Goal: Task Accomplishment & Management: Use online tool/utility

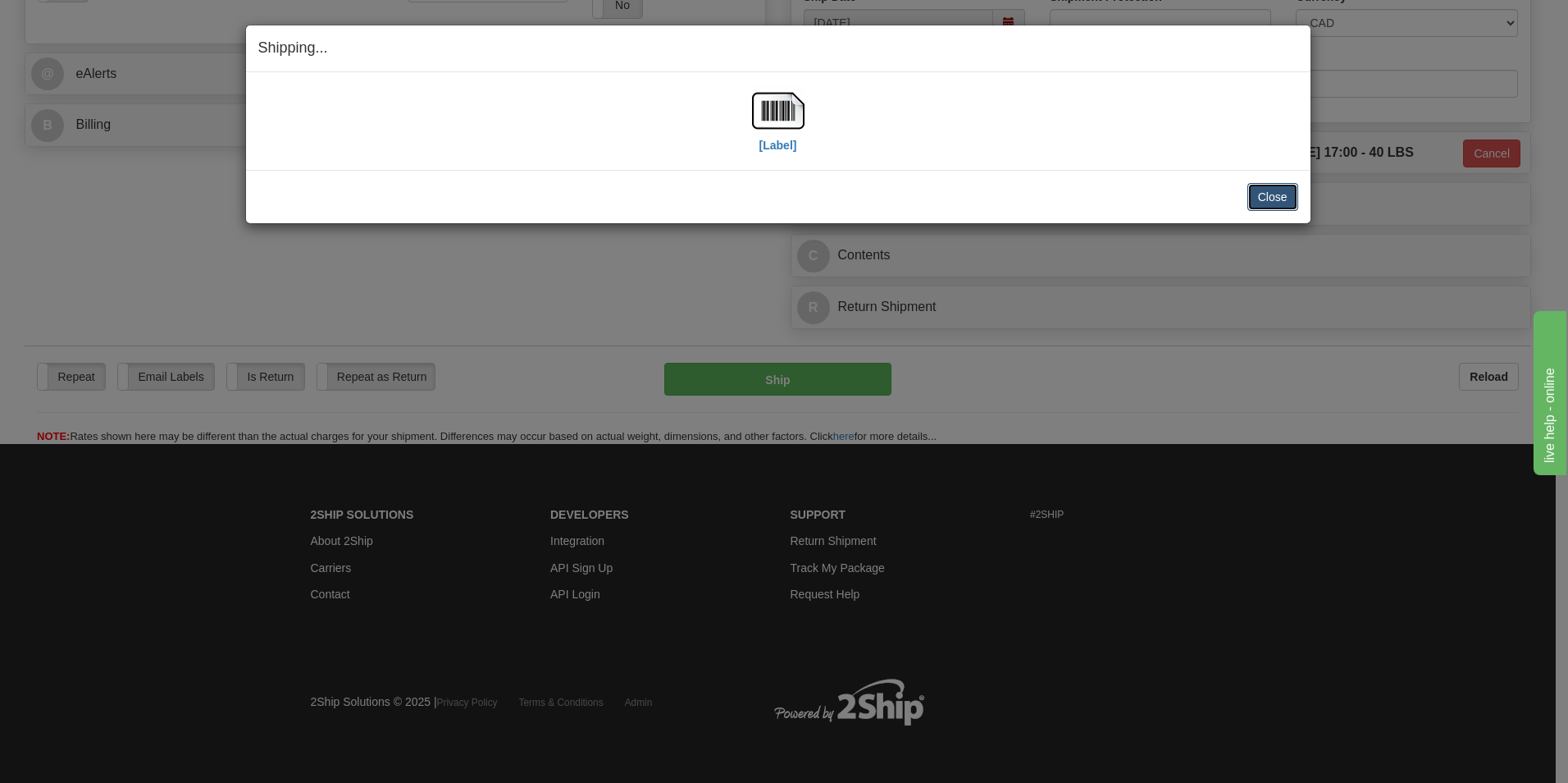
click at [1272, 196] on button "Close" at bounding box center [1273, 197] width 51 height 28
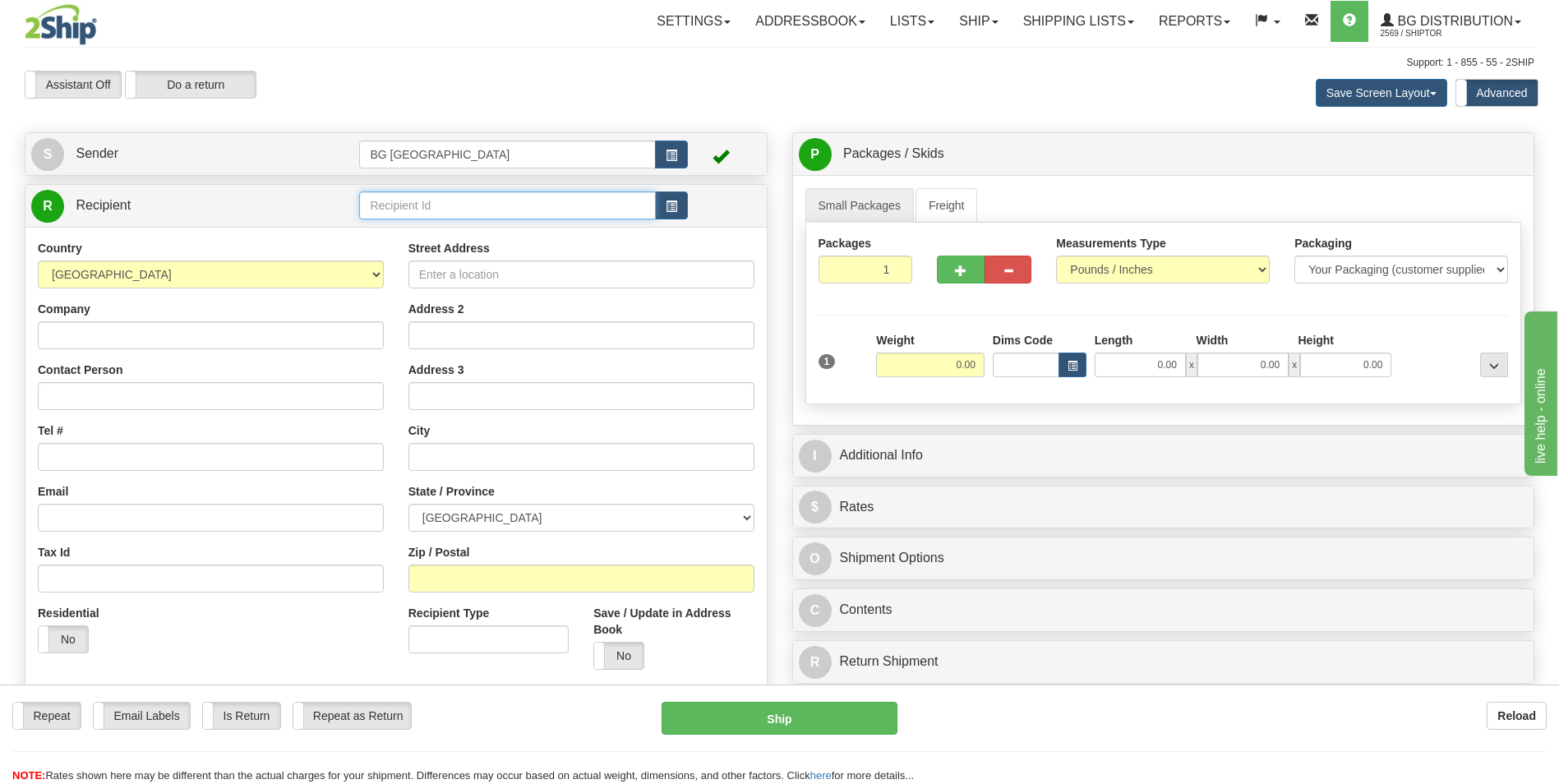
click at [396, 192] on input "text" at bounding box center [507, 205] width 296 height 28
click at [380, 228] on div "910618" at bounding box center [504, 231] width 280 height 18
type input "910618"
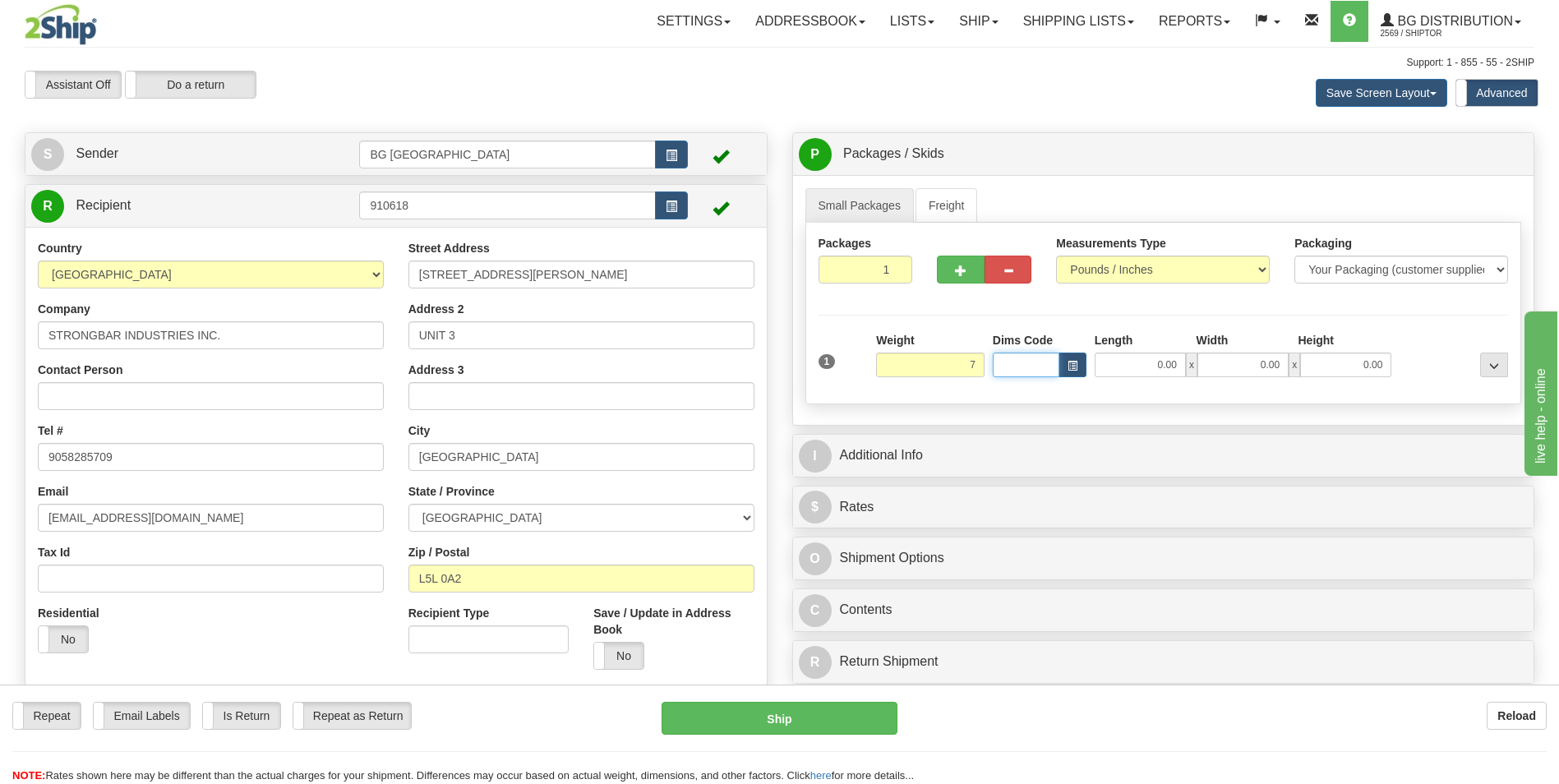
type input "7.00"
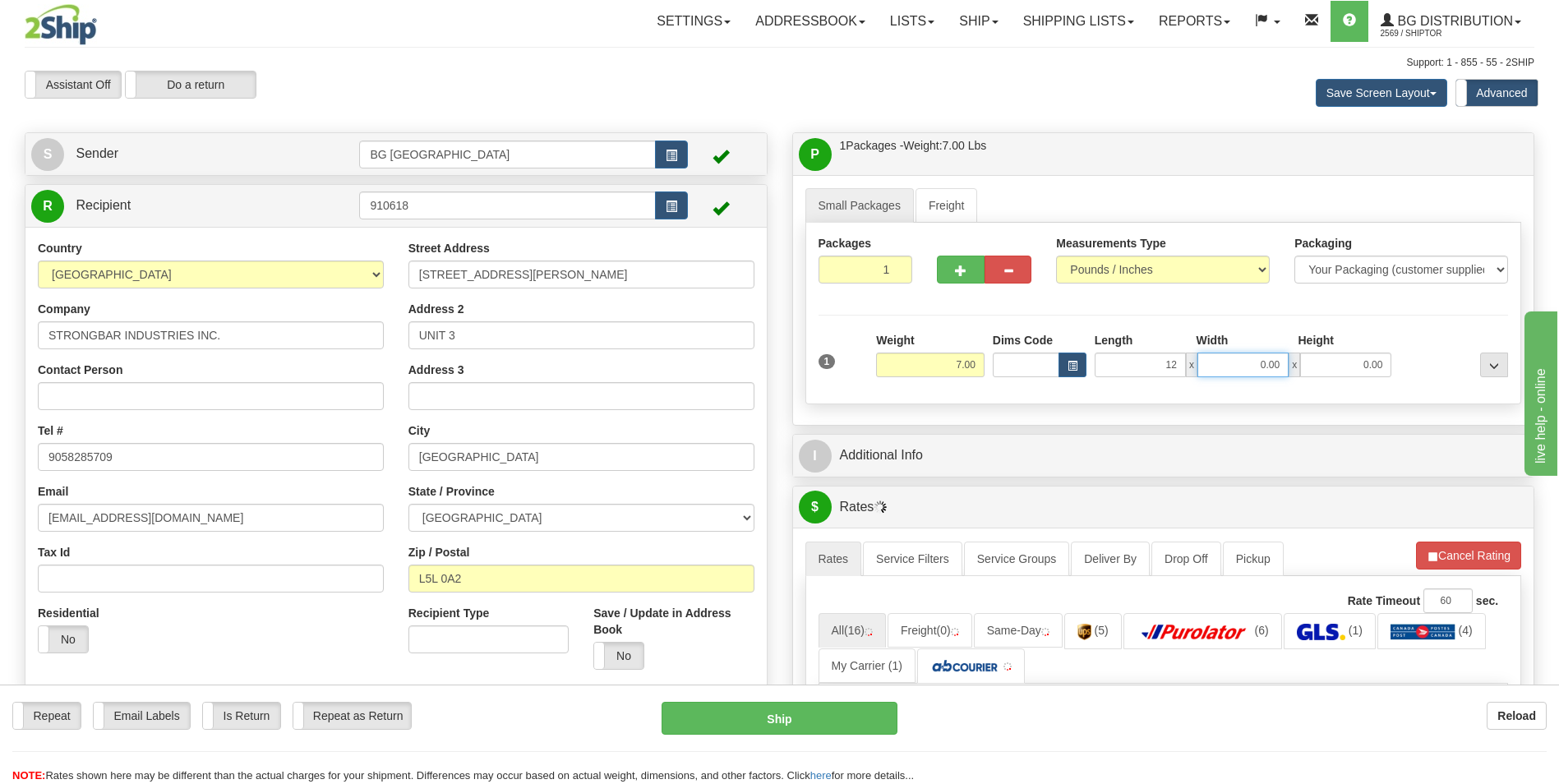
type input "12.00"
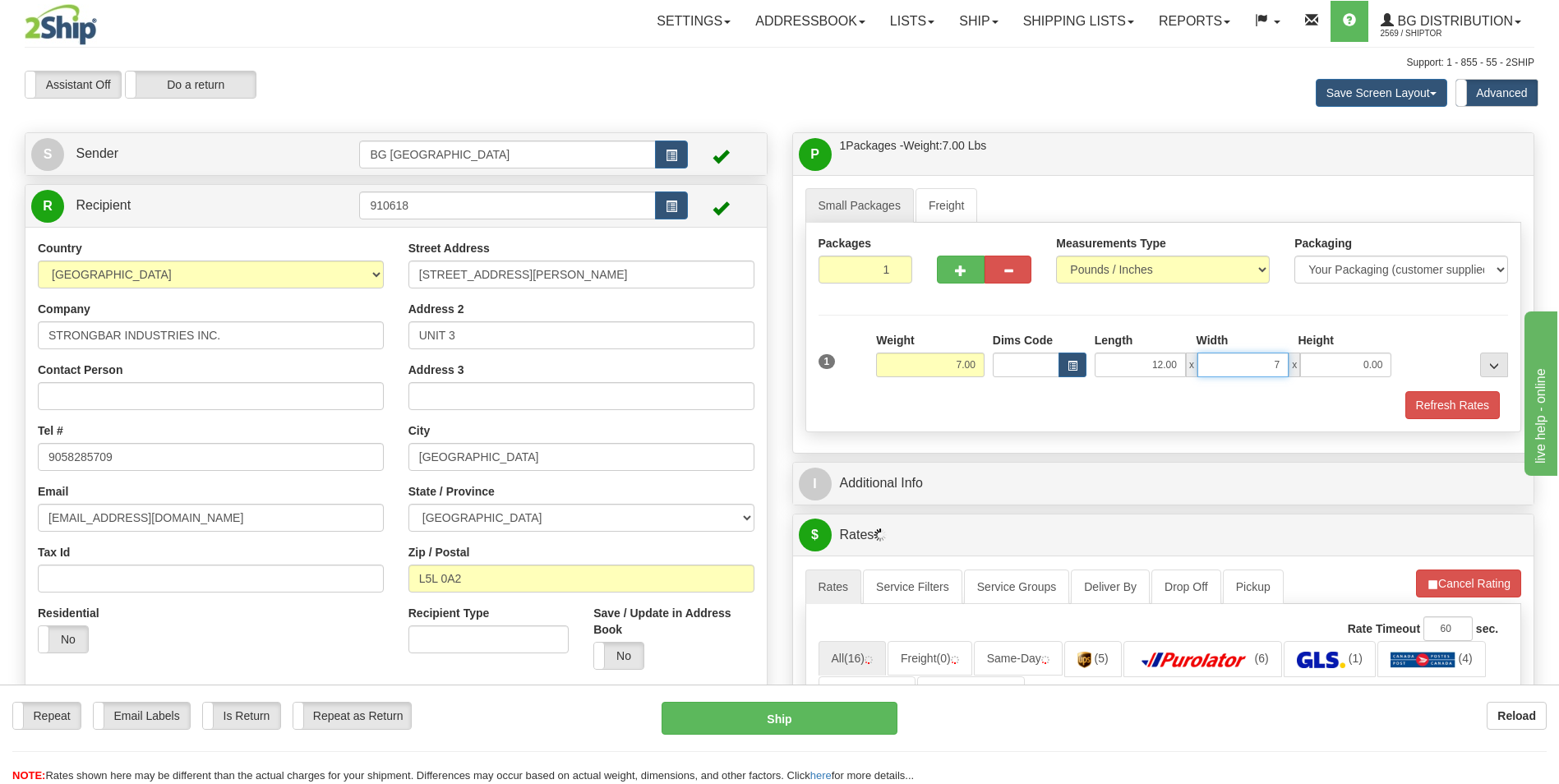
type input "7.00"
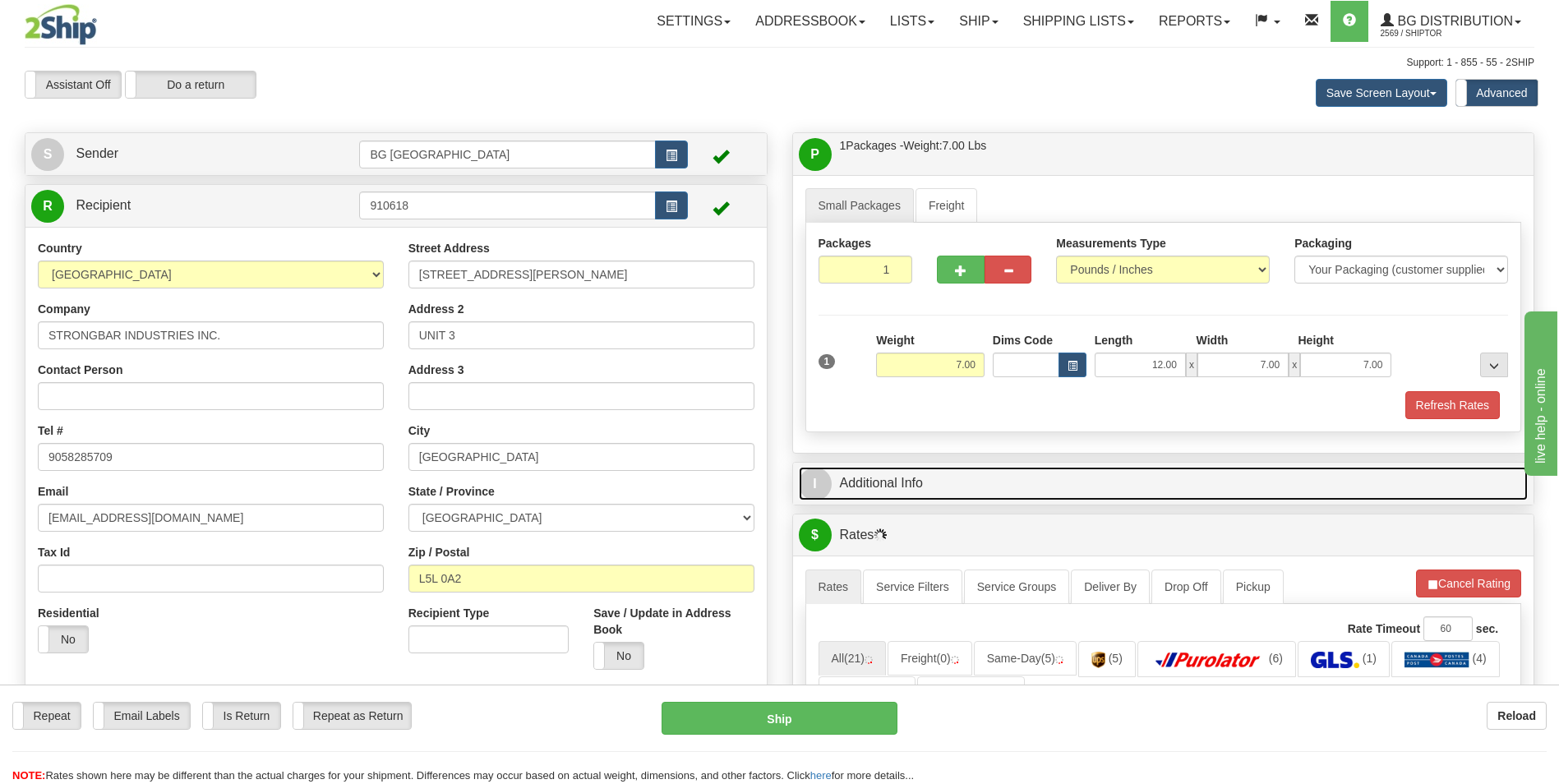
click at [910, 478] on link "I Additional Info" at bounding box center [1164, 483] width 730 height 33
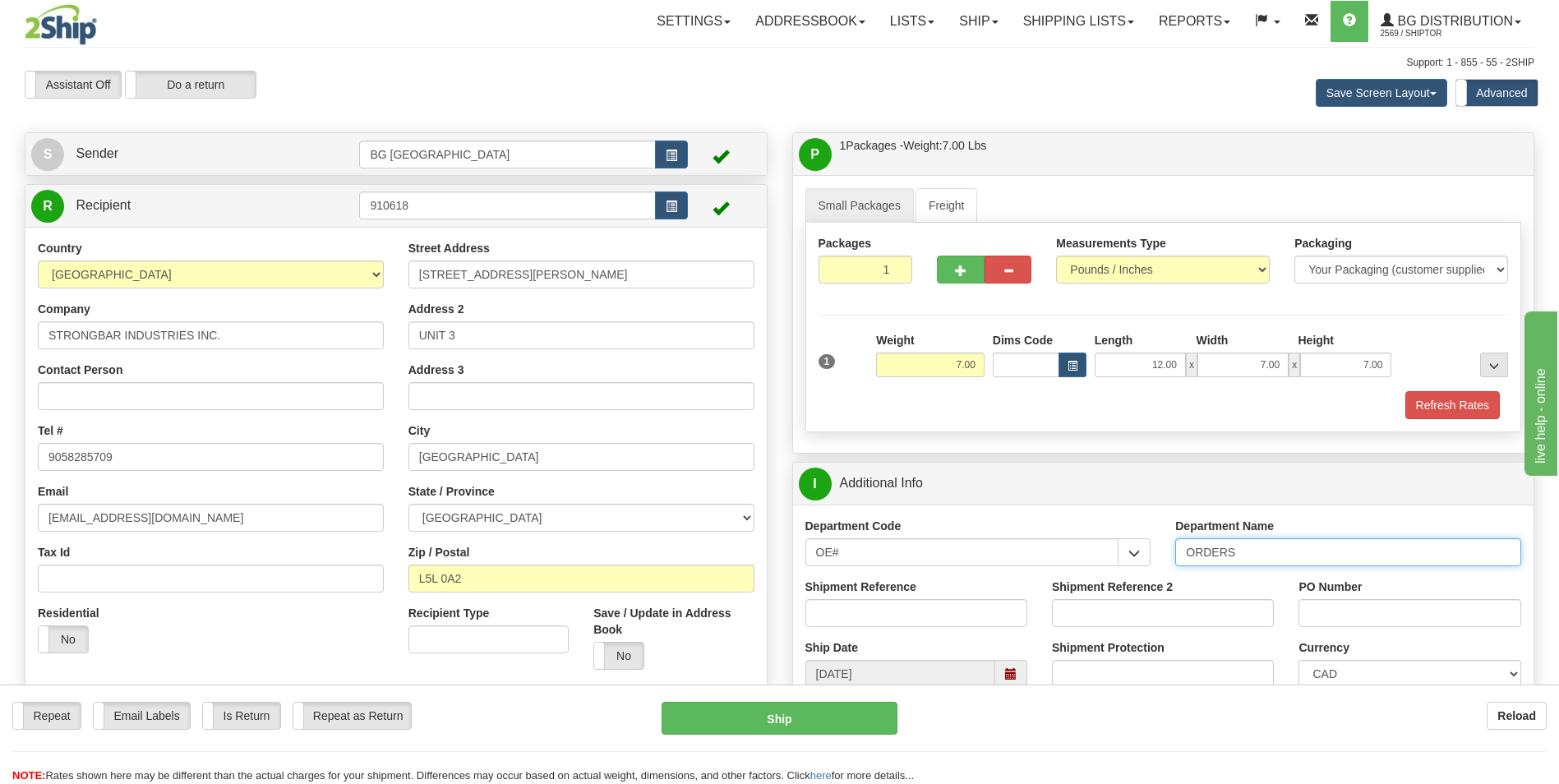
click at [1292, 555] on input "ORDERS" at bounding box center [1348, 552] width 346 height 28
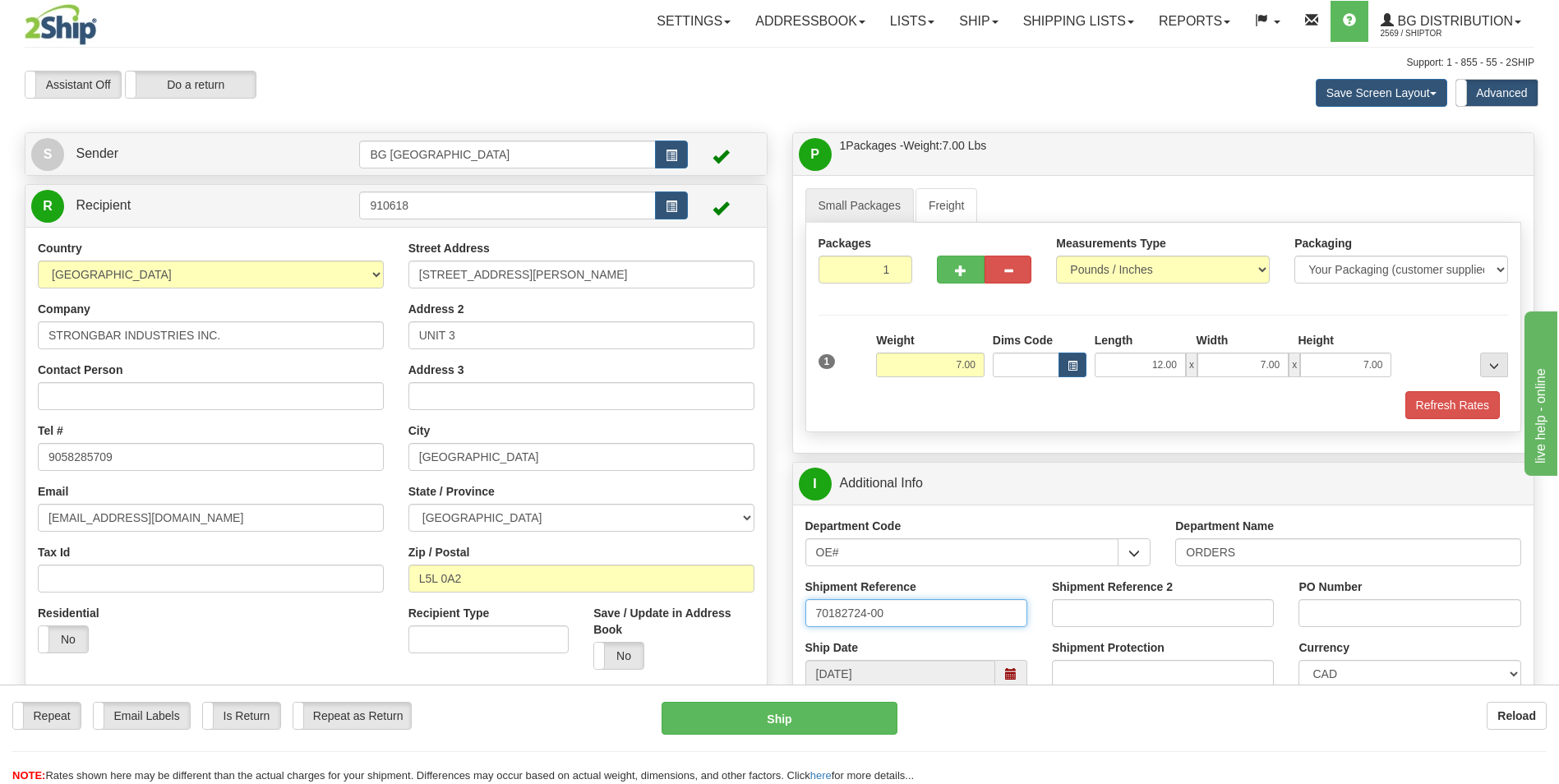
type input "70182724-00"
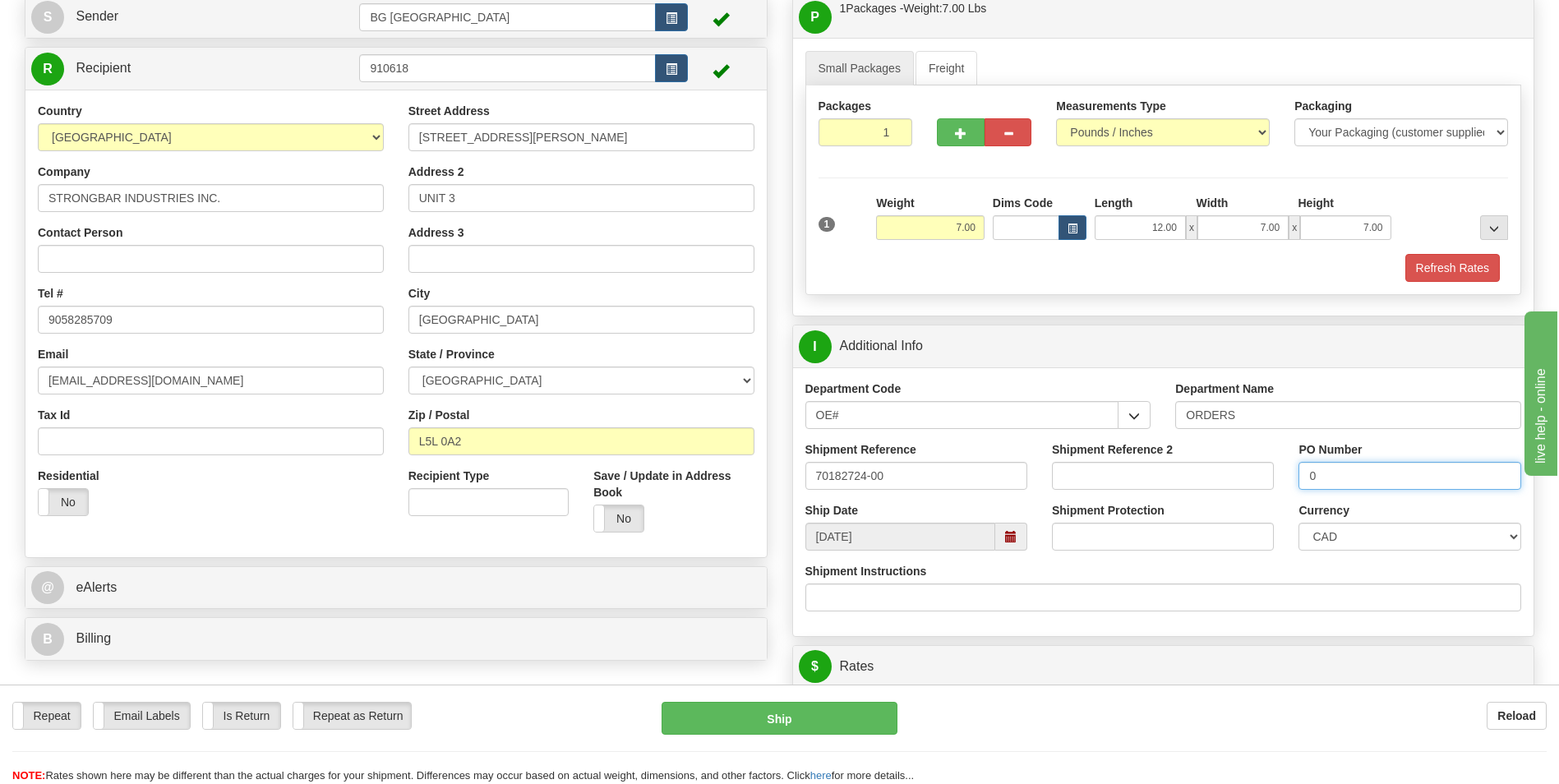
scroll to position [328, 0]
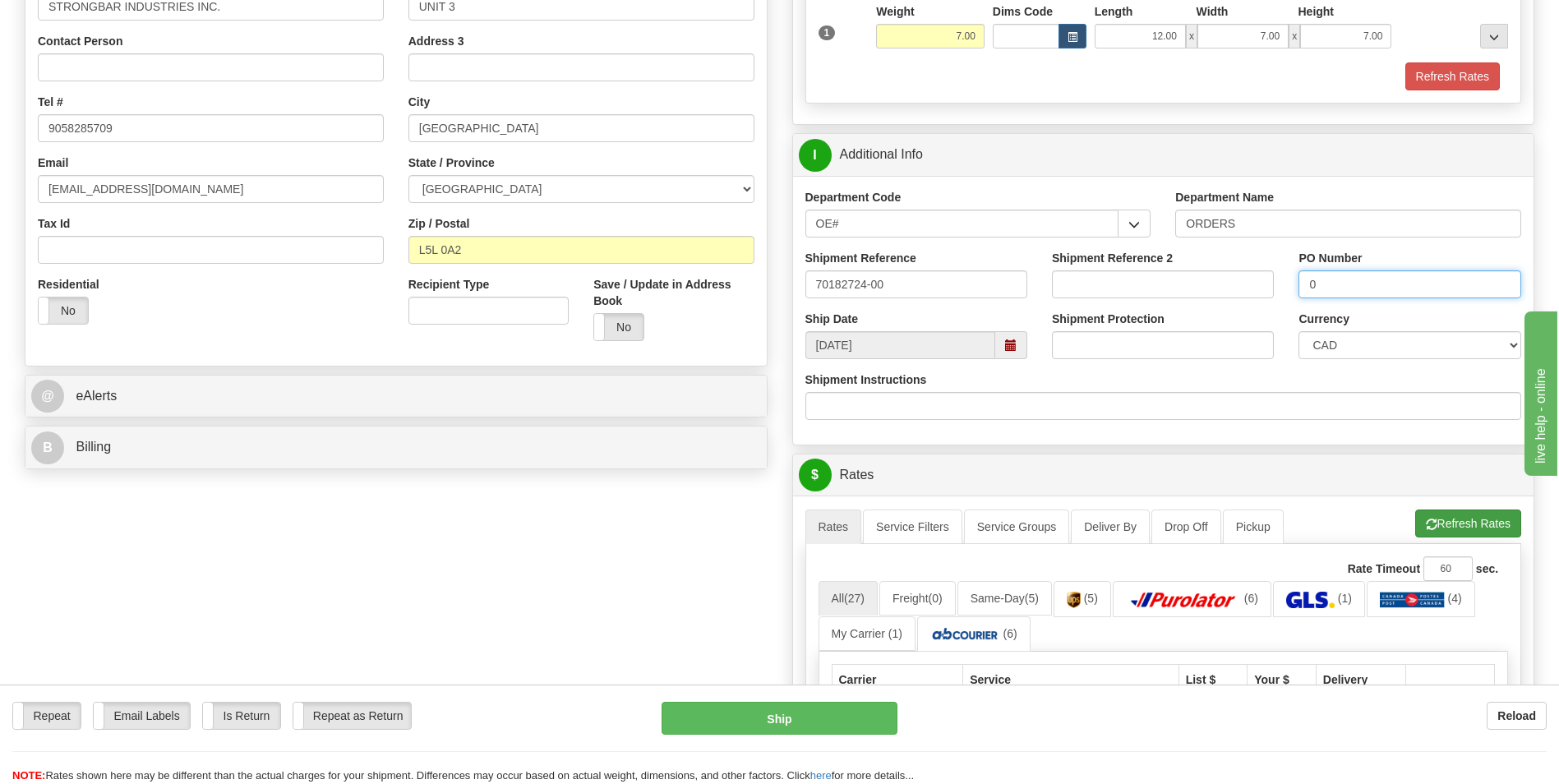
type input "0"
click at [1423, 534] on button "Refresh Rates" at bounding box center [1468, 523] width 106 height 28
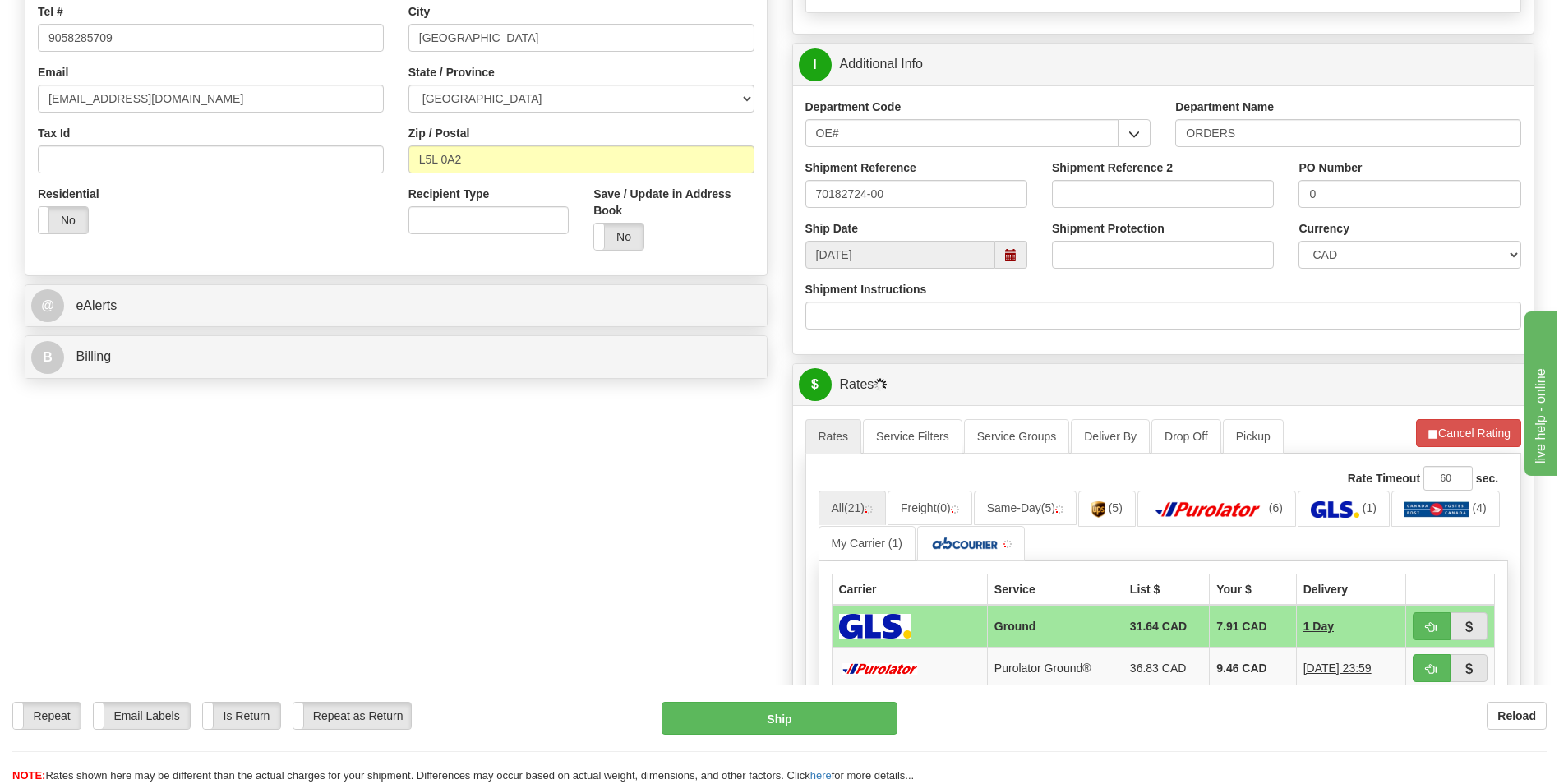
scroll to position [657, 0]
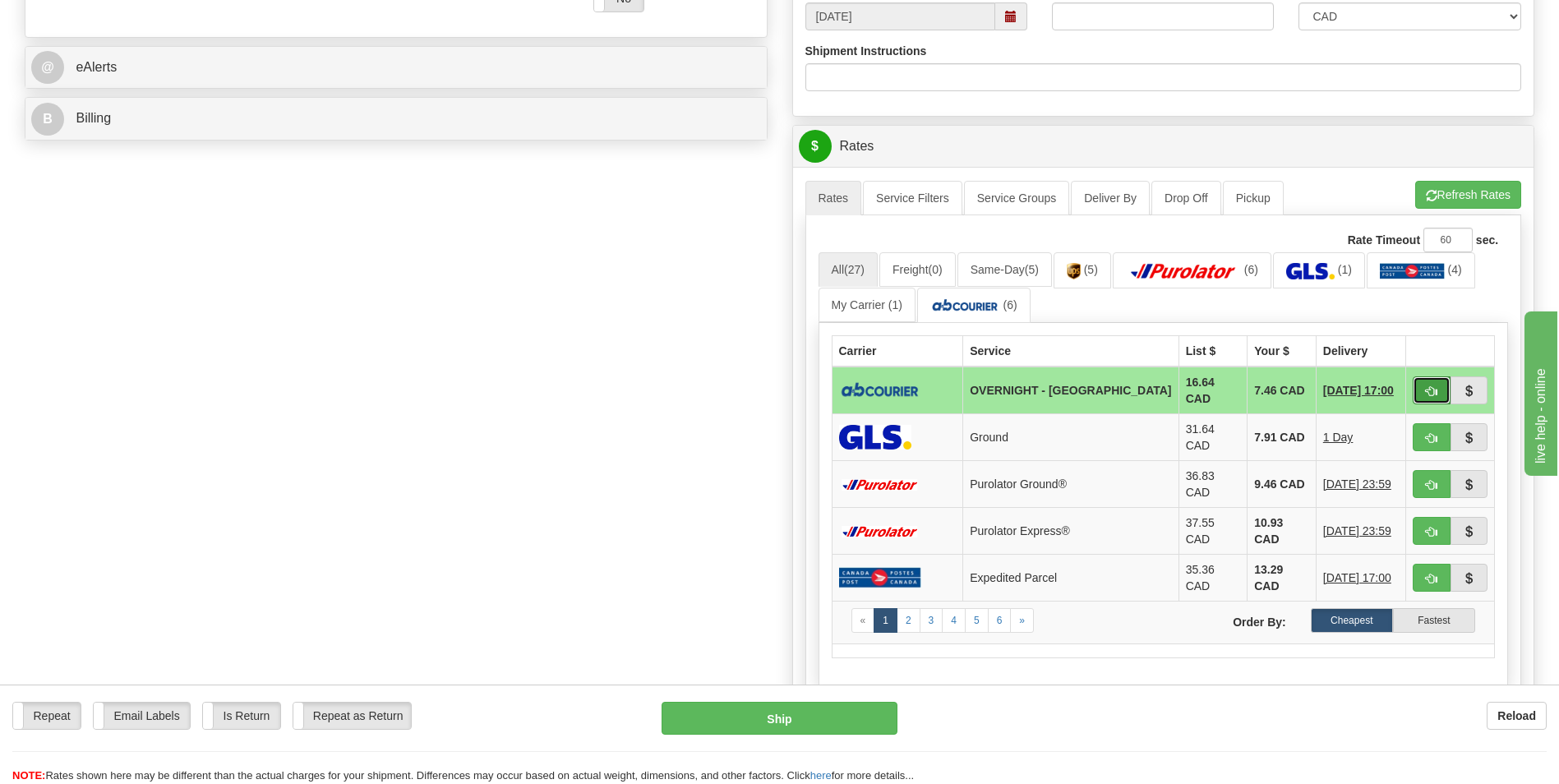
click at [1440, 385] on button "button" at bounding box center [1432, 390] width 38 height 28
type input "4"
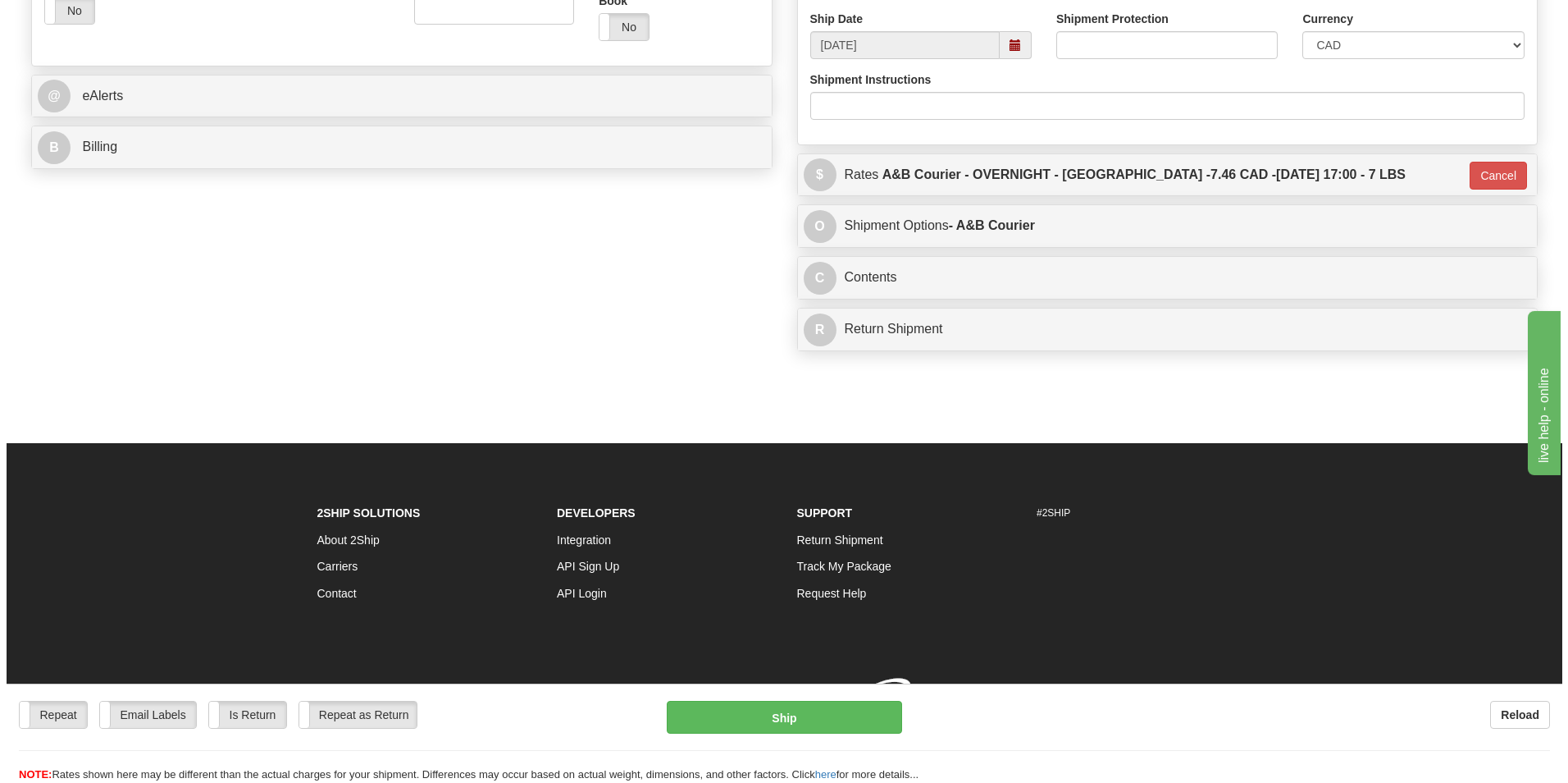
scroll to position [649, 0]
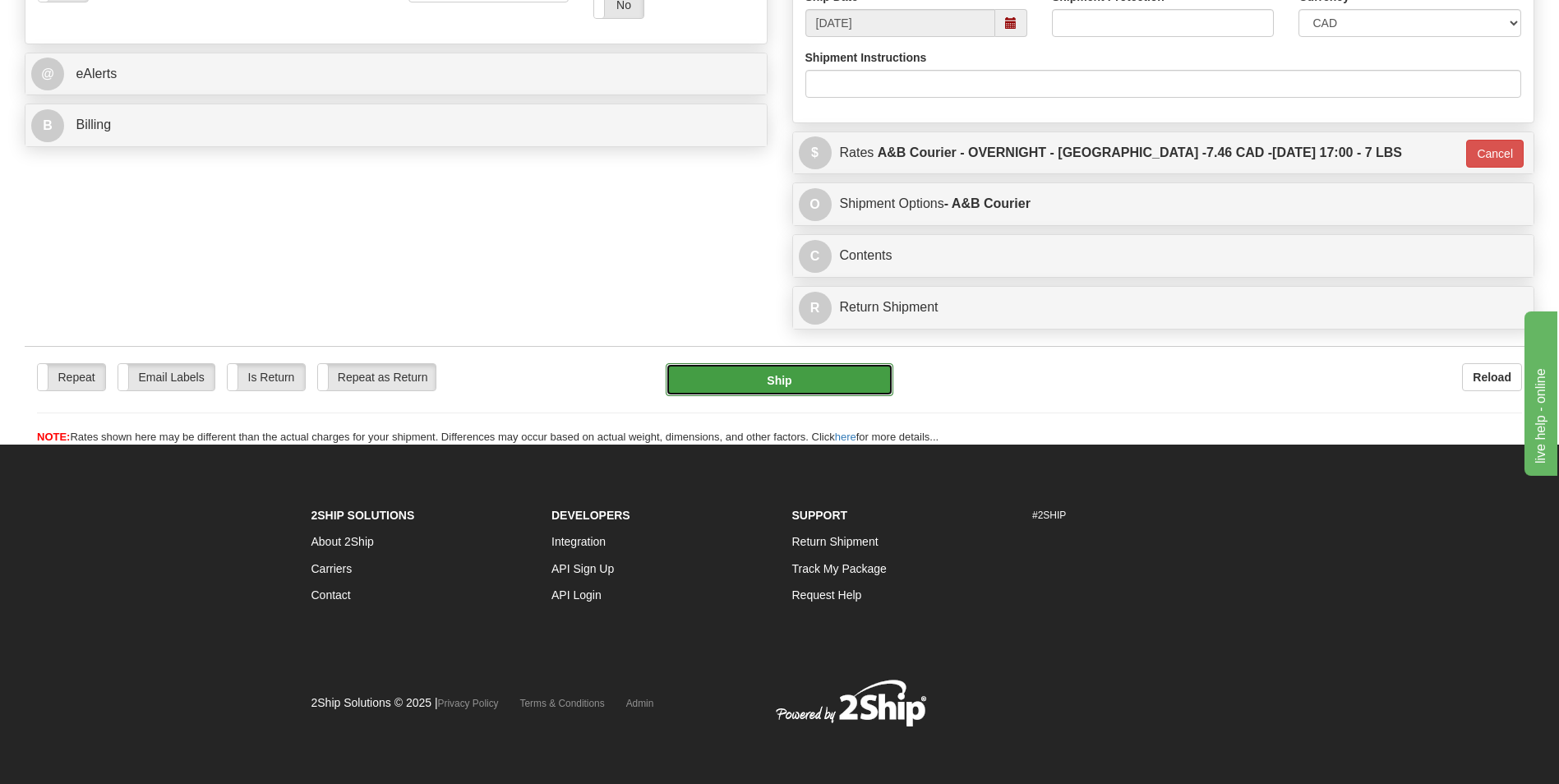
click at [734, 386] on button "Ship" at bounding box center [779, 380] width 227 height 33
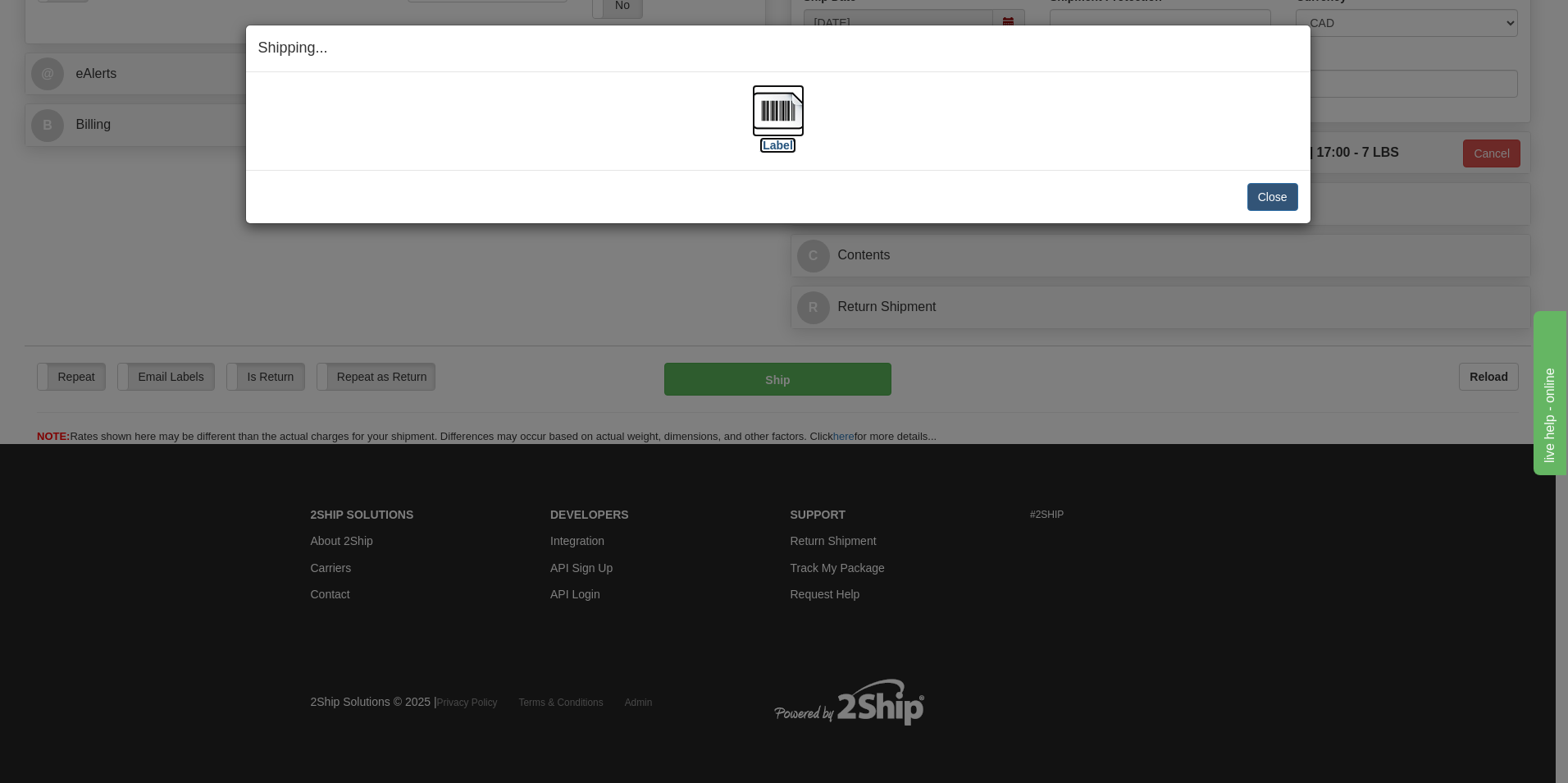
click at [758, 120] on img at bounding box center [778, 111] width 52 height 52
click at [1278, 186] on button "Close" at bounding box center [1273, 197] width 51 height 28
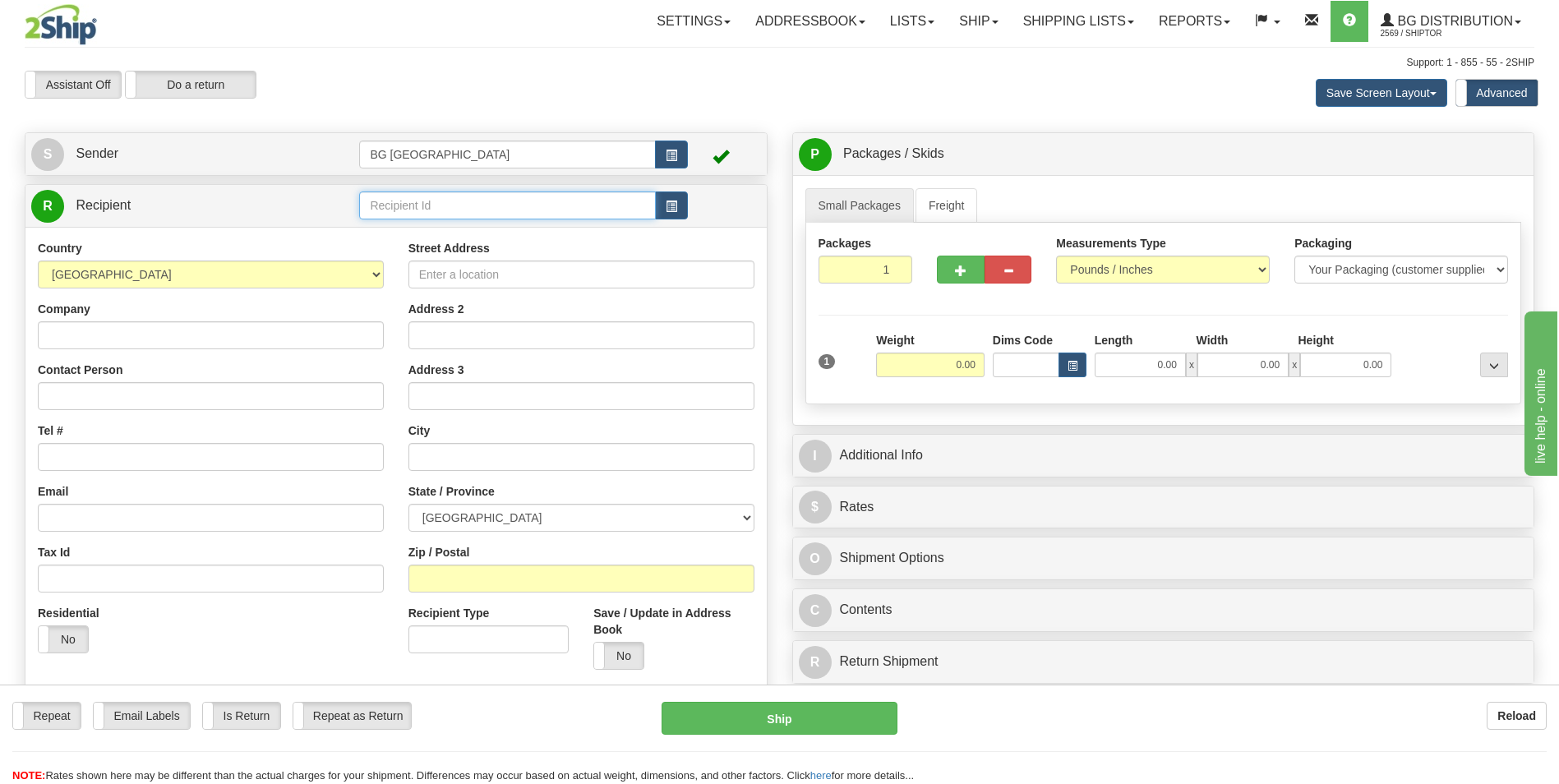
click at [419, 198] on input "text" at bounding box center [507, 205] width 296 height 28
click at [408, 217] on input "60224" at bounding box center [507, 205] width 296 height 28
click at [407, 225] on div "60224" at bounding box center [504, 231] width 280 height 18
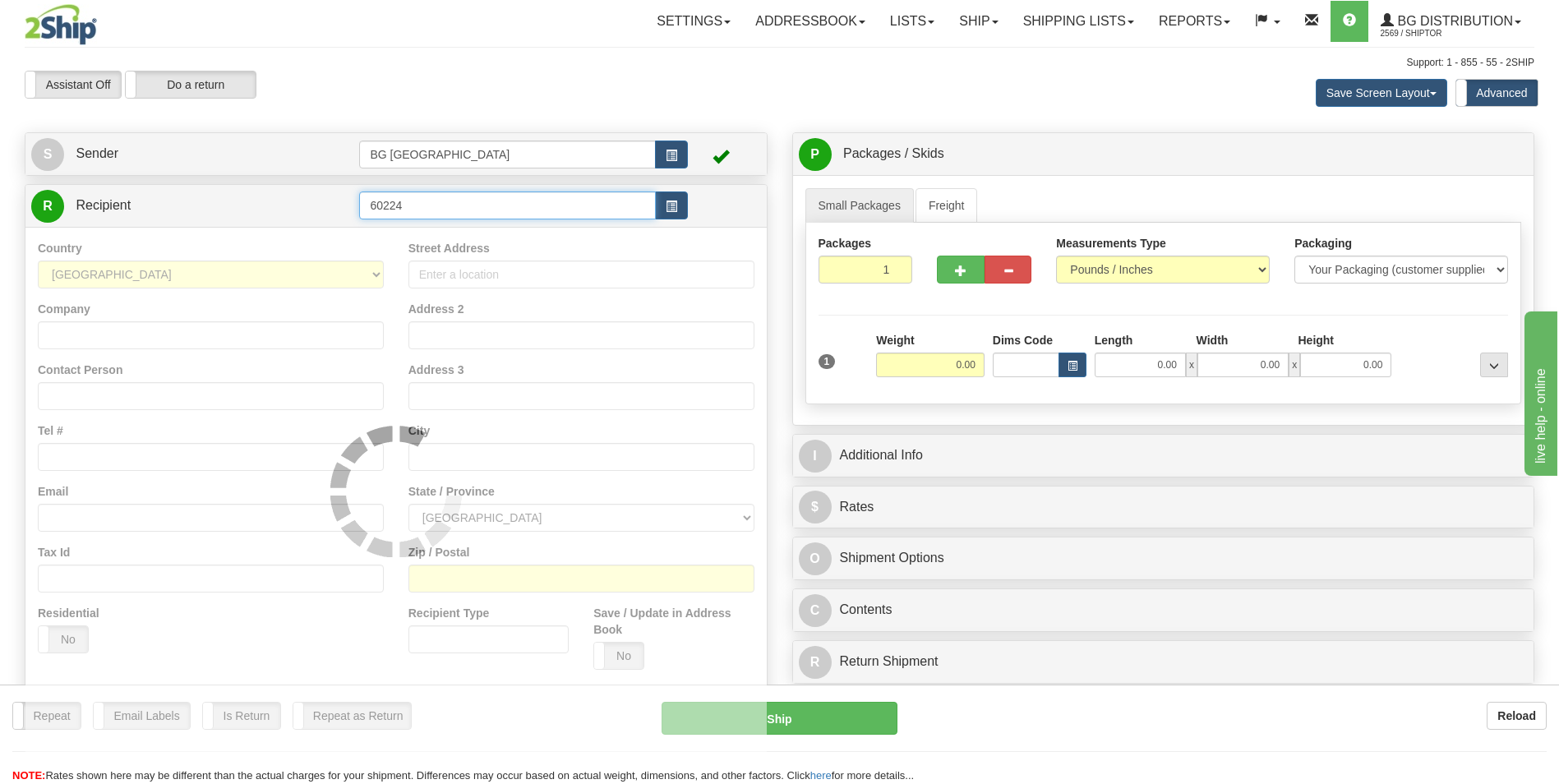
type input "60224"
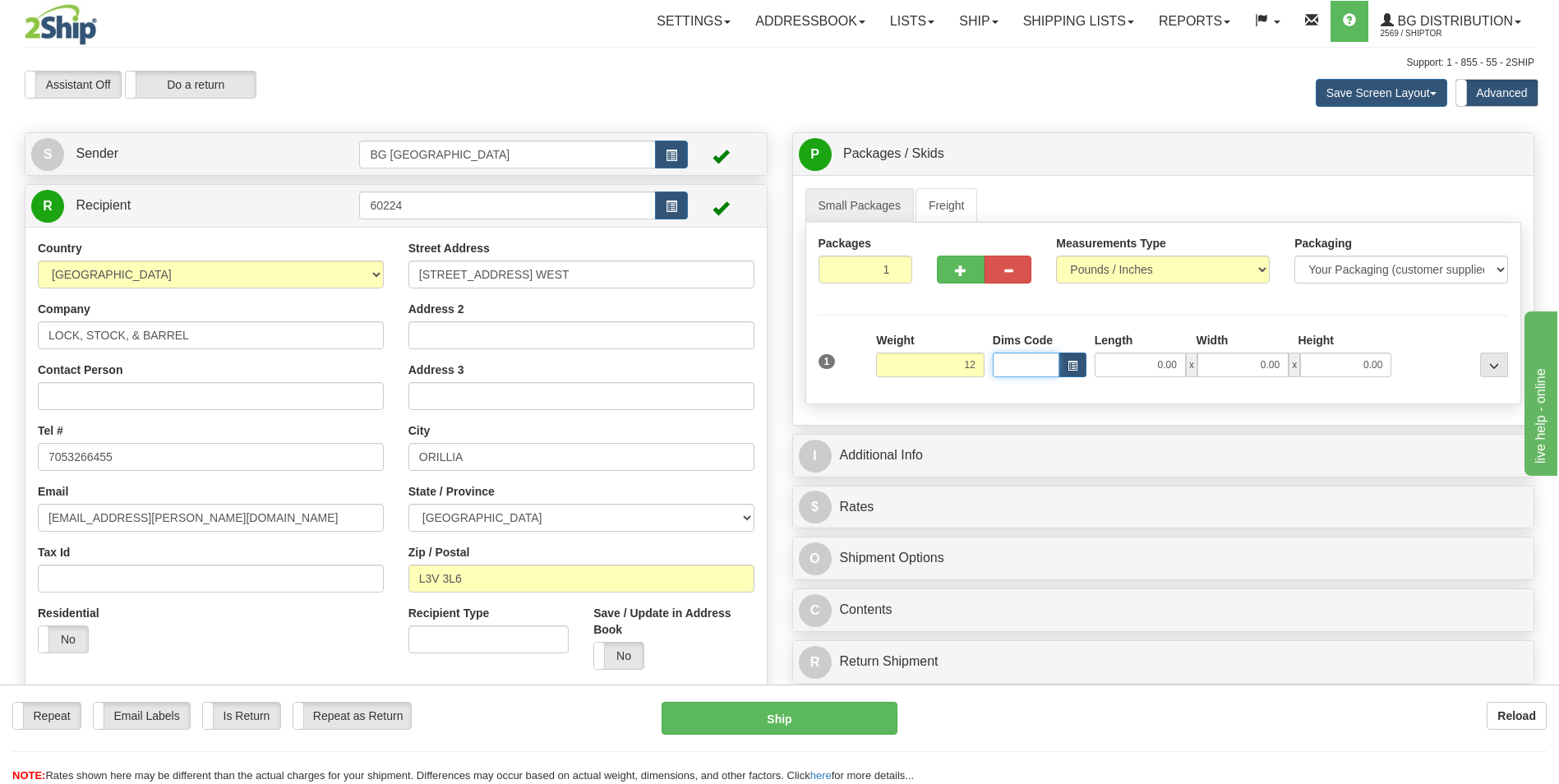
type input "12.00"
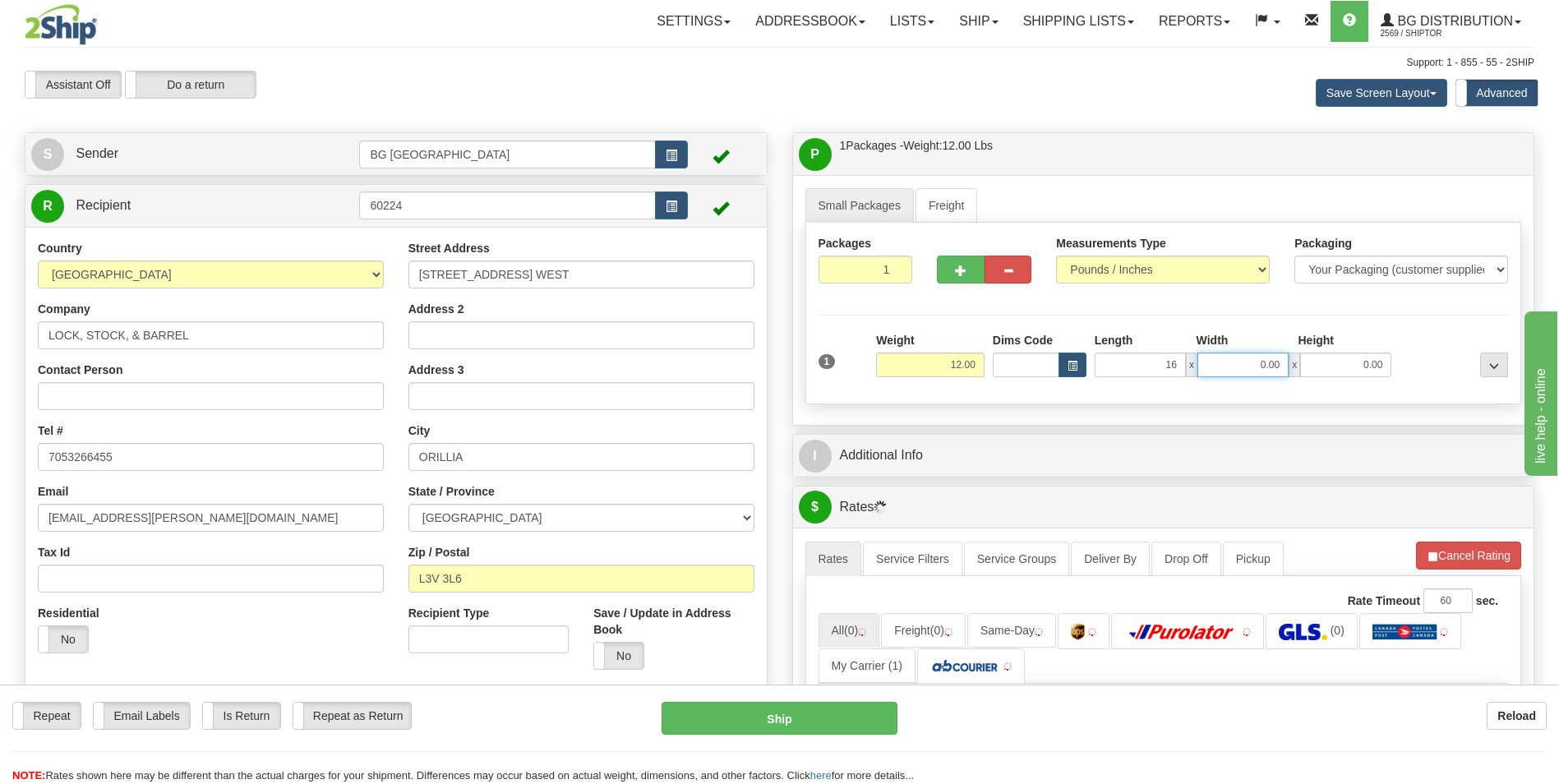
type input "16.00"
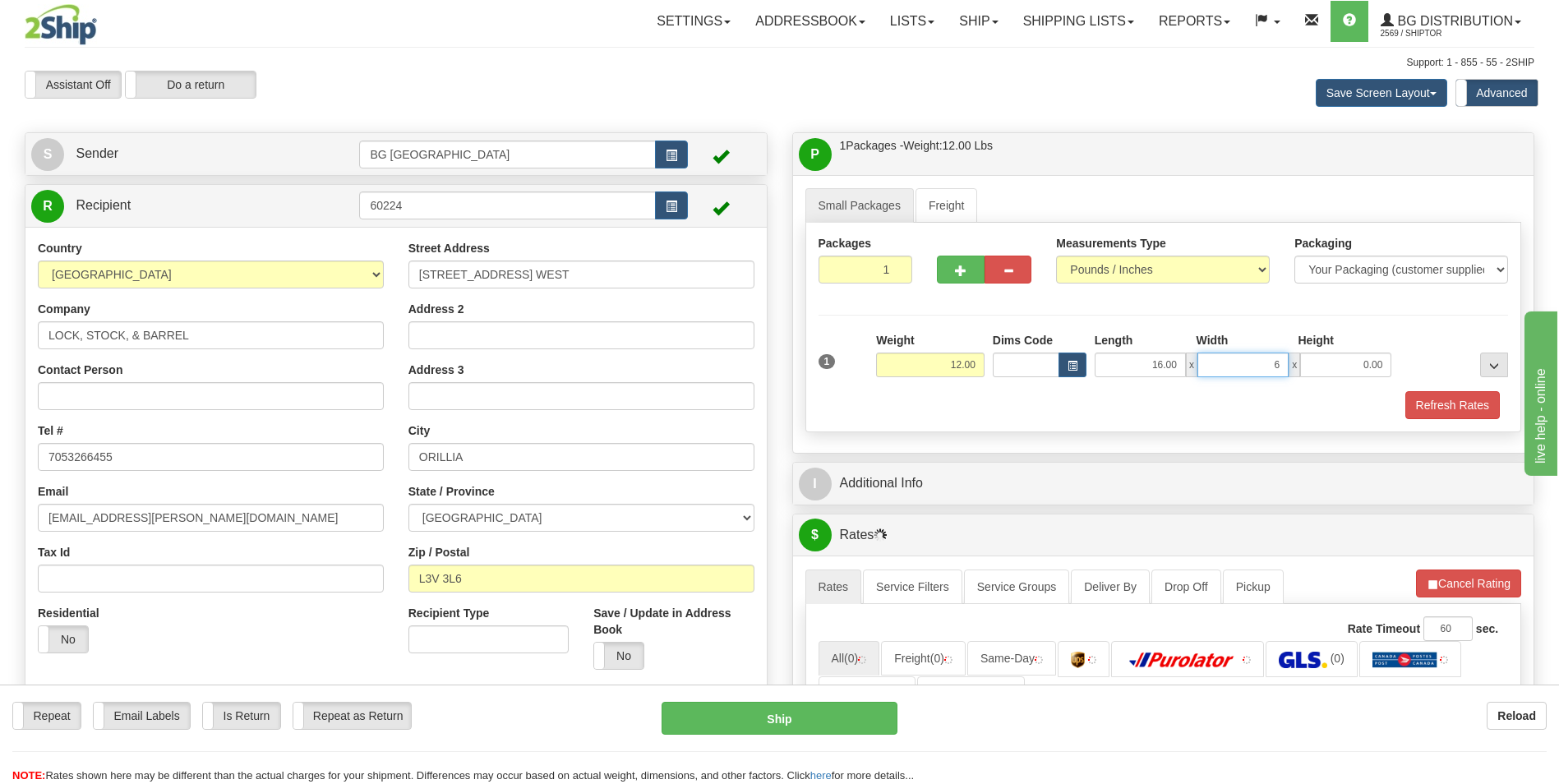
type input "6.00"
type input "4.00"
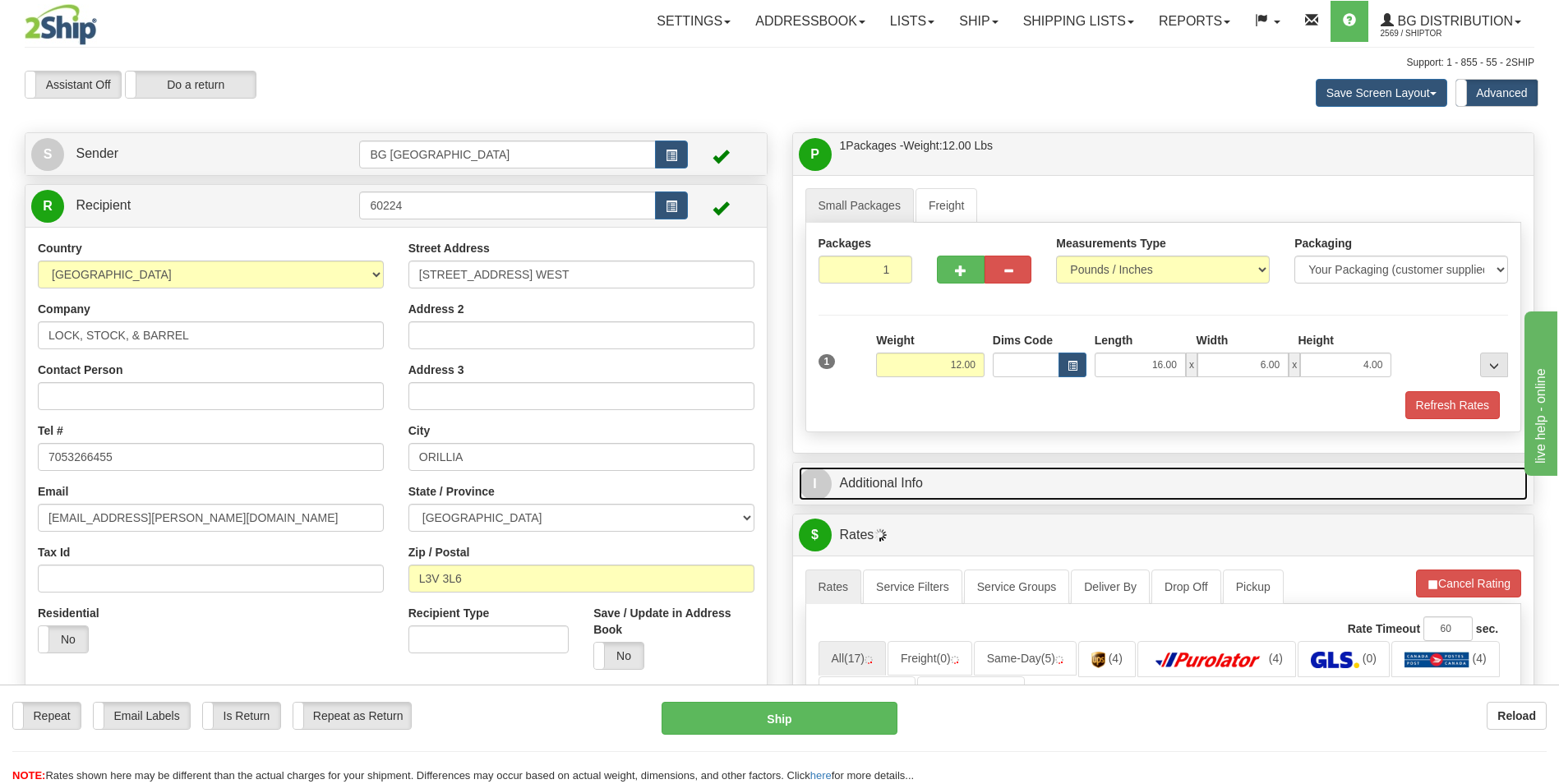
click at [937, 489] on link "I Additional Info" at bounding box center [1164, 483] width 730 height 33
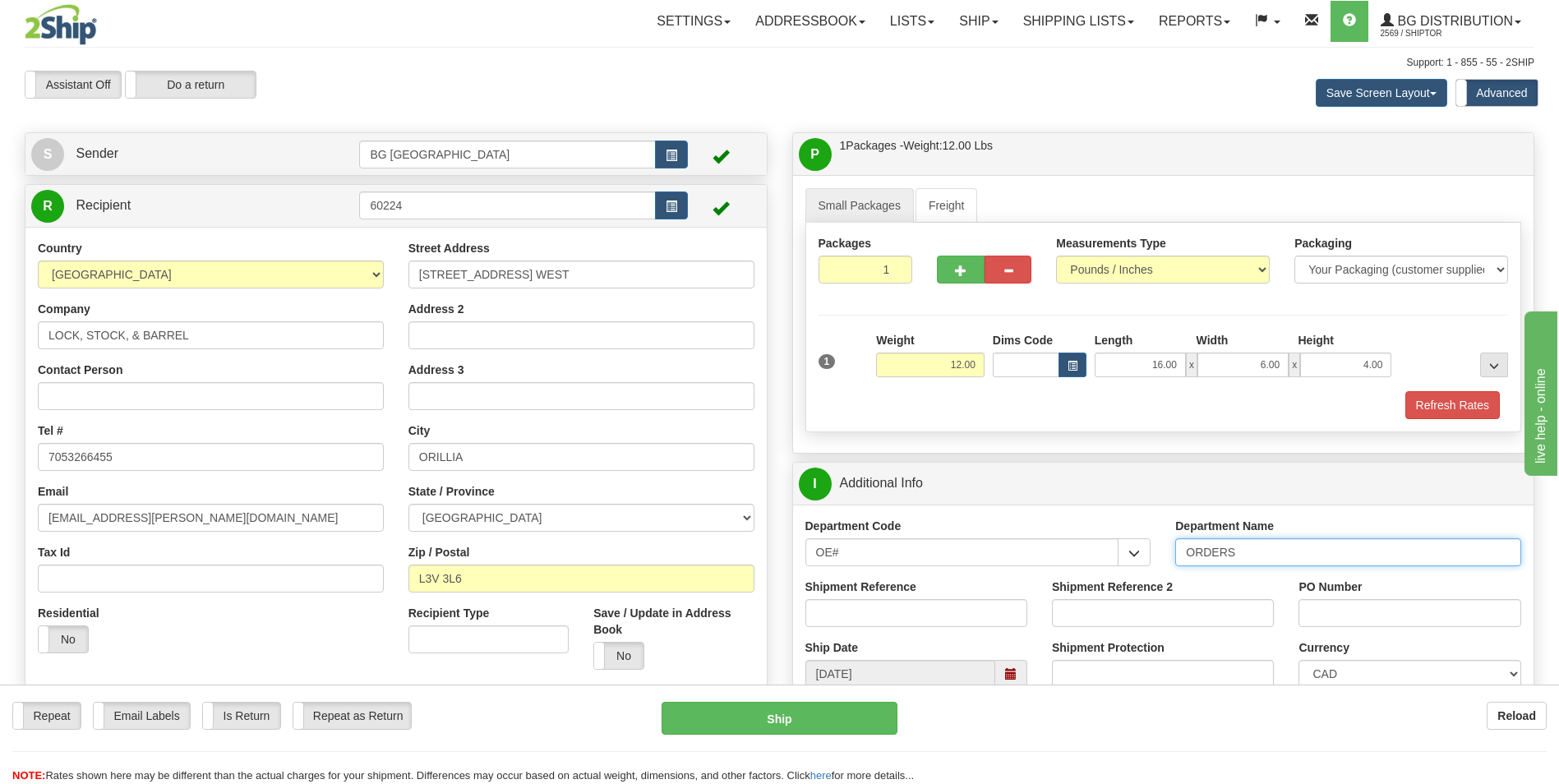
click at [1266, 556] on input "ORDERS" at bounding box center [1348, 552] width 346 height 28
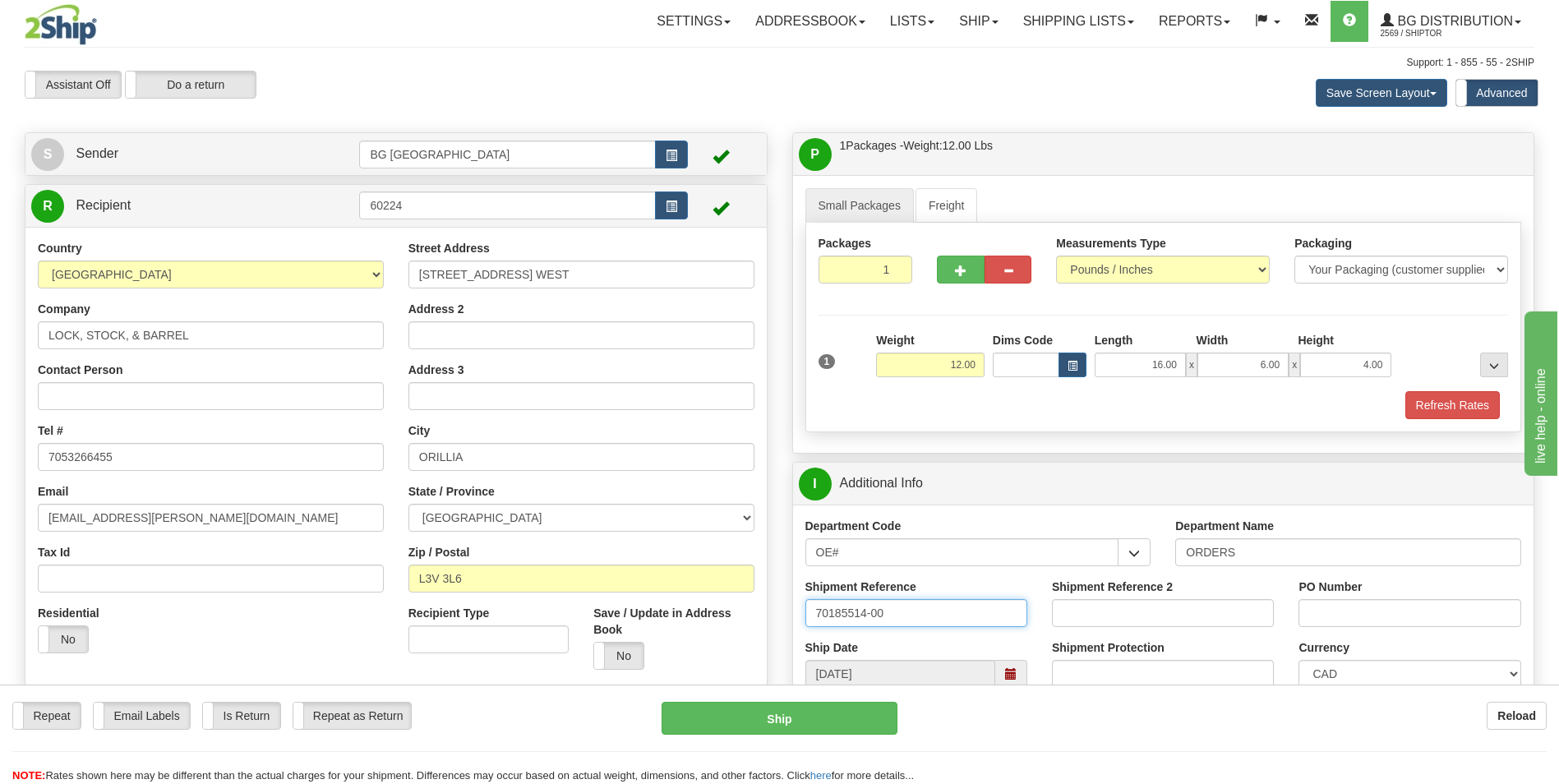
type input "70185514-00"
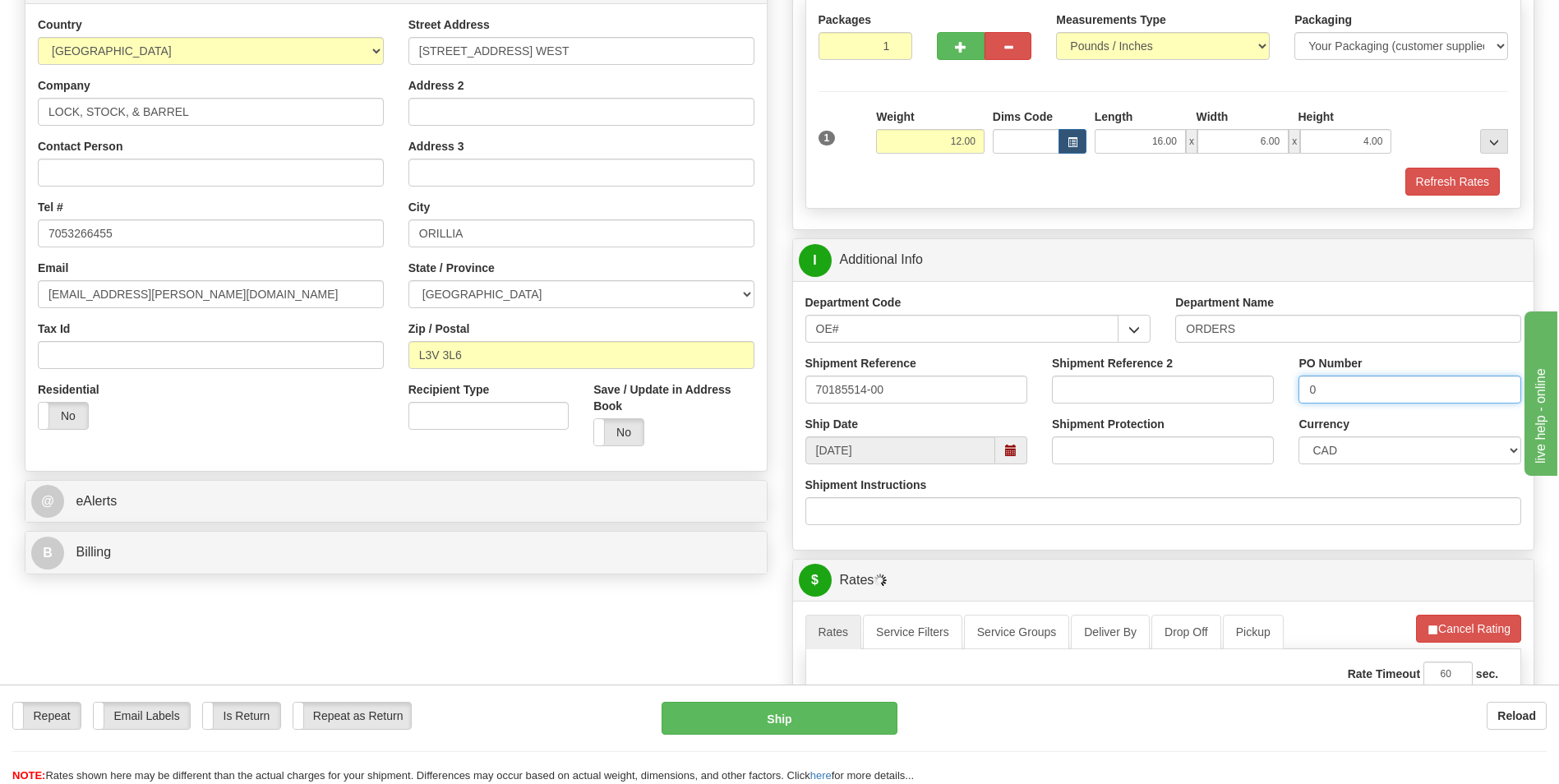
scroll to position [247, 0]
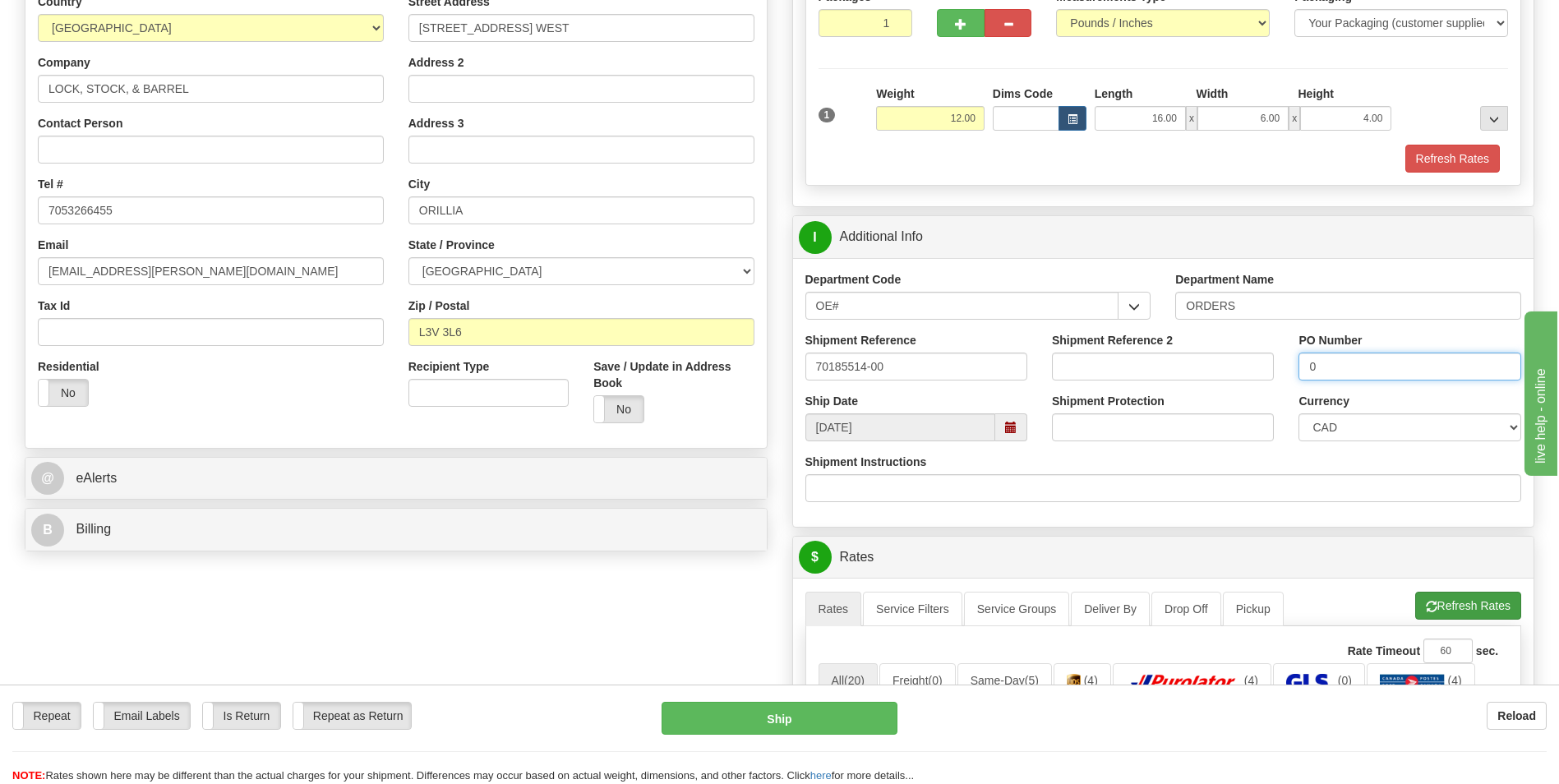
type input "0"
click at [1421, 596] on button "Refresh Rates" at bounding box center [1468, 605] width 106 height 28
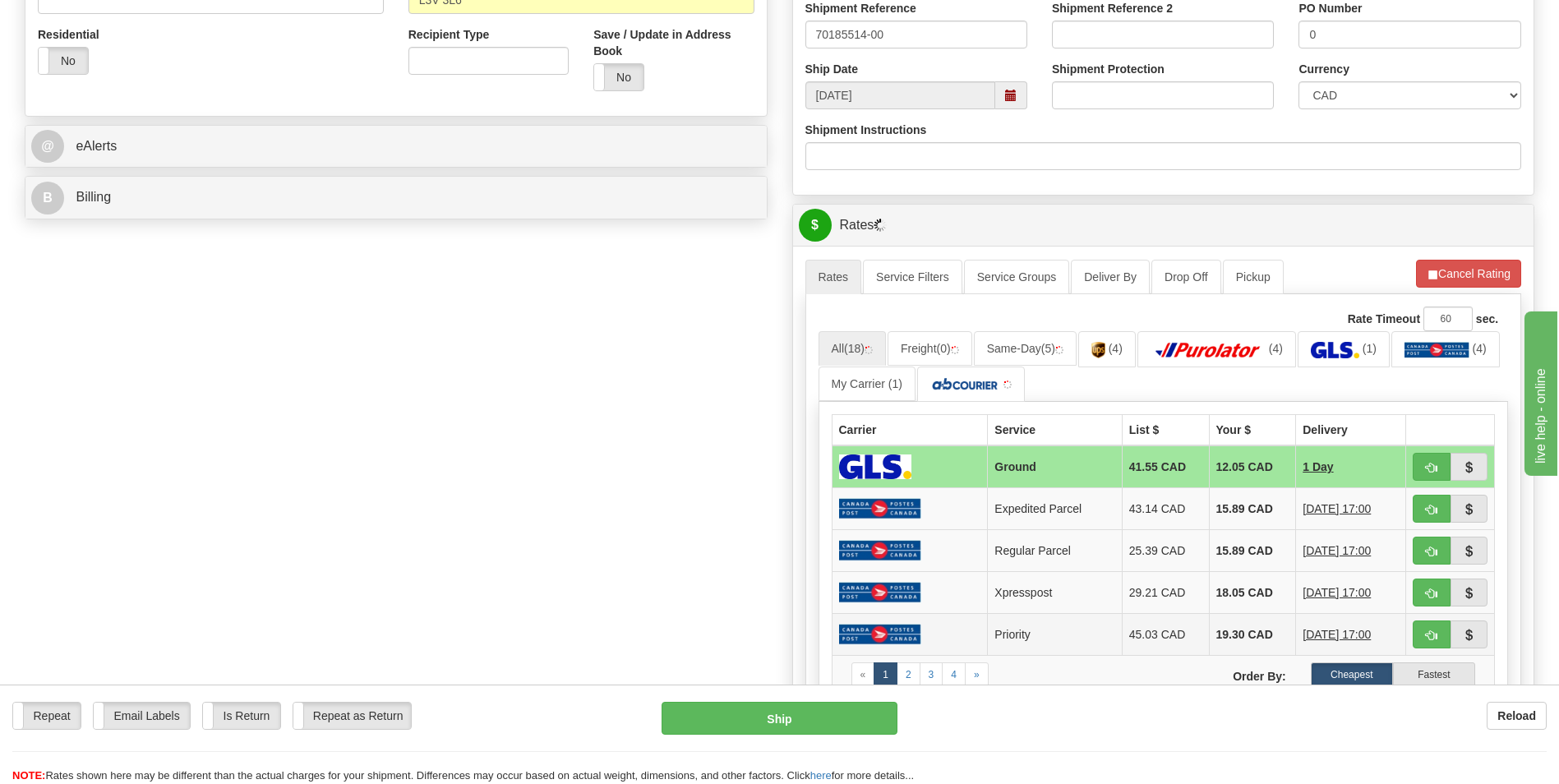
scroll to position [740, 0]
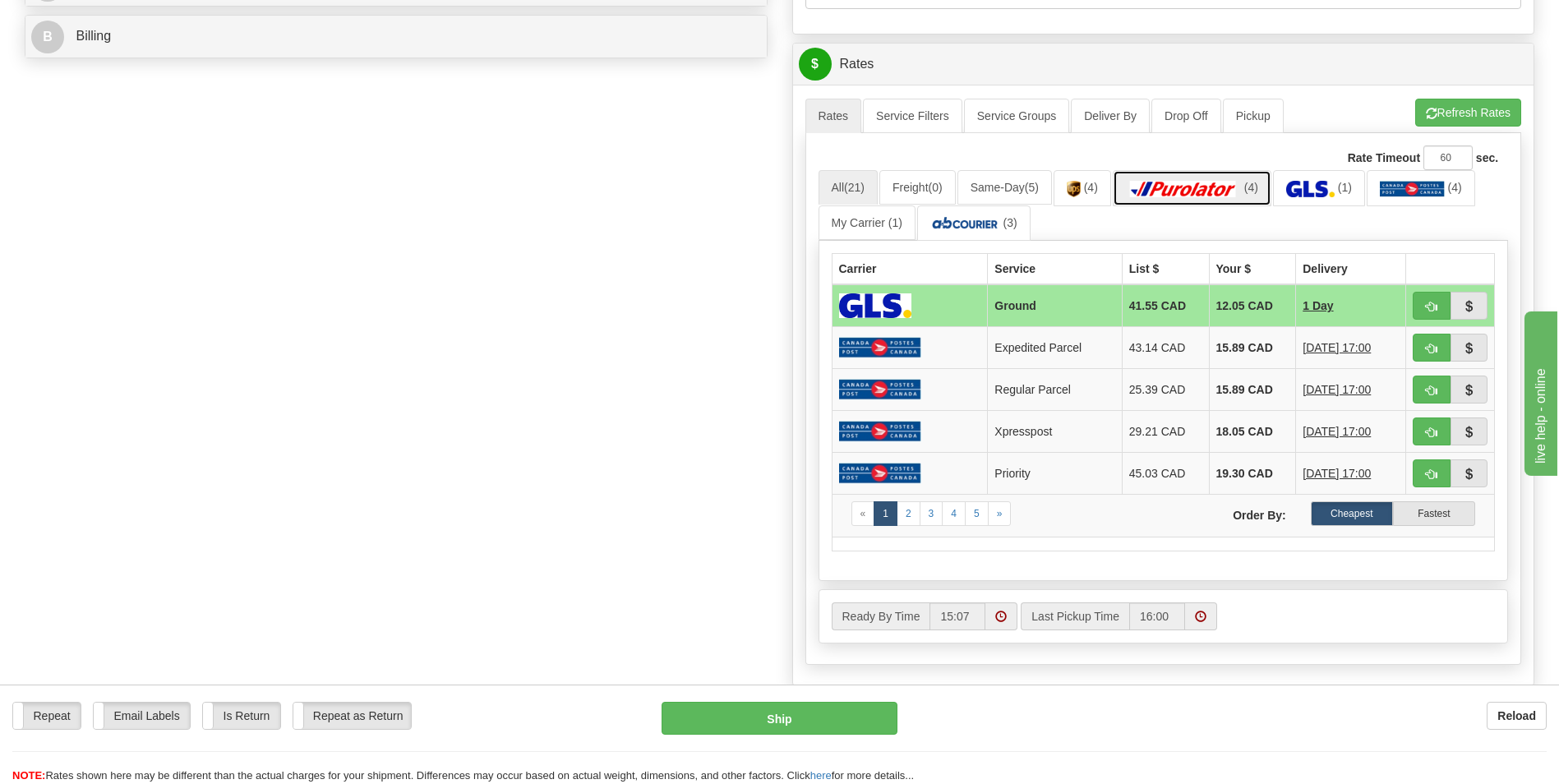
click at [1221, 192] on img at bounding box center [1183, 189] width 115 height 16
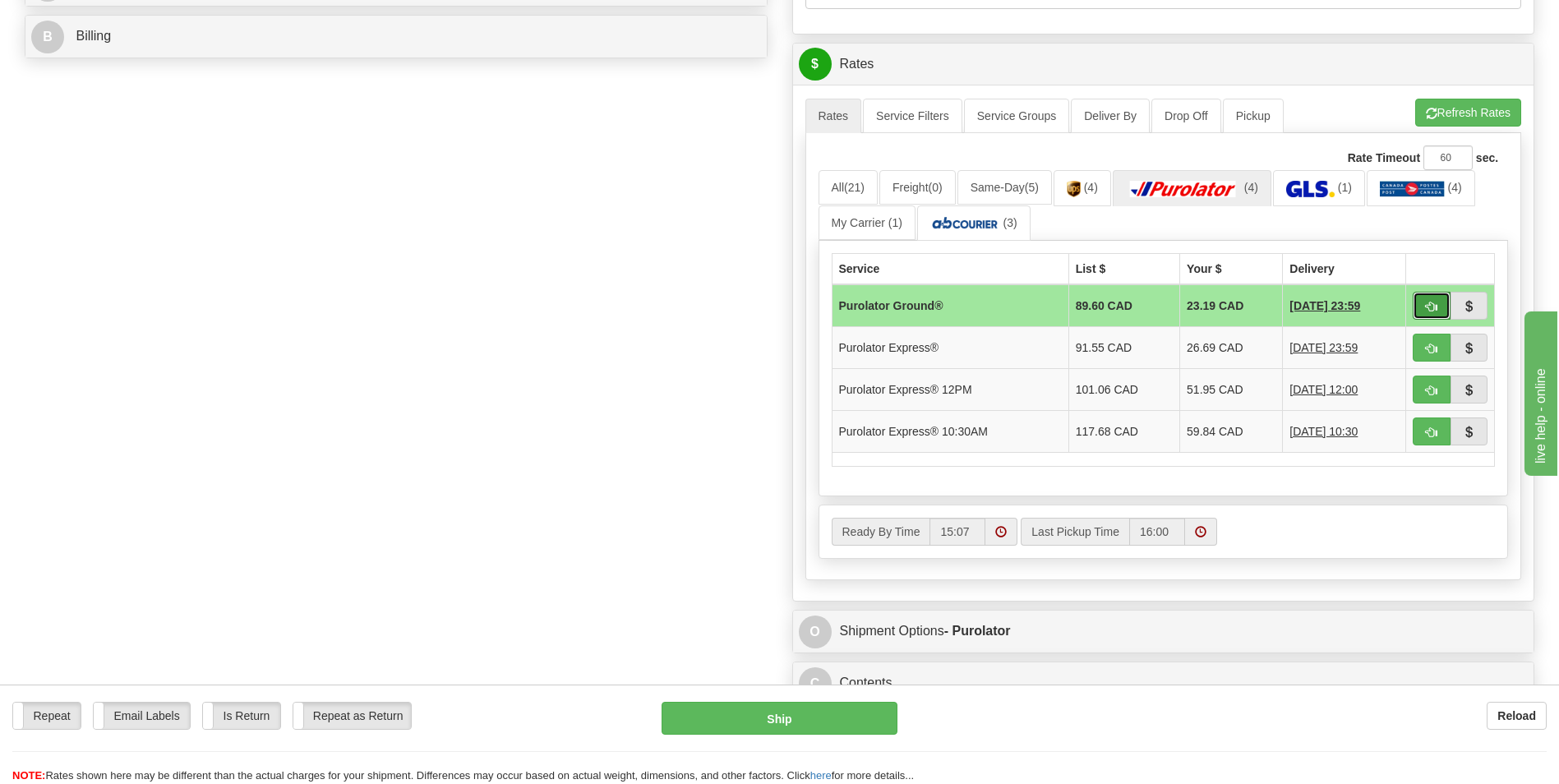
click at [1429, 307] on span "button" at bounding box center [1431, 307] width 12 height 11
type input "260"
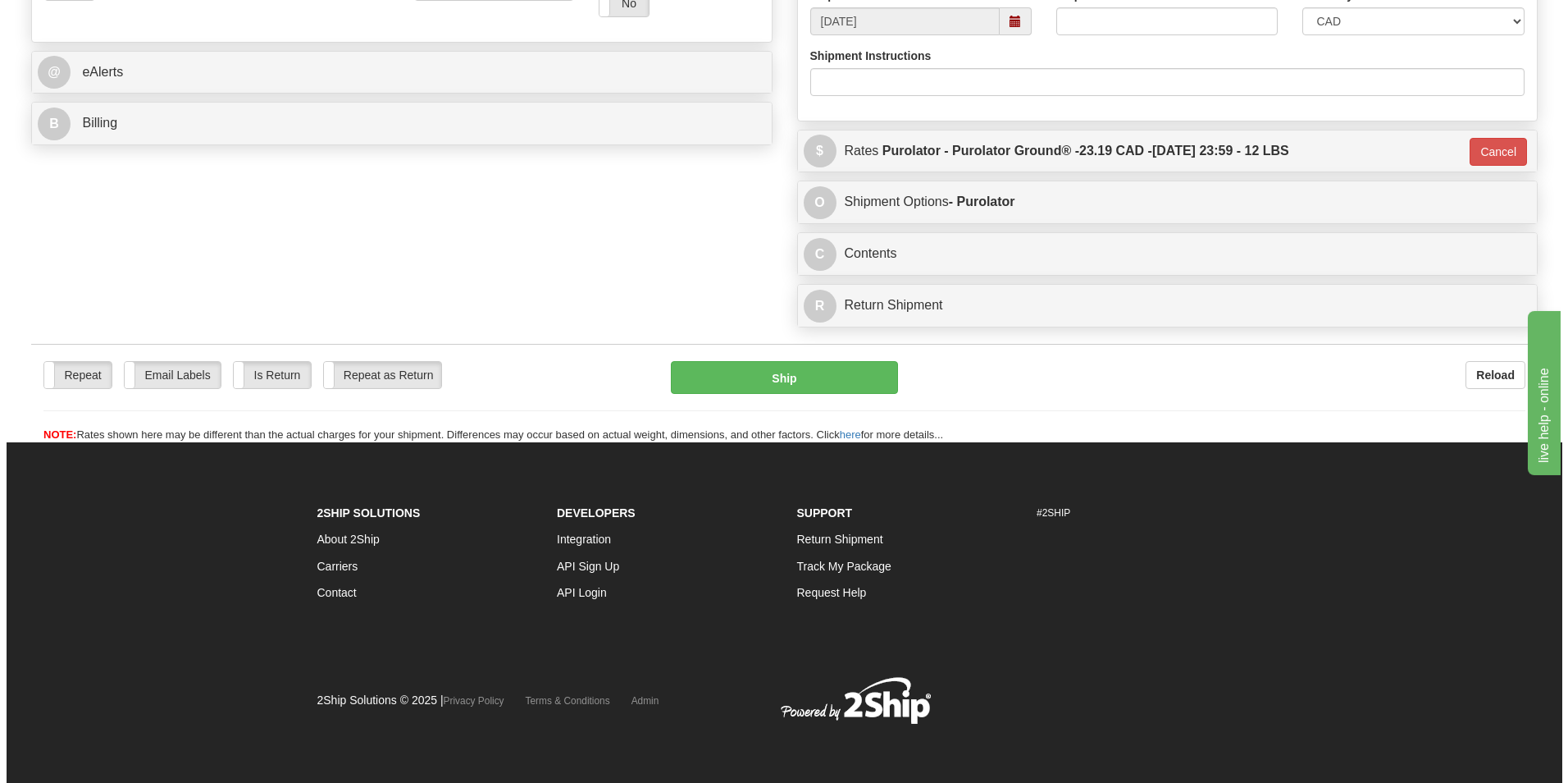
scroll to position [651, 0]
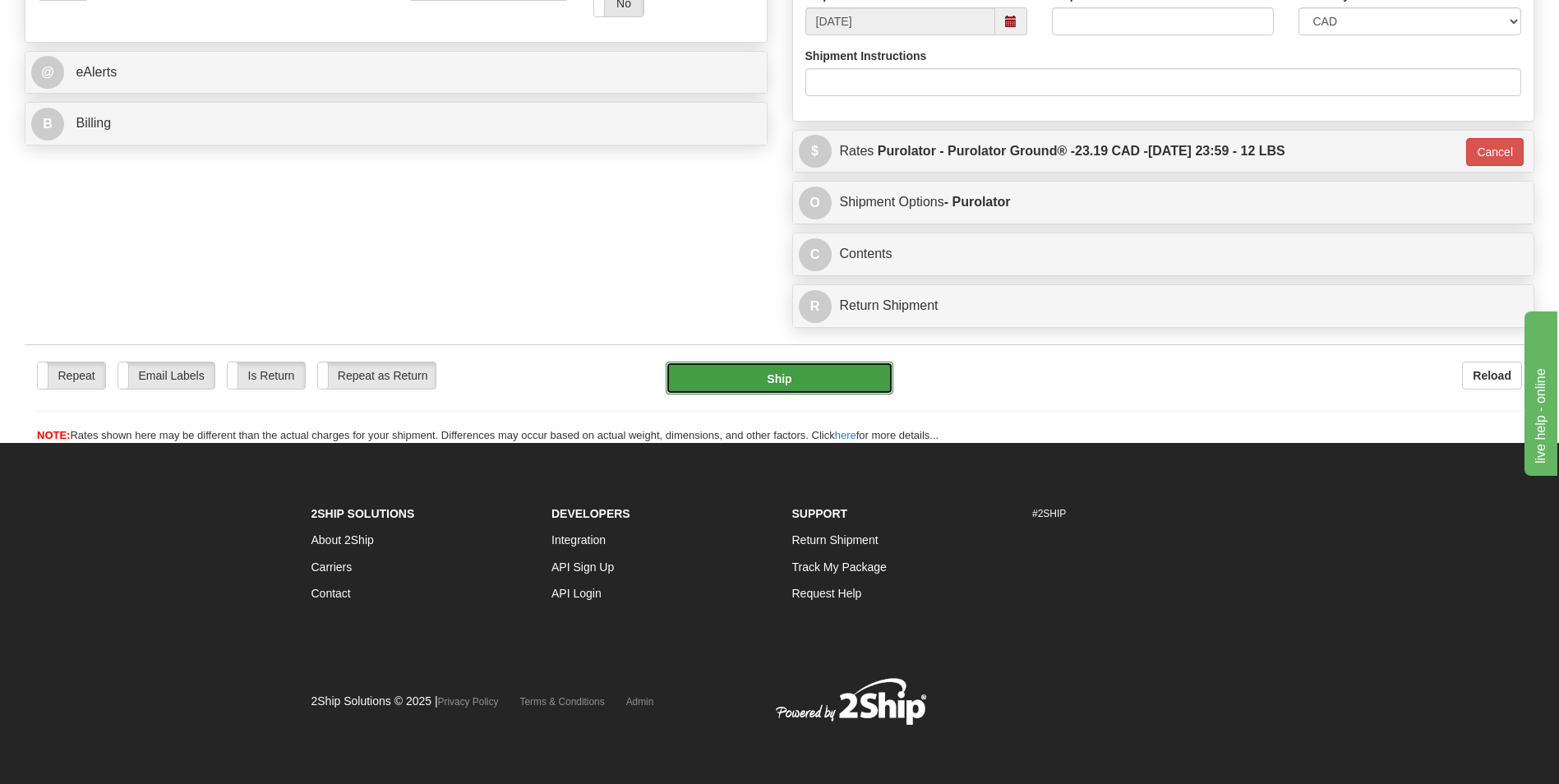
click at [848, 384] on button "Ship" at bounding box center [779, 378] width 227 height 33
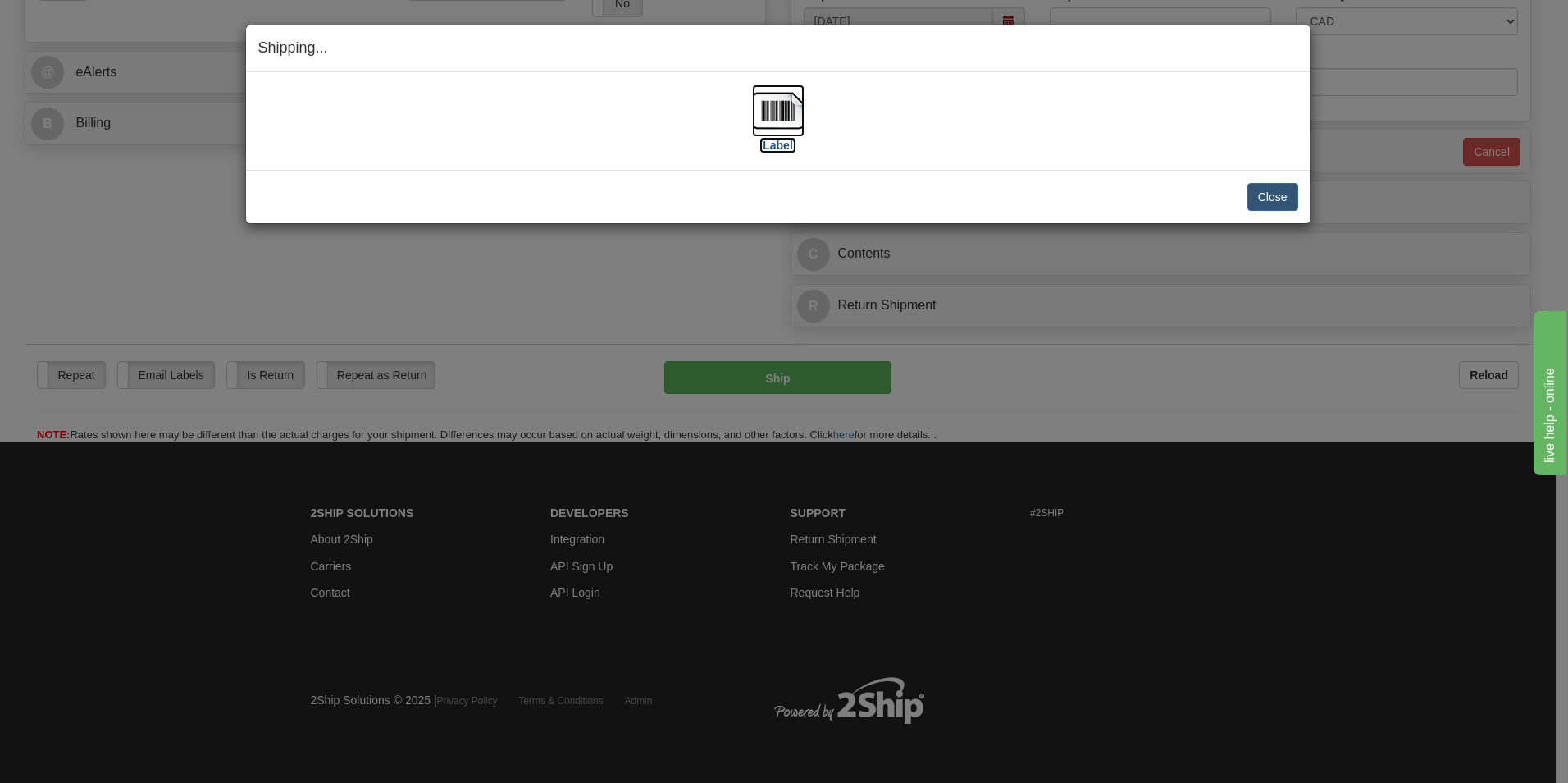
click at [797, 119] on img at bounding box center [778, 111] width 52 height 52
click at [1263, 200] on button "Close" at bounding box center [1273, 197] width 51 height 28
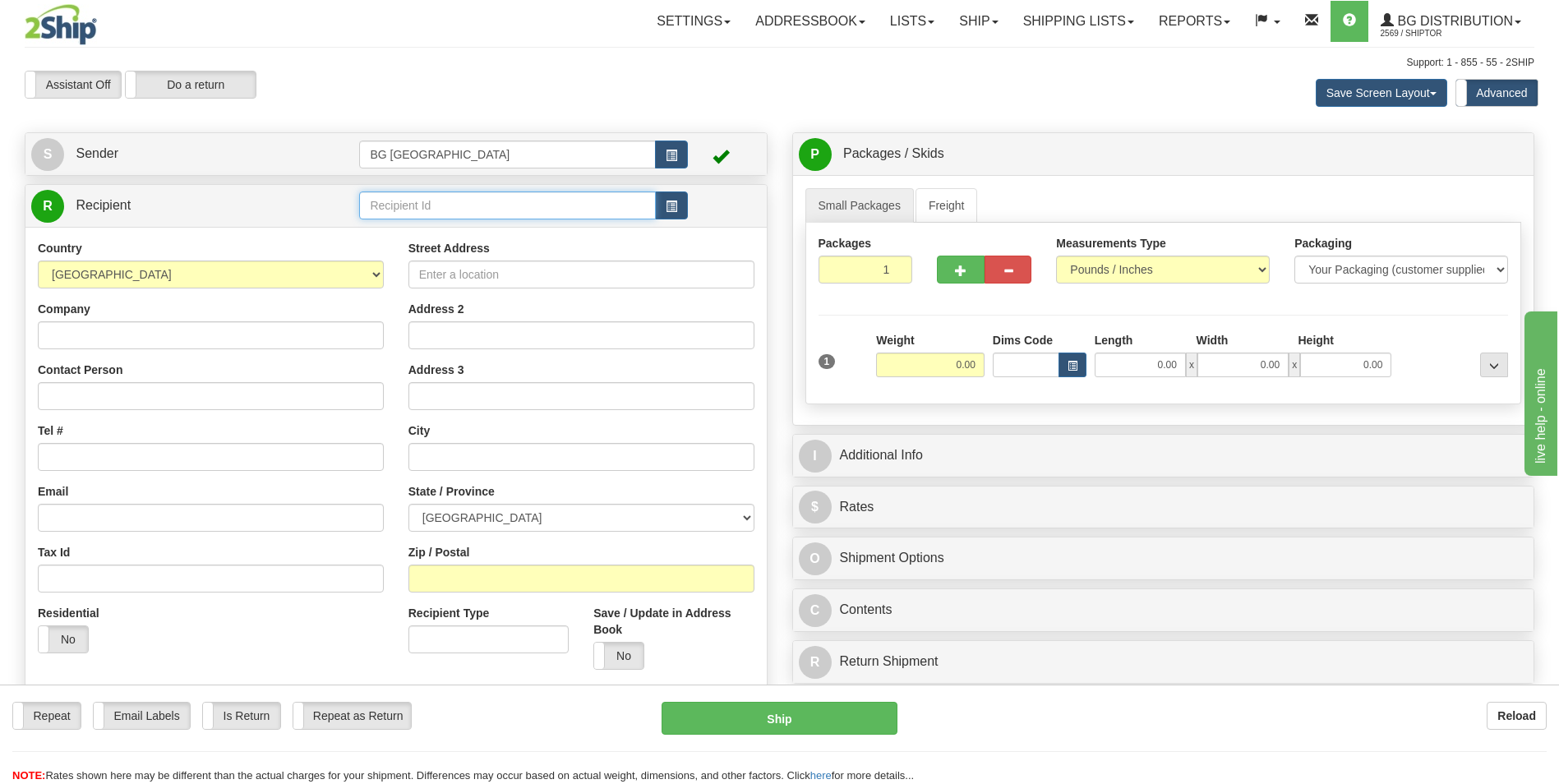
click at [391, 196] on input "text" at bounding box center [507, 205] width 296 height 28
click at [399, 227] on div "60014" at bounding box center [504, 231] width 279 height 16
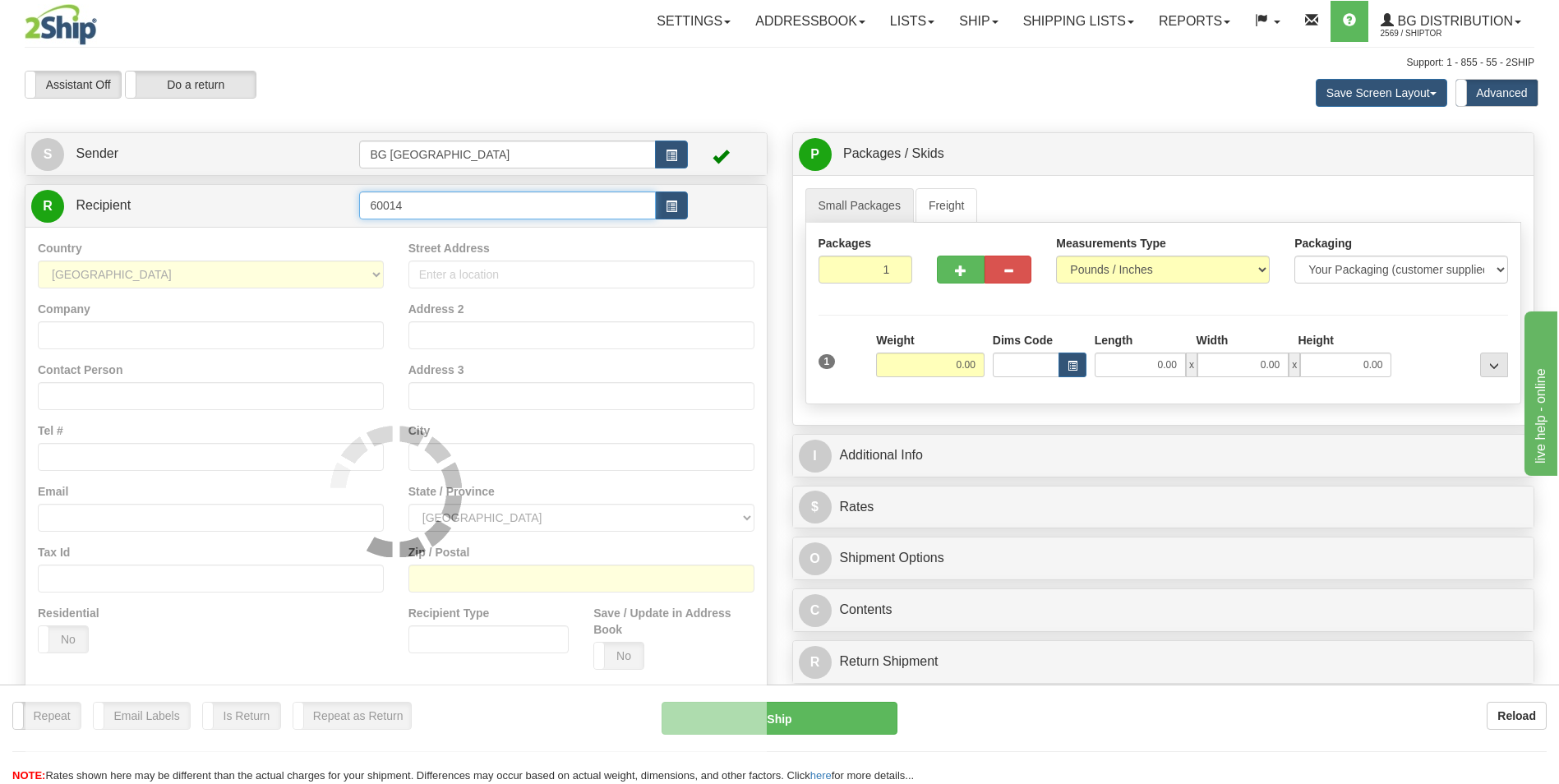
type input "60014"
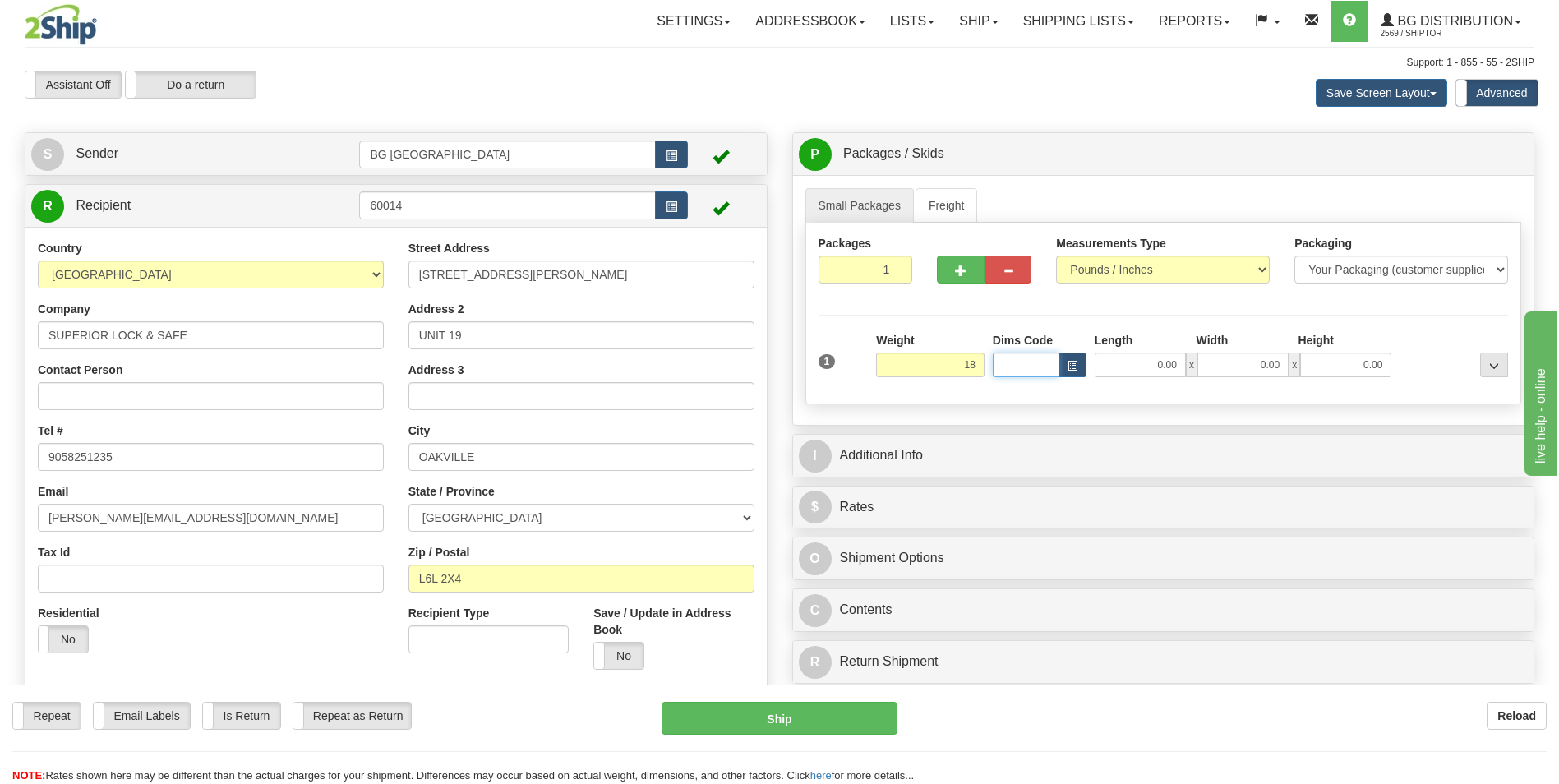
type input "18.00"
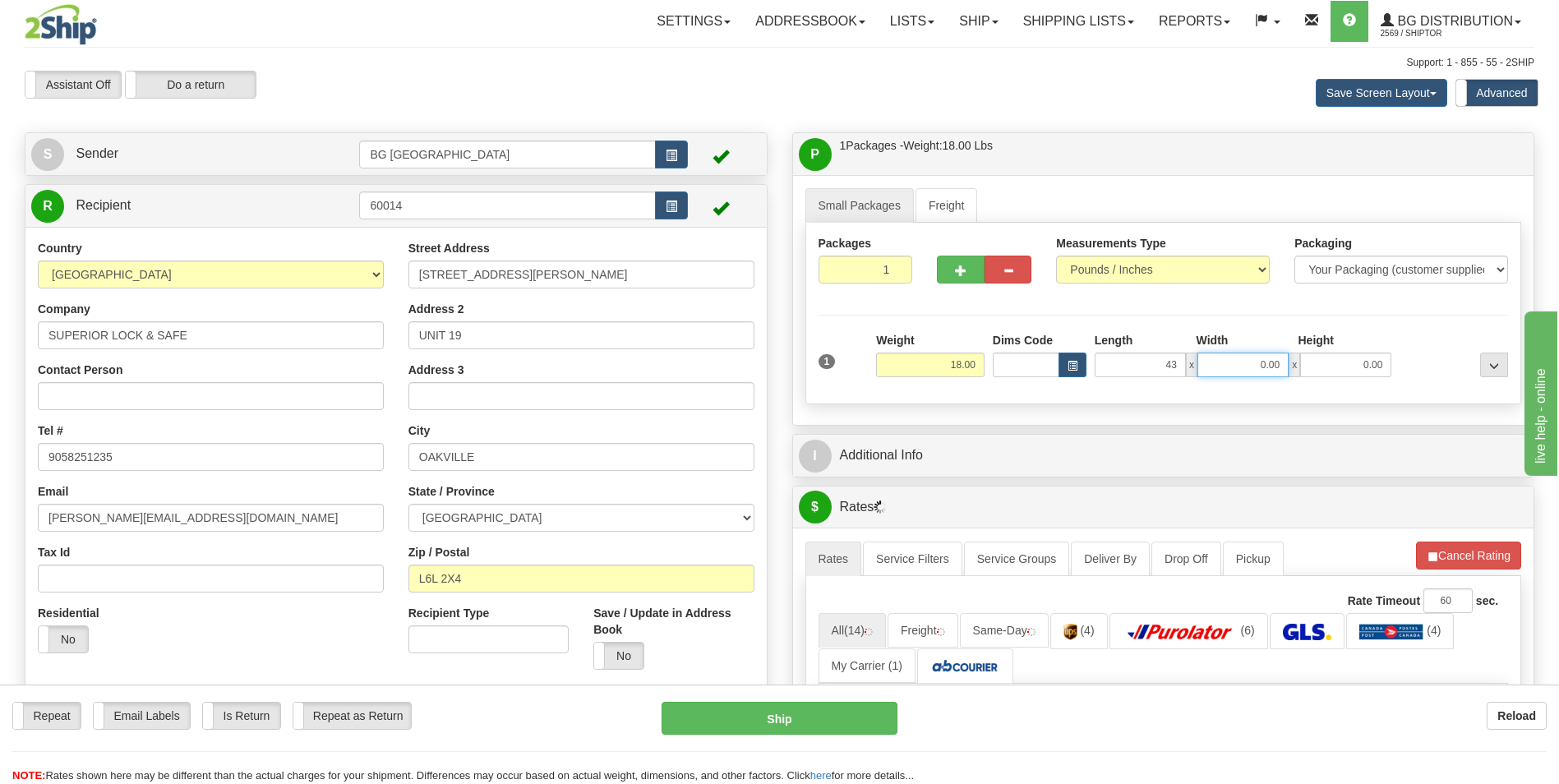
type input "43.00"
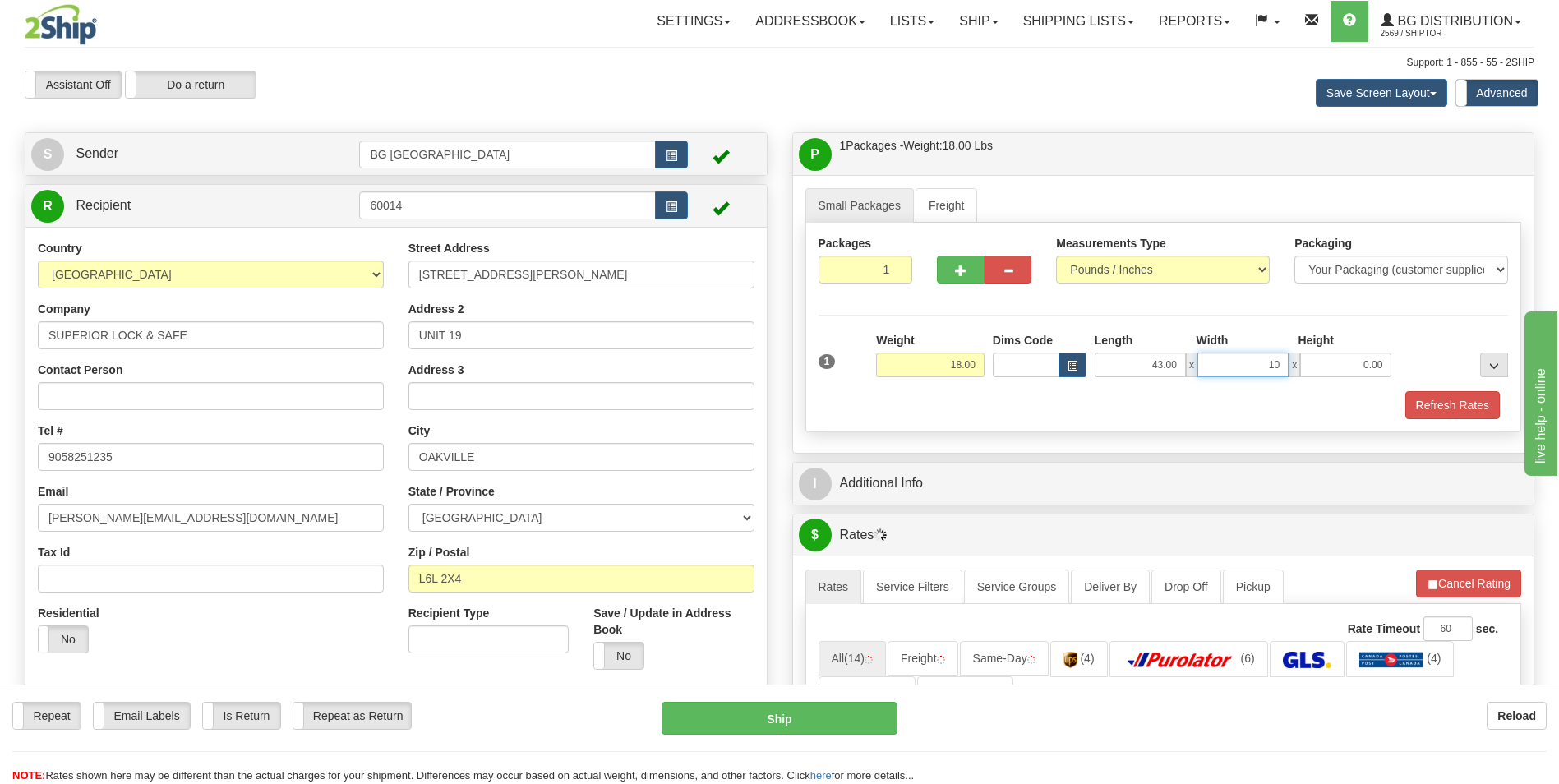
type input "10.00"
type input "5.00"
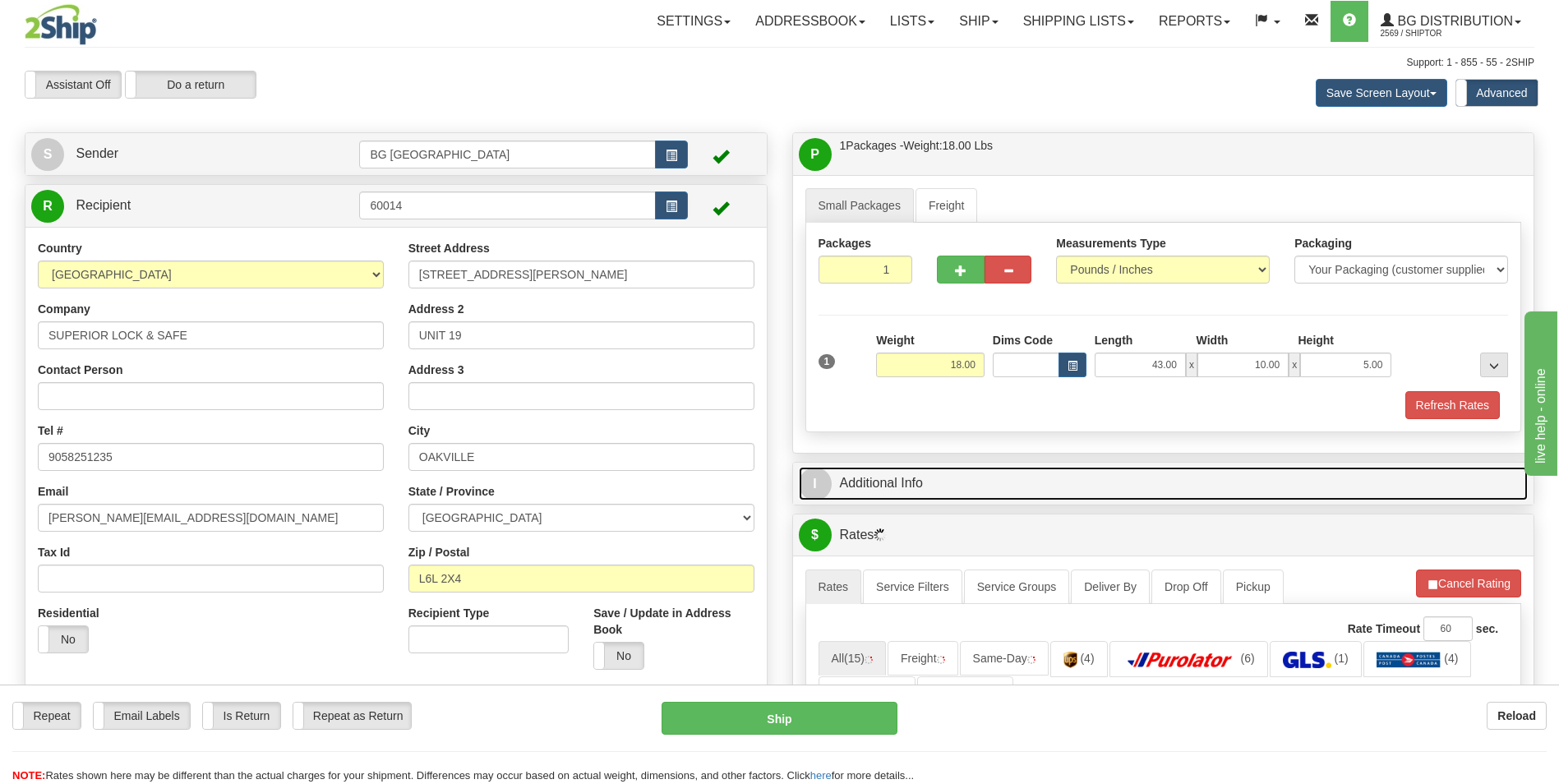
click at [898, 487] on link "I Additional Info" at bounding box center [1164, 483] width 730 height 33
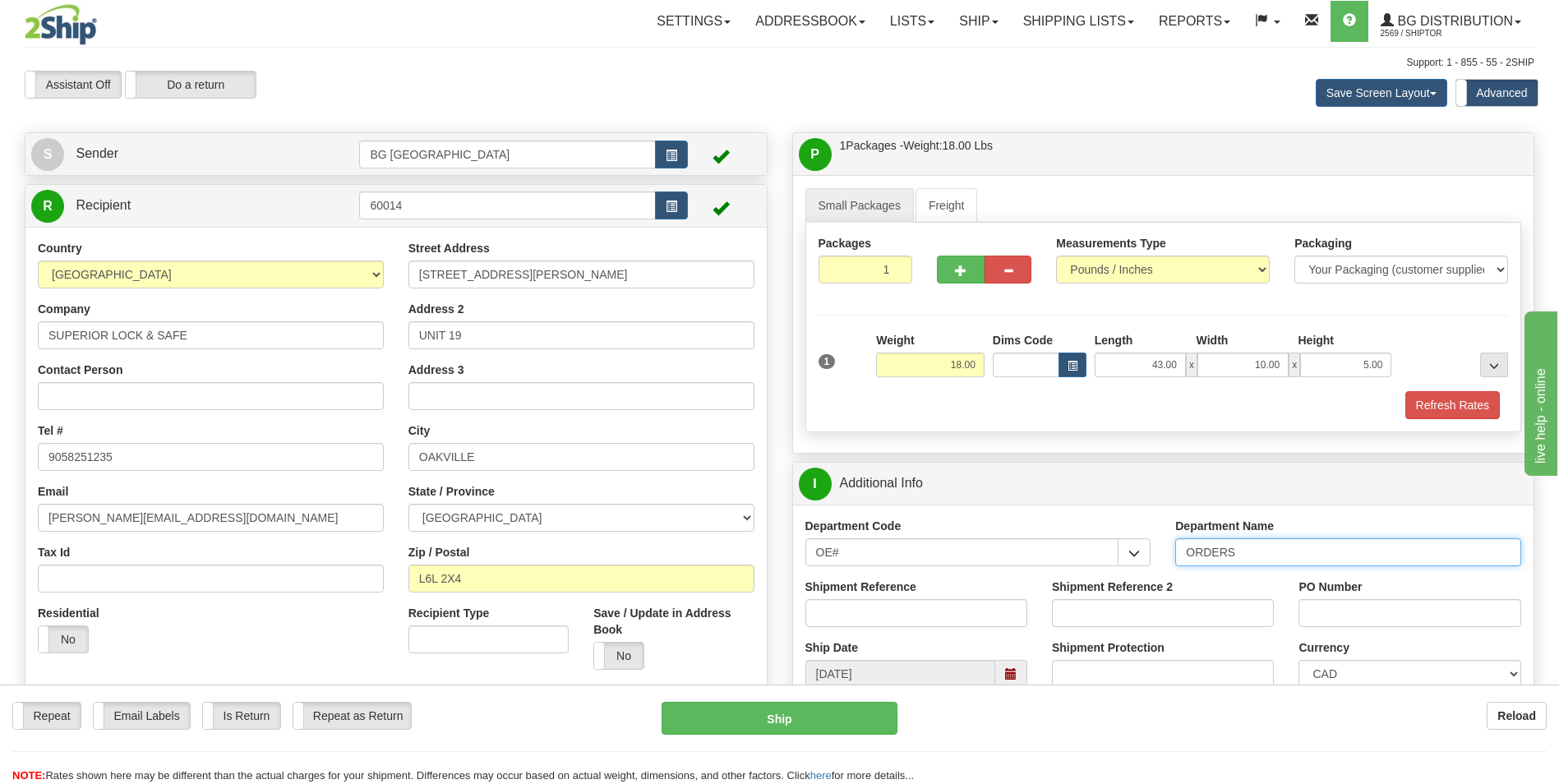
click at [1260, 556] on input "ORDERS" at bounding box center [1348, 552] width 346 height 28
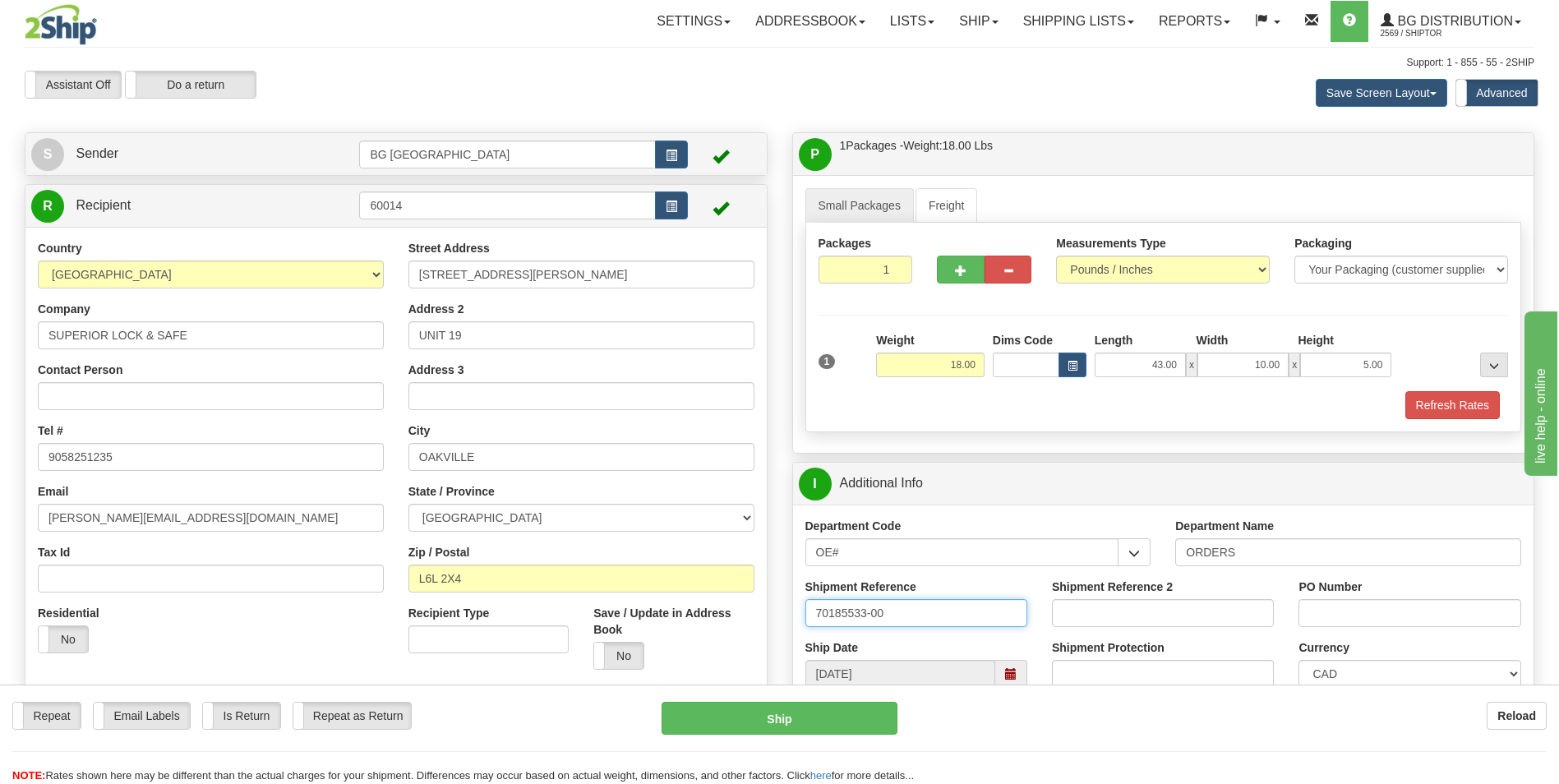
type input "70185533-00"
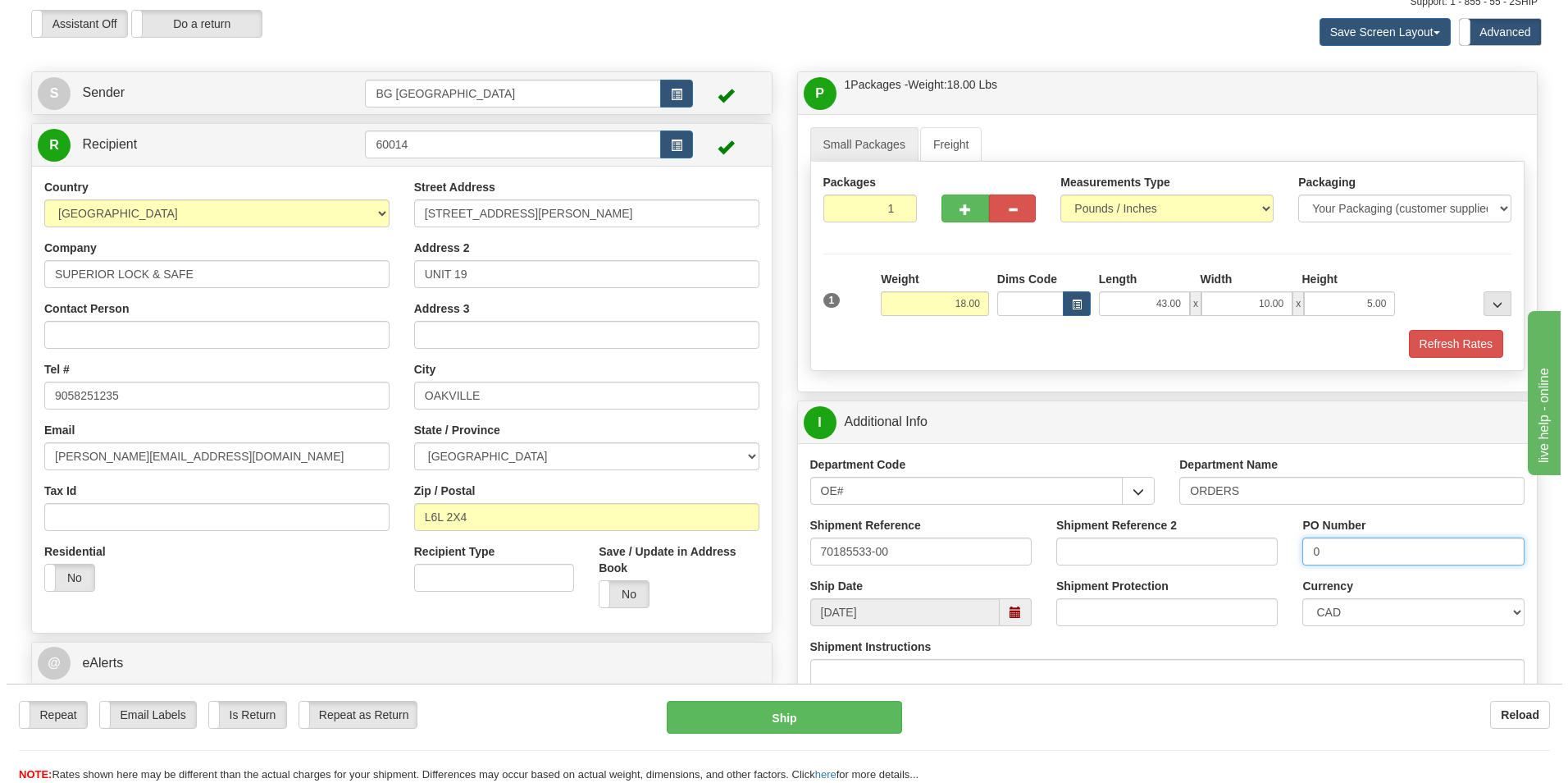
scroll to position [492, 0]
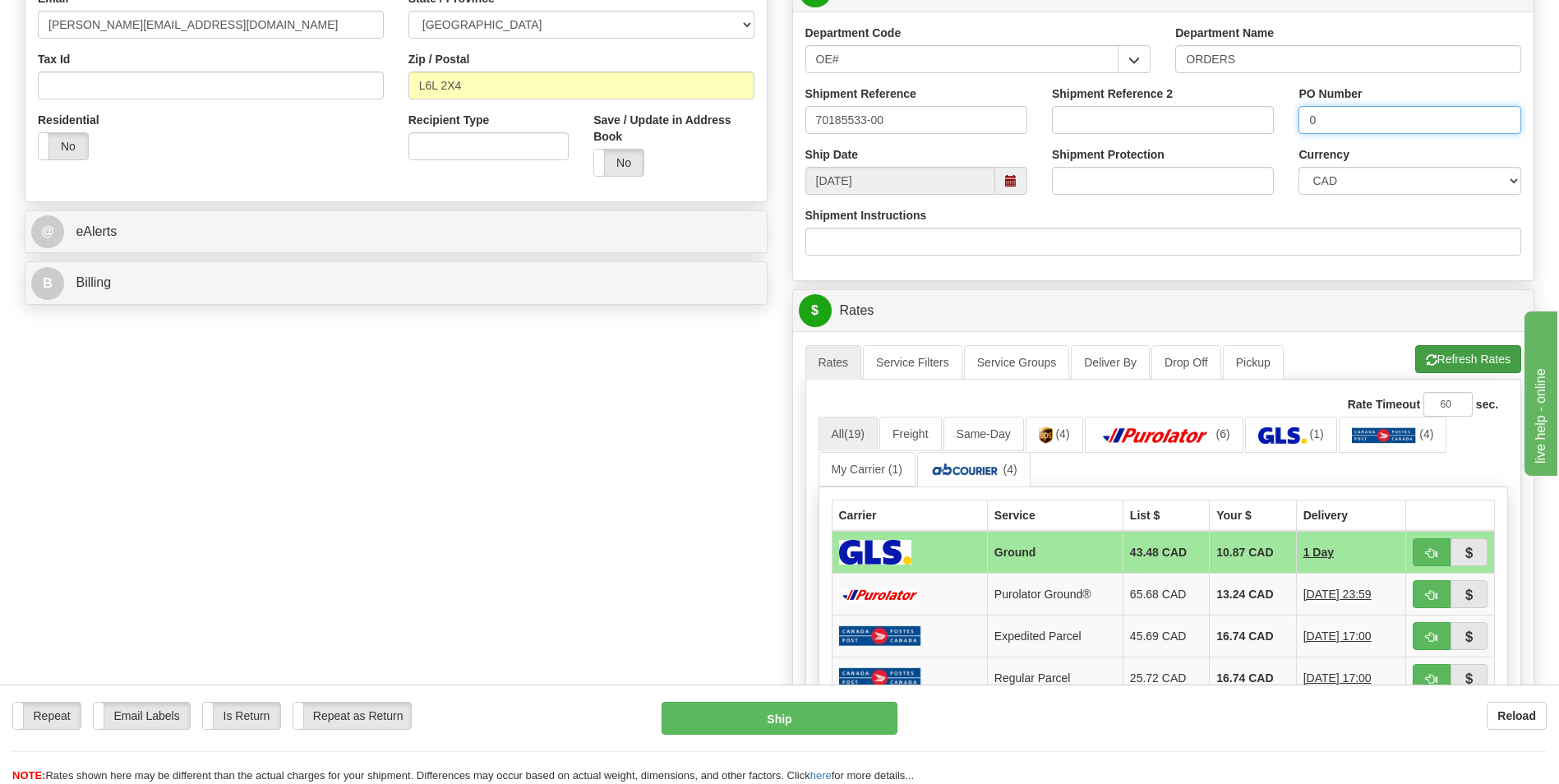
type input "0"
click at [1450, 368] on button "Refresh Rates" at bounding box center [1468, 359] width 106 height 28
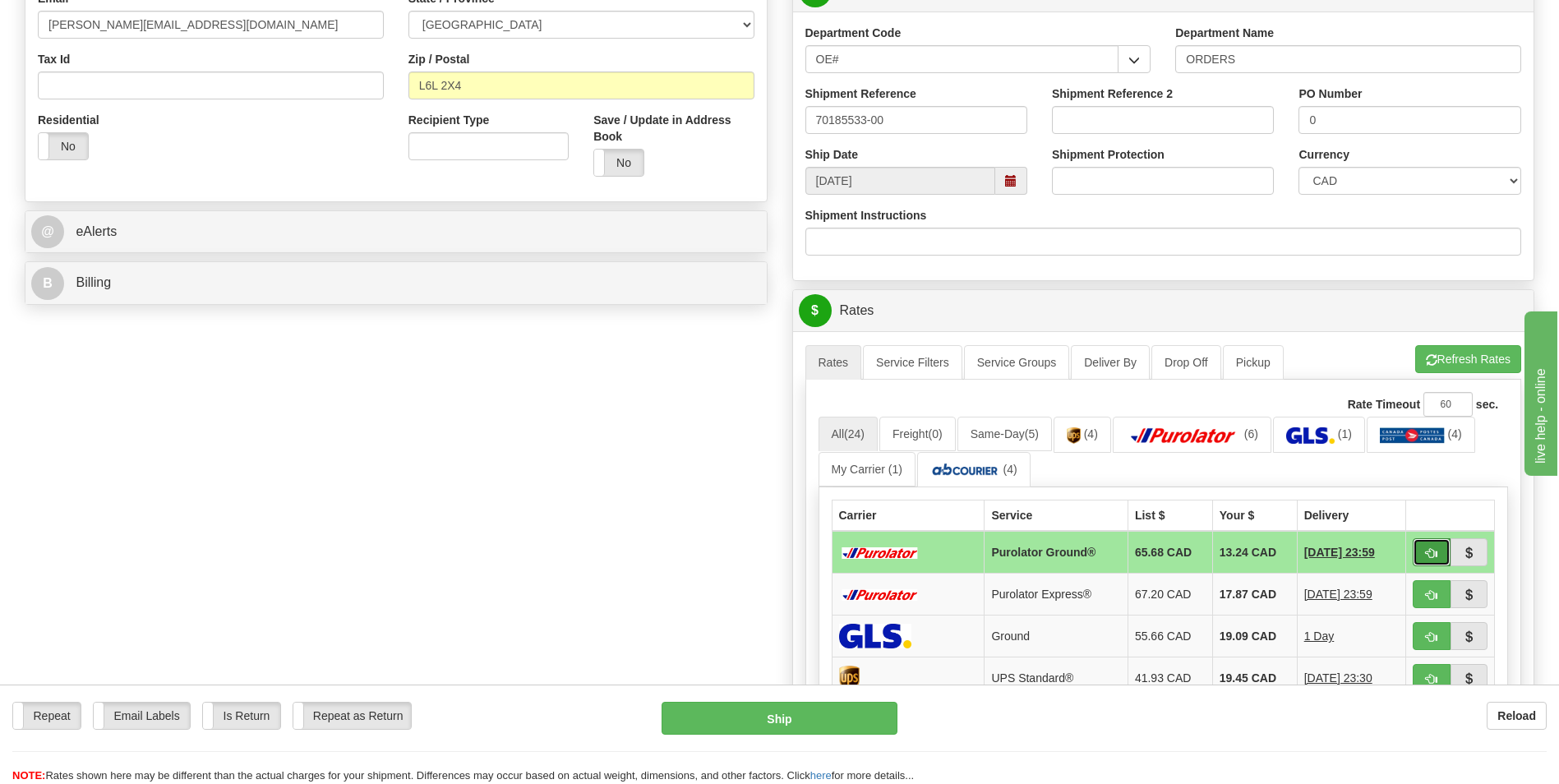
click at [1417, 556] on button "button" at bounding box center [1432, 552] width 38 height 28
type input "260"
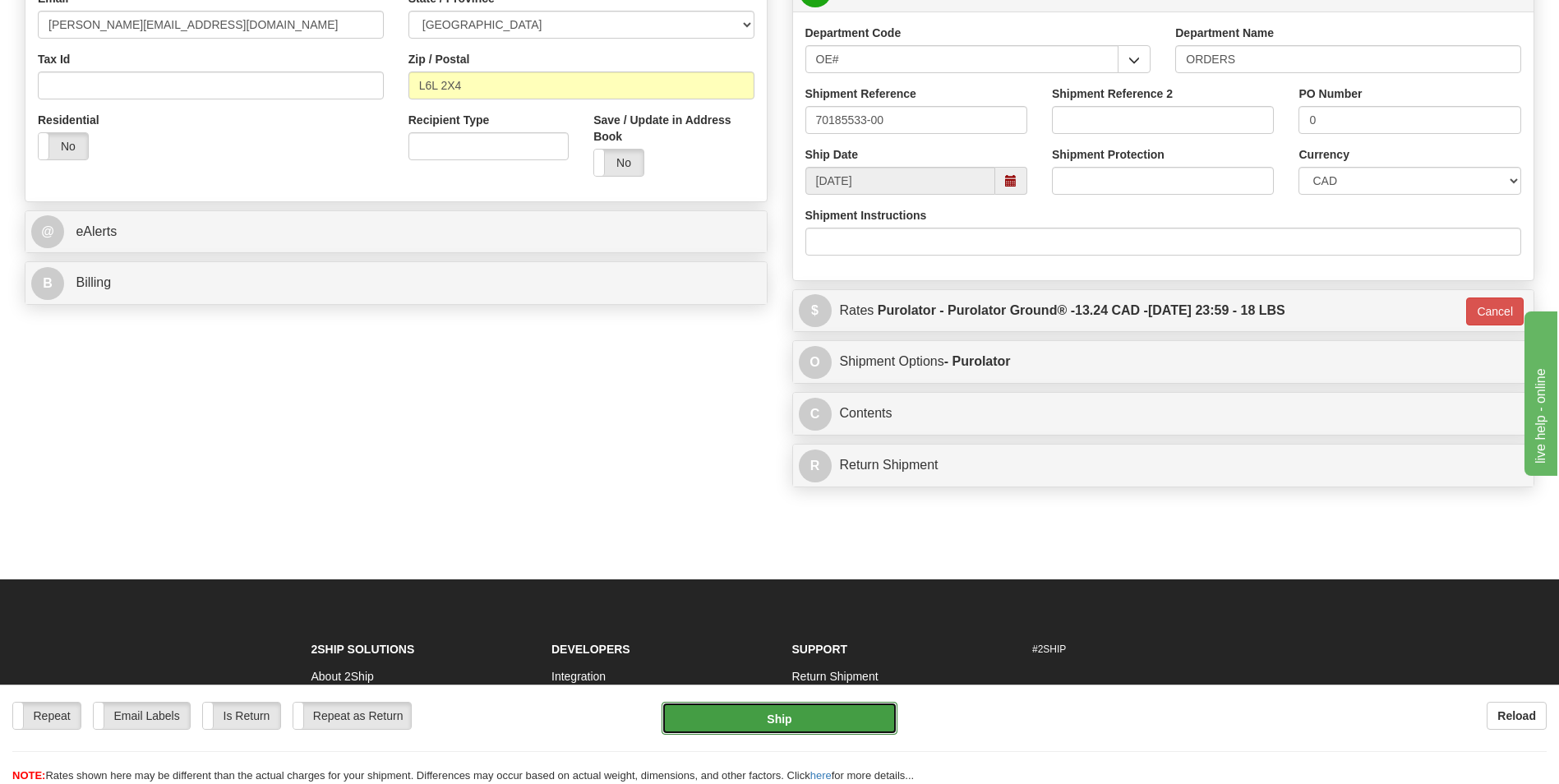
click at [803, 728] on button "Ship" at bounding box center [779, 718] width 235 height 33
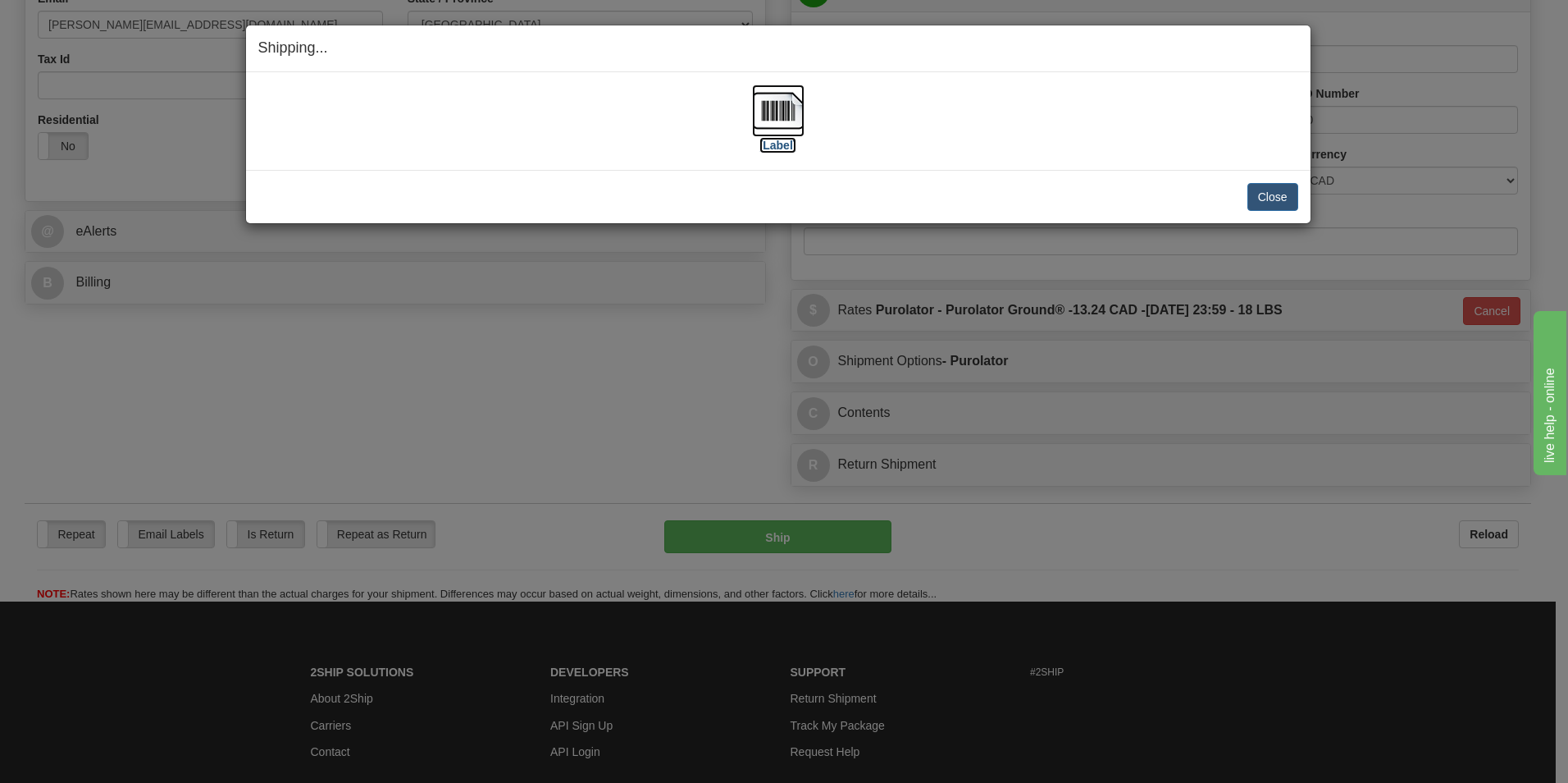
click at [787, 116] on img at bounding box center [778, 111] width 52 height 52
click at [1276, 187] on button "Close" at bounding box center [1273, 197] width 51 height 28
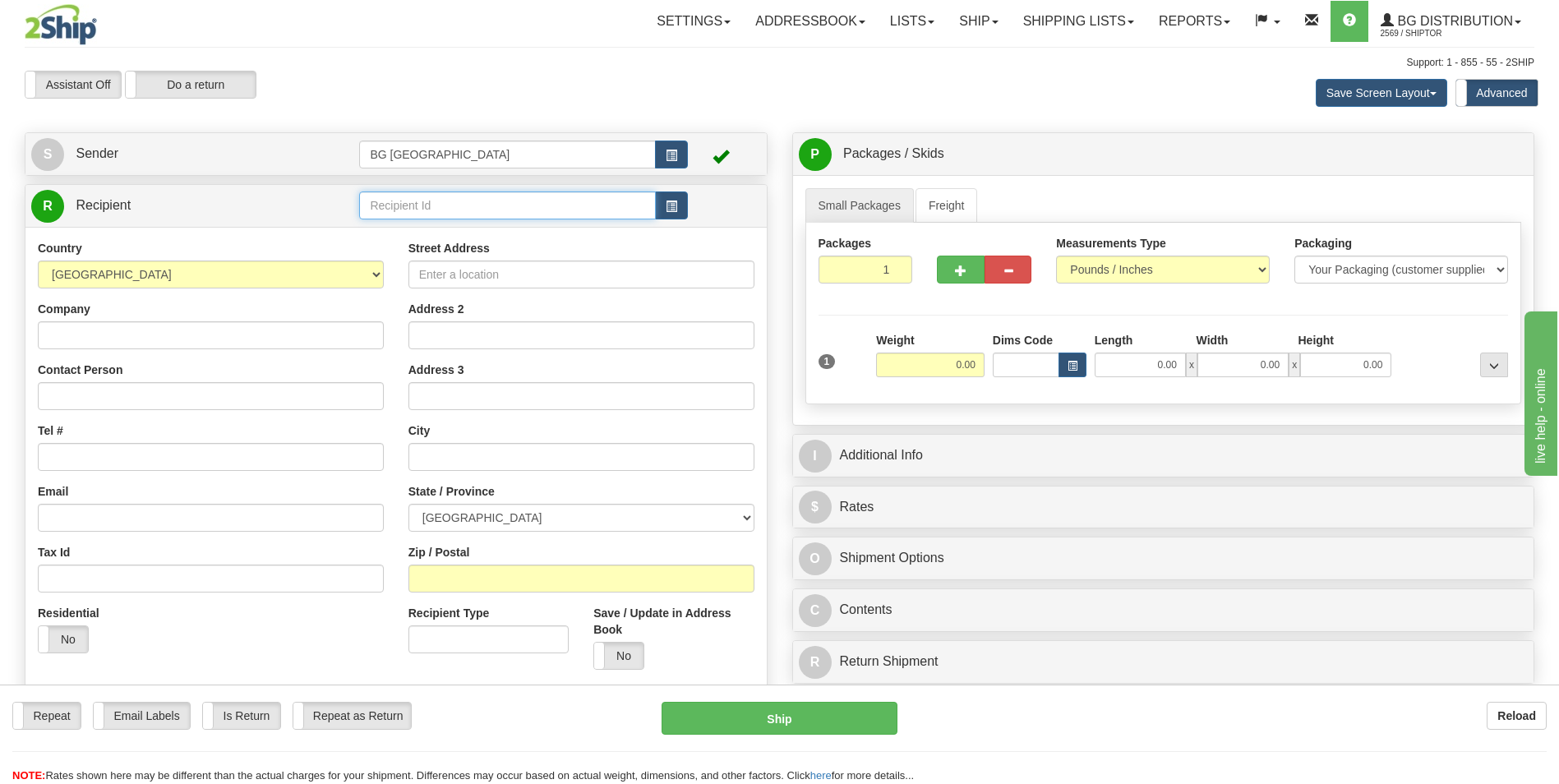
click at [411, 194] on input "text" at bounding box center [507, 205] width 296 height 28
click at [389, 229] on div "60048" at bounding box center [504, 231] width 280 height 18
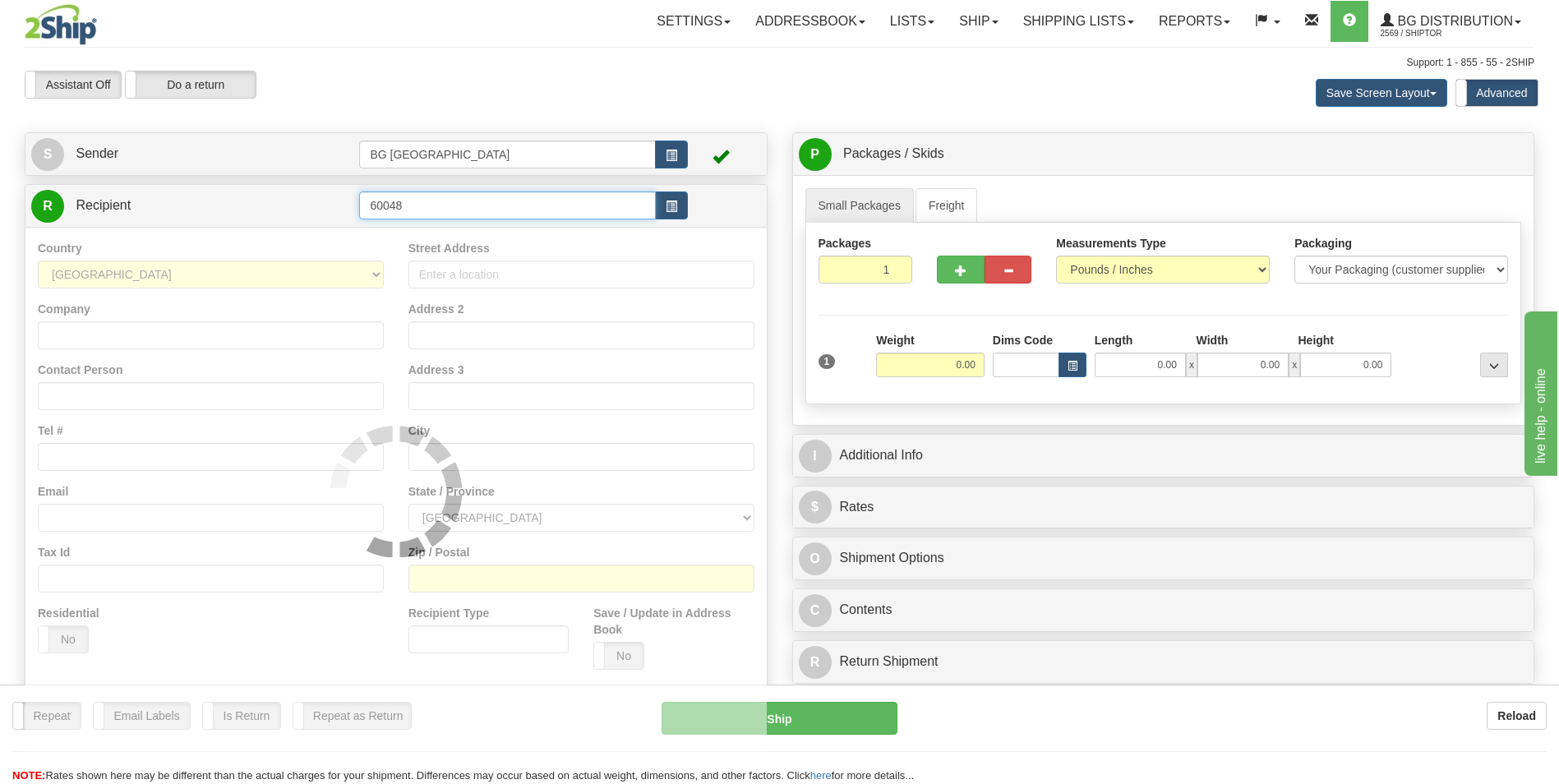
type input "60048"
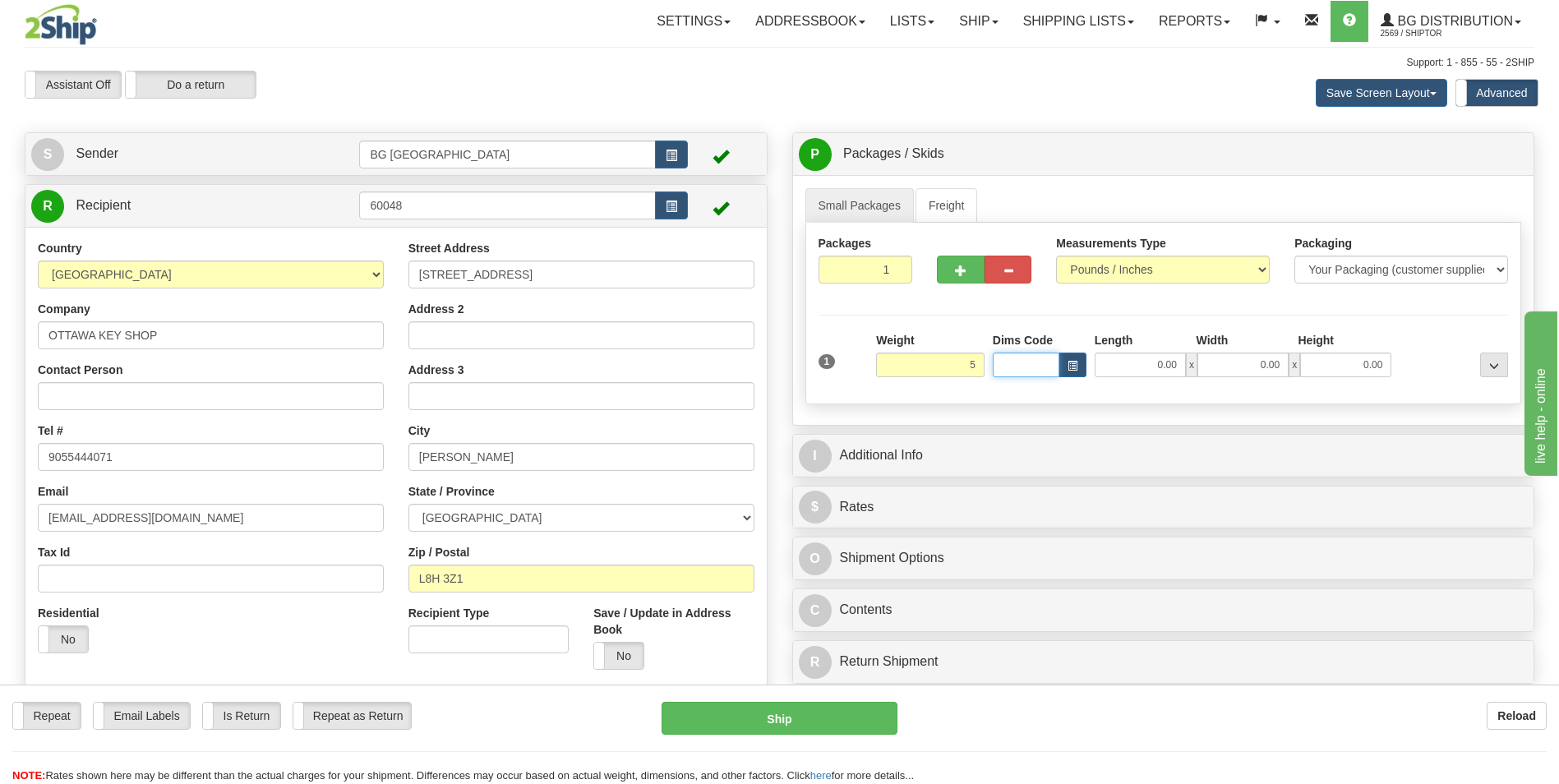
type input "5.00"
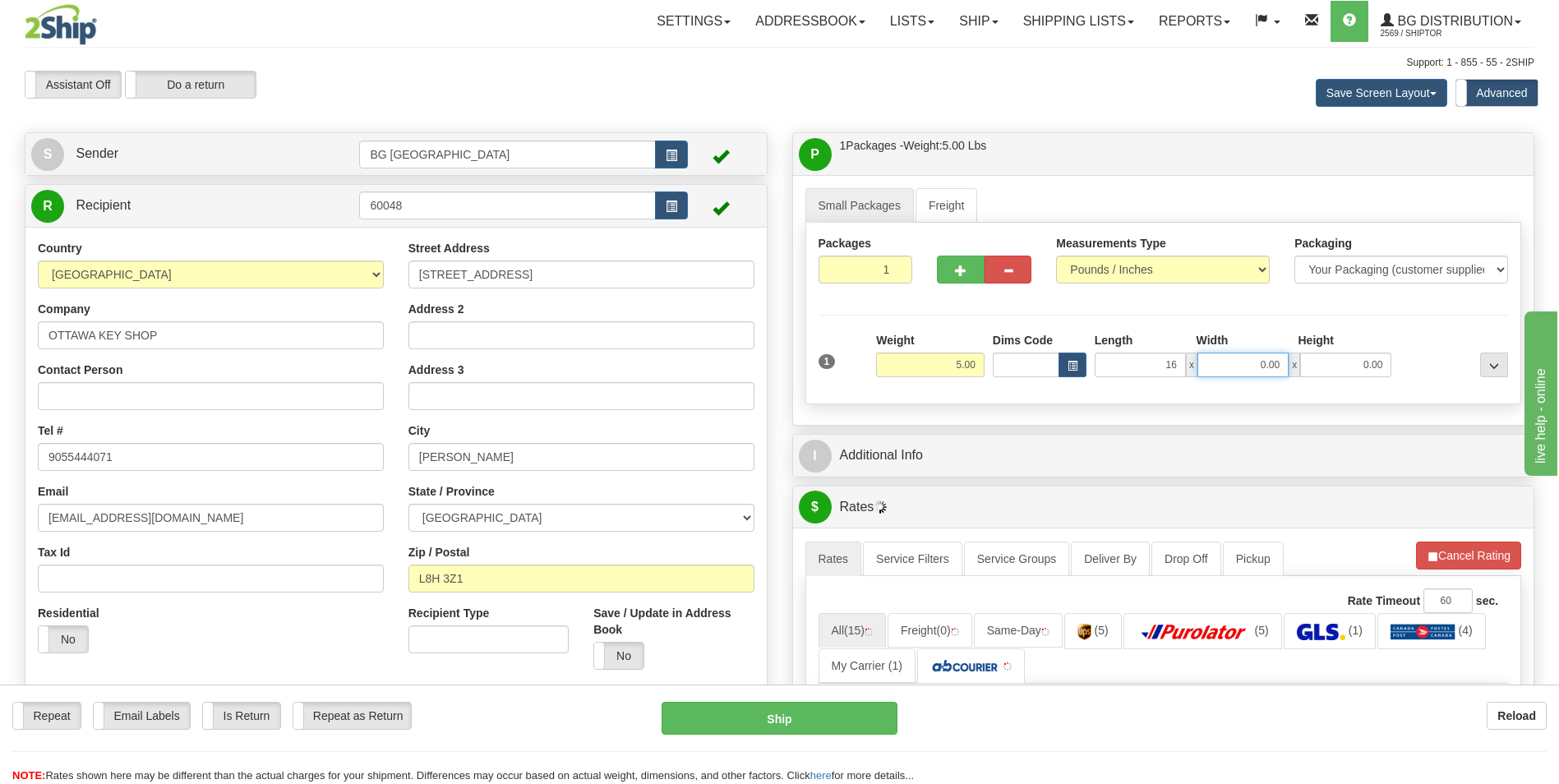
type input "16.00"
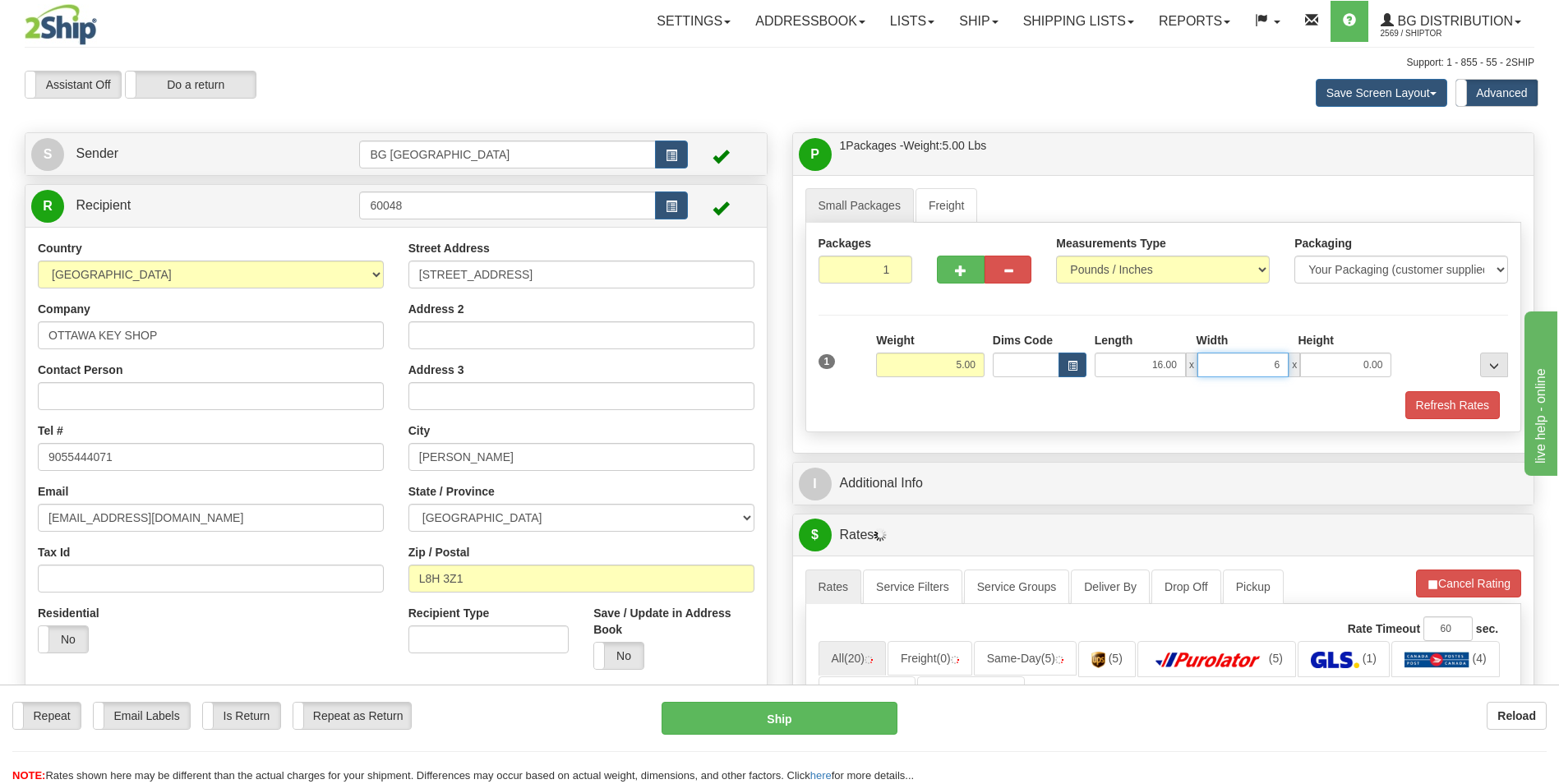
type input "6.00"
type input "4.00"
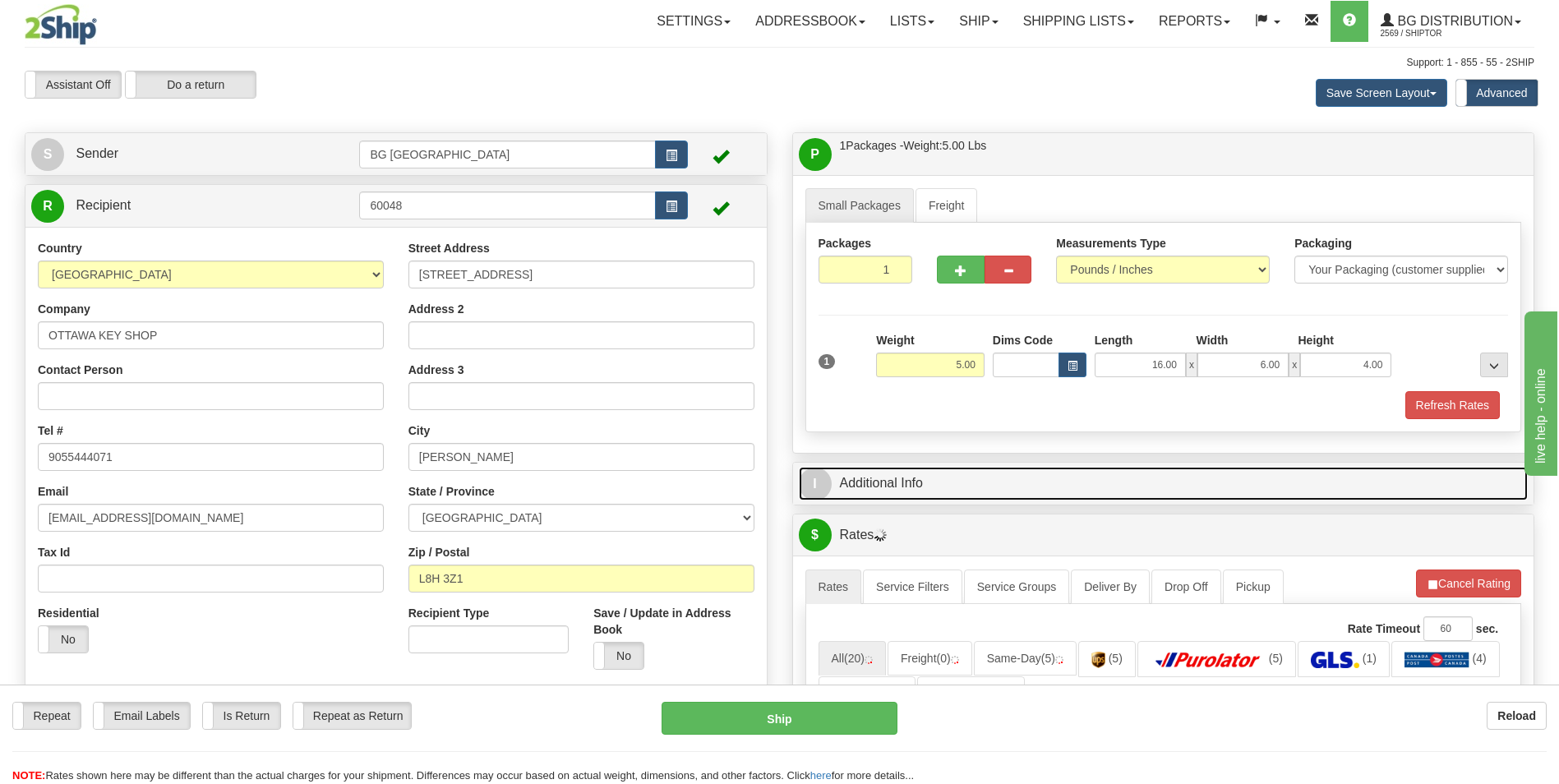
click at [952, 468] on link "I Additional Info" at bounding box center [1164, 483] width 730 height 33
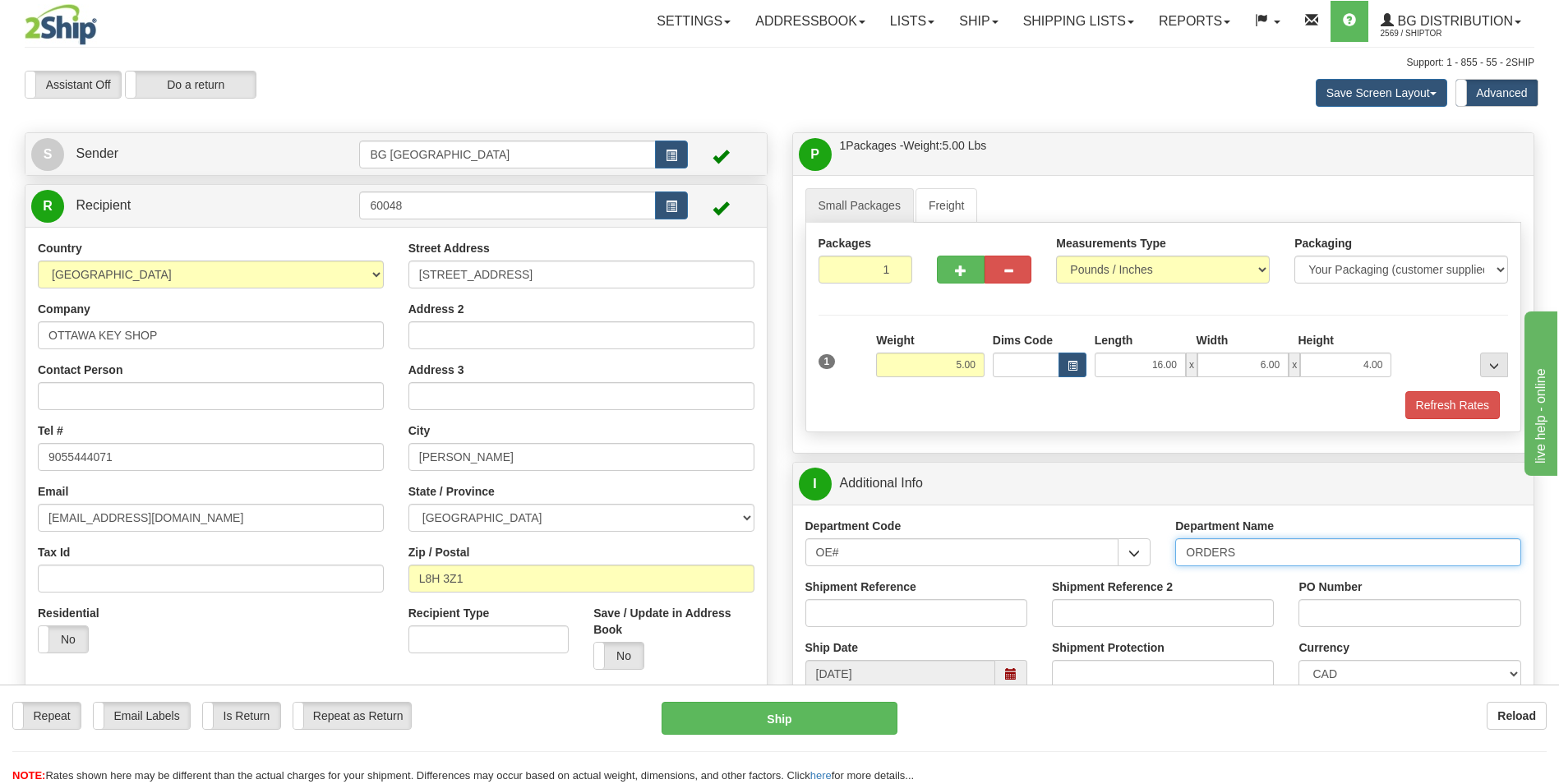
click at [1264, 558] on input "ORDERS" at bounding box center [1348, 552] width 346 height 28
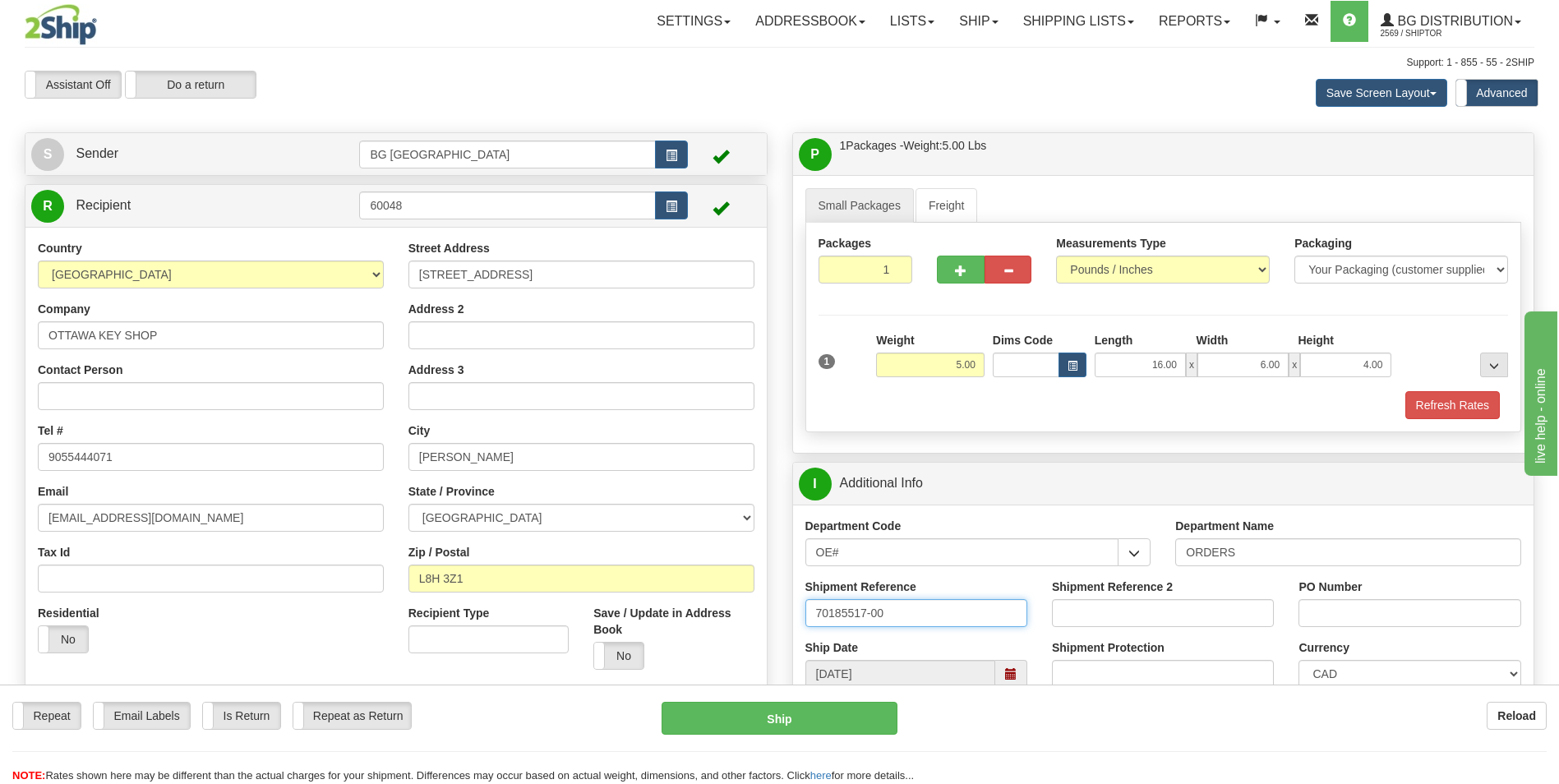
type input "70185517-00"
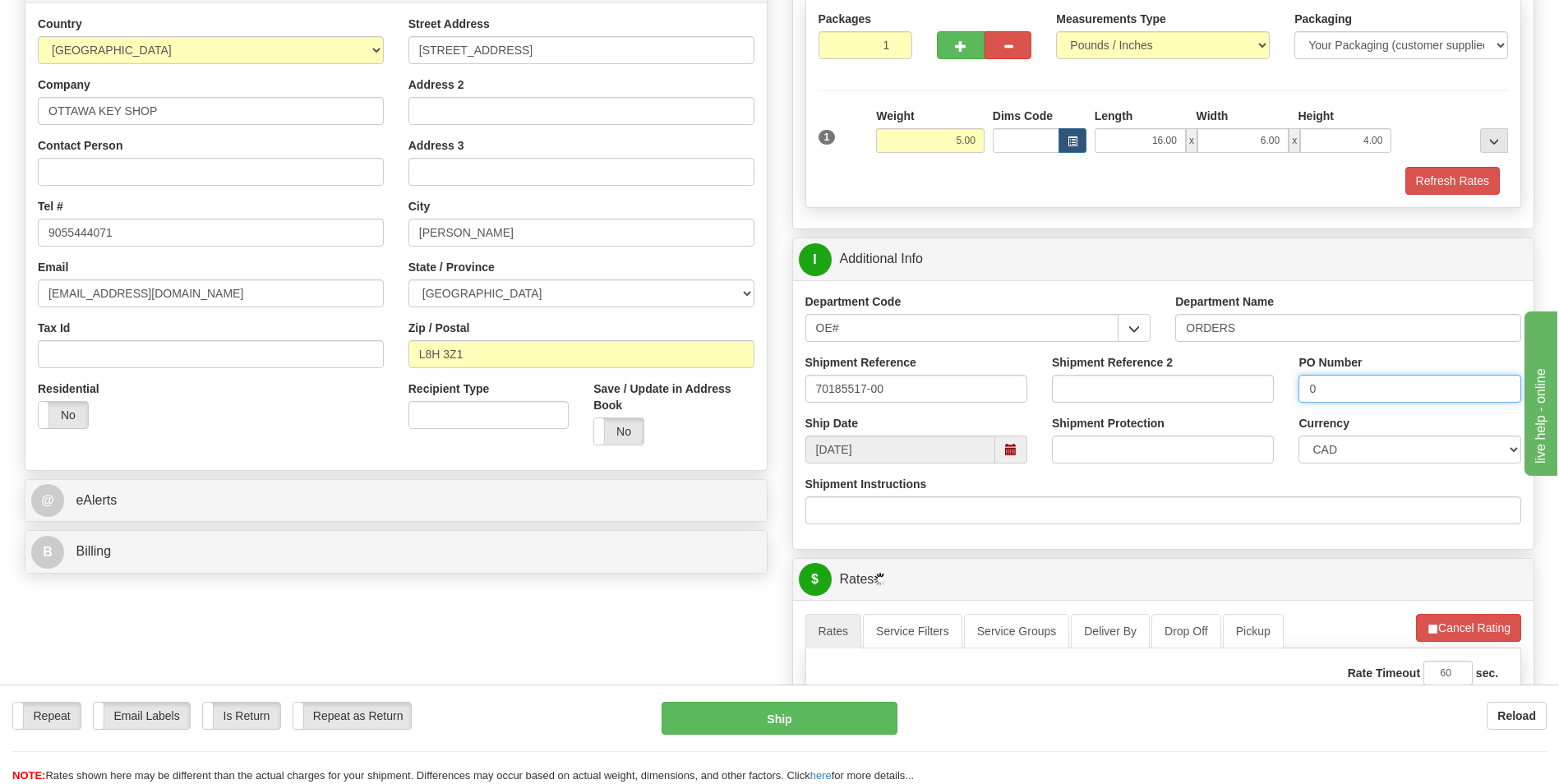
scroll to position [493, 0]
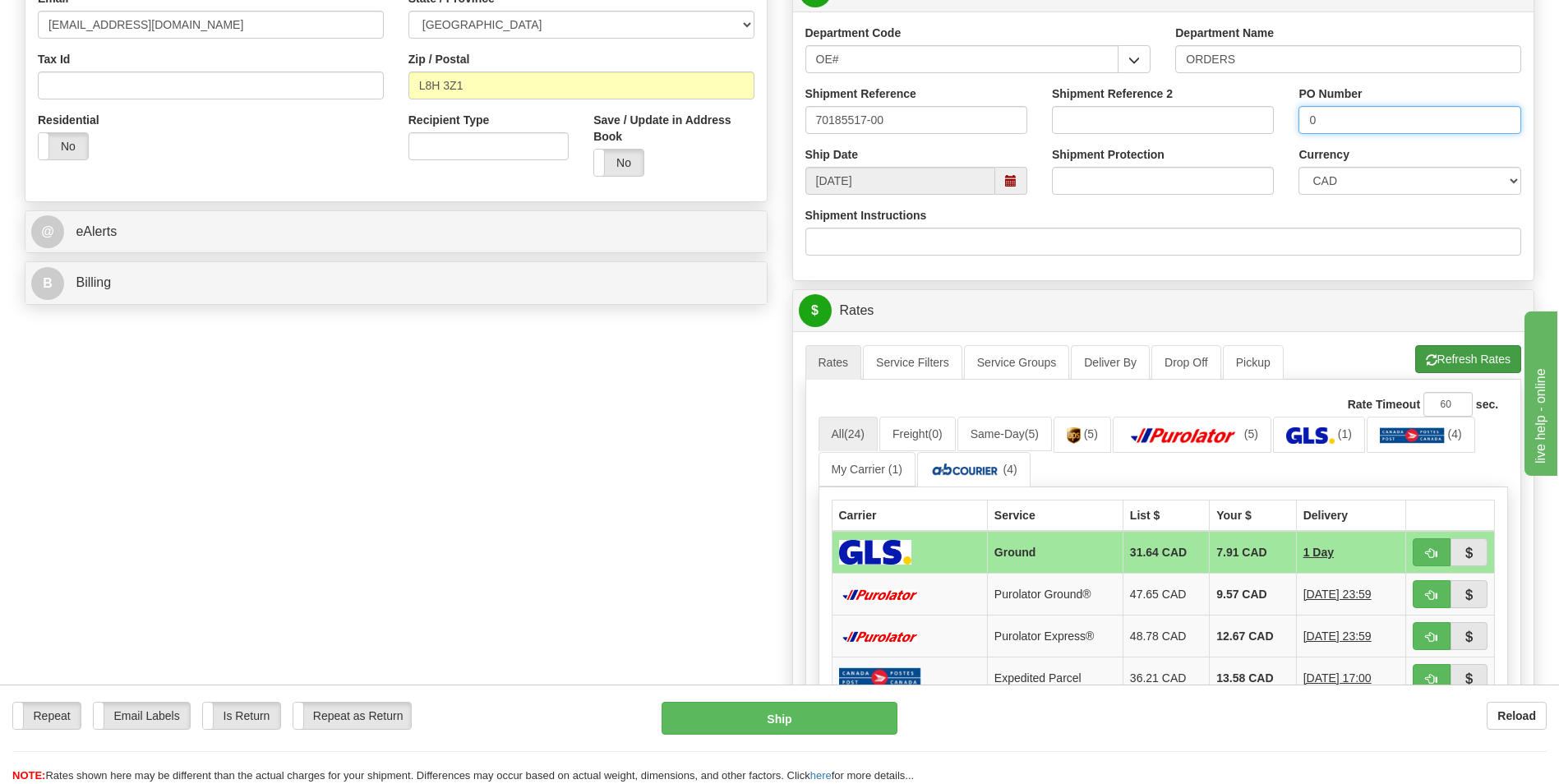
type input "0"
click at [1426, 354] on span "button" at bounding box center [1431, 360] width 12 height 11
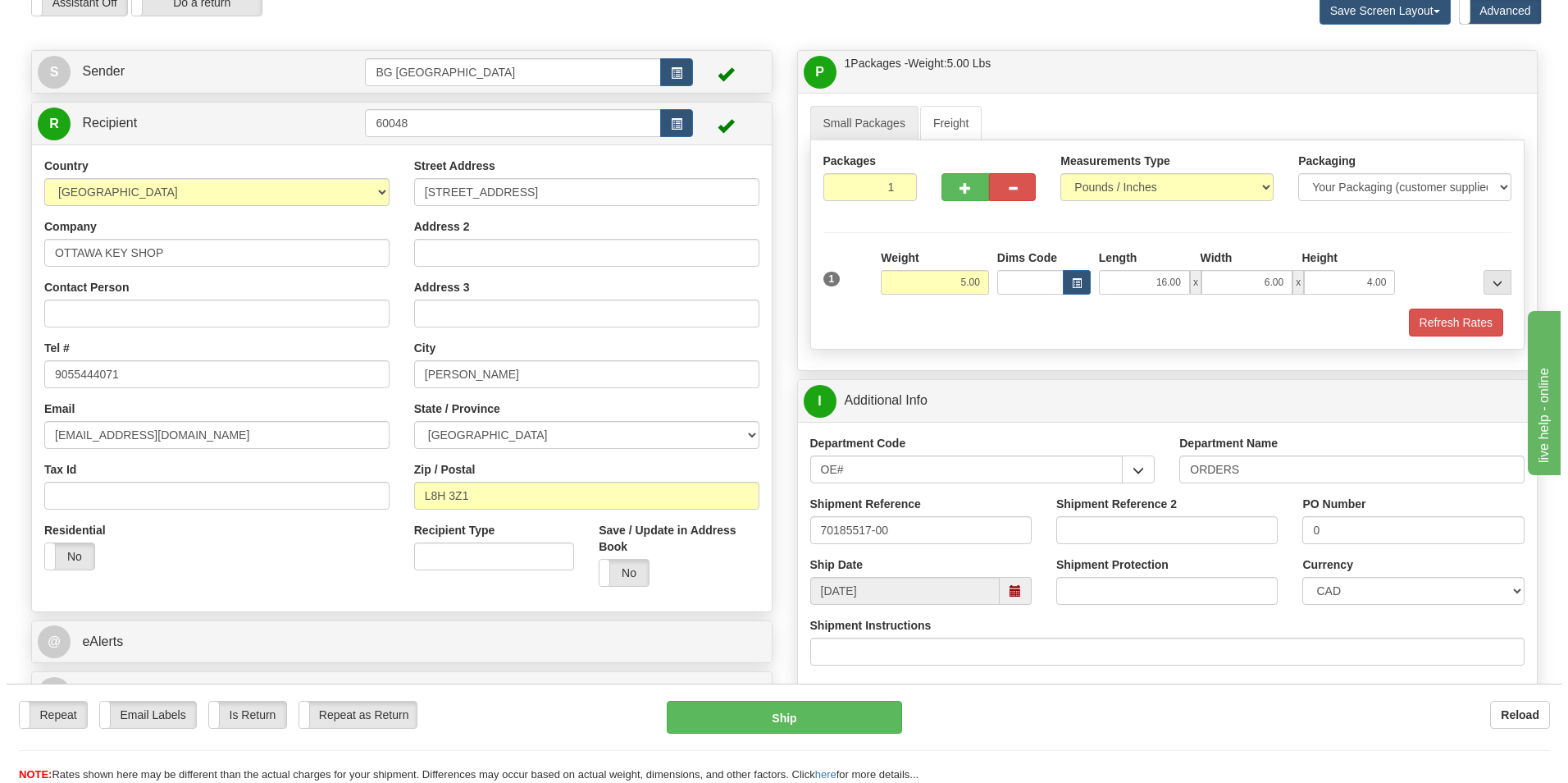
scroll to position [574, 0]
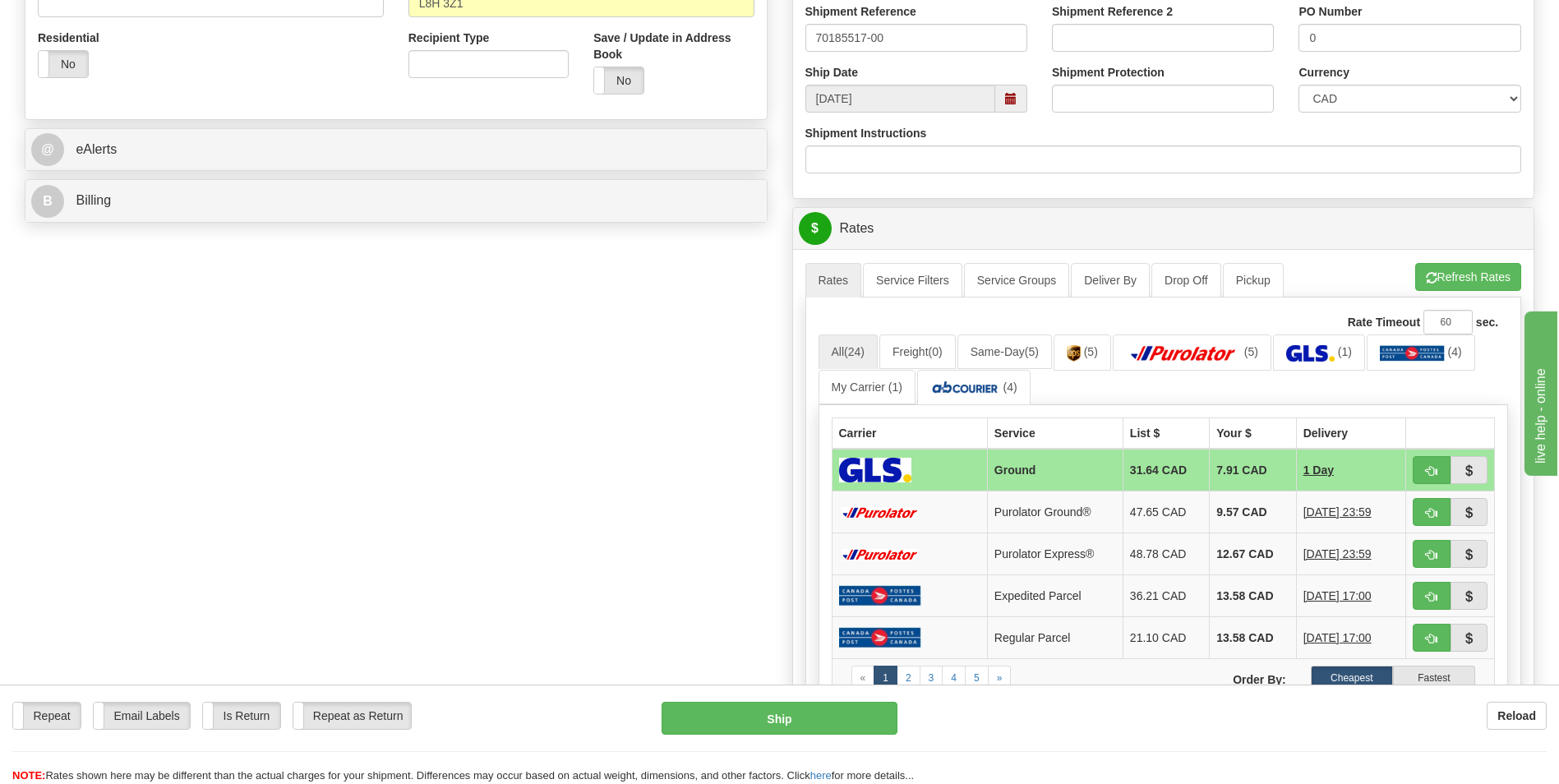
click at [1226, 503] on td "9.57 CAD" at bounding box center [1252, 512] width 86 height 42
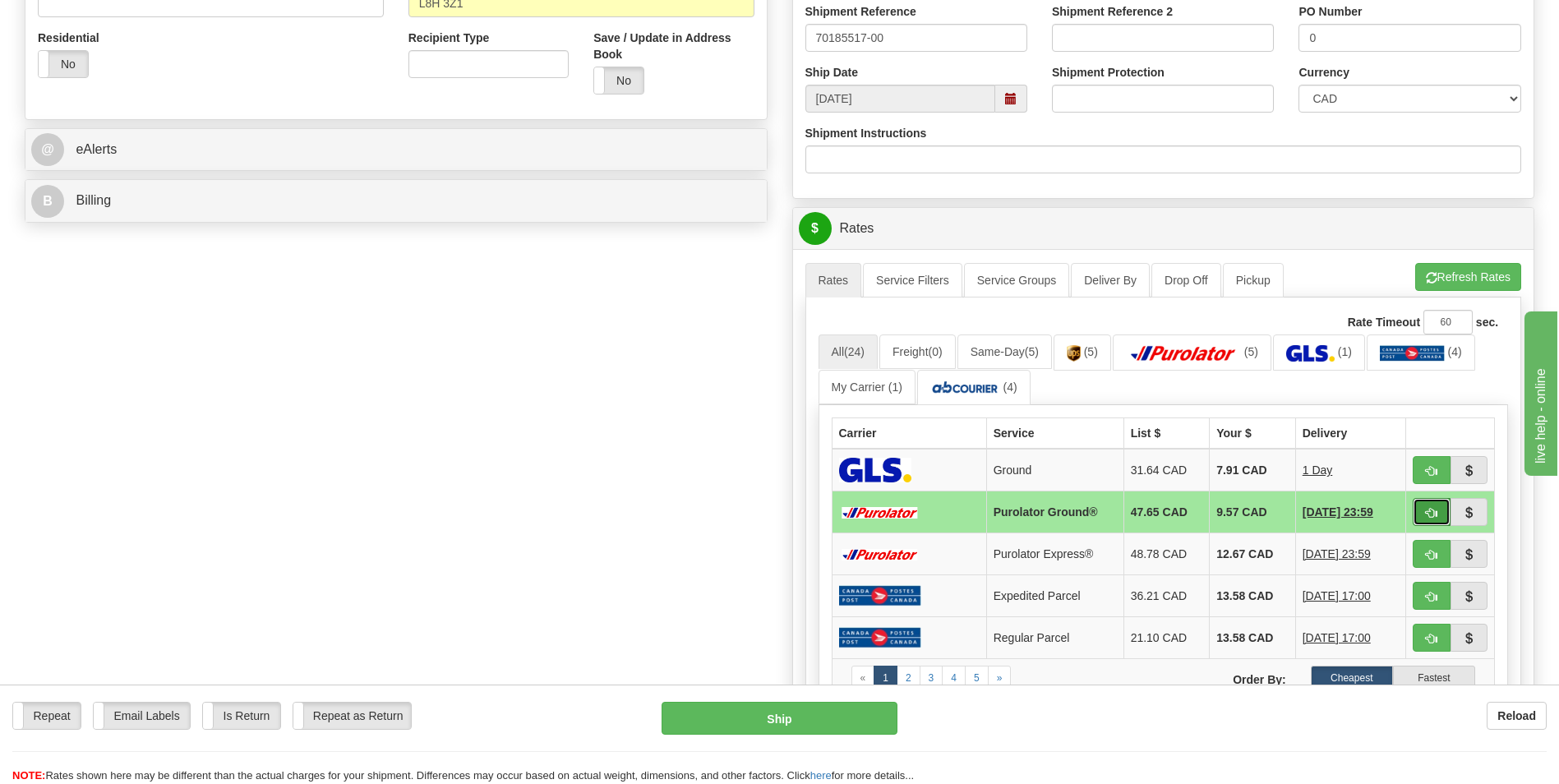
click at [1426, 508] on span "button" at bounding box center [1431, 513] width 12 height 11
type input "260"
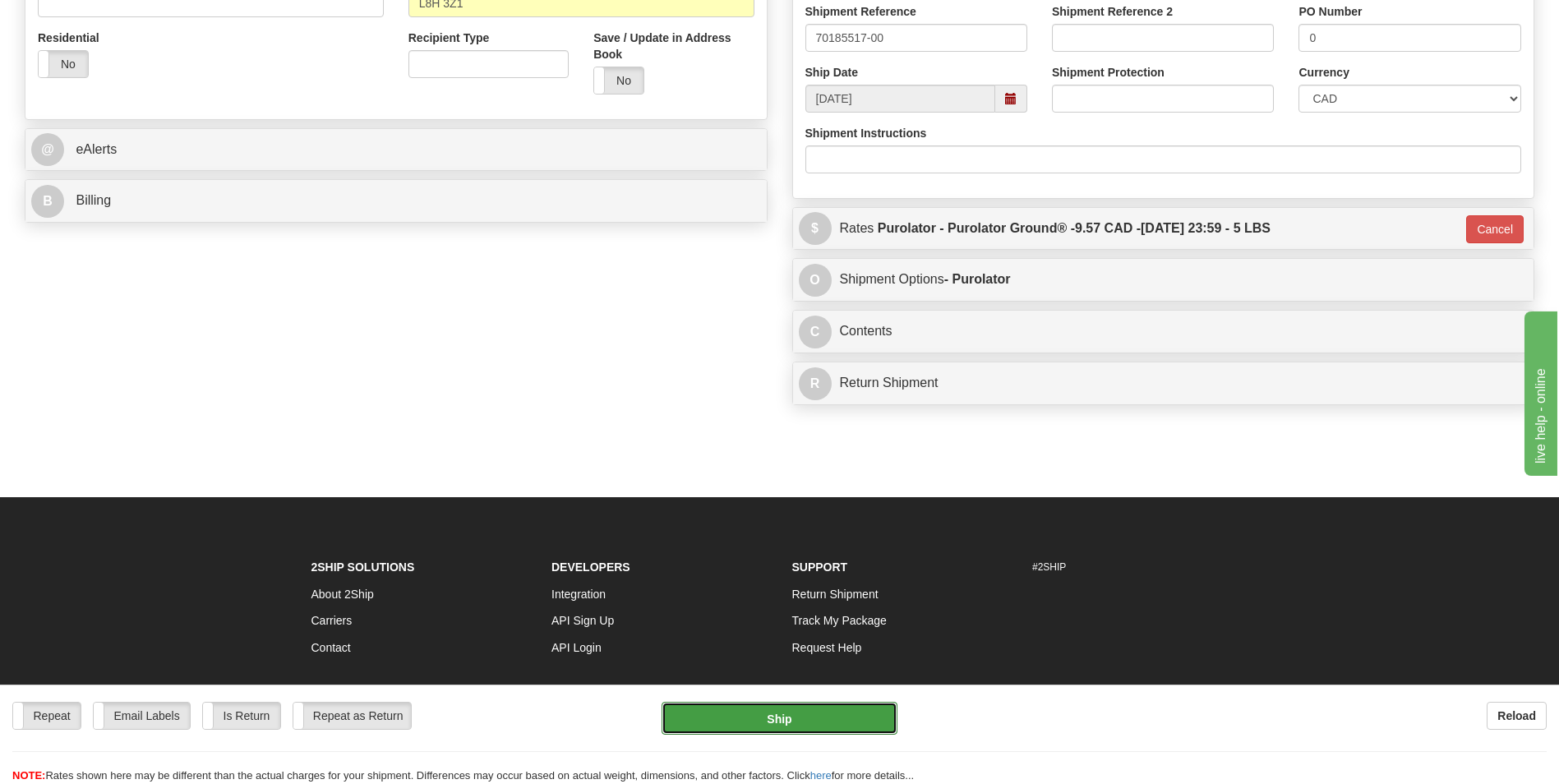
click at [818, 711] on button "Ship" at bounding box center [779, 718] width 235 height 33
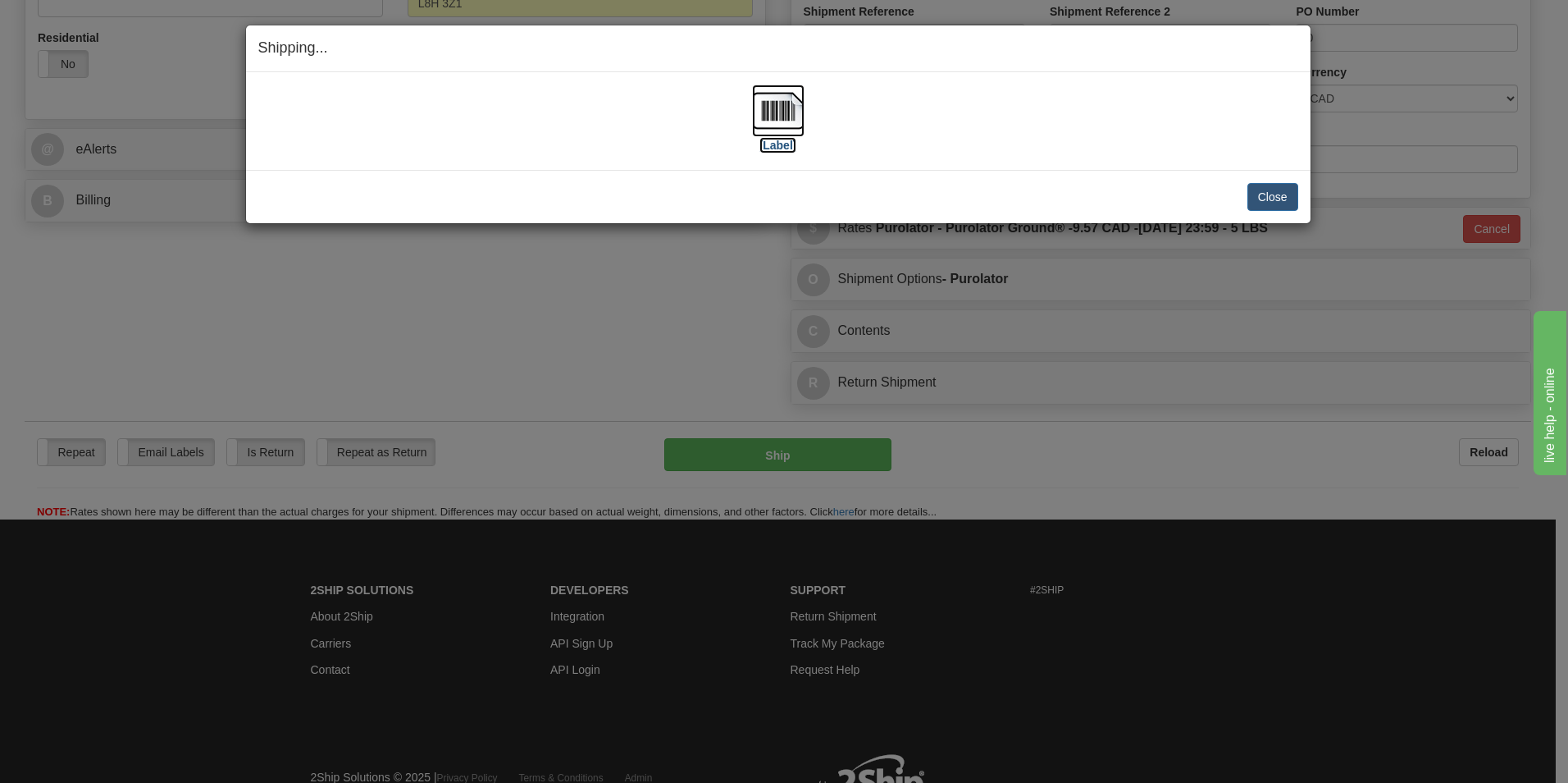
click at [777, 106] on img at bounding box center [778, 111] width 52 height 52
click at [1265, 189] on button "Close" at bounding box center [1273, 197] width 51 height 28
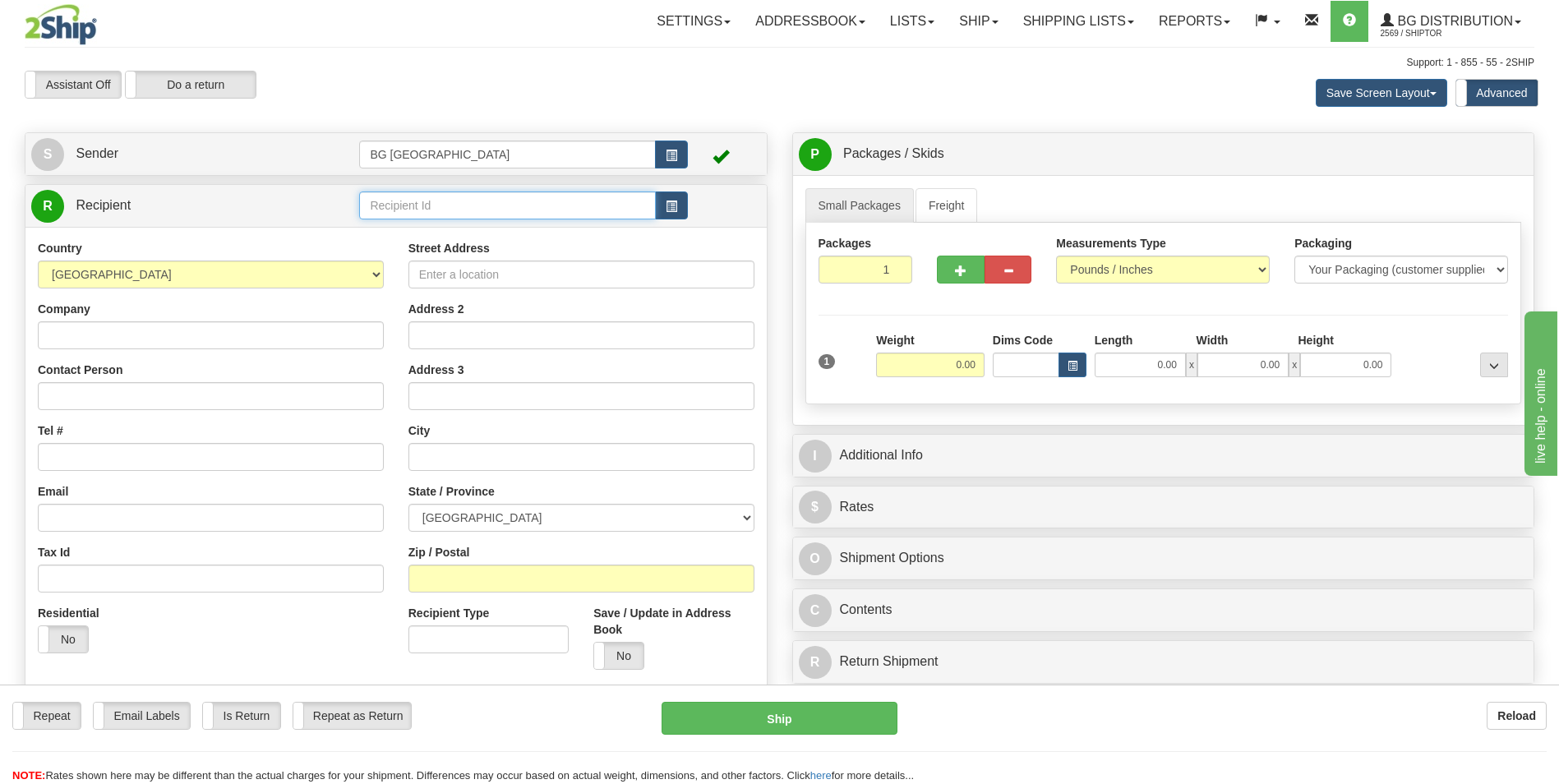
click at [529, 217] on input "text" at bounding box center [507, 205] width 296 height 28
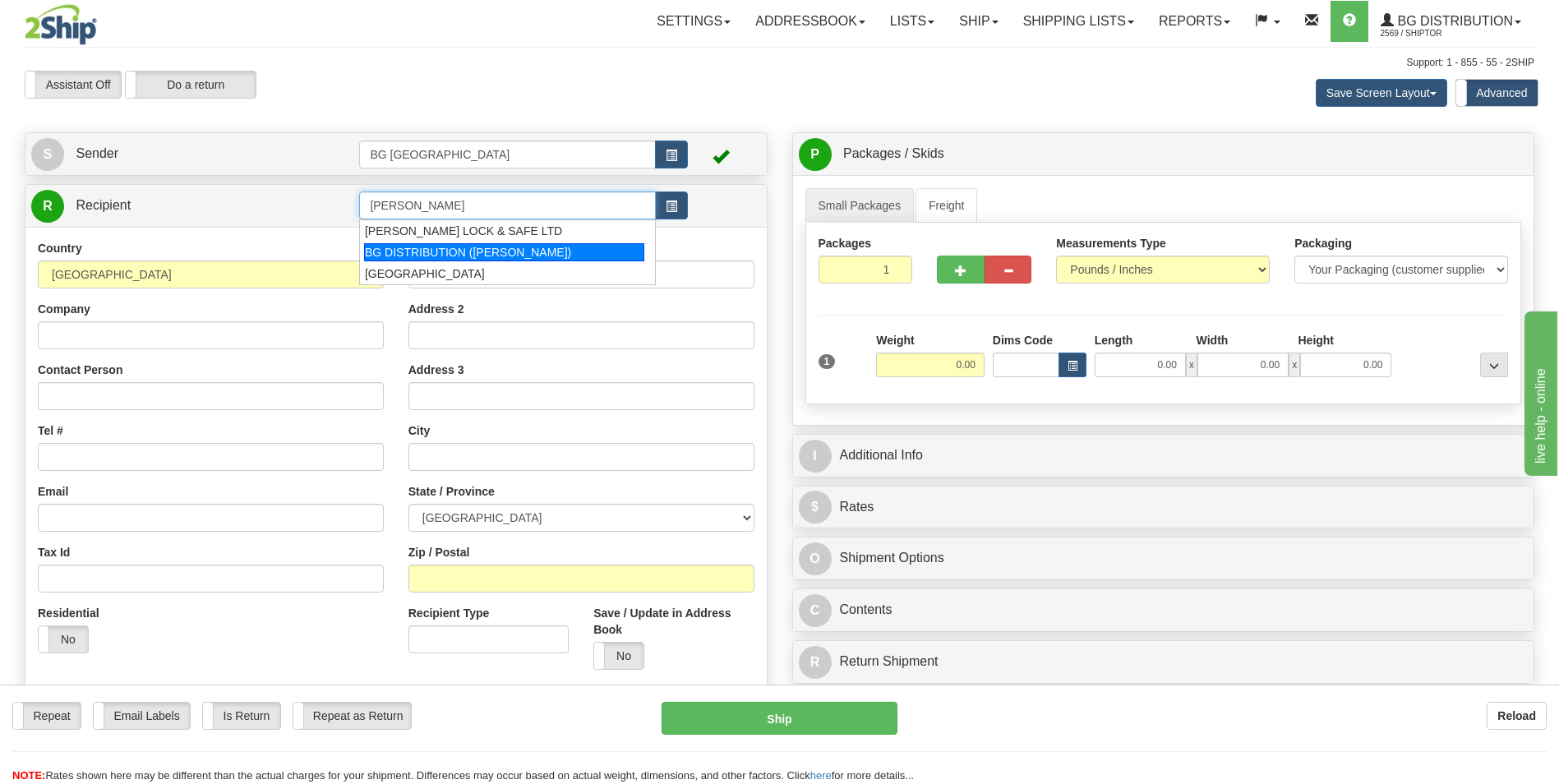
click at [495, 243] on div "BG DISTRIBUTION (OTT)" at bounding box center [504, 252] width 280 height 18
type input "BG DISTRIBUTION (OTT)"
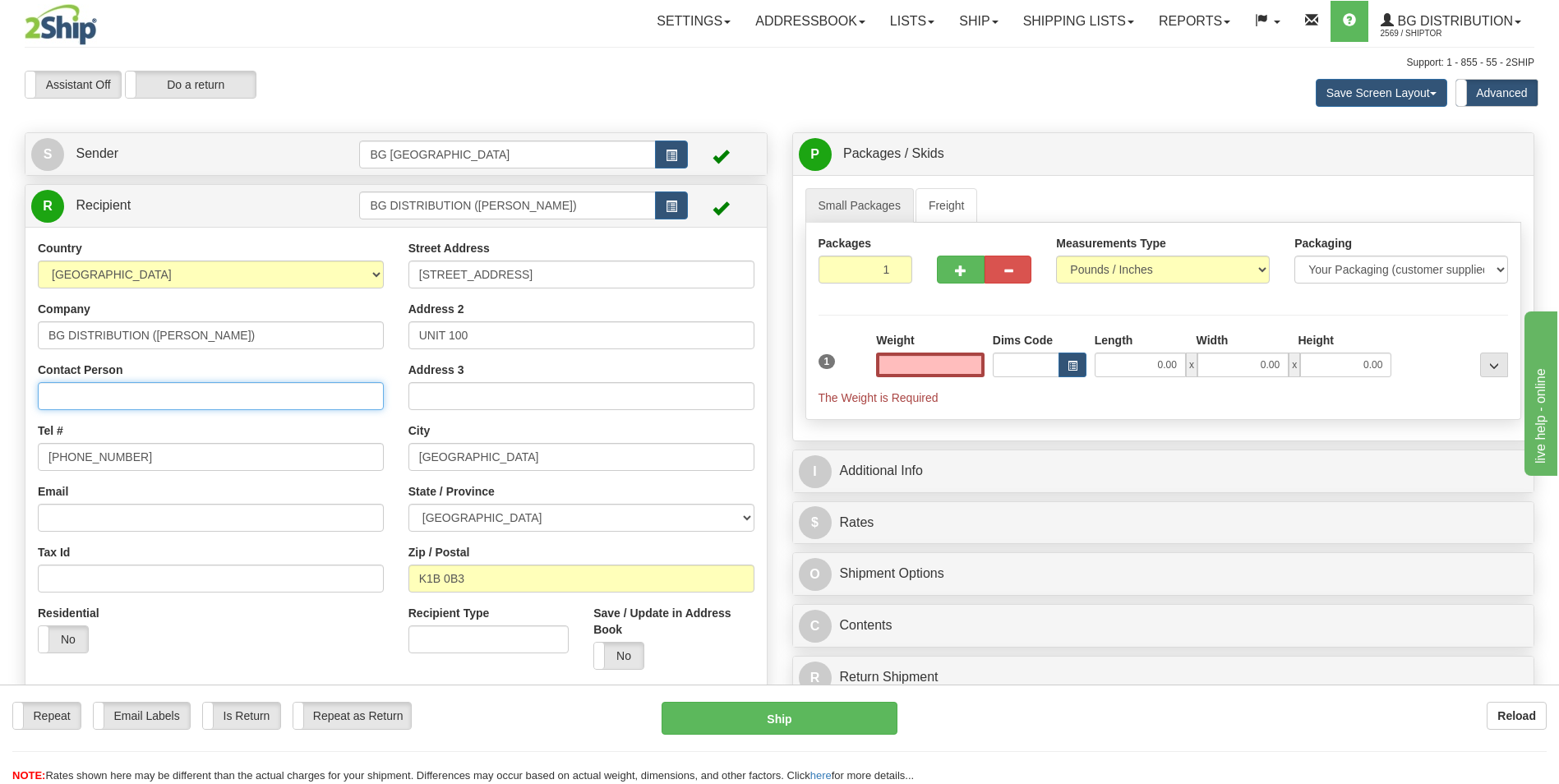
type input "0.00"
click at [174, 395] on input "Contact Person" at bounding box center [211, 395] width 346 height 28
type input "ATTN: TRACY"
click at [932, 353] on input "0.00" at bounding box center [930, 364] width 109 height 24
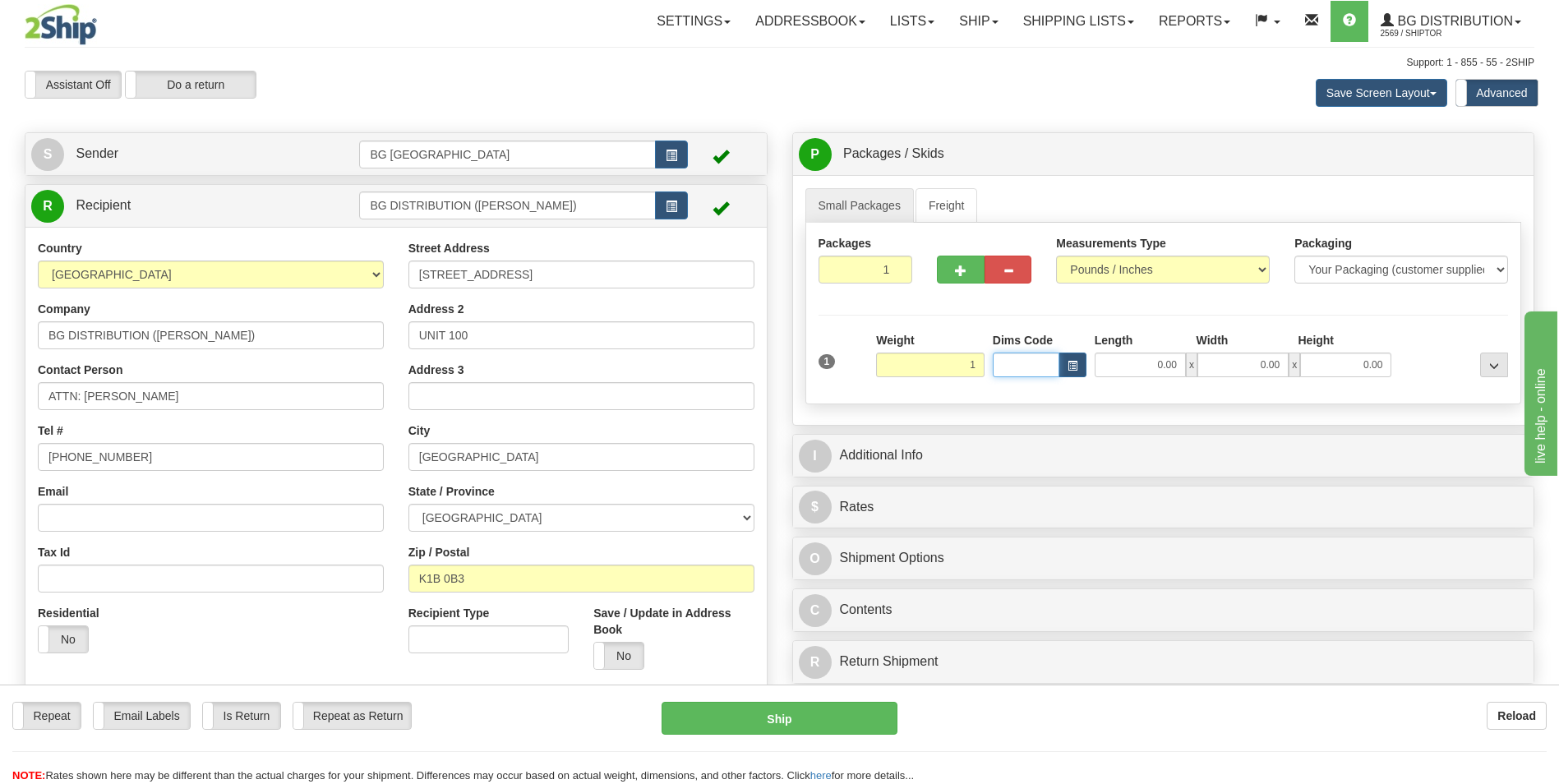
type input "1.00"
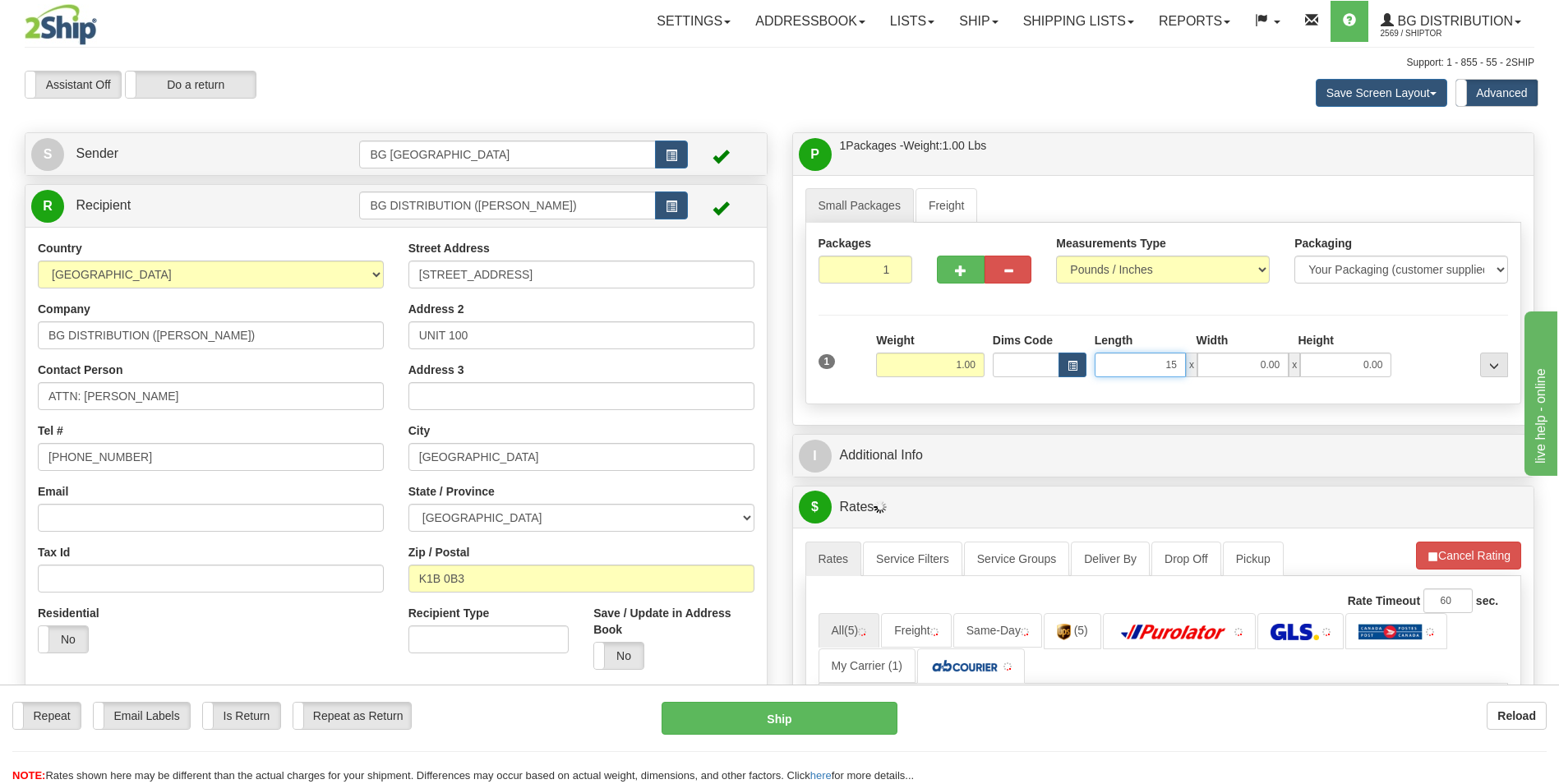
type input "15.00"
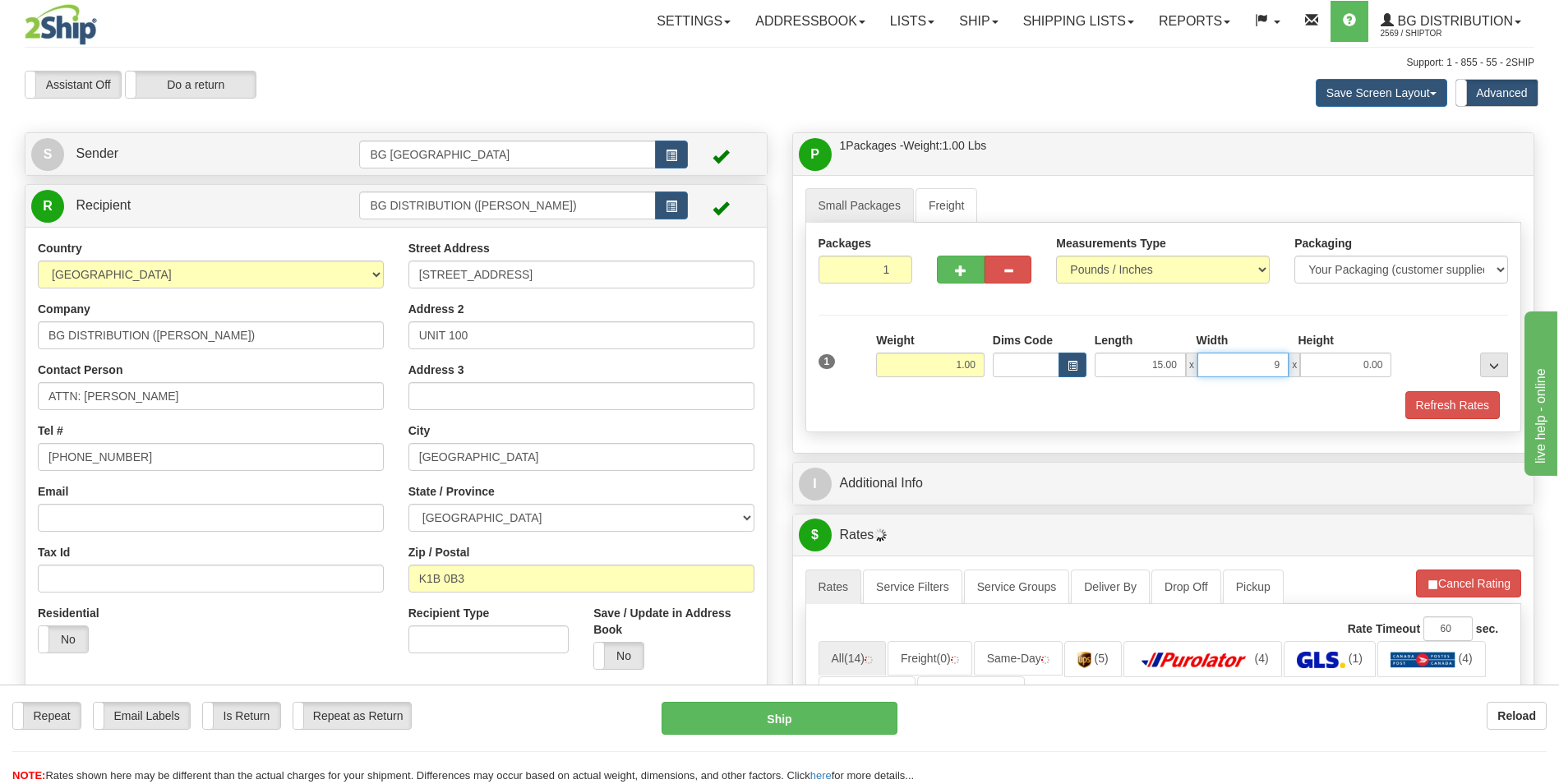
type input "9.00"
type input "1.00"
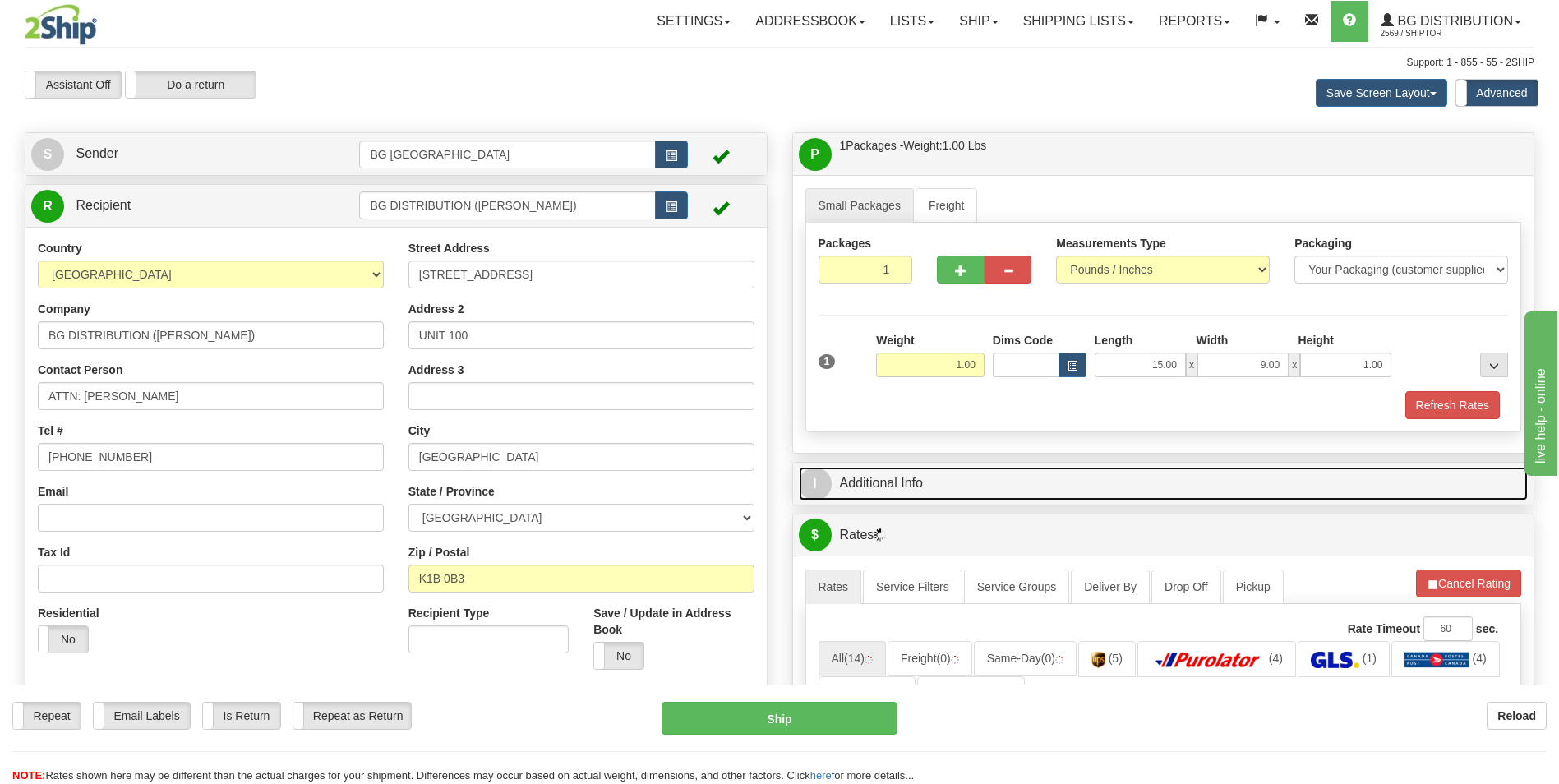
click at [938, 492] on link "I Additional Info" at bounding box center [1164, 483] width 730 height 33
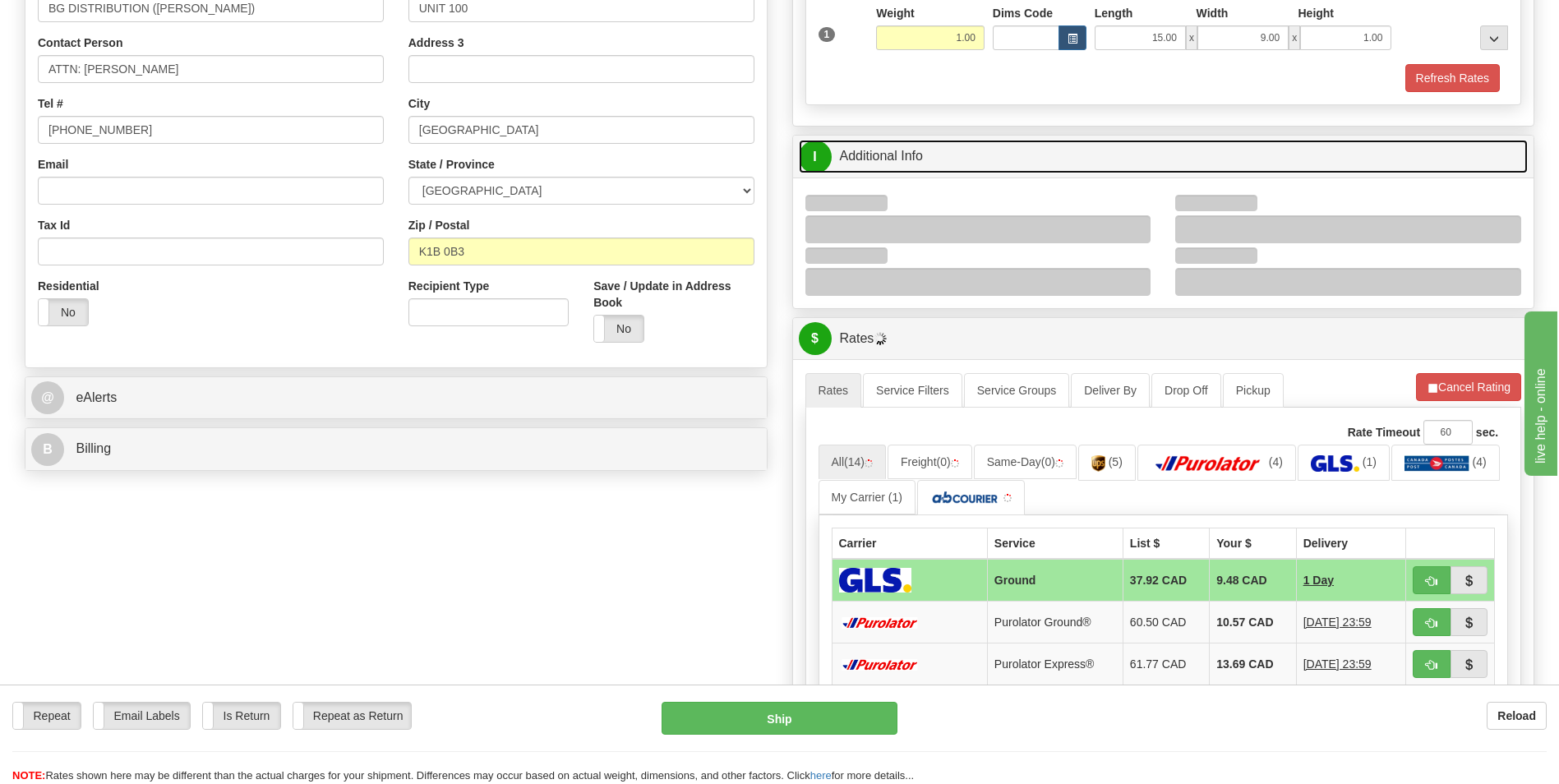
scroll to position [328, 0]
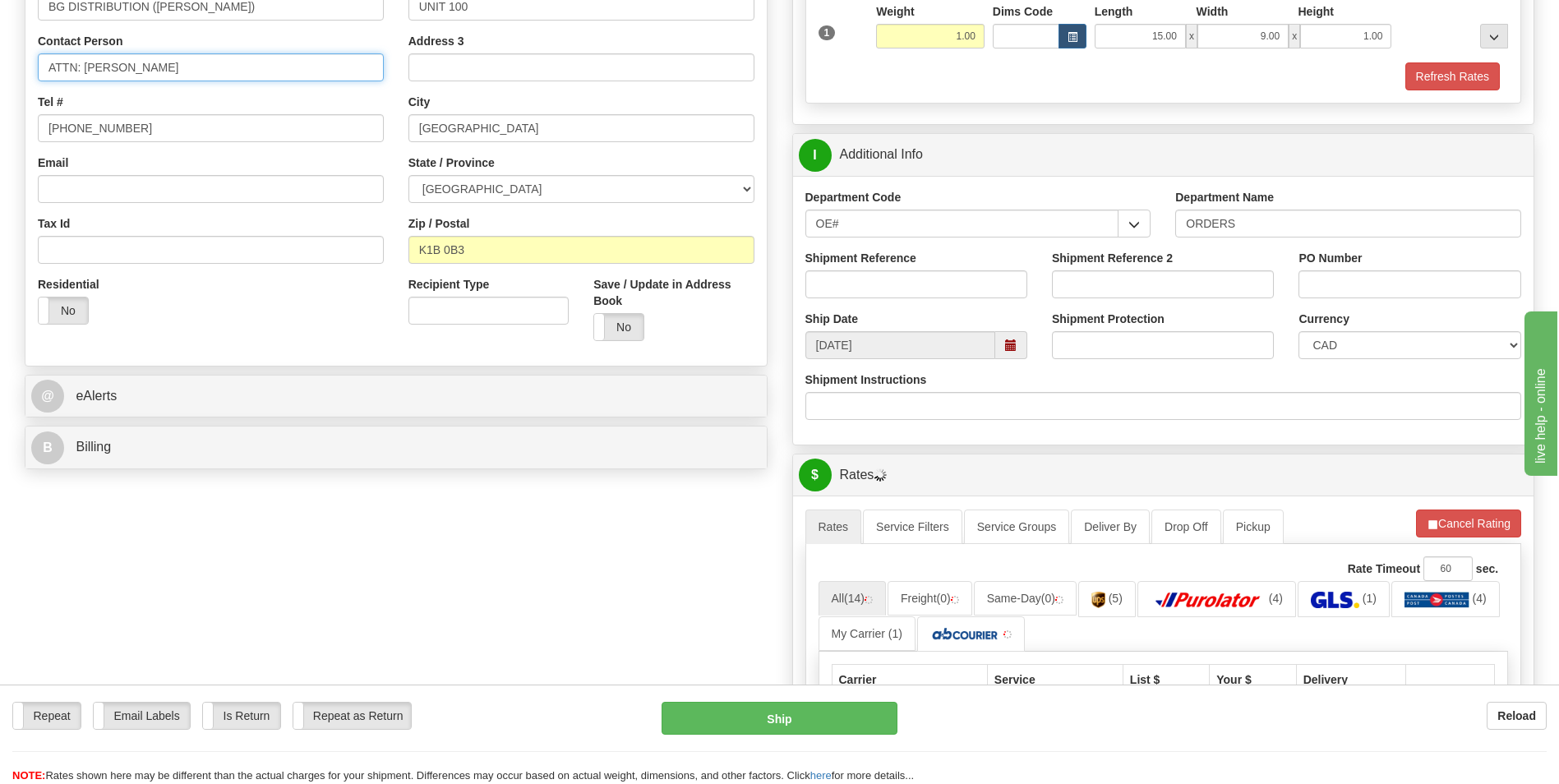
click at [151, 60] on input "ATTN: TRACY" at bounding box center [211, 67] width 346 height 28
click at [856, 295] on input "Shipment Reference" at bounding box center [916, 284] width 222 height 28
paste input "ATTN: TRACY"
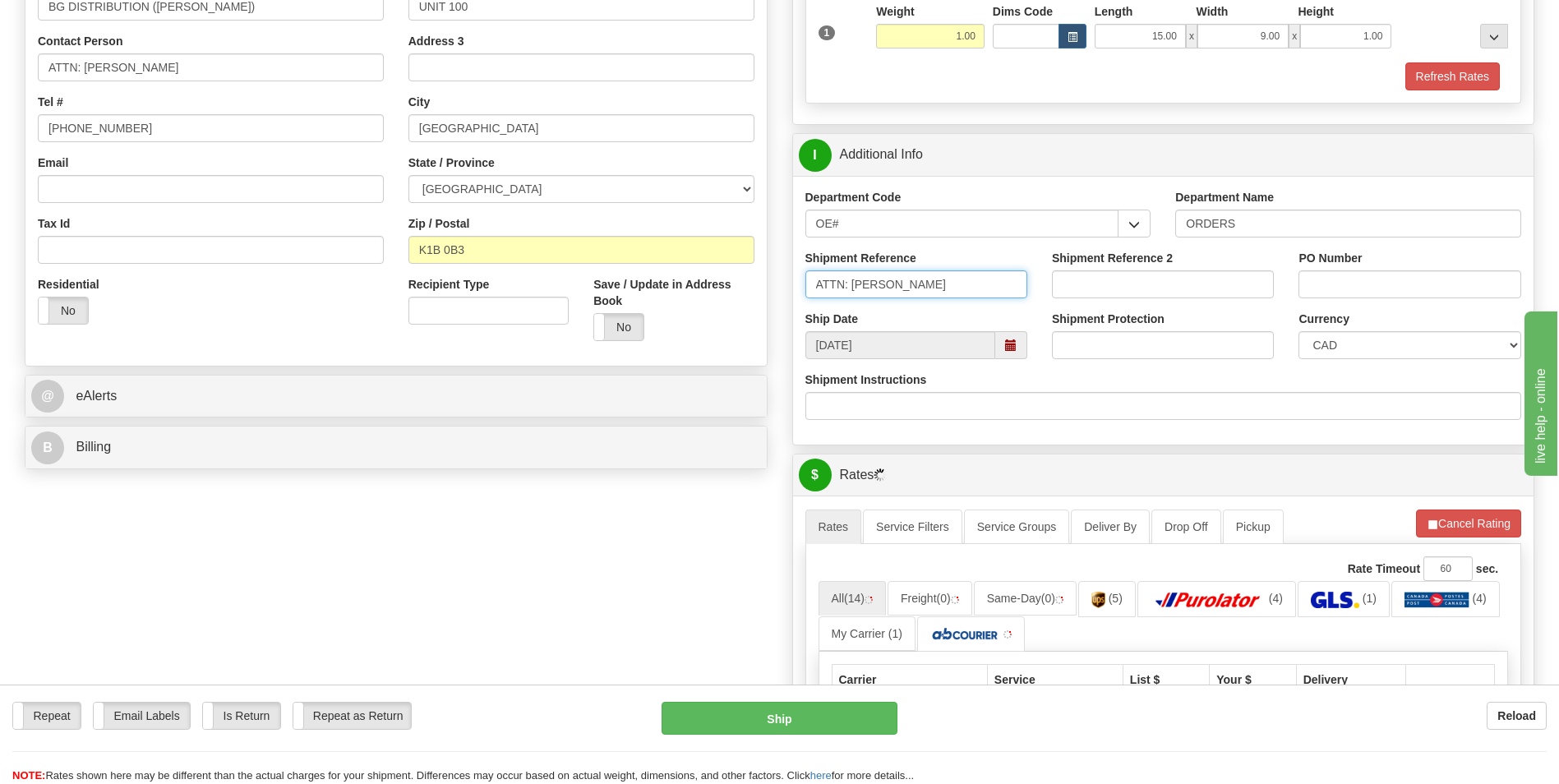
type input "ATTN: TRACY"
click at [1364, 275] on input "PO Number" at bounding box center [1409, 284] width 222 height 28
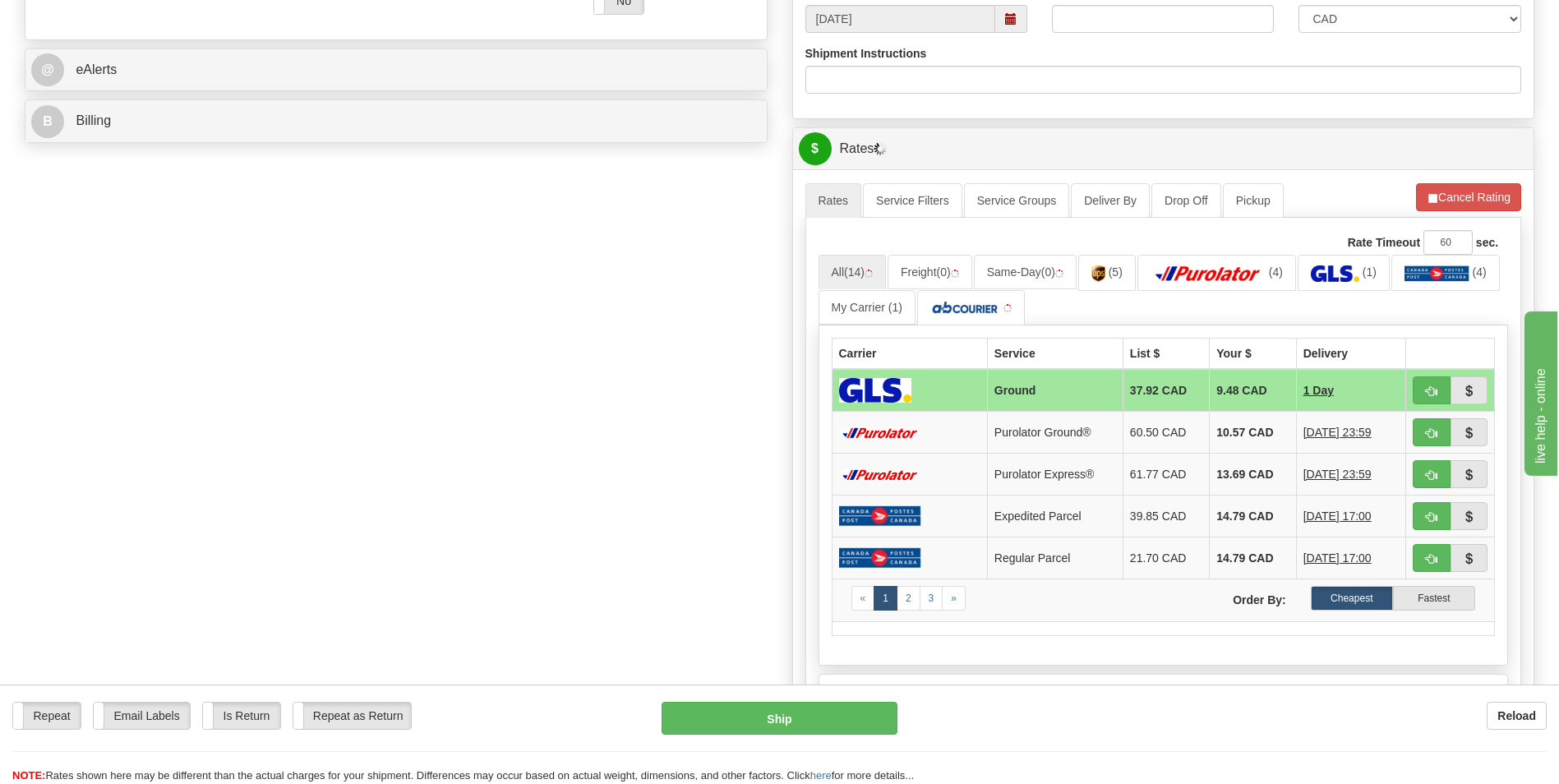
scroll to position [657, 0]
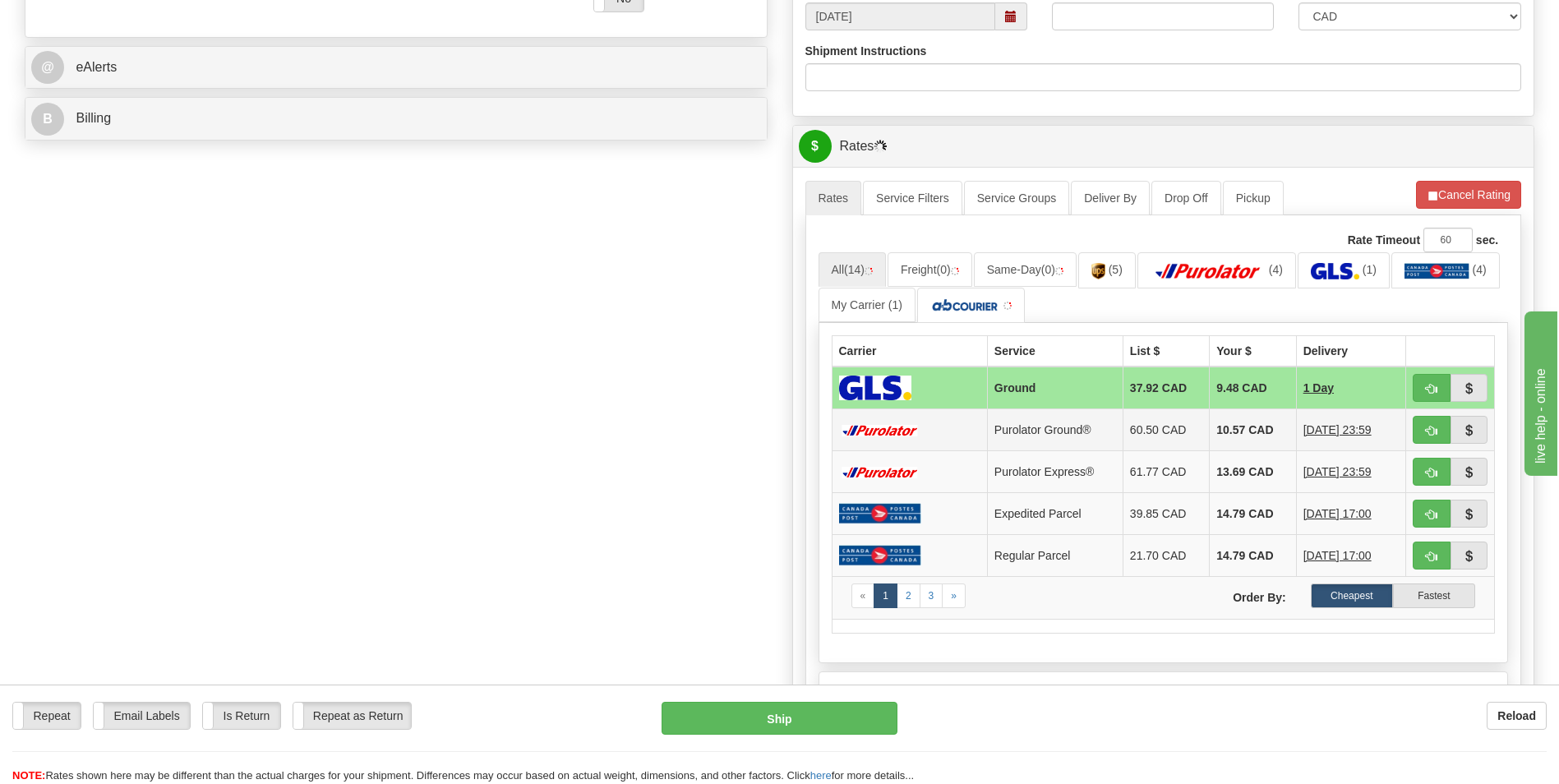
type input "0"
click at [1249, 433] on td "10.57 CAD" at bounding box center [1252, 430] width 86 height 42
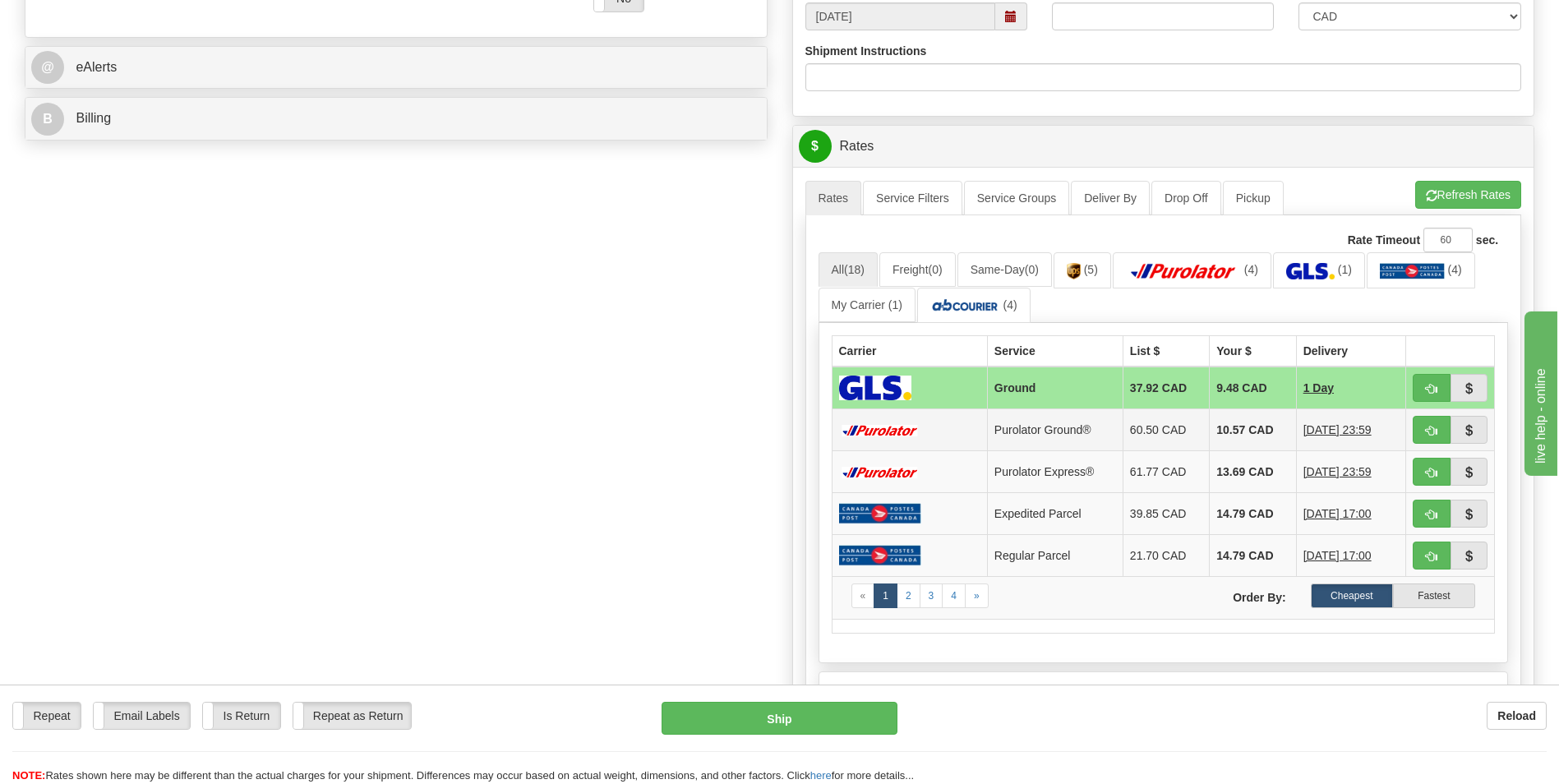
click at [1246, 426] on td "10.57 CAD" at bounding box center [1252, 430] width 86 height 42
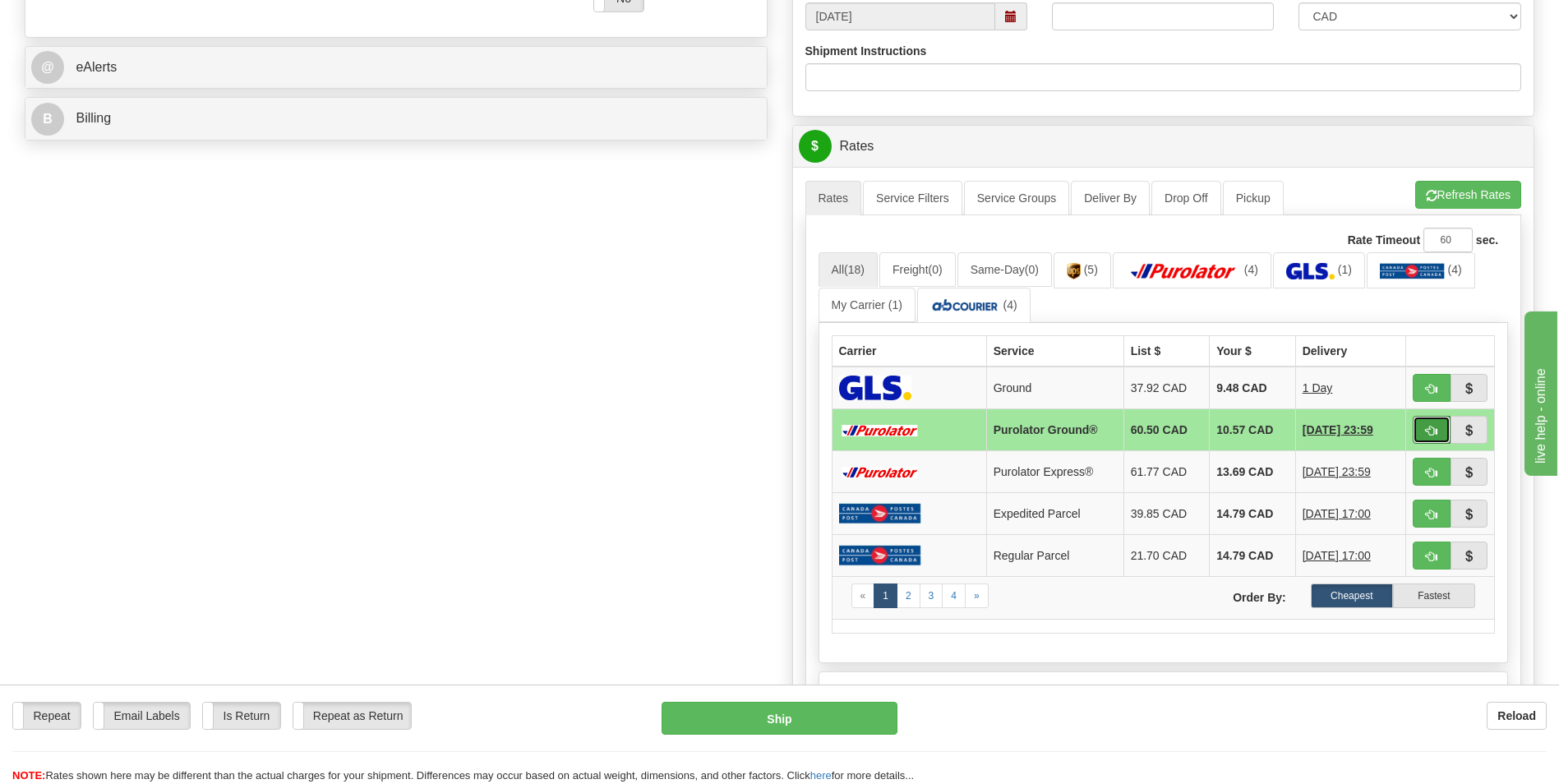
click at [1426, 429] on span "button" at bounding box center [1431, 431] width 12 height 11
type input "260"
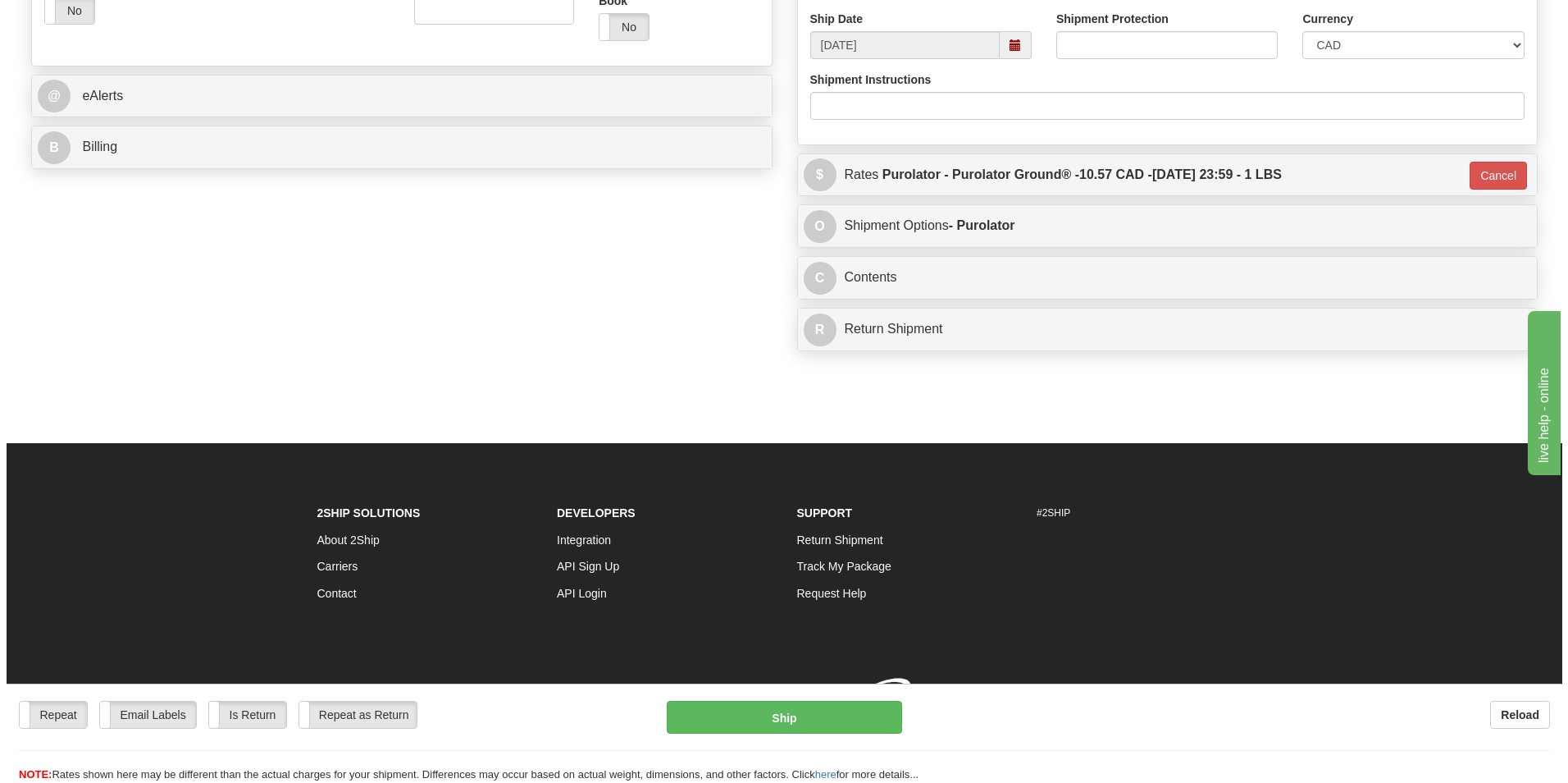
scroll to position [649, 0]
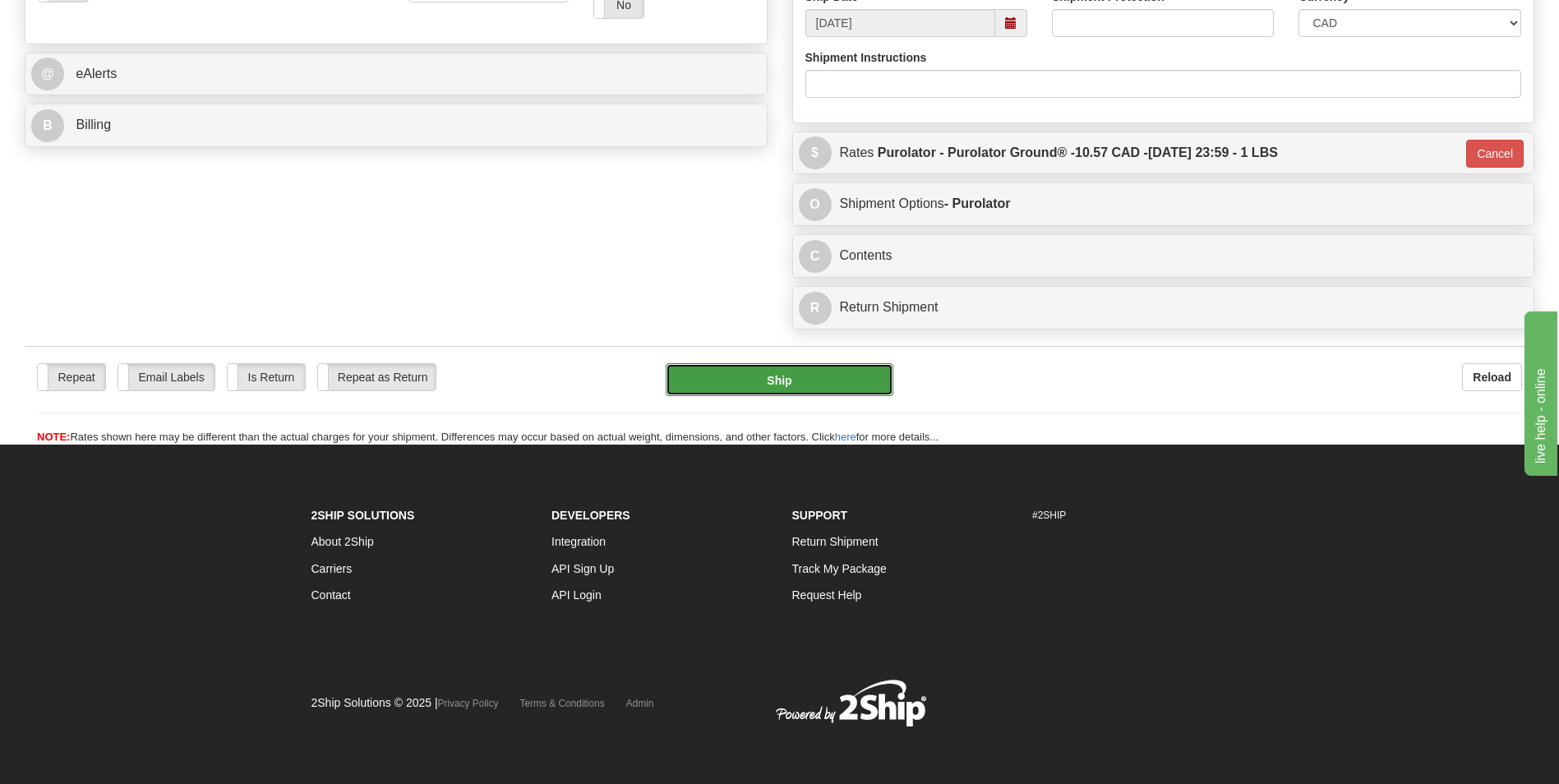
click at [781, 373] on button "Ship" at bounding box center [779, 380] width 227 height 33
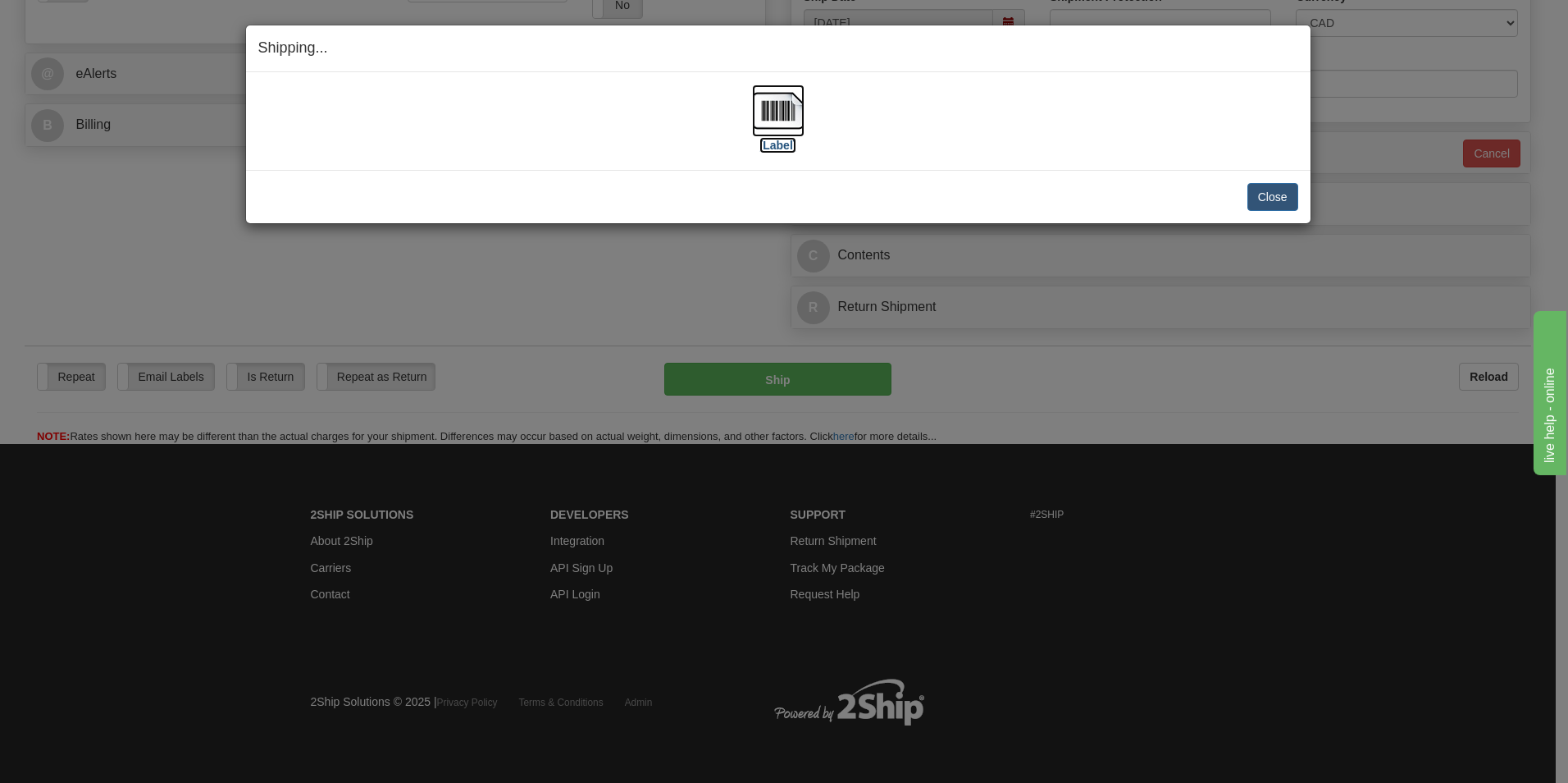
click at [790, 107] on img at bounding box center [778, 111] width 52 height 52
click at [1249, 196] on button "Close" at bounding box center [1273, 197] width 51 height 28
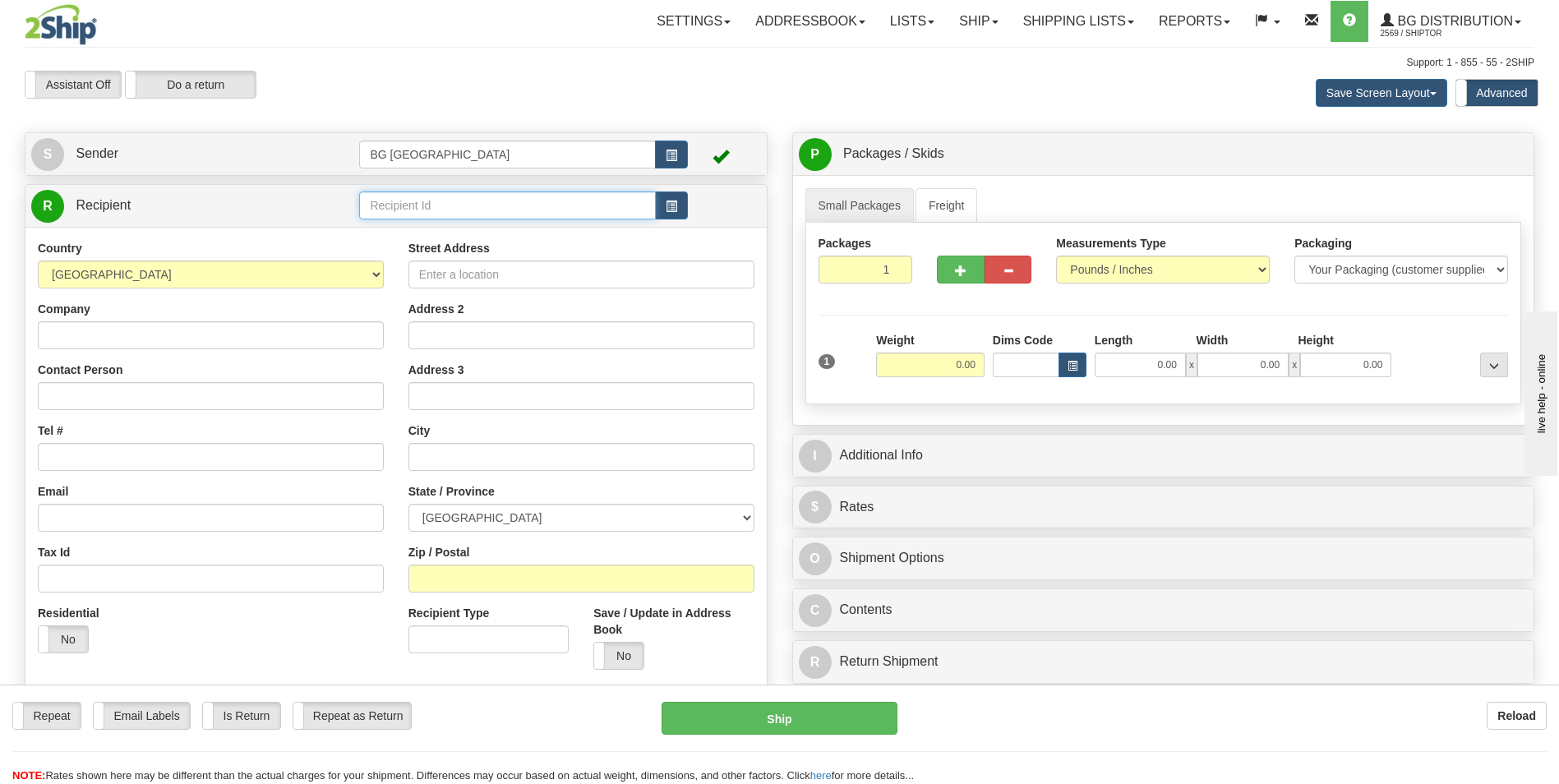
click at [490, 213] on input "text" at bounding box center [507, 205] width 296 height 28
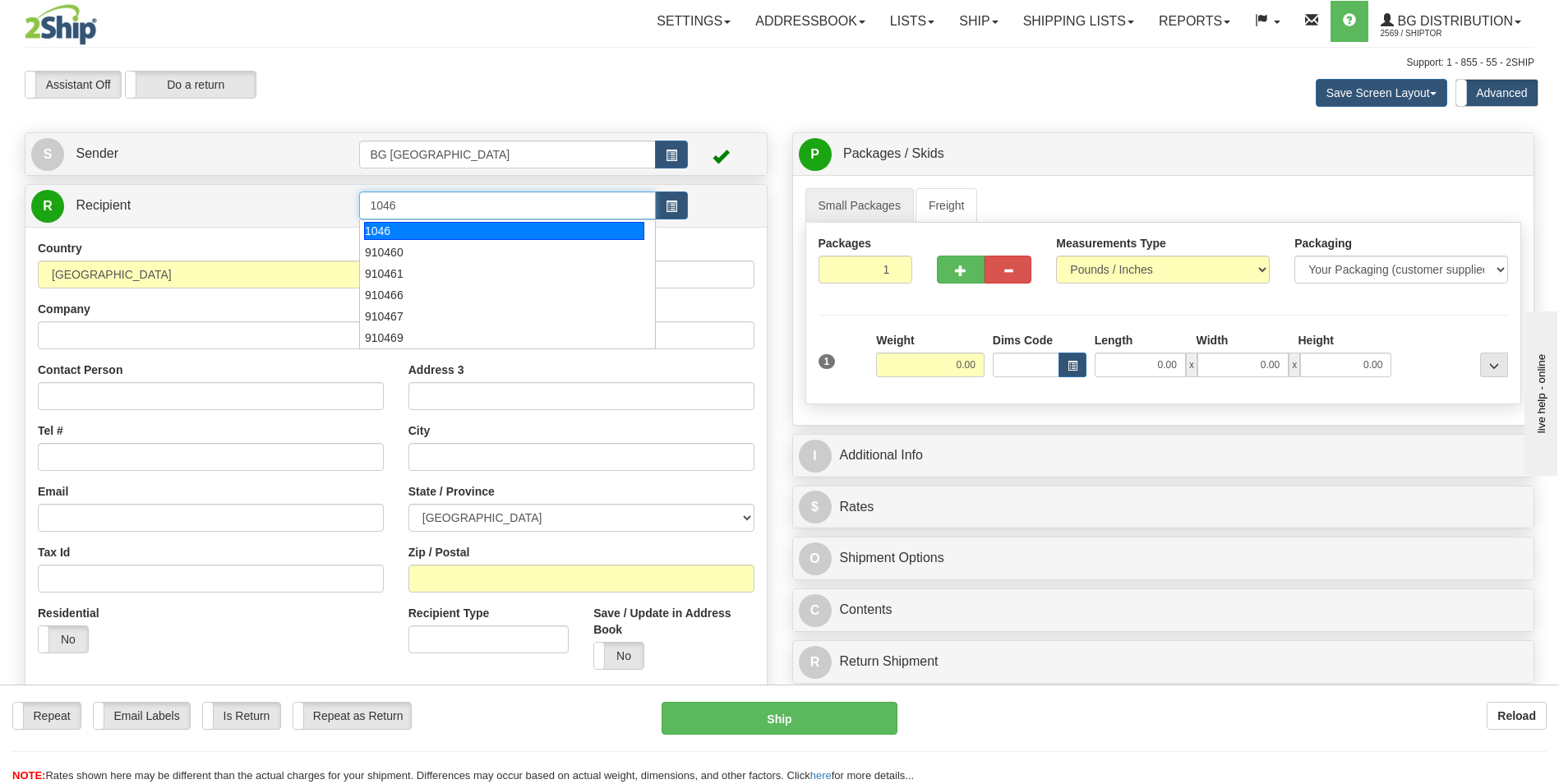
click at [452, 226] on div "1046" at bounding box center [504, 231] width 280 height 18
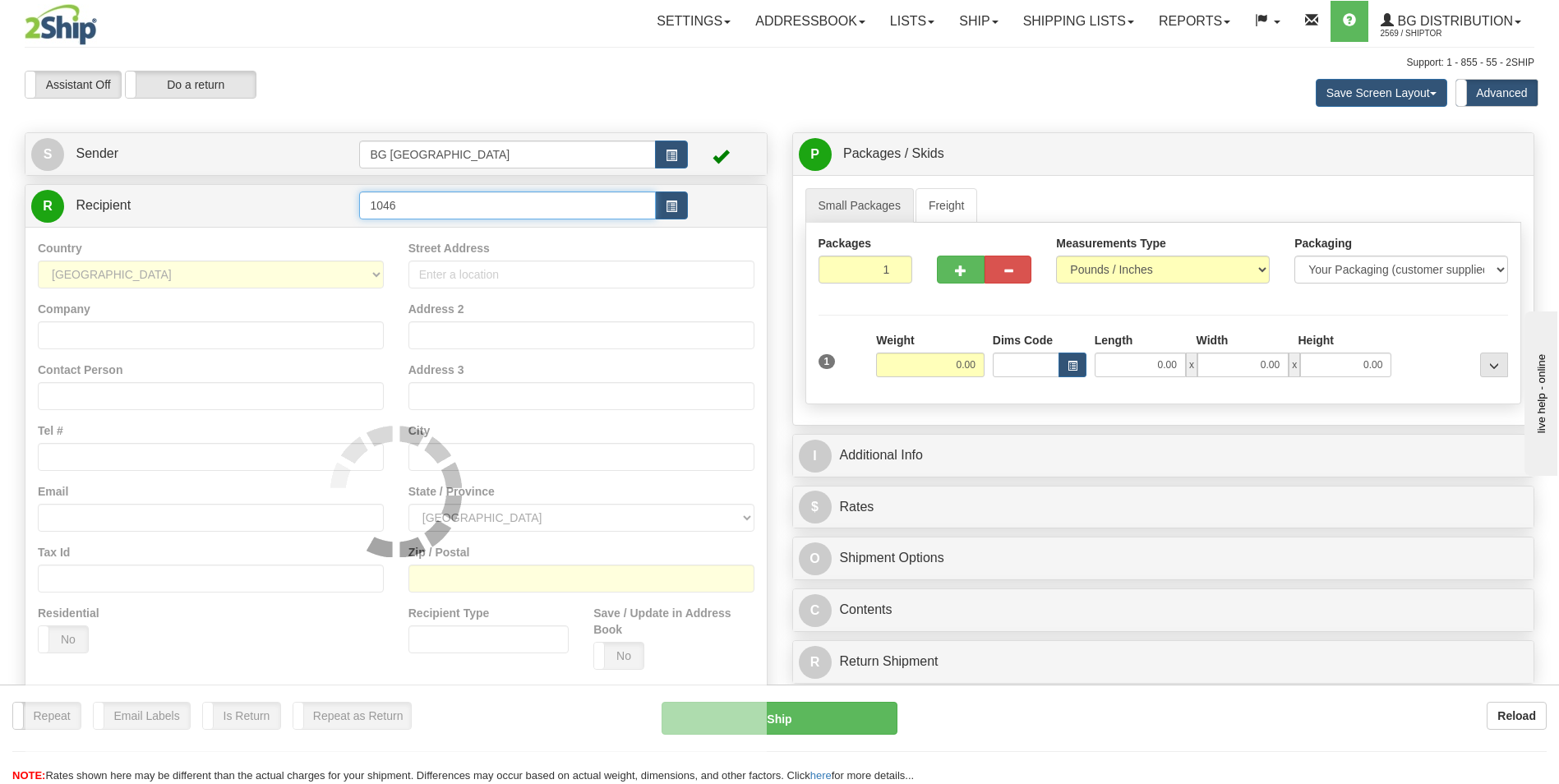
type input "1046"
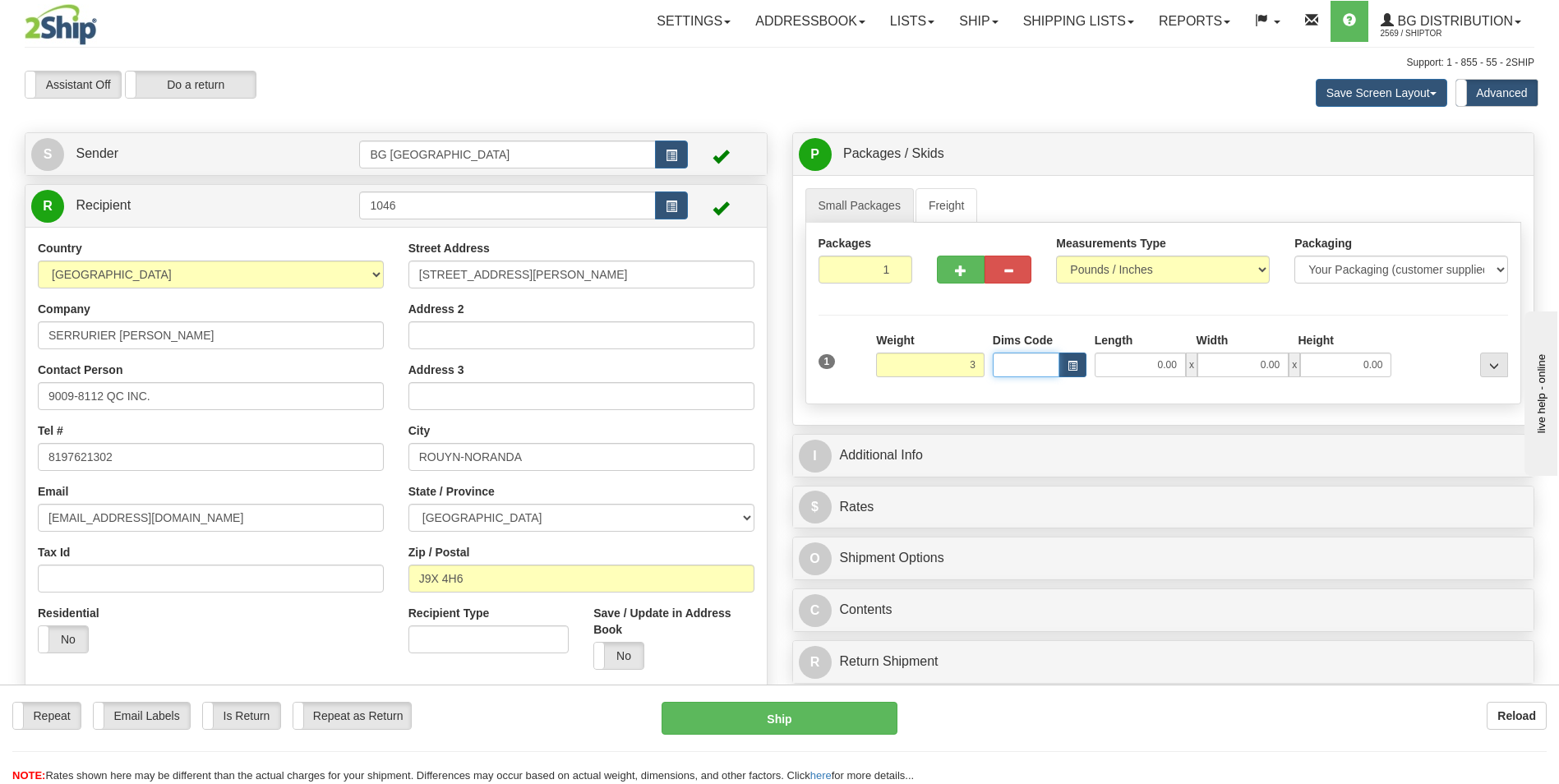
type input "3.00"
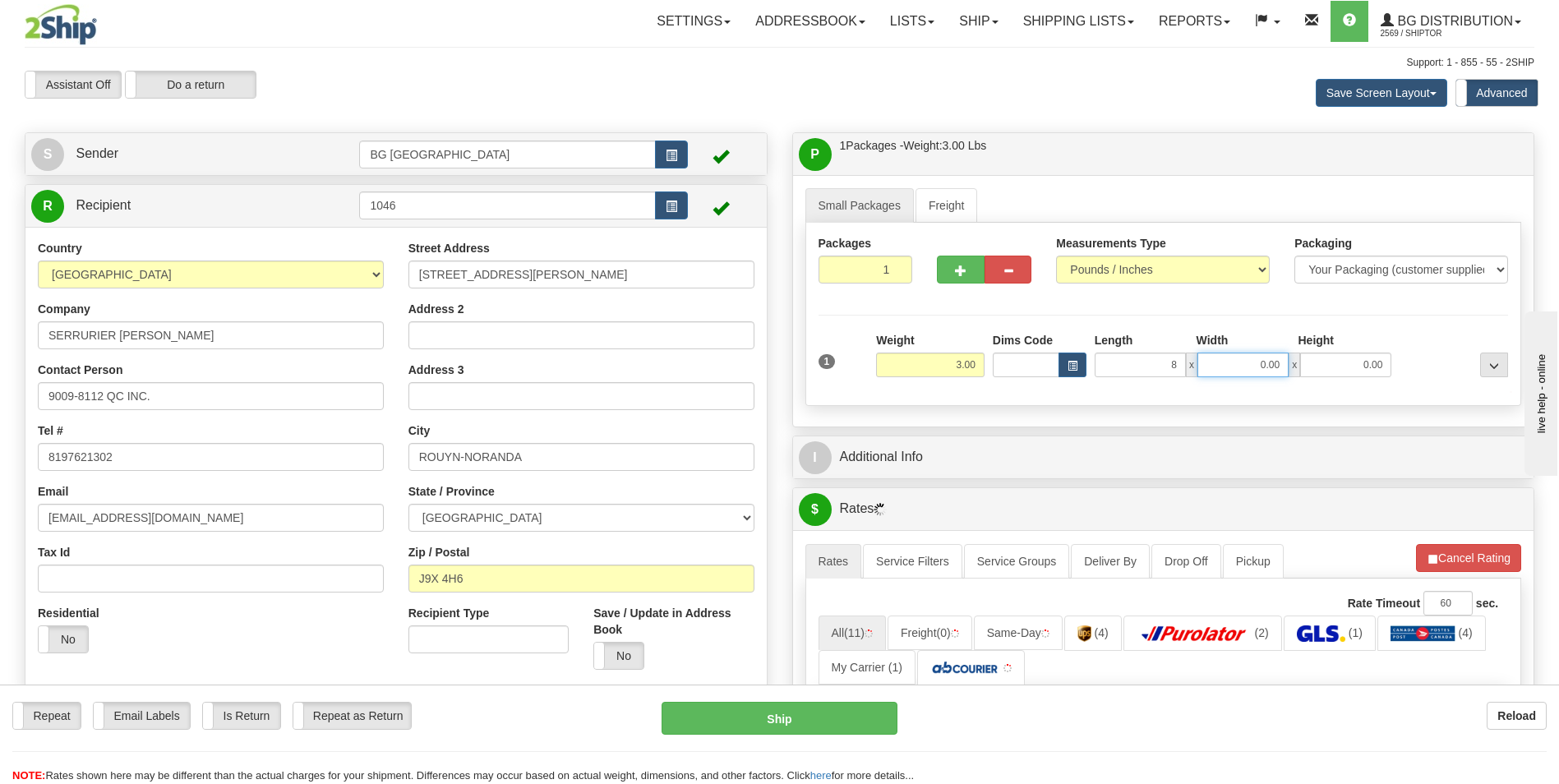
type input "8.00"
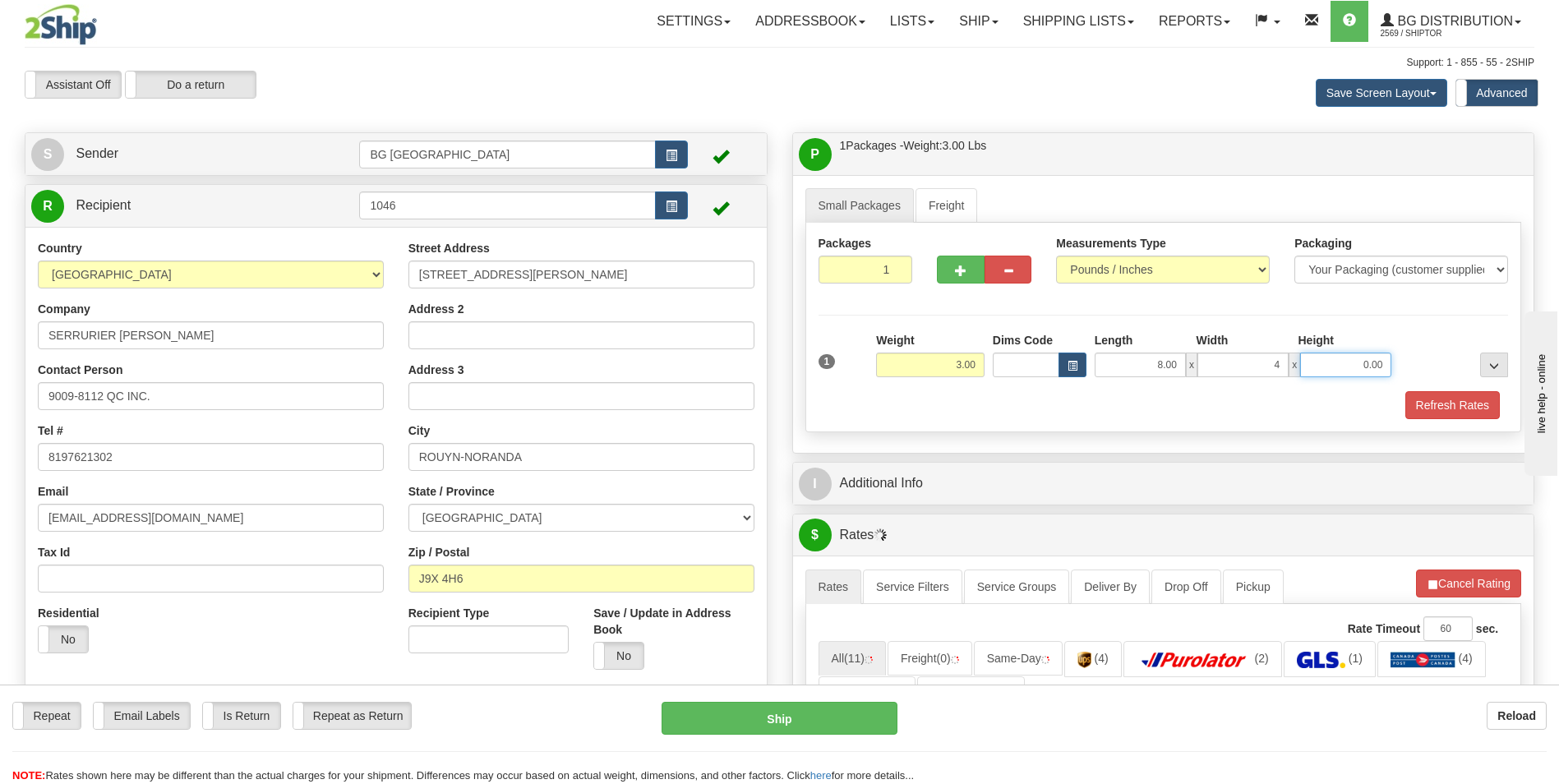
type input "4.00"
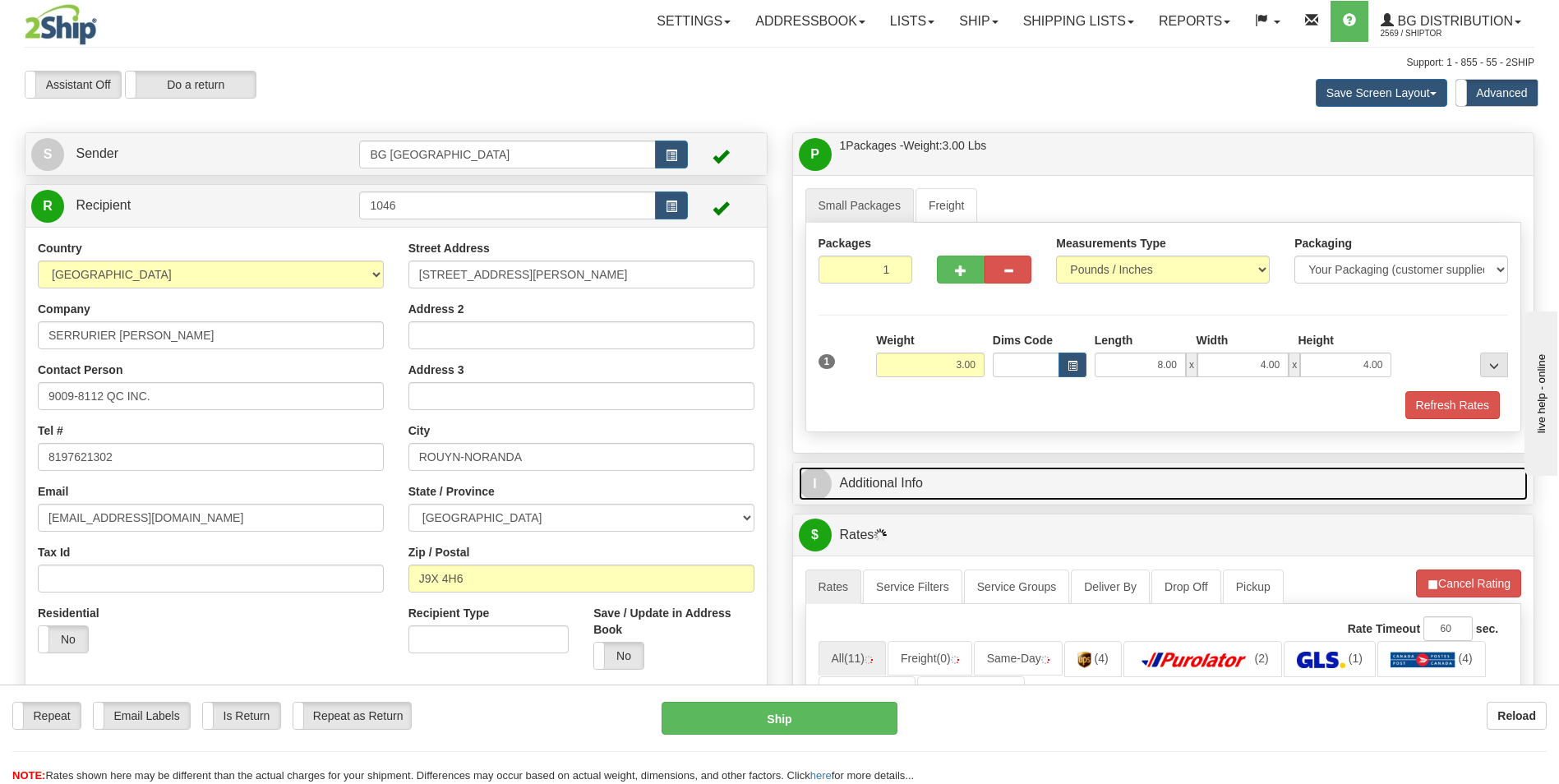
click at [903, 471] on link "I Additional Info" at bounding box center [1164, 483] width 730 height 33
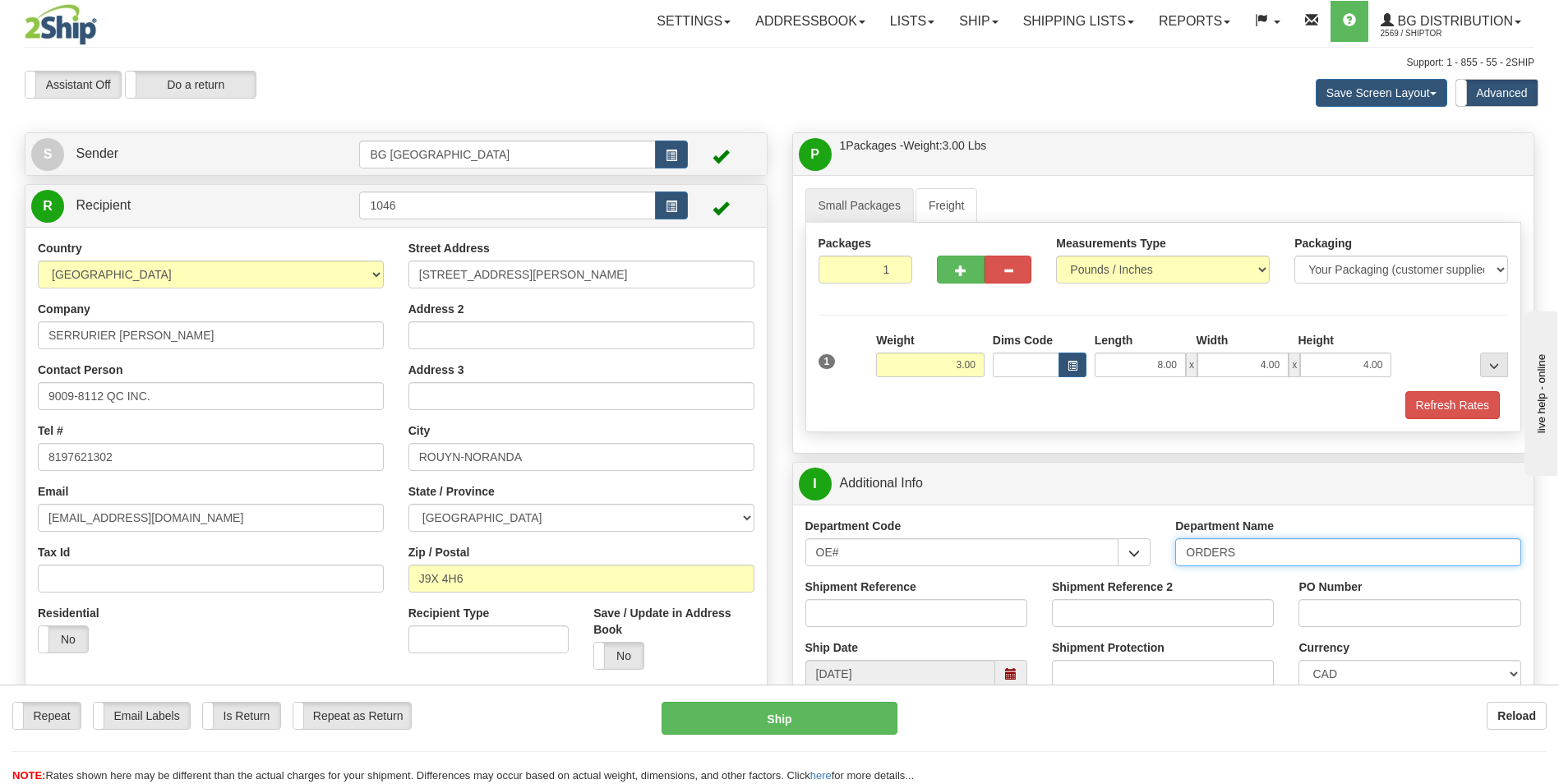
click at [1252, 552] on input "ORDERS" at bounding box center [1348, 552] width 346 height 28
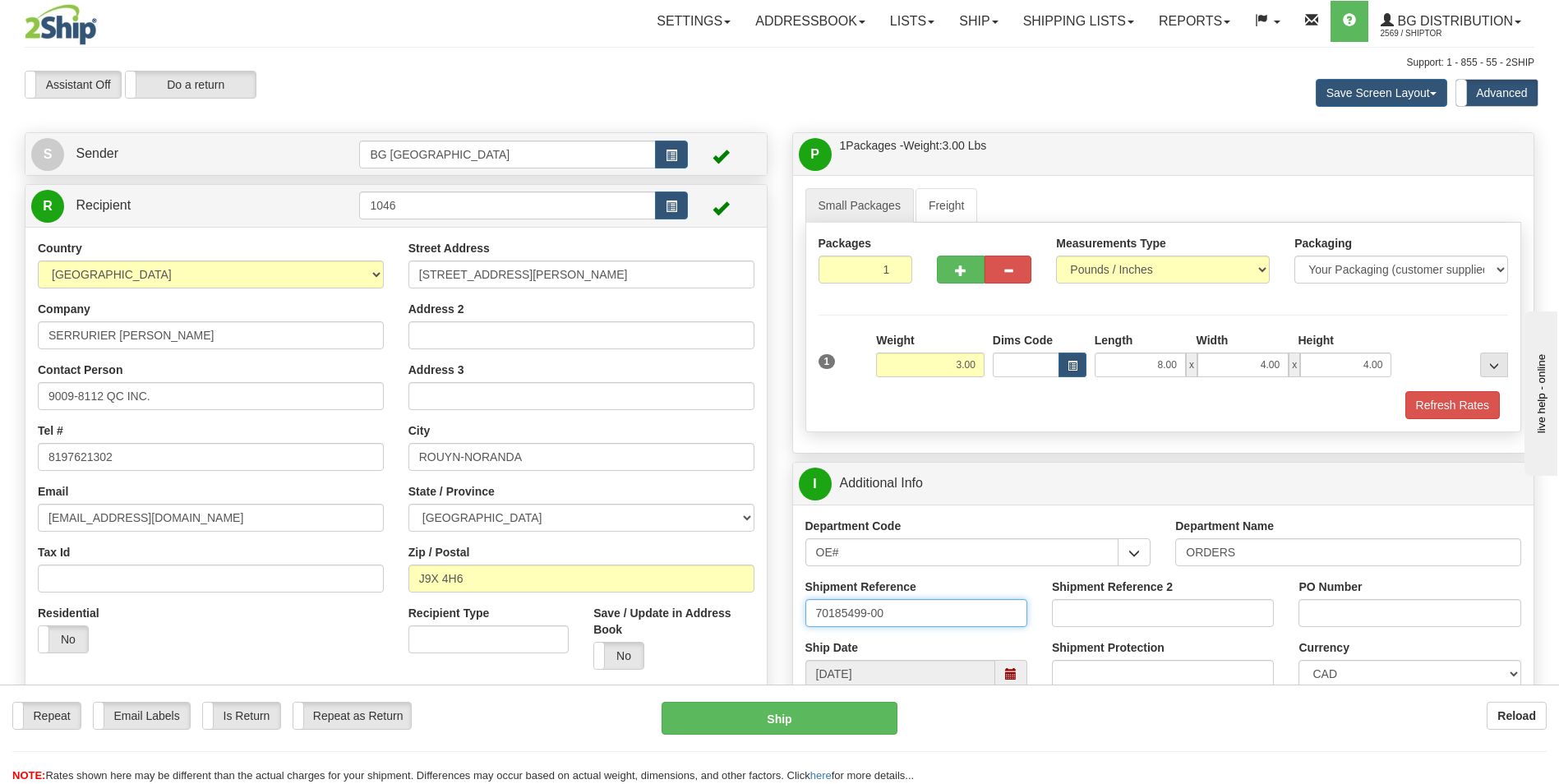
type input "70185499-00"
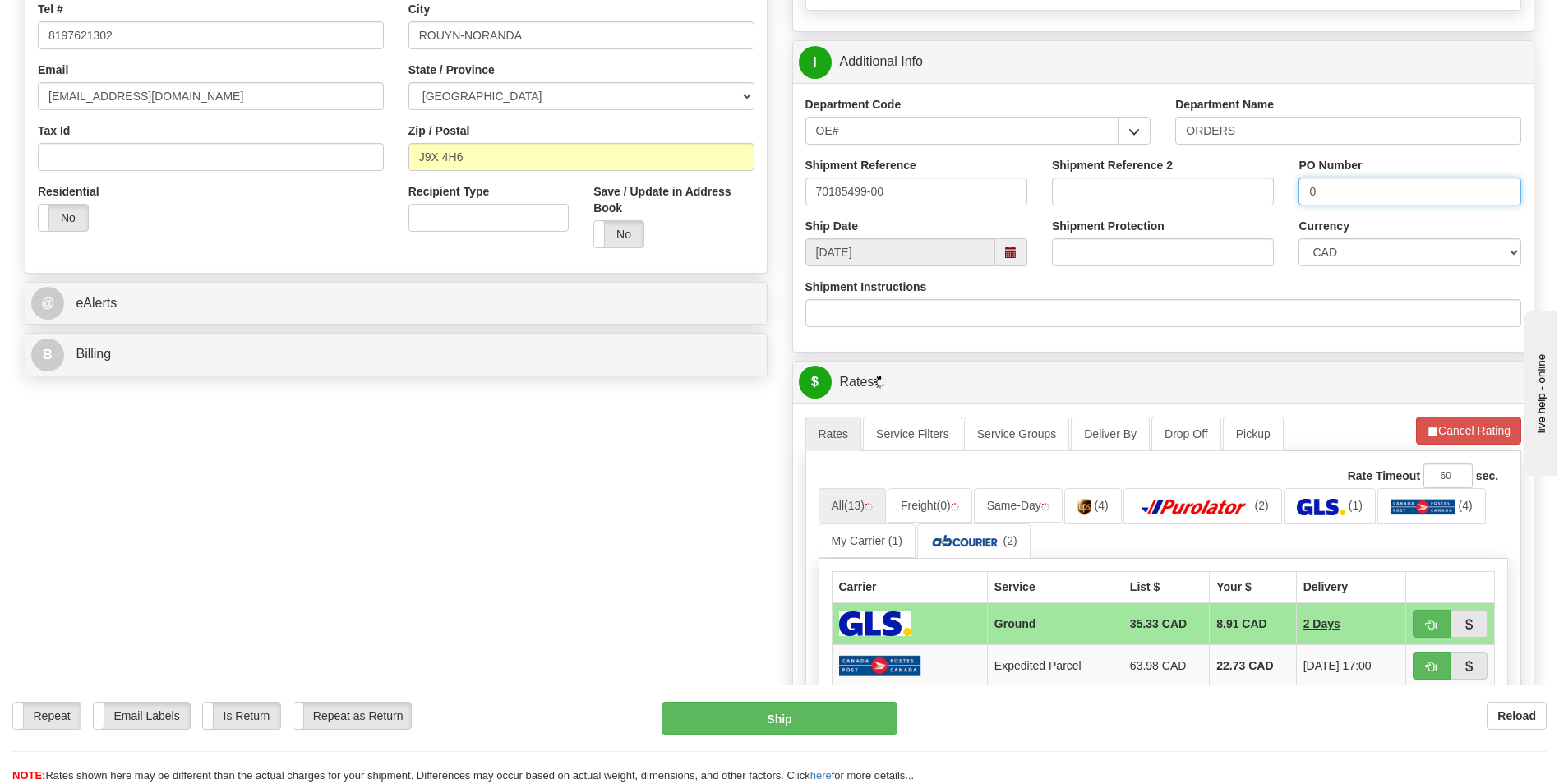
scroll to position [657, 0]
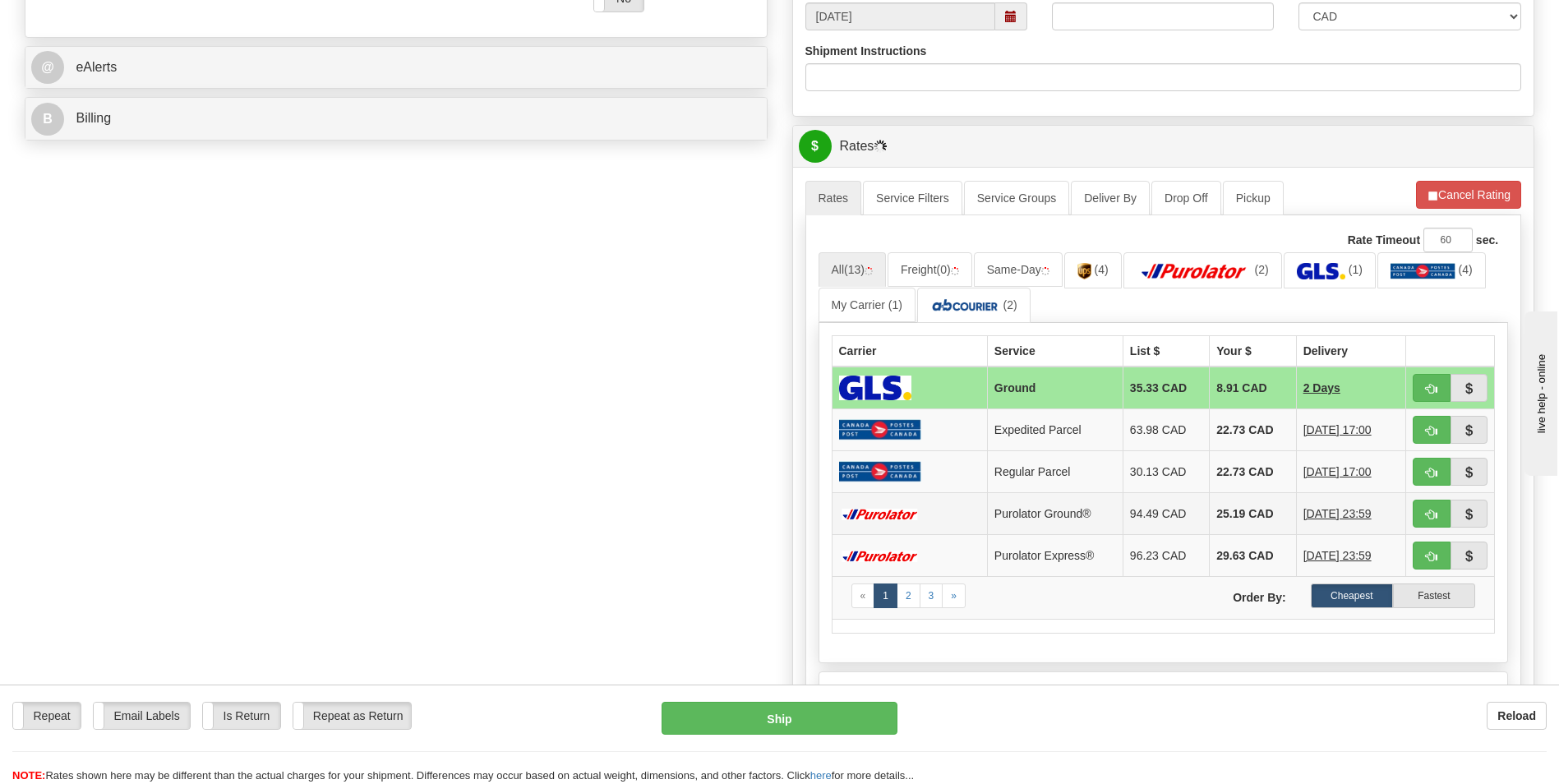
type input "0"
click at [1230, 524] on td "25.19 CAD" at bounding box center [1252, 514] width 86 height 42
click at [1233, 503] on td "25.19 CAD" at bounding box center [1252, 514] width 86 height 42
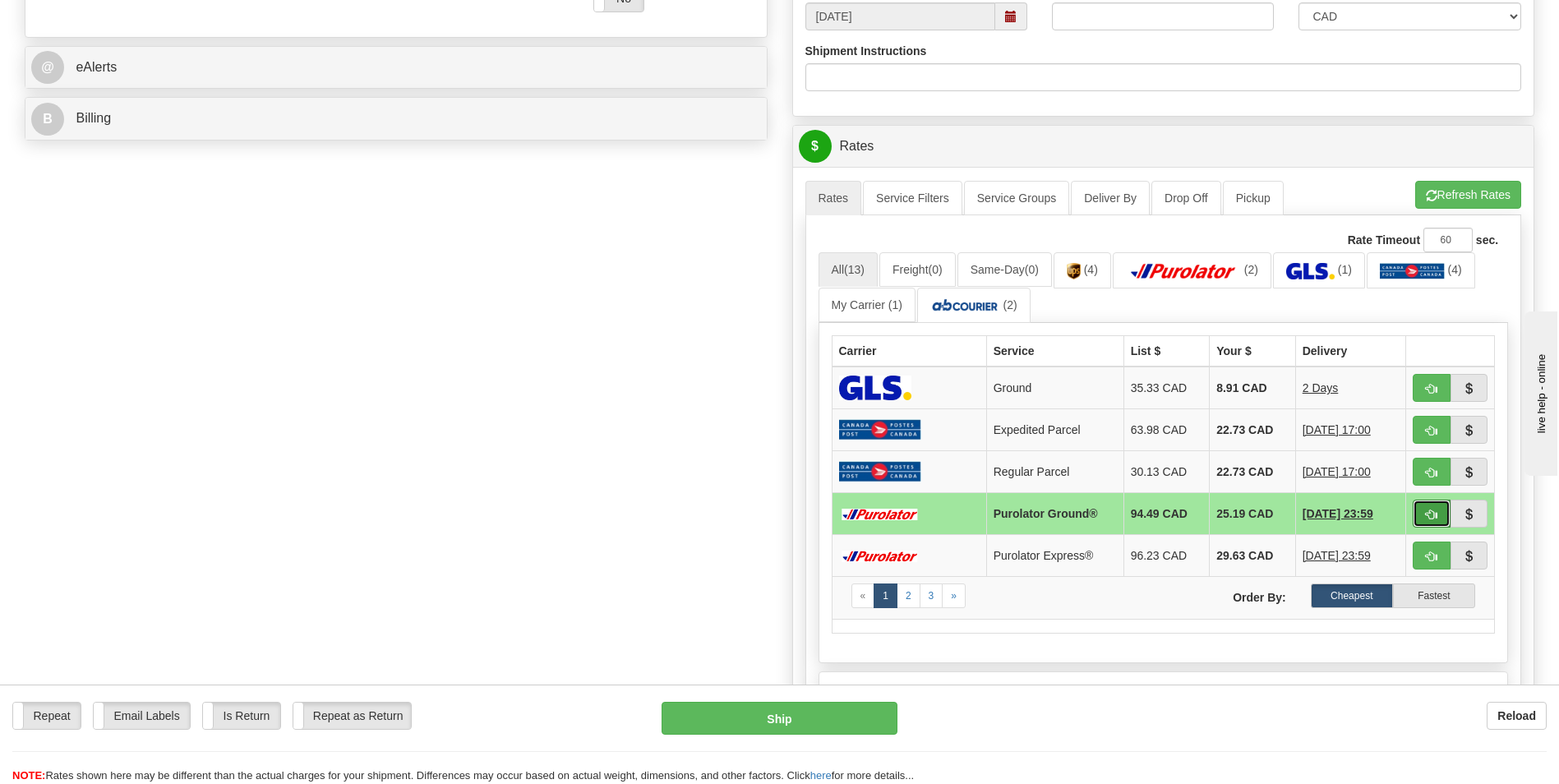
click at [1415, 512] on button "button" at bounding box center [1432, 513] width 38 height 28
type input "260"
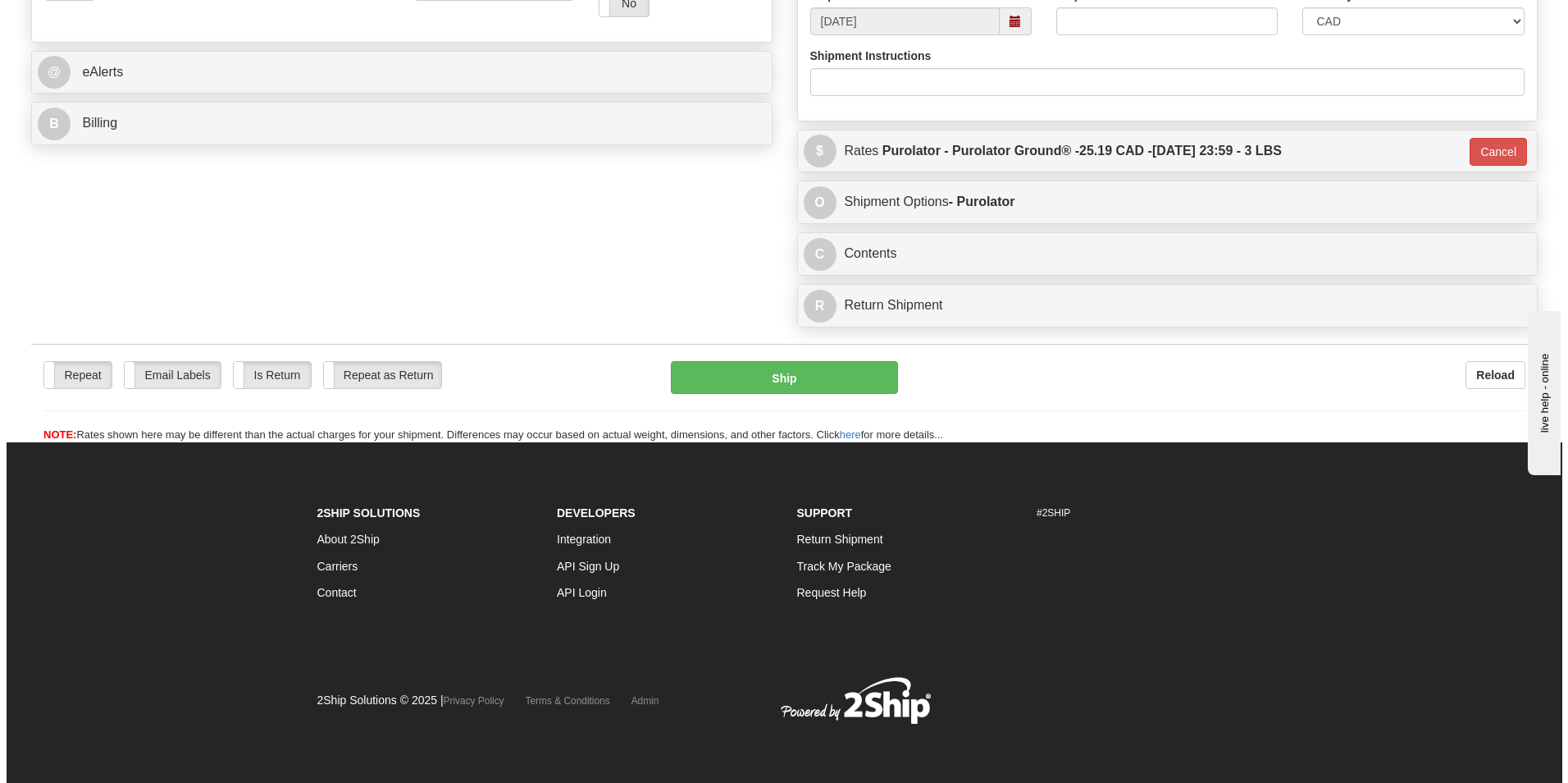
scroll to position [649, 0]
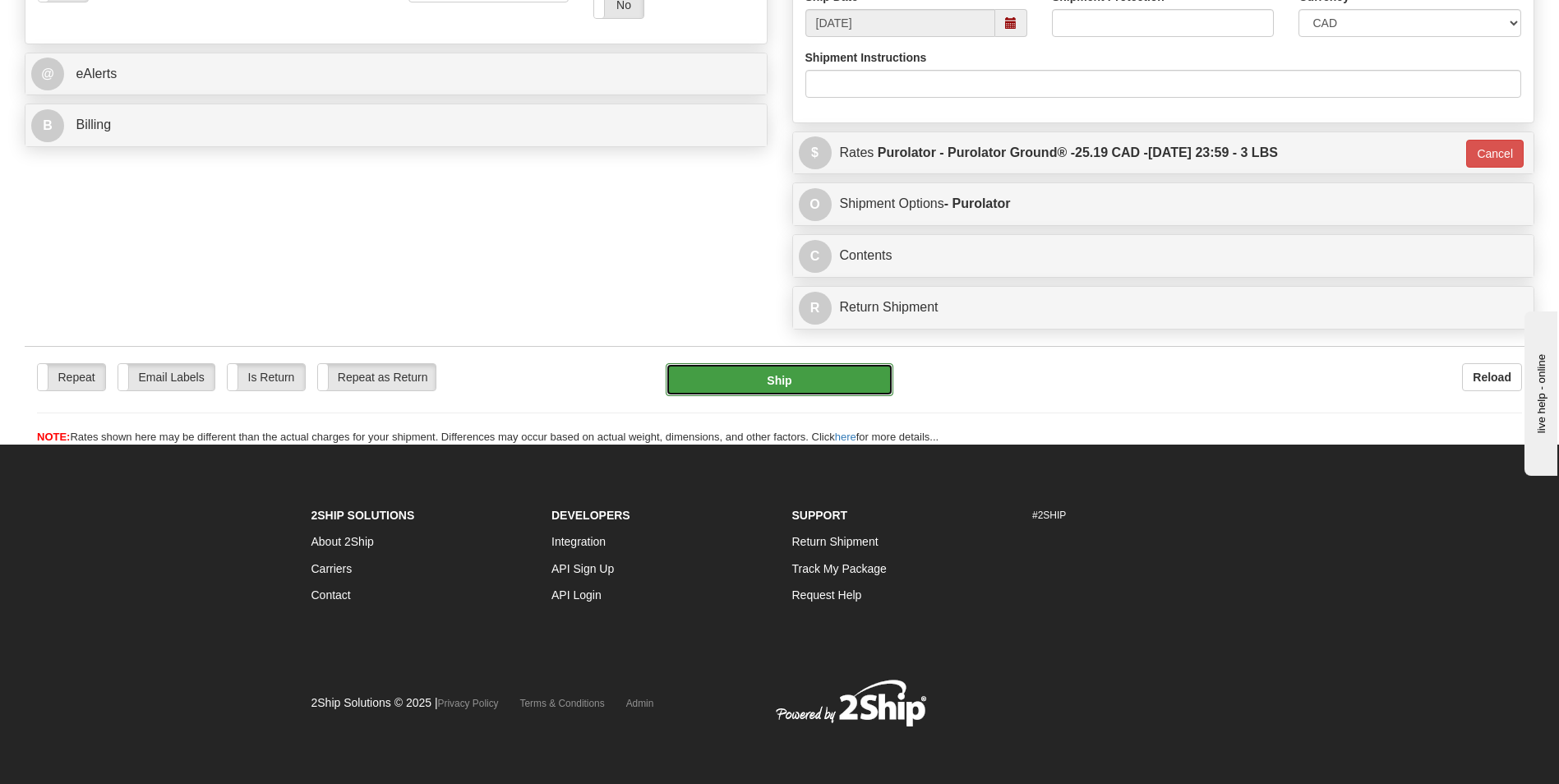
click at [812, 367] on button "Ship" at bounding box center [779, 380] width 227 height 33
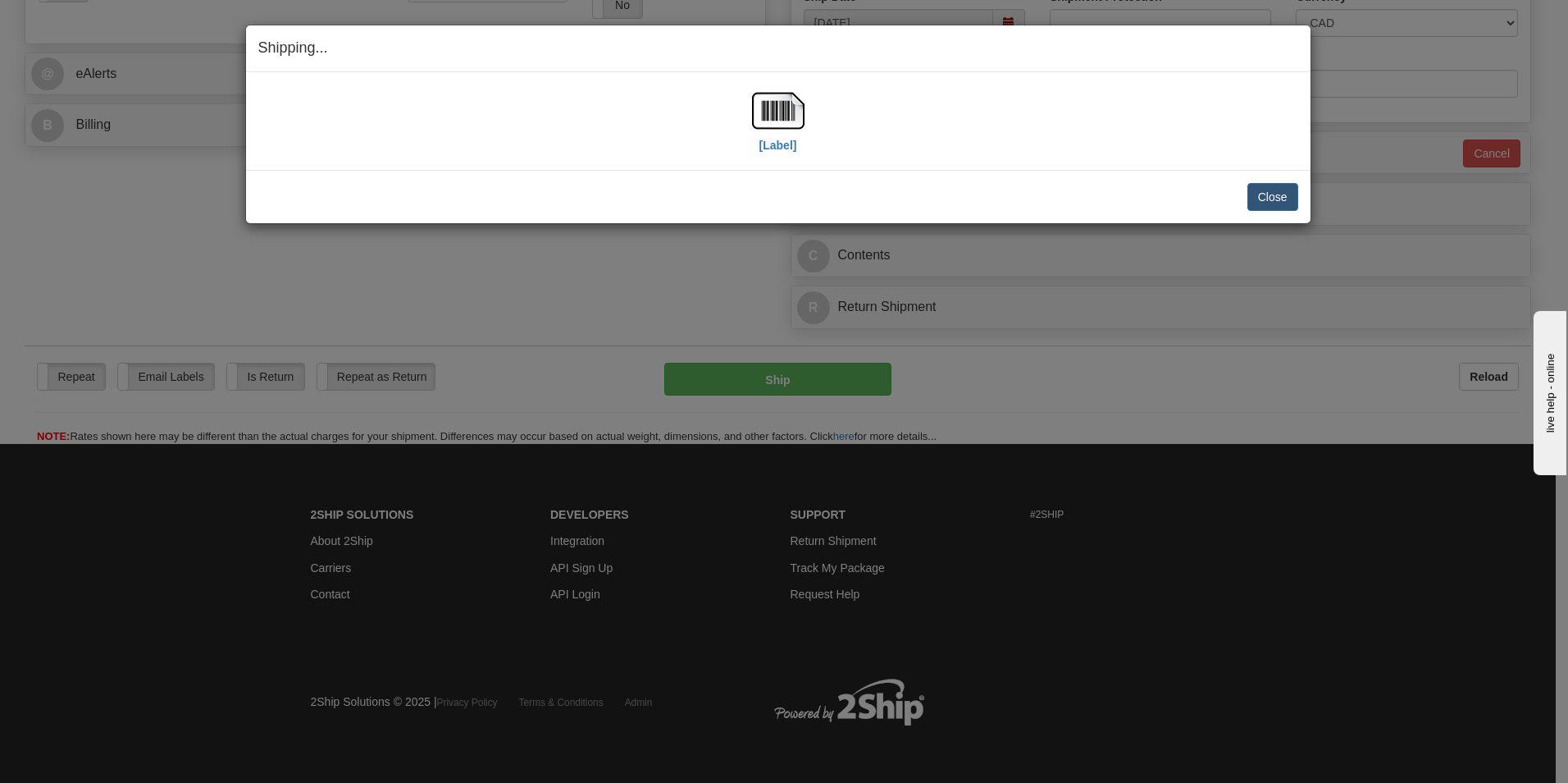
click at [805, 120] on div "[Label]" at bounding box center [778, 121] width 1040 height 73
click at [792, 120] on img at bounding box center [778, 111] width 52 height 52
click at [1281, 192] on button "Close" at bounding box center [1273, 197] width 51 height 28
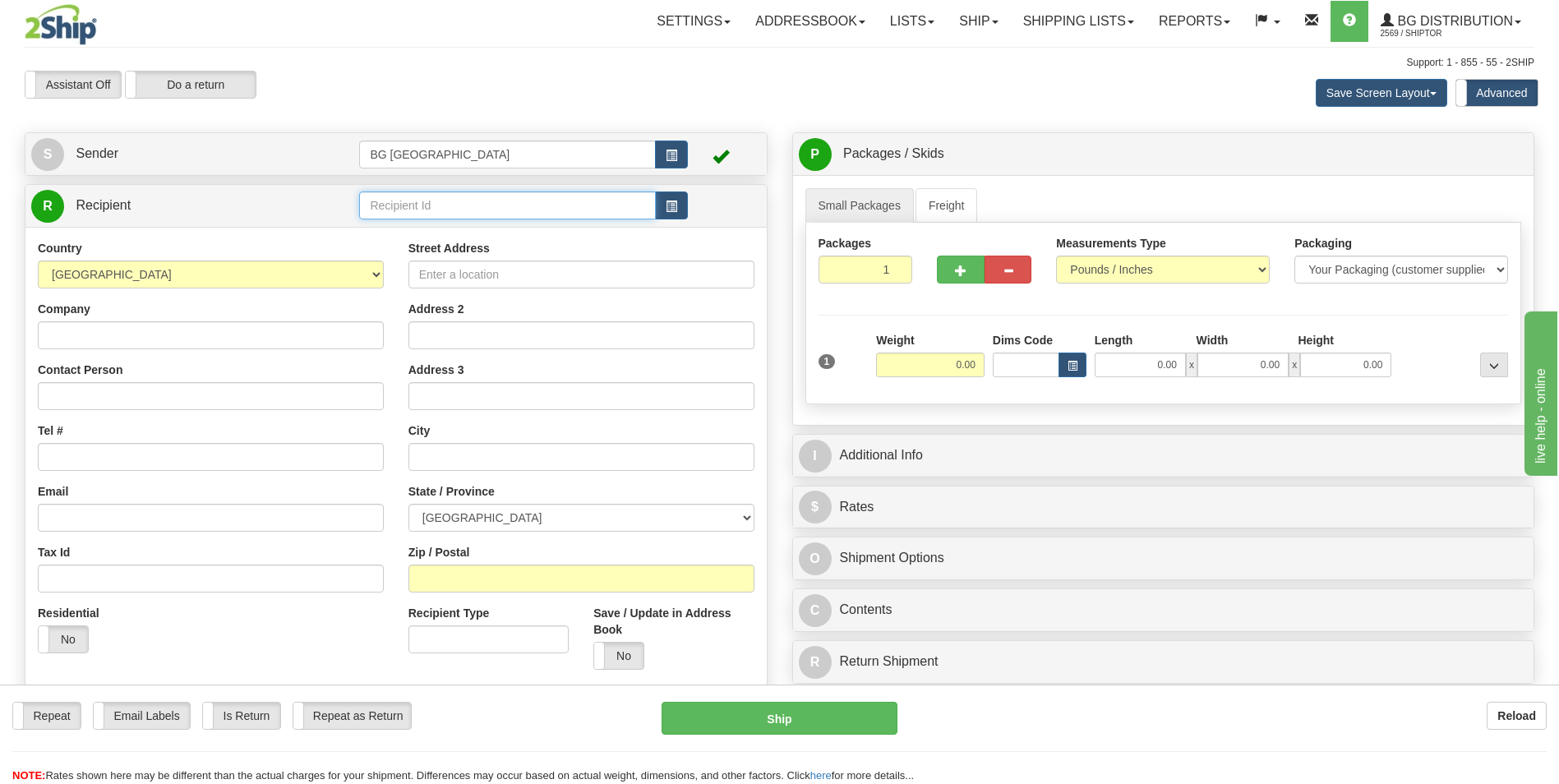
click at [499, 203] on input "text" at bounding box center [507, 205] width 296 height 28
click at [445, 223] on div "60074" at bounding box center [504, 231] width 280 height 18
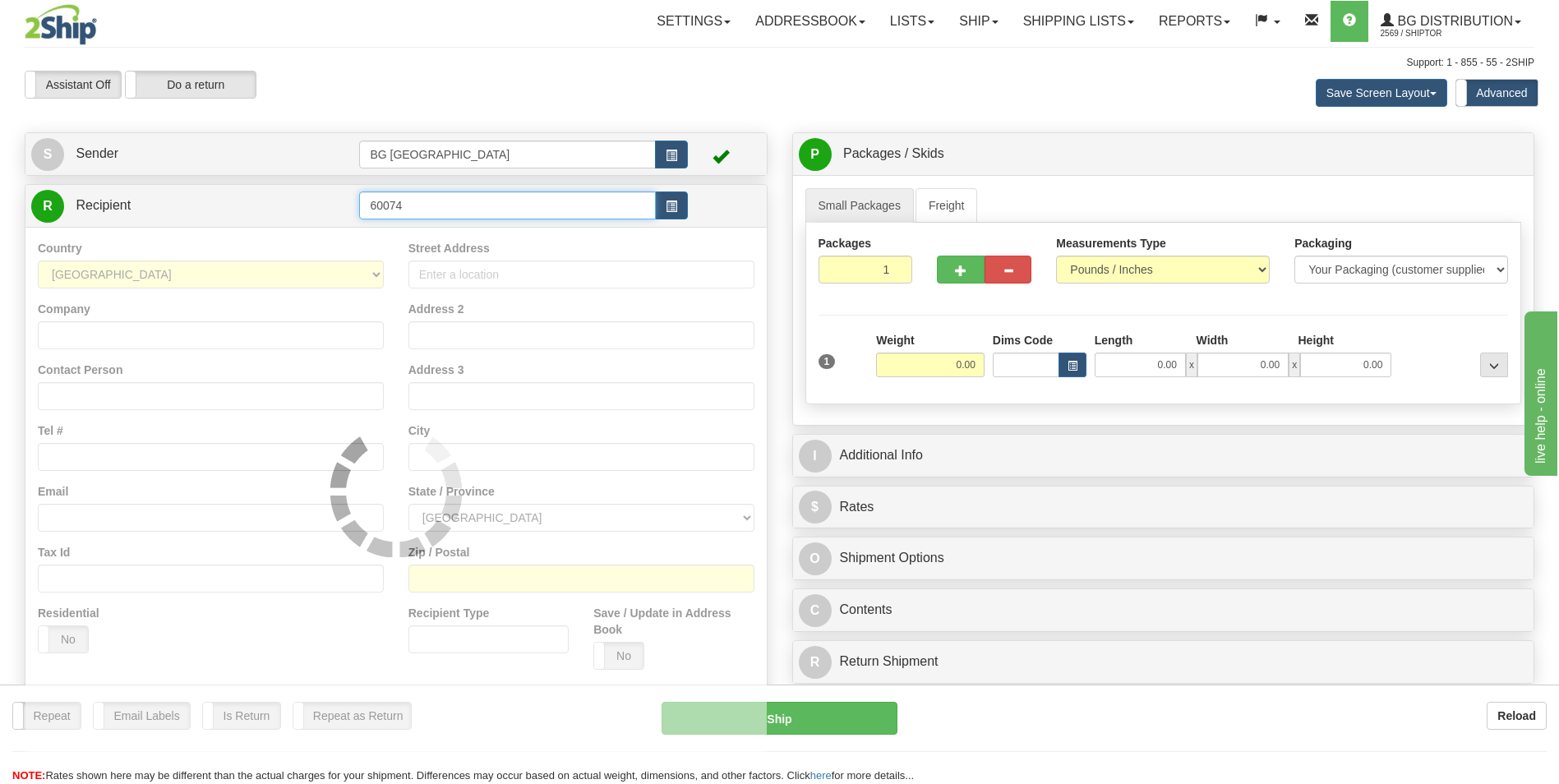
type input "60074"
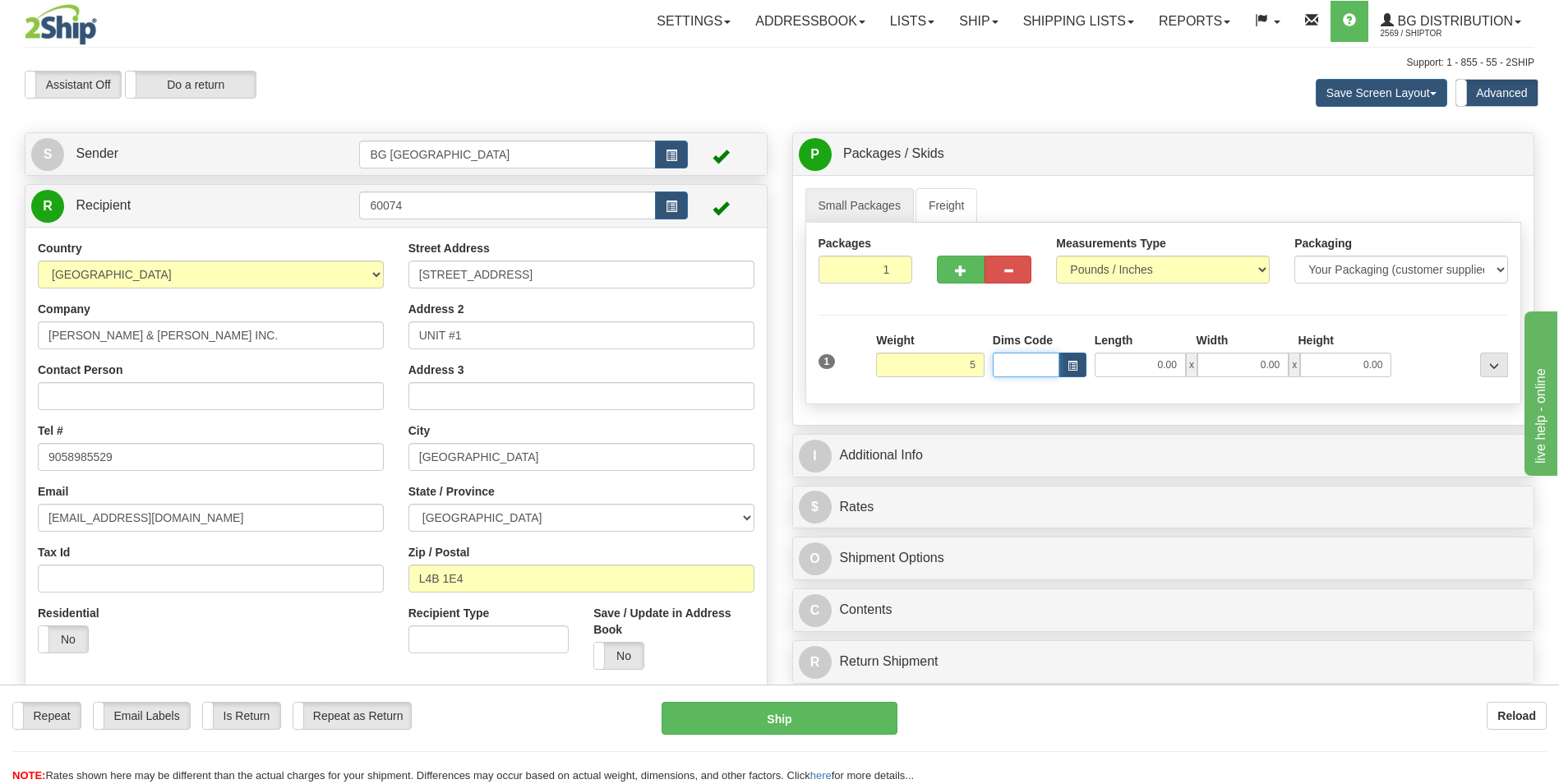
type input "5.00"
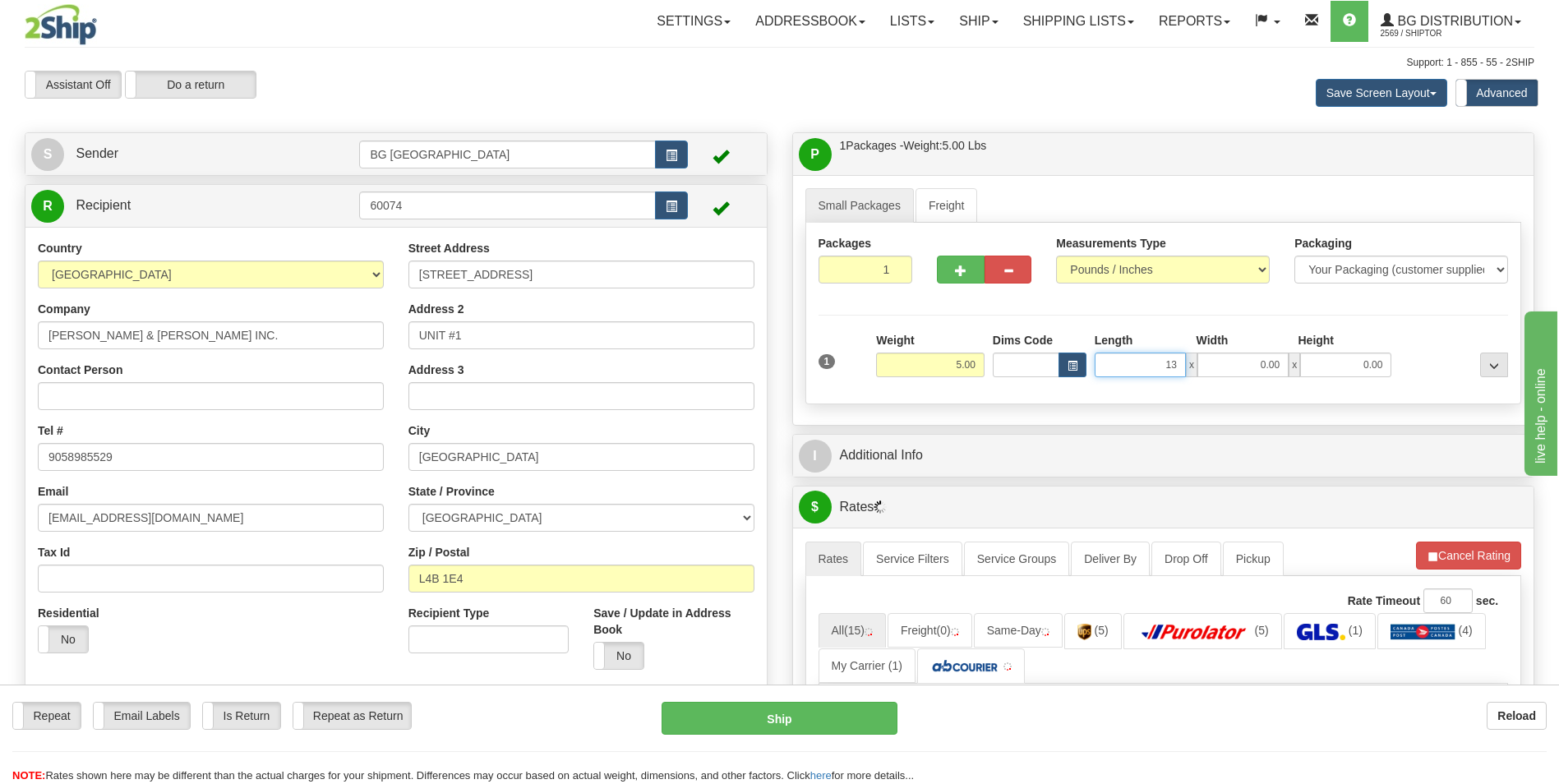
type input "13.00"
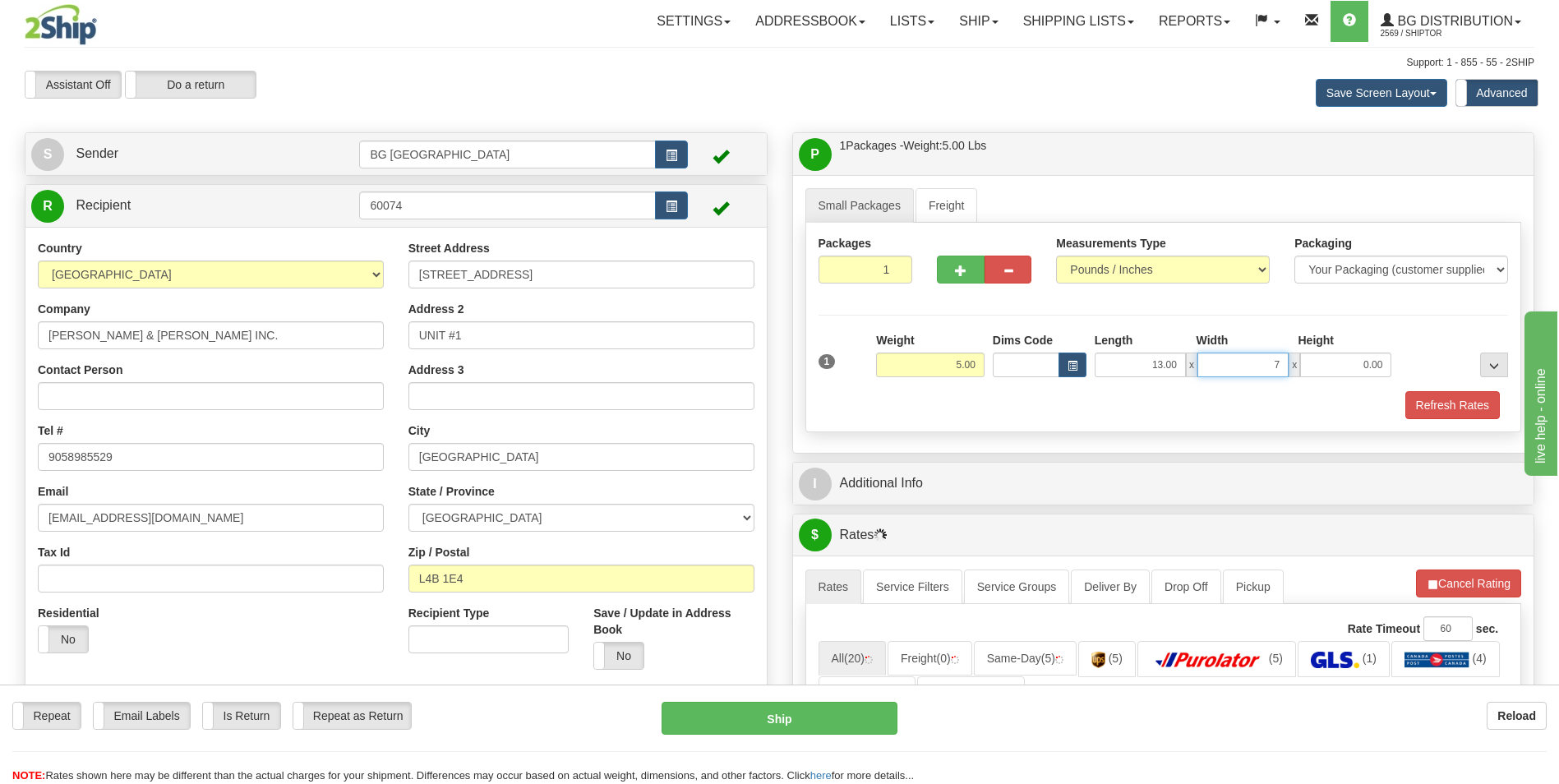
type input "7.00"
type input "4.00"
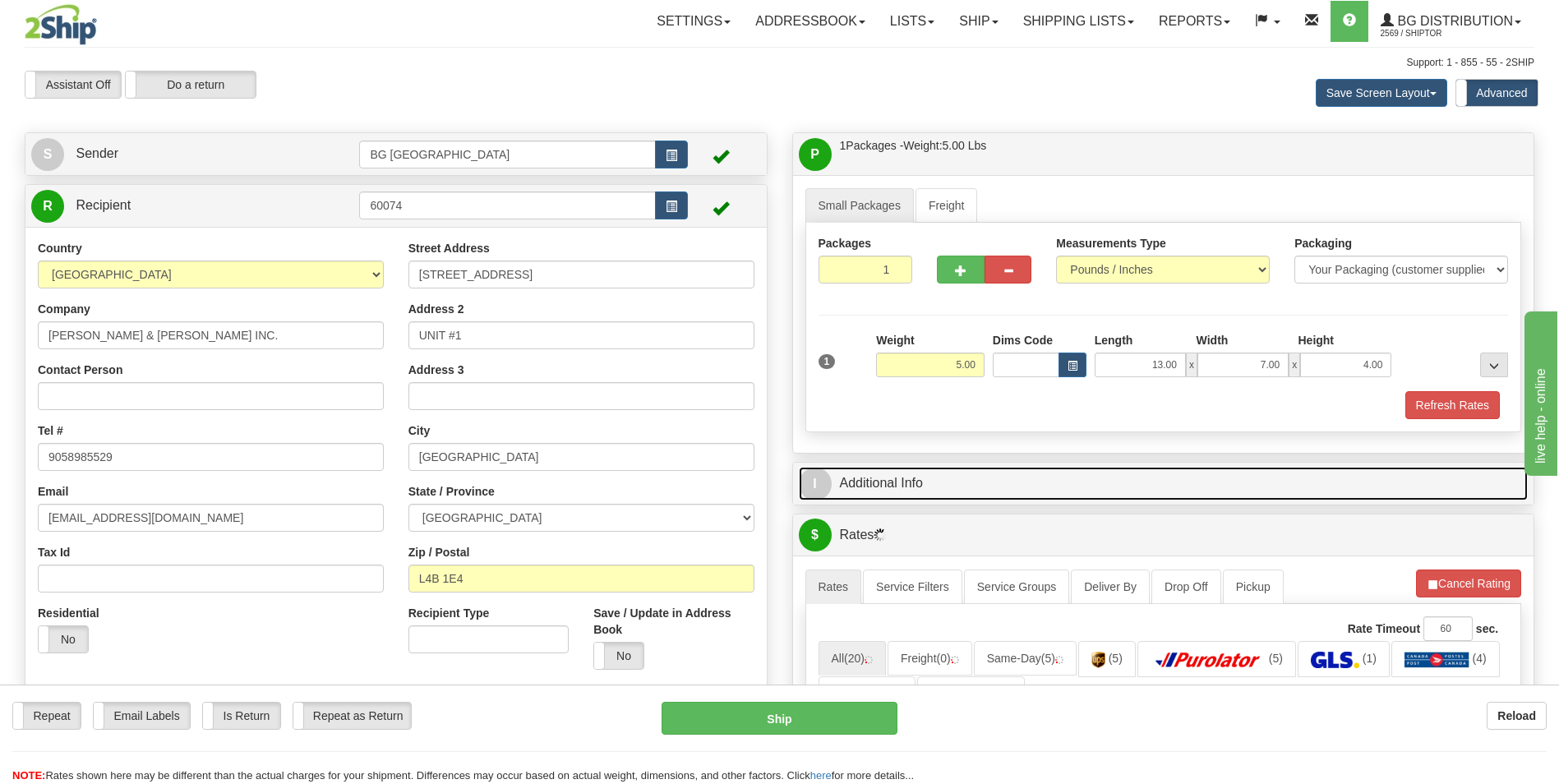
click at [886, 486] on link "I Additional Info" at bounding box center [1164, 483] width 730 height 33
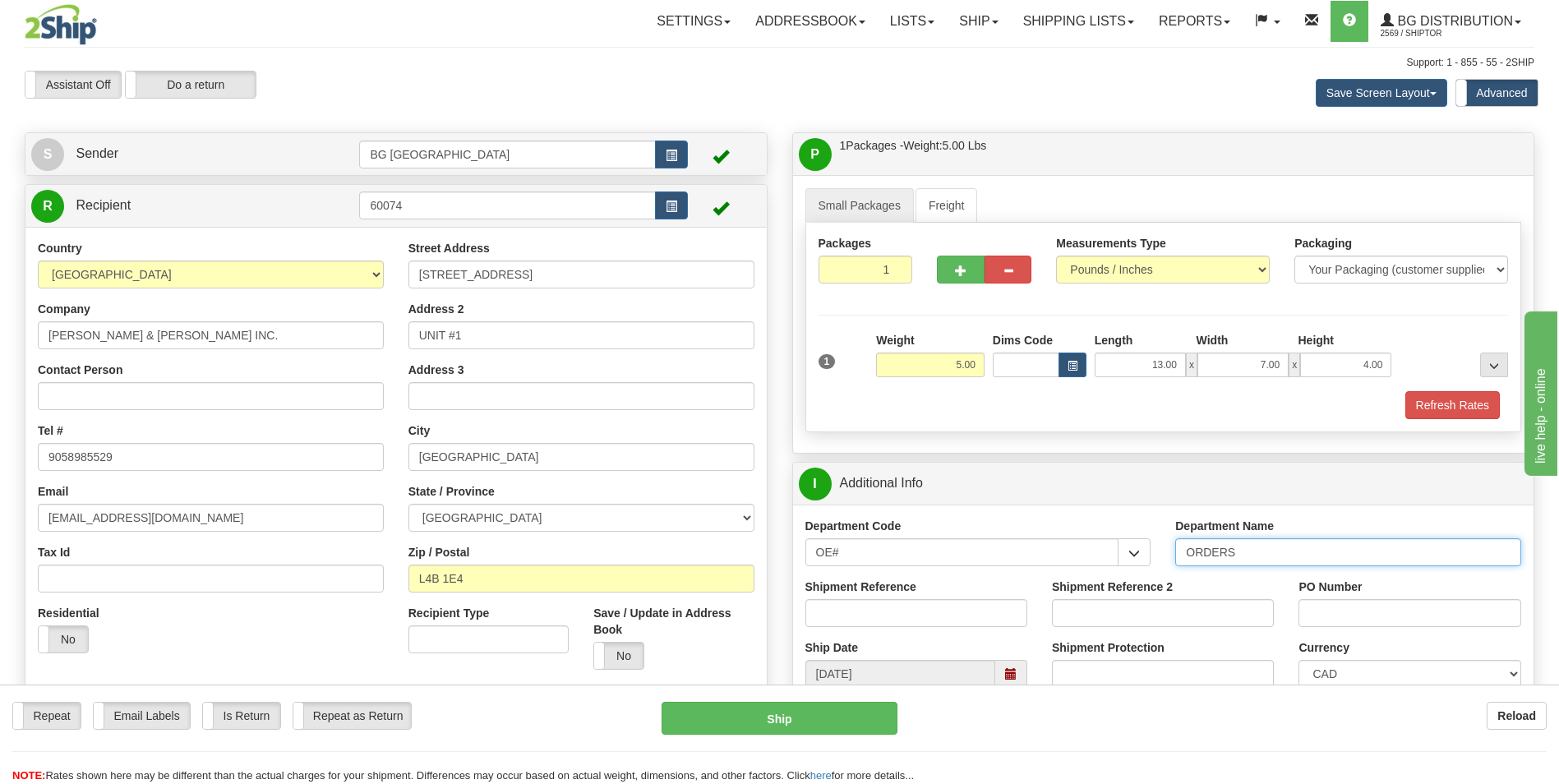
click at [1285, 547] on input "ORDERS" at bounding box center [1348, 552] width 346 height 28
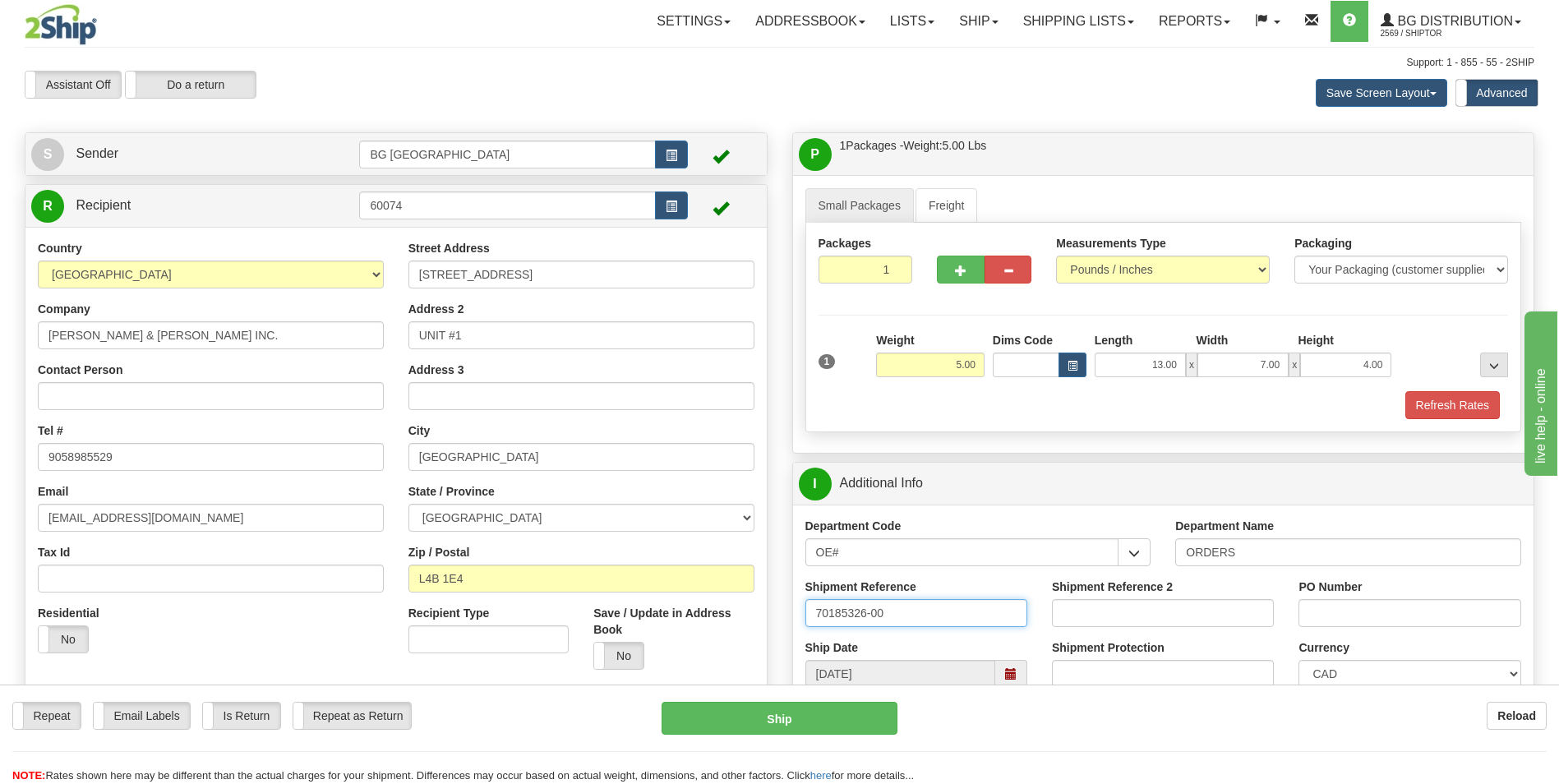
type input "70185326-00"
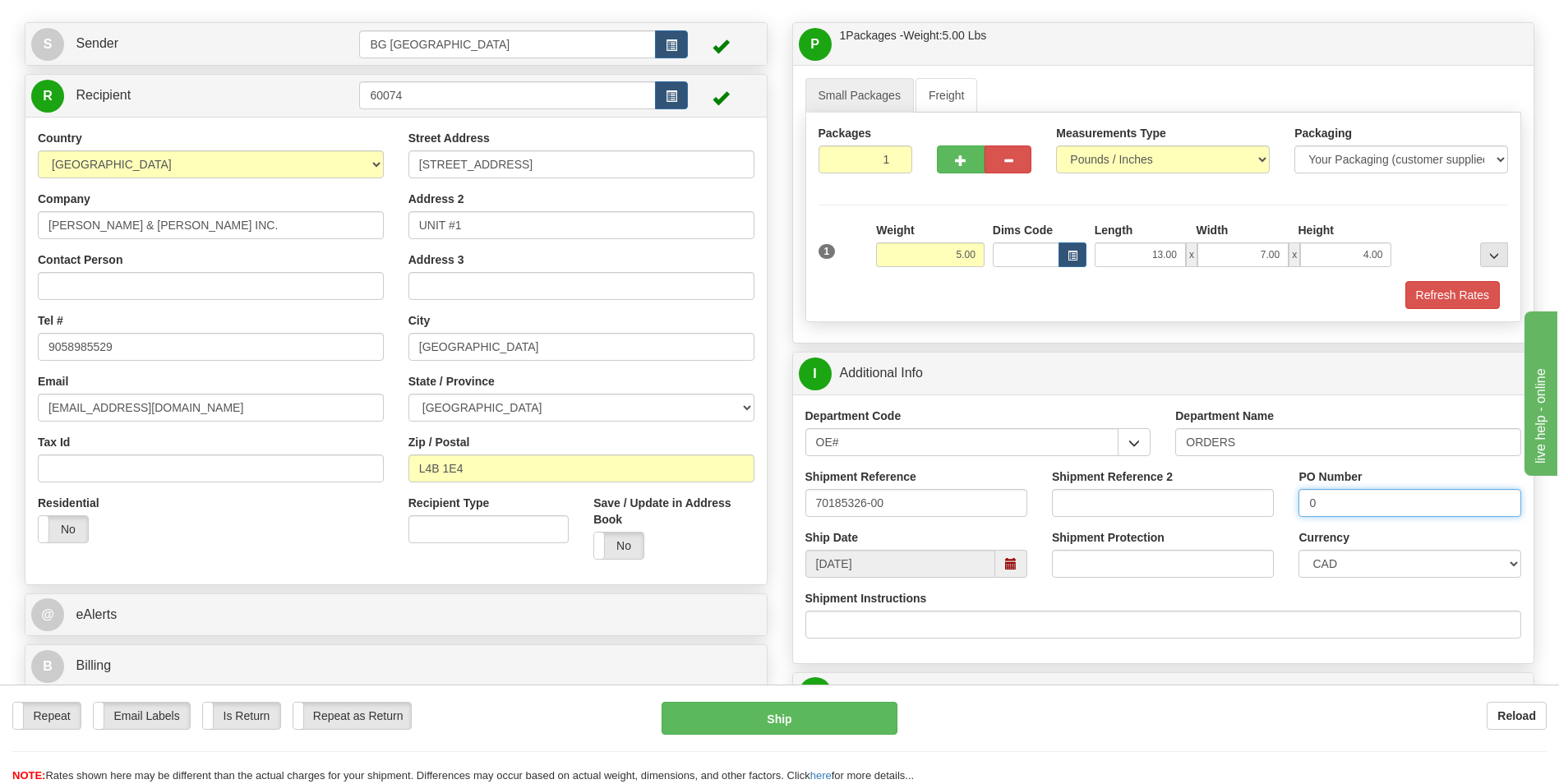
scroll to position [411, 0]
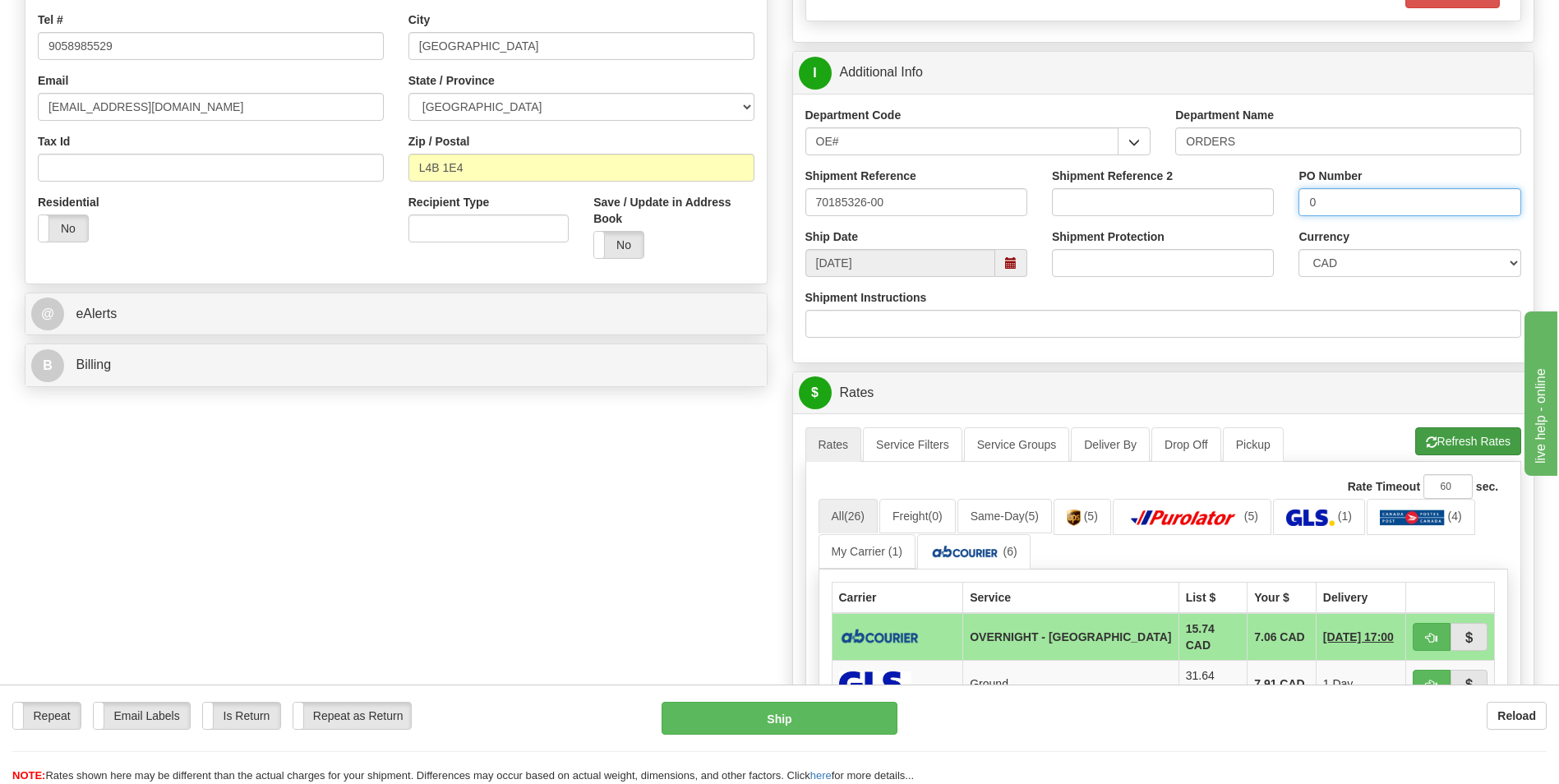
type input "0"
click at [1459, 444] on button "Refresh Rates" at bounding box center [1468, 440] width 106 height 28
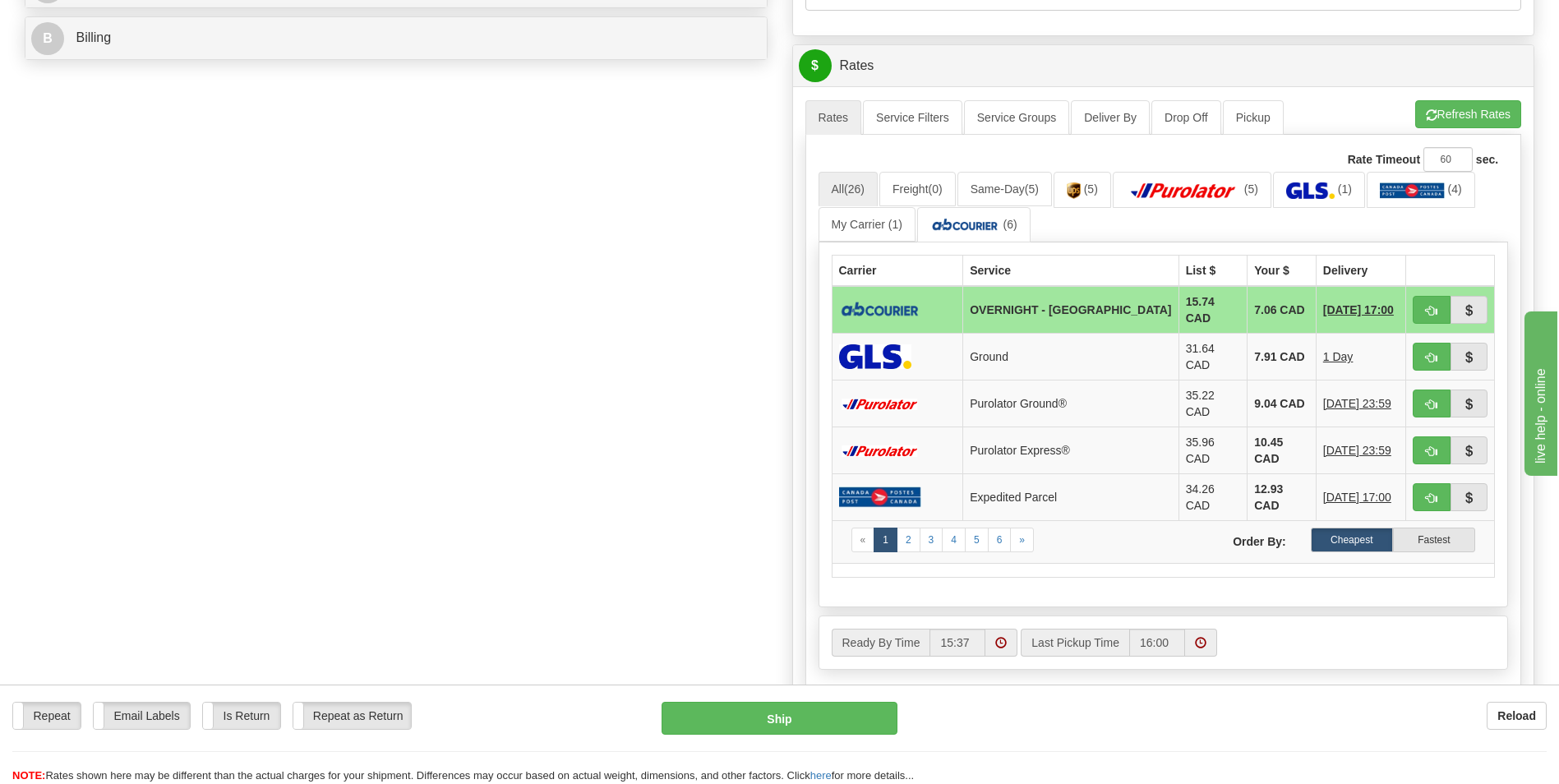
scroll to position [740, 0]
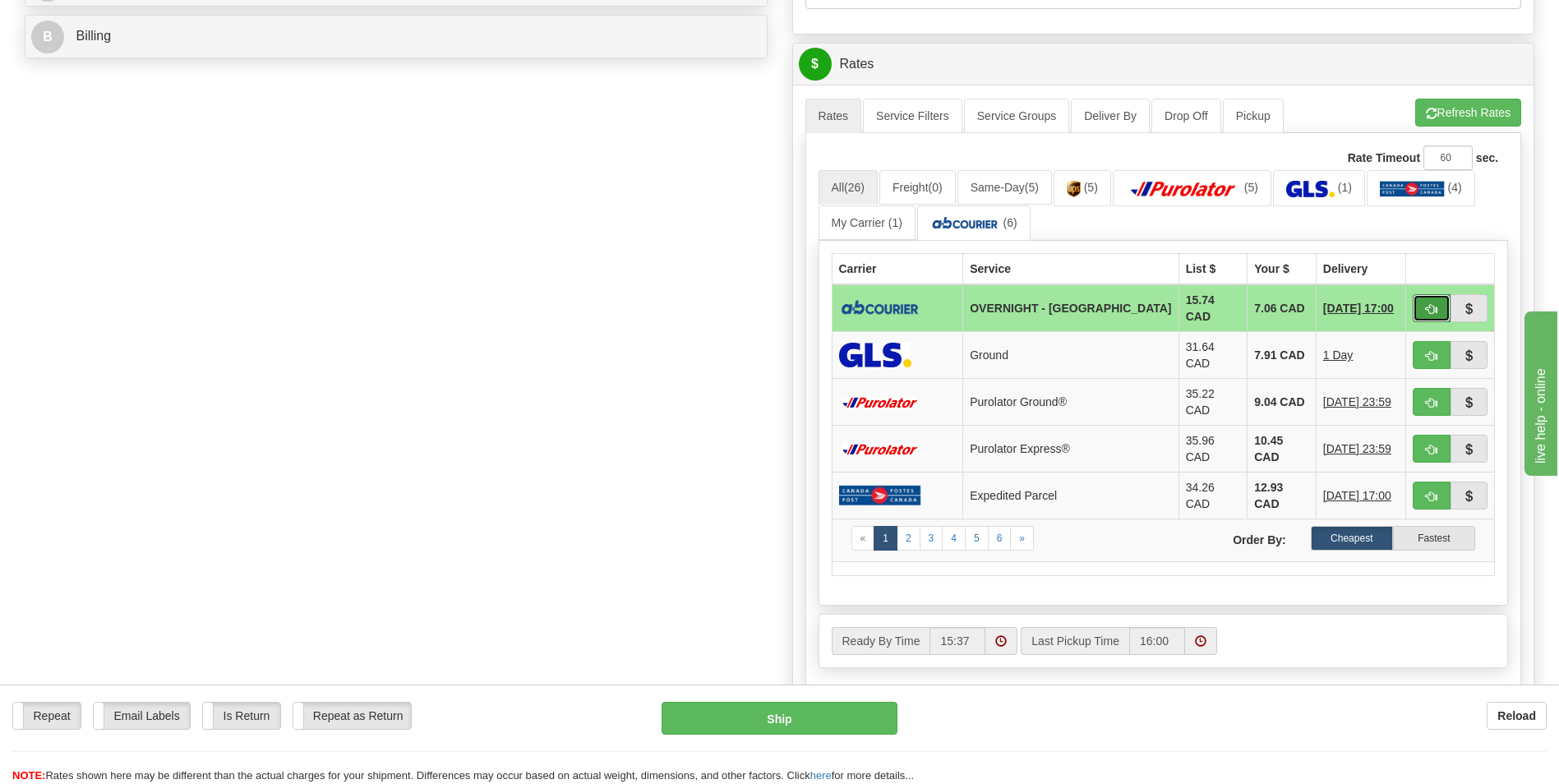
click at [1427, 304] on span "button" at bounding box center [1431, 309] width 12 height 11
type input "4"
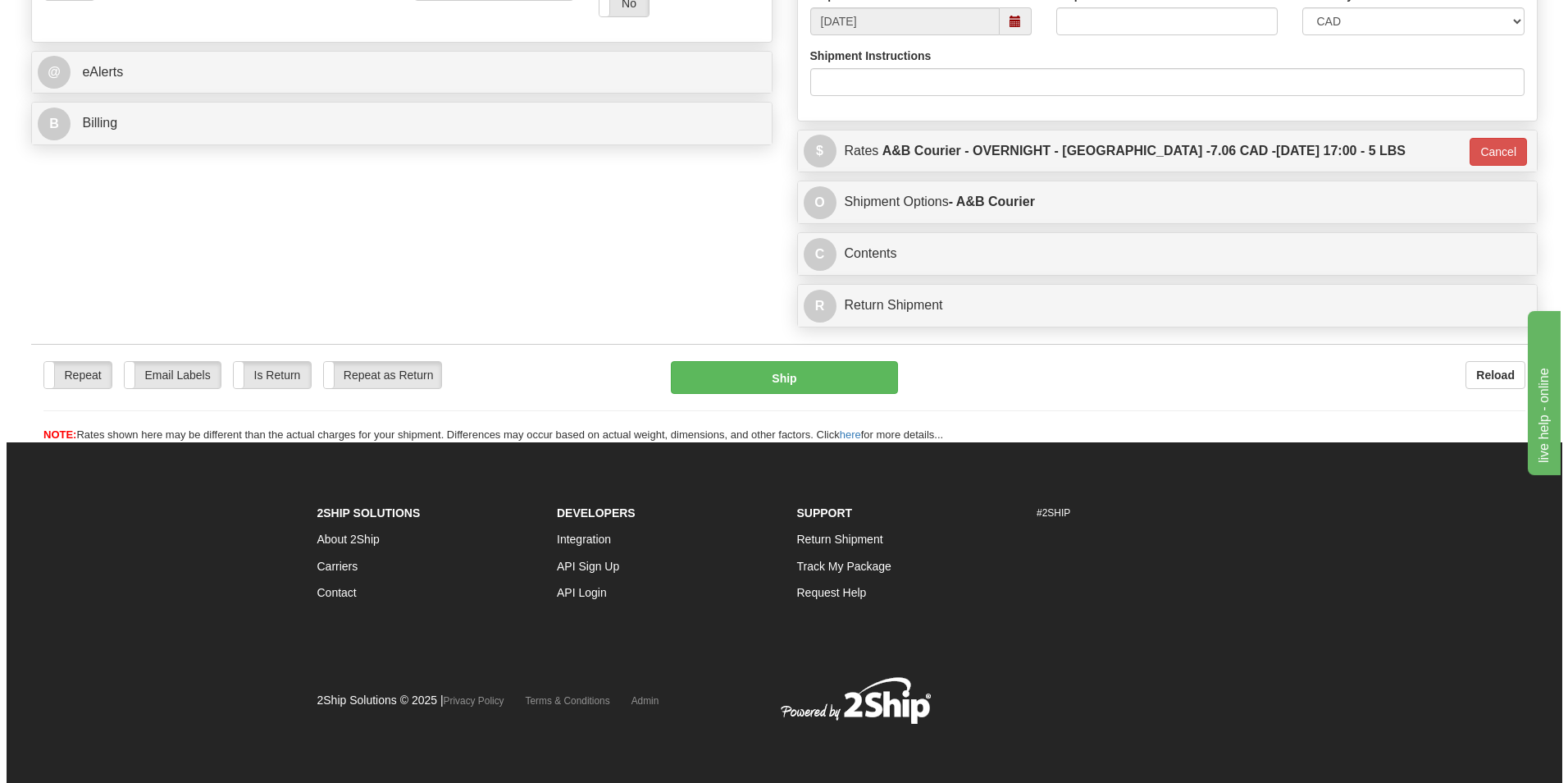
scroll to position [651, 0]
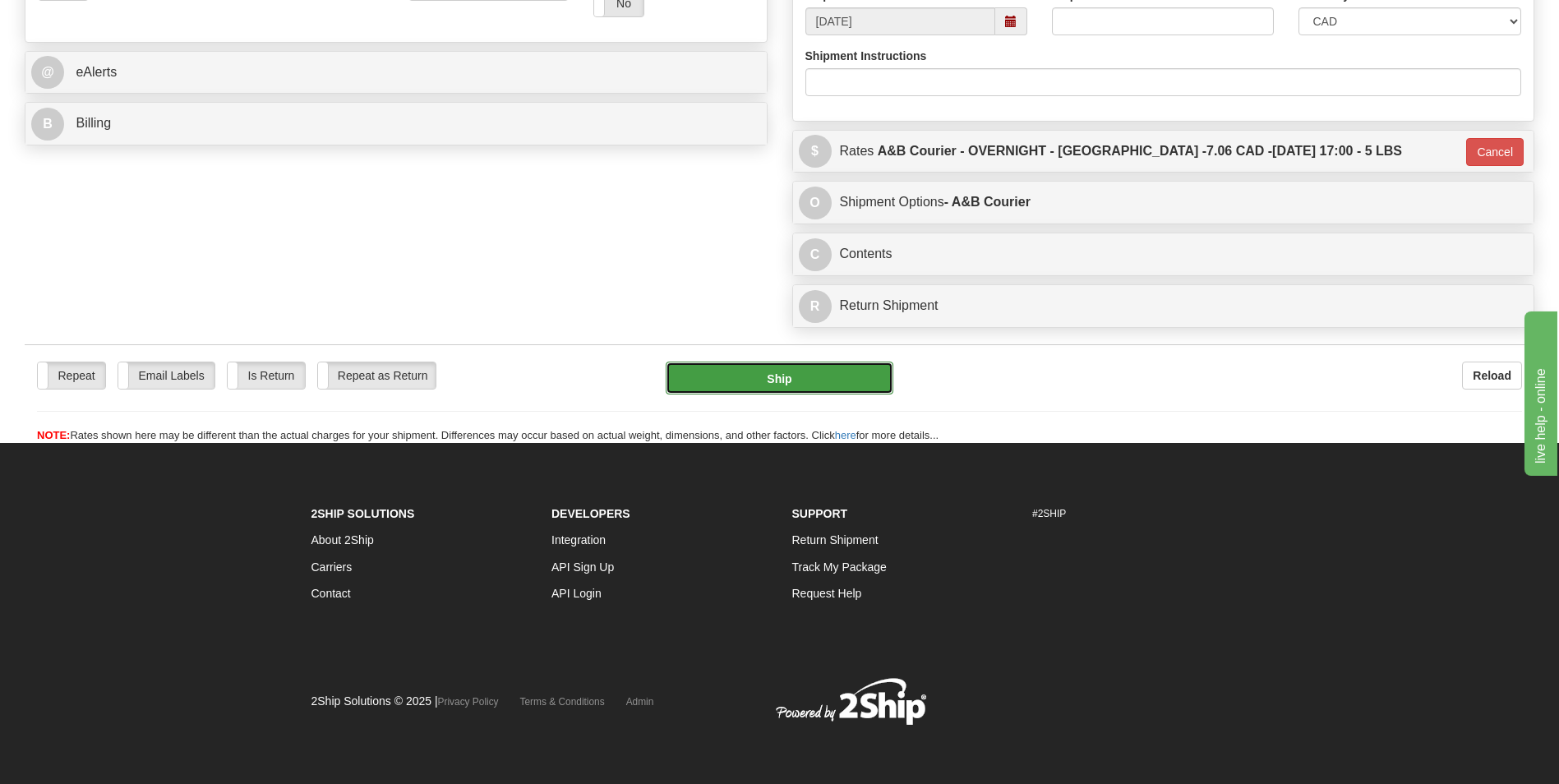
click at [693, 383] on button "Ship" at bounding box center [779, 378] width 227 height 33
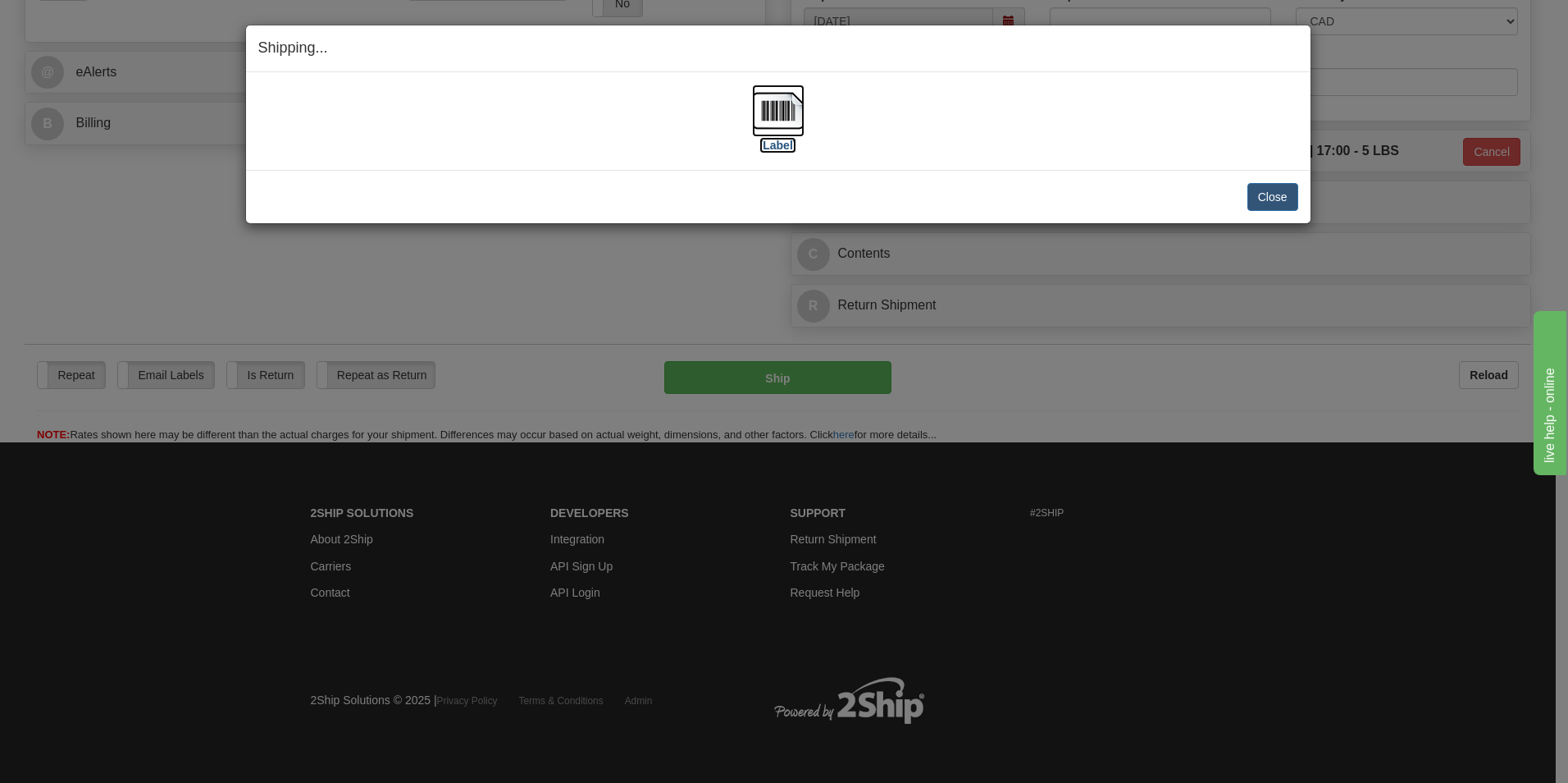
click at [796, 124] on img at bounding box center [778, 111] width 52 height 52
click at [1257, 203] on button "Close" at bounding box center [1273, 197] width 51 height 28
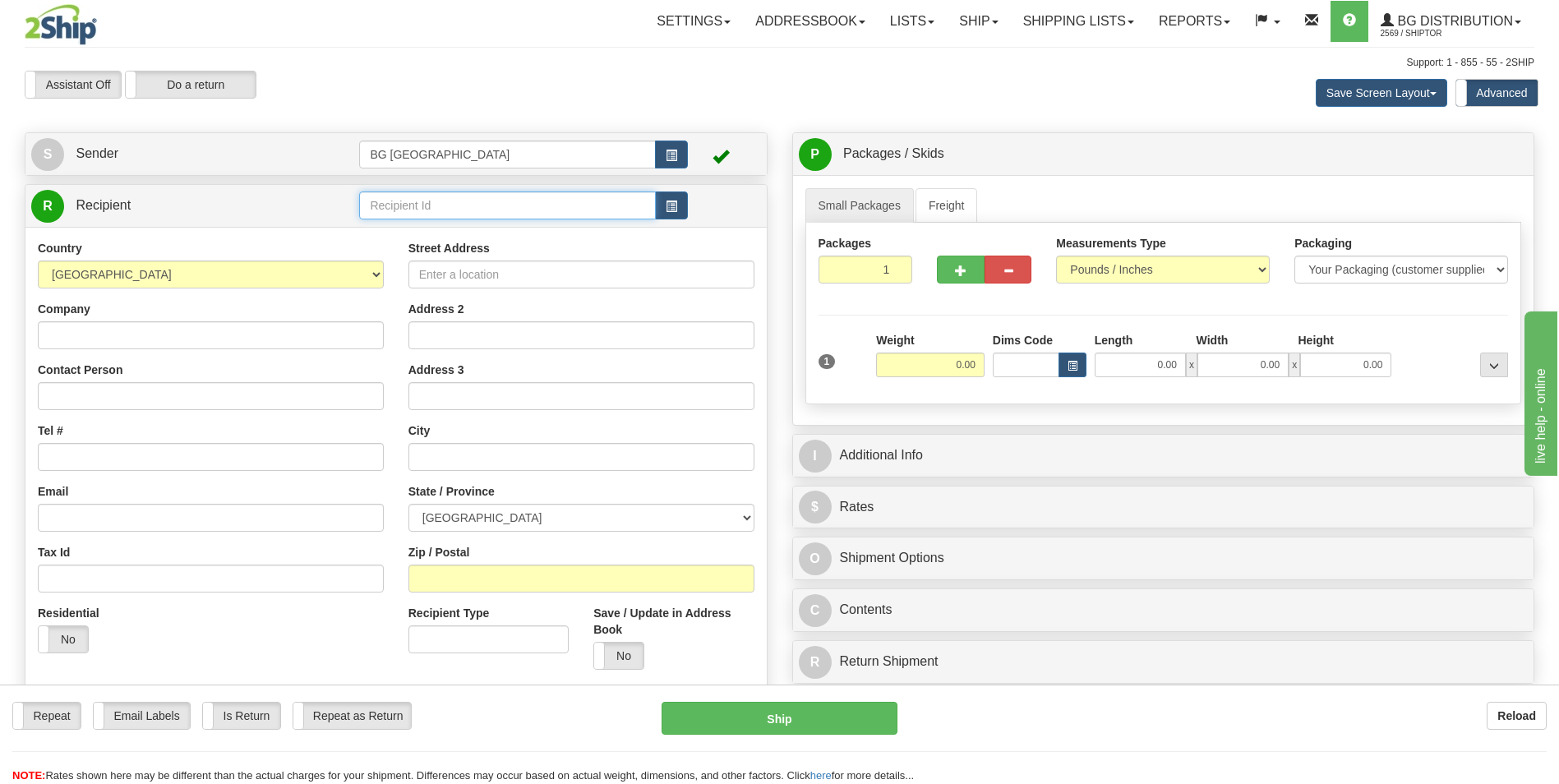
click at [513, 193] on input "text" at bounding box center [507, 205] width 296 height 28
click at [395, 231] on div "60399" at bounding box center [504, 231] width 279 height 16
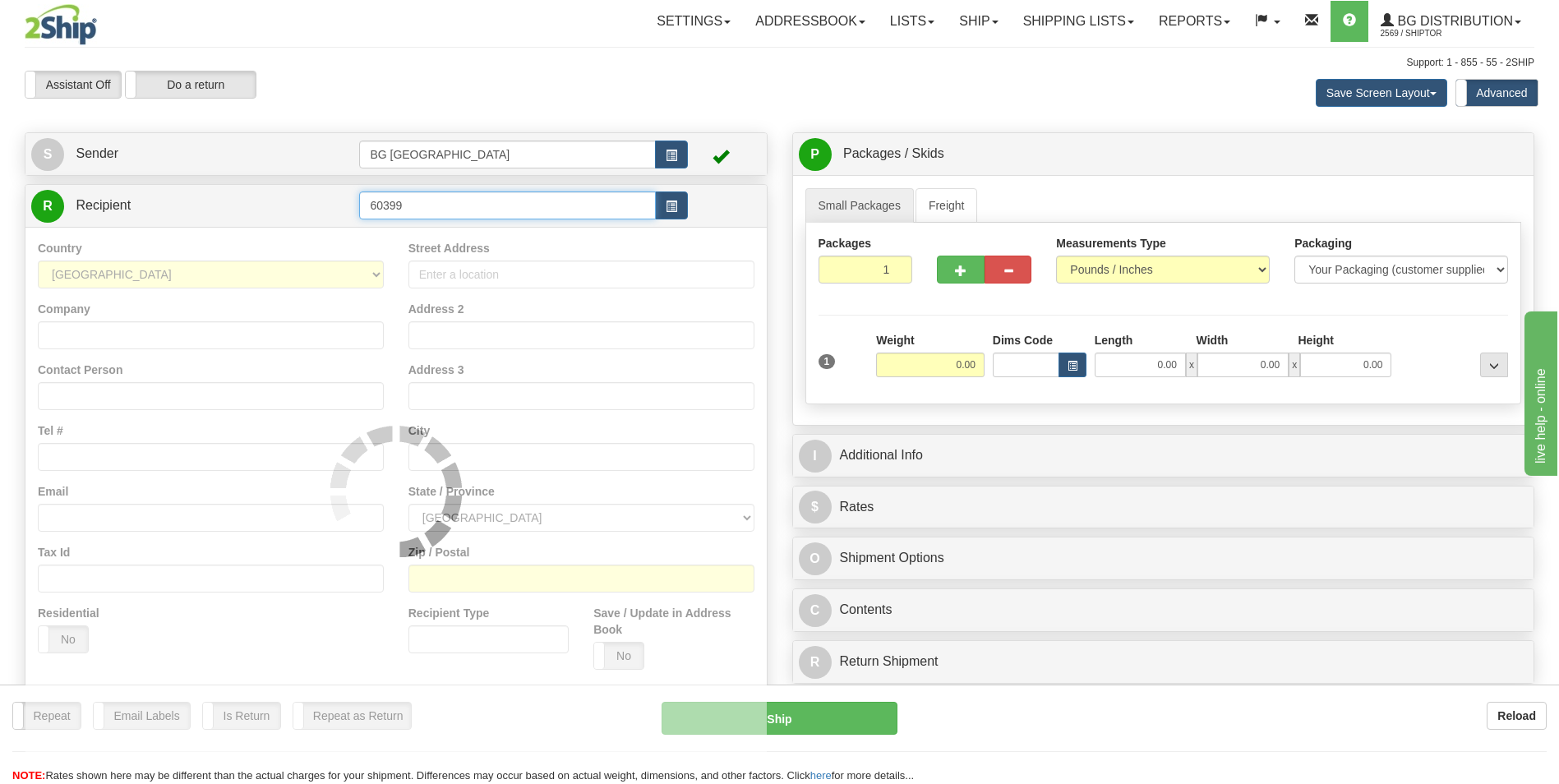
type input "60399"
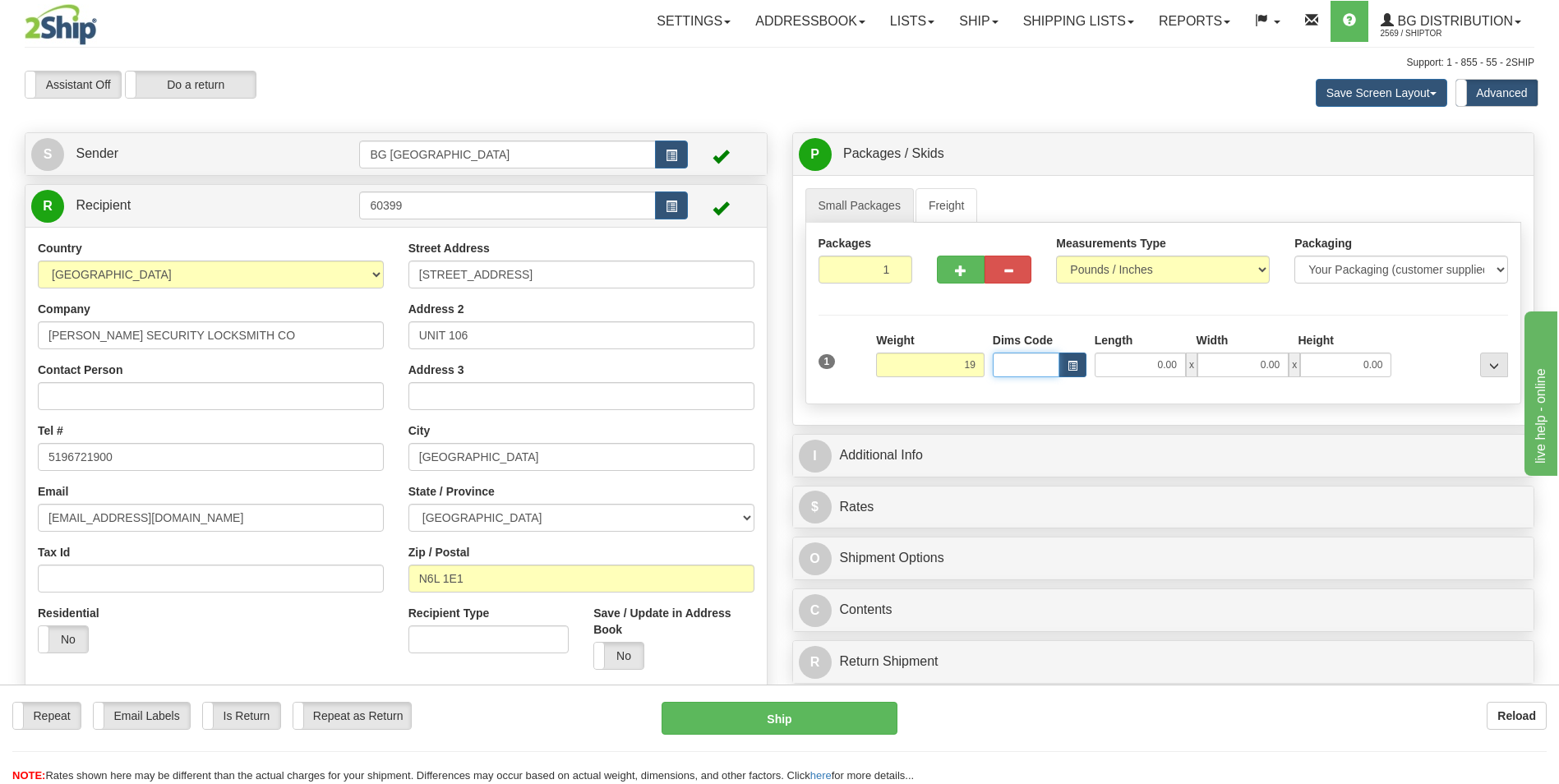
type input "19.00"
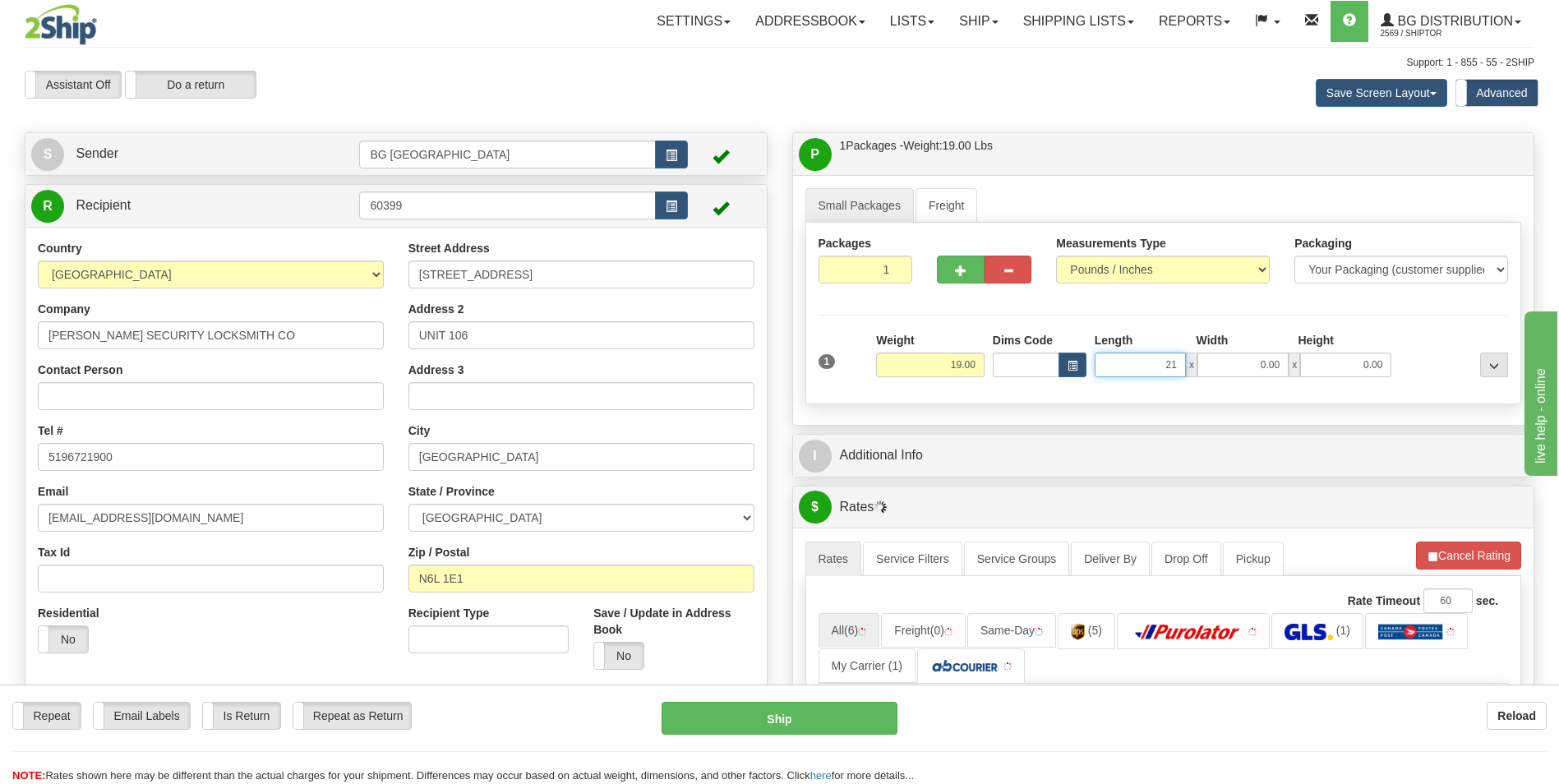
type input "21.00"
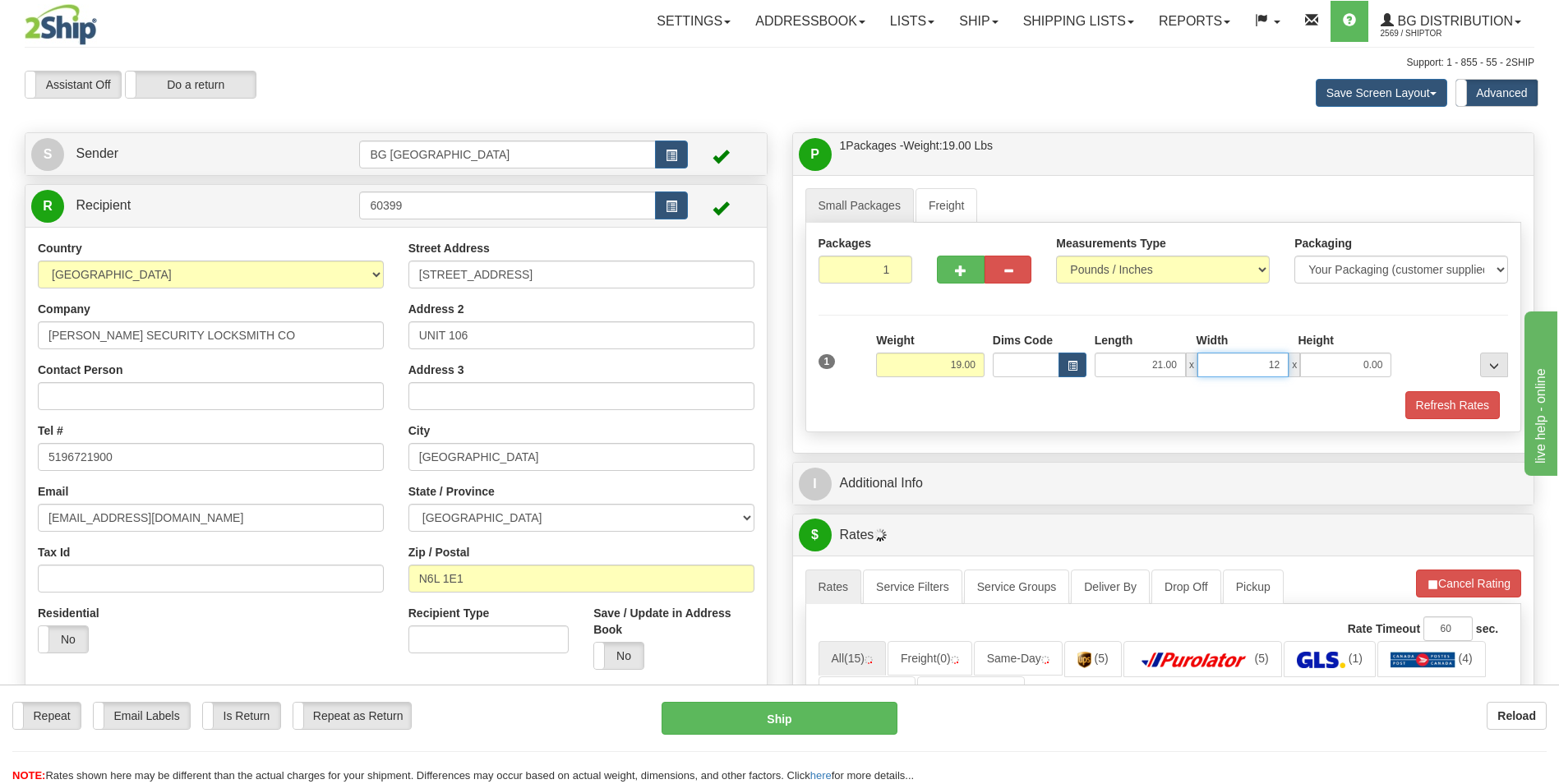
type input "12.00"
type input "9.00"
click at [963, 261] on button "button" at bounding box center [961, 269] width 47 height 28
type input "2"
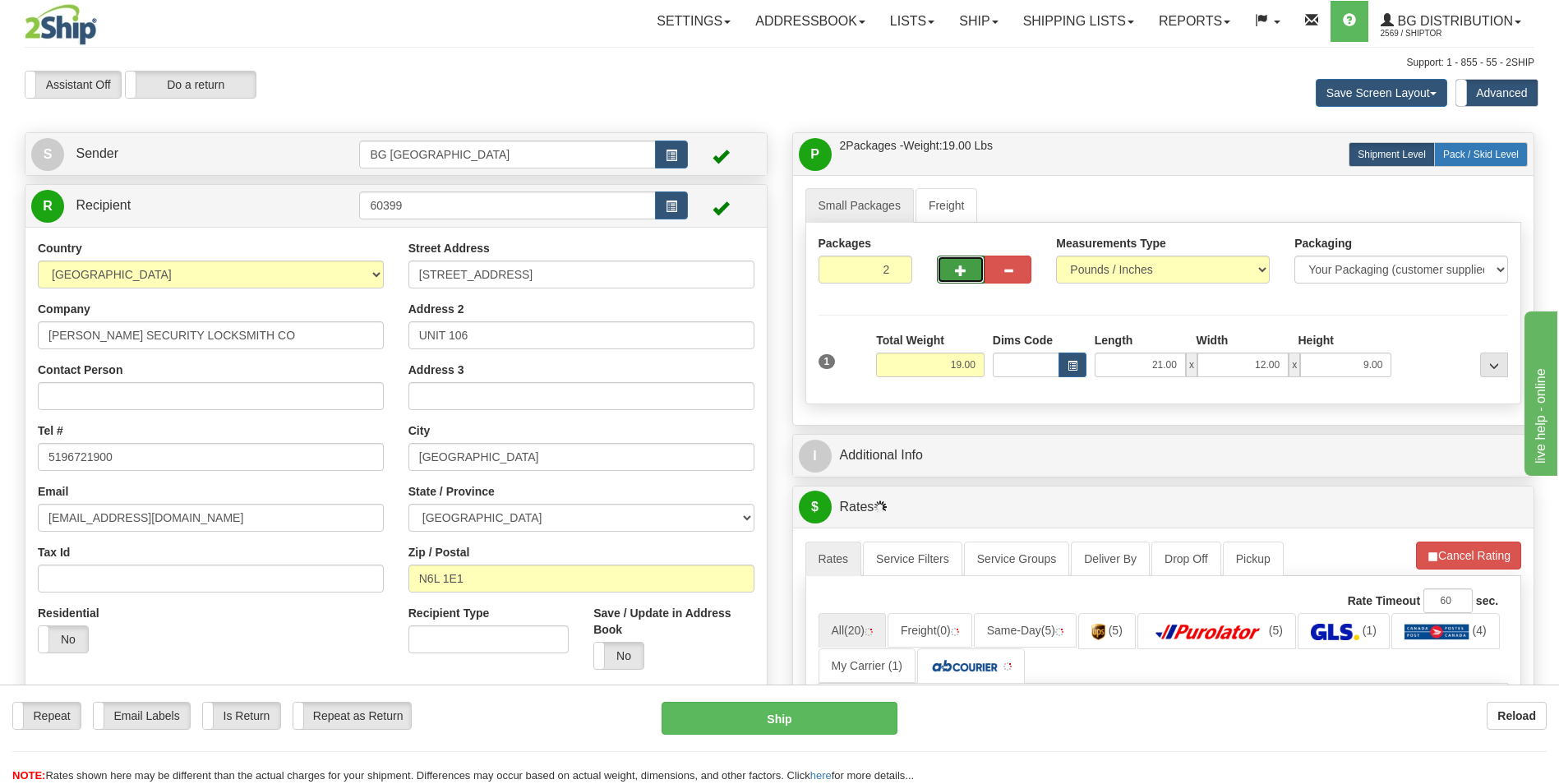
click at [1479, 165] on label "Pack / Skid Level Pack.." at bounding box center [1481, 154] width 94 height 24
radio input "true"
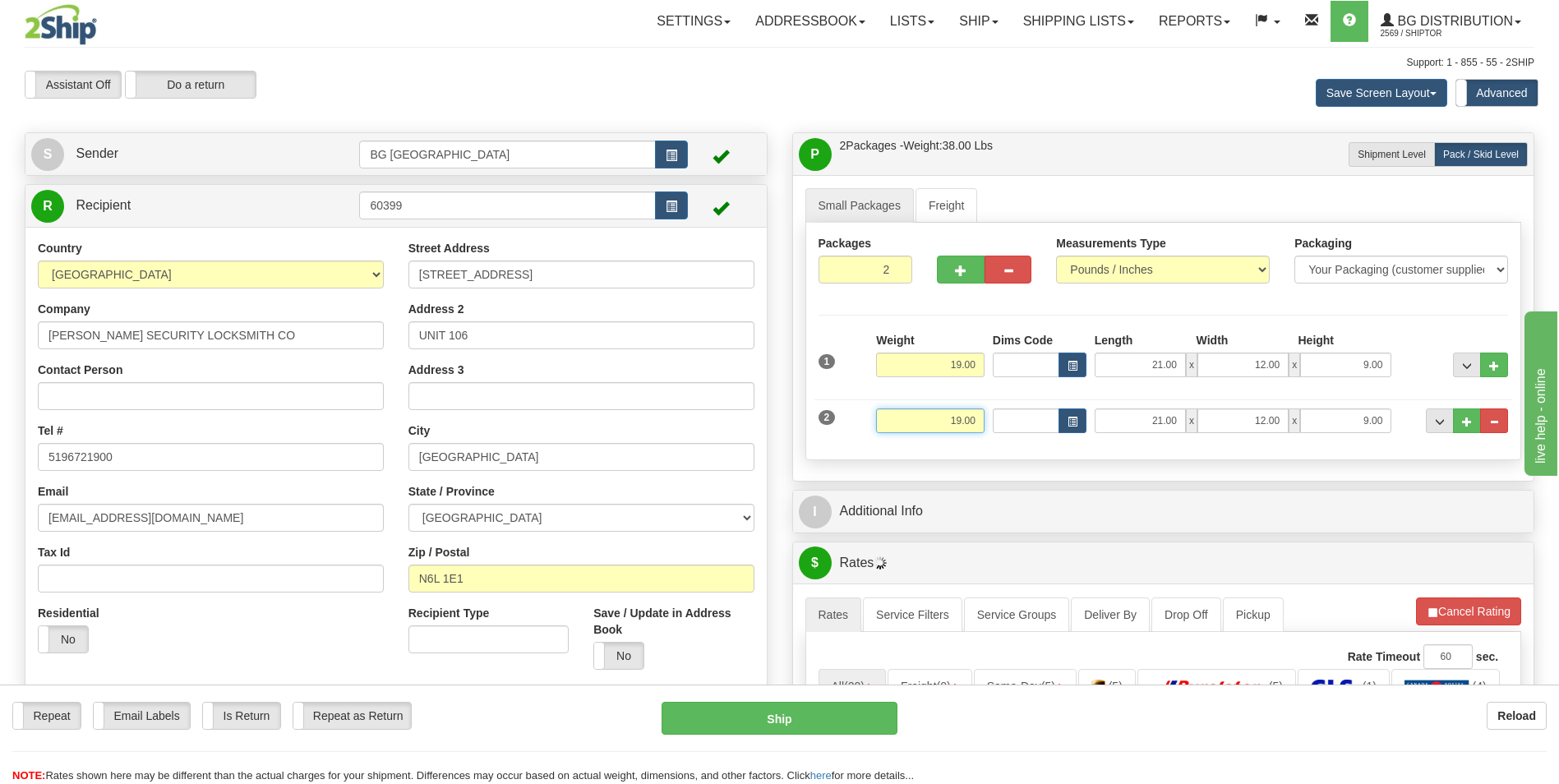
click at [938, 429] on input "19.00" at bounding box center [930, 420] width 109 height 24
type input "15.00"
type input "53.00"
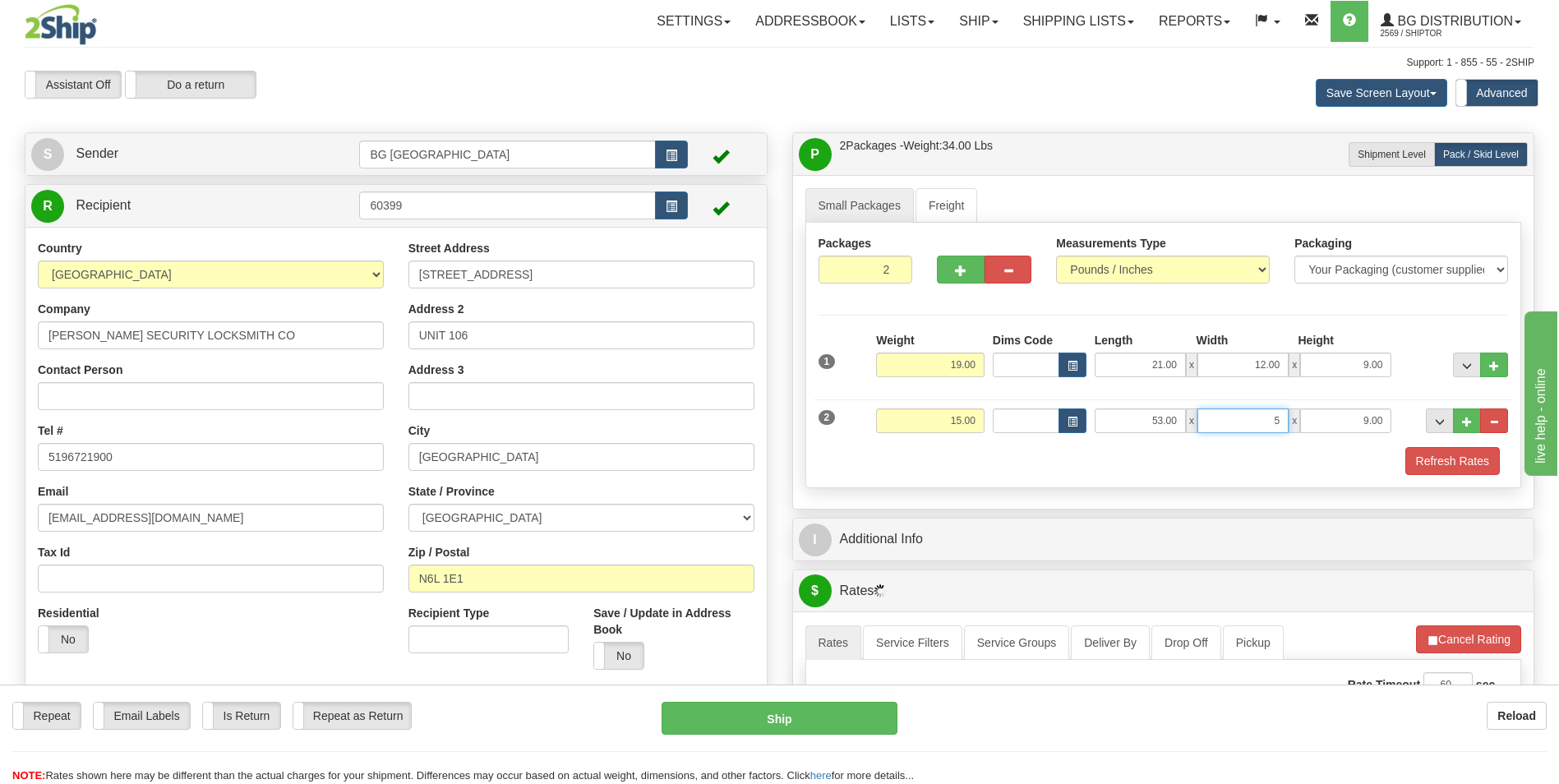
type input "5.00"
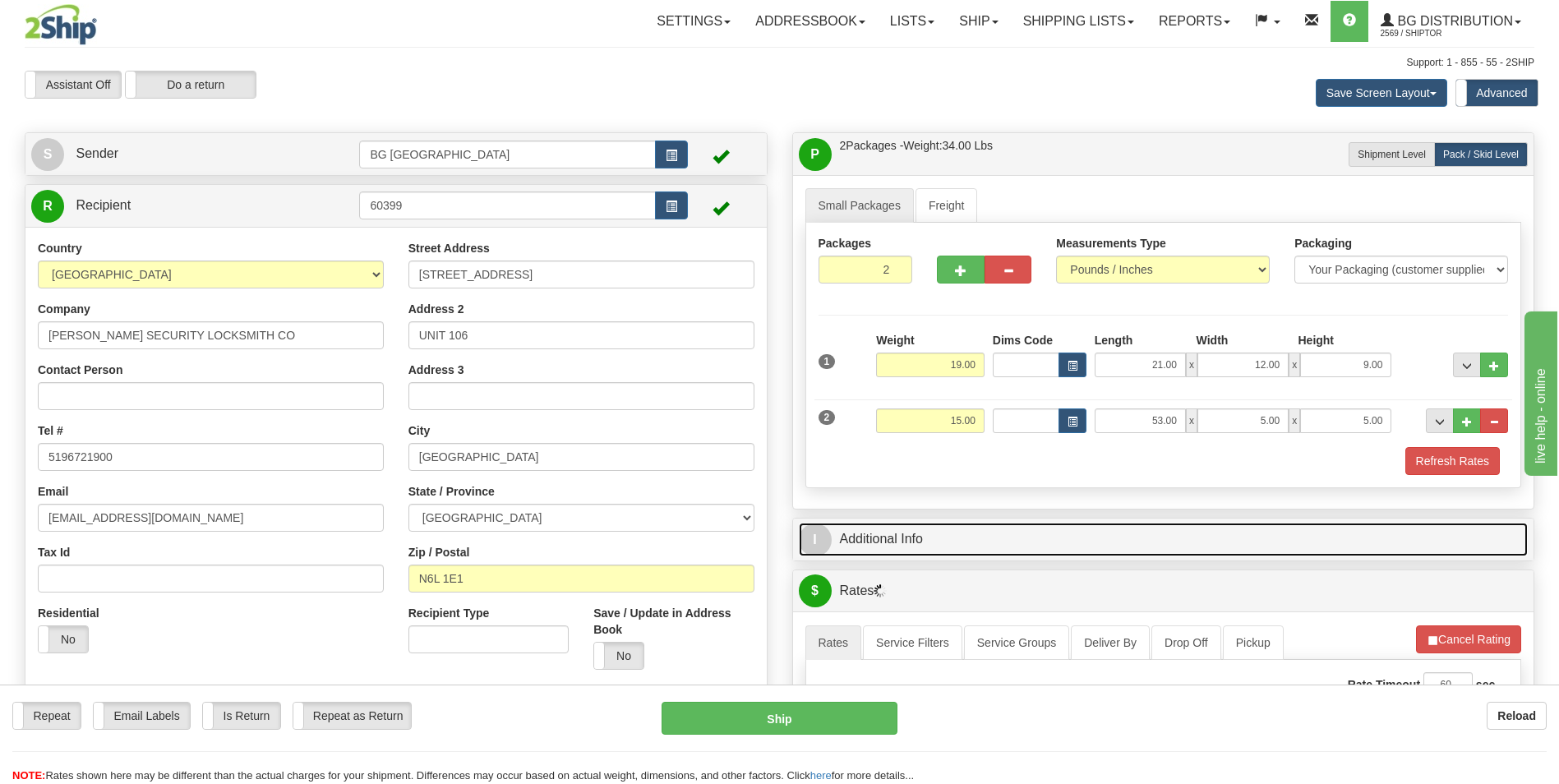
click at [931, 526] on link "I Additional Info" at bounding box center [1164, 539] width 730 height 33
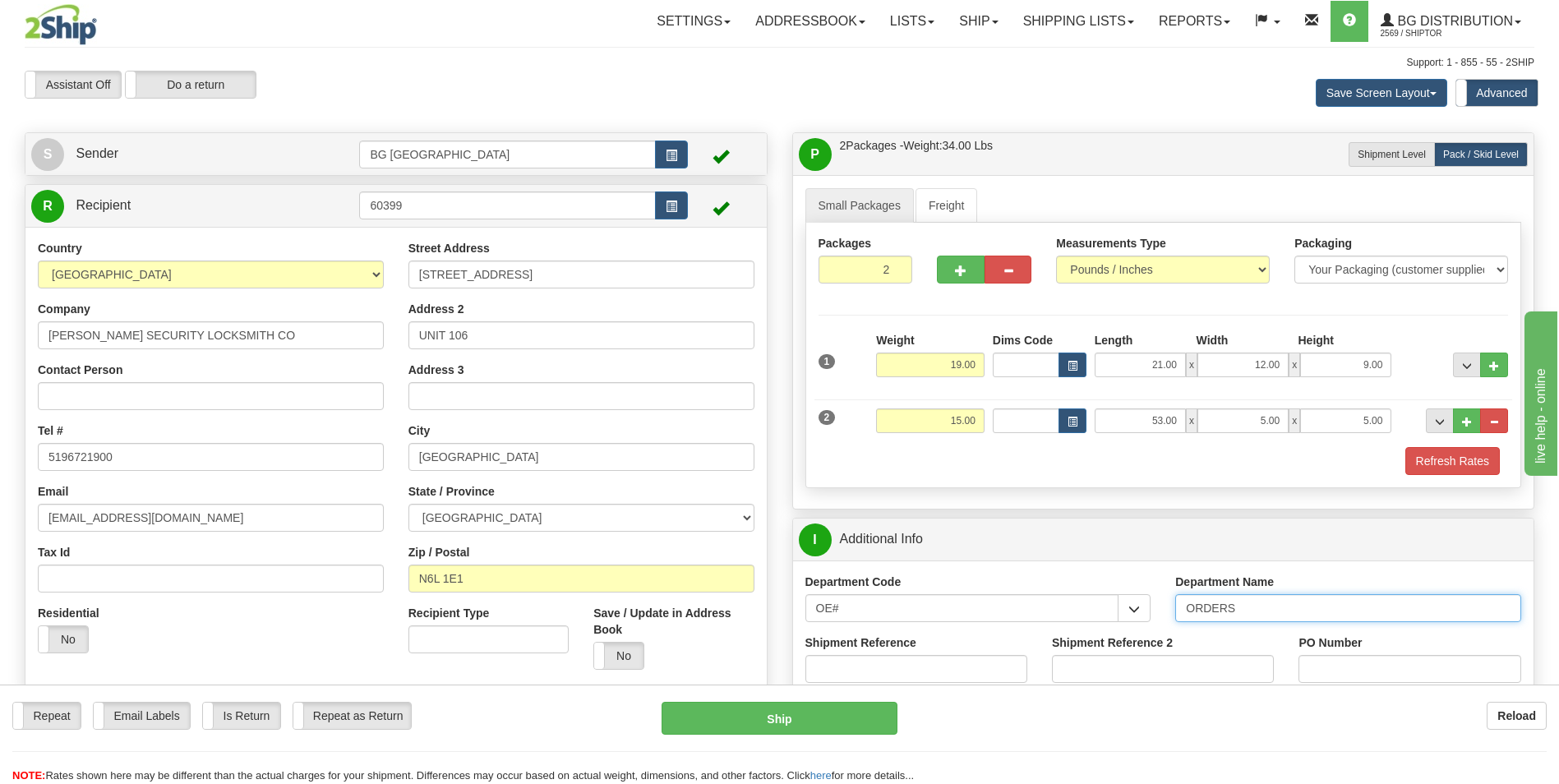
click at [1321, 612] on input "ORDERS" at bounding box center [1348, 608] width 346 height 28
type input "70185524-00"
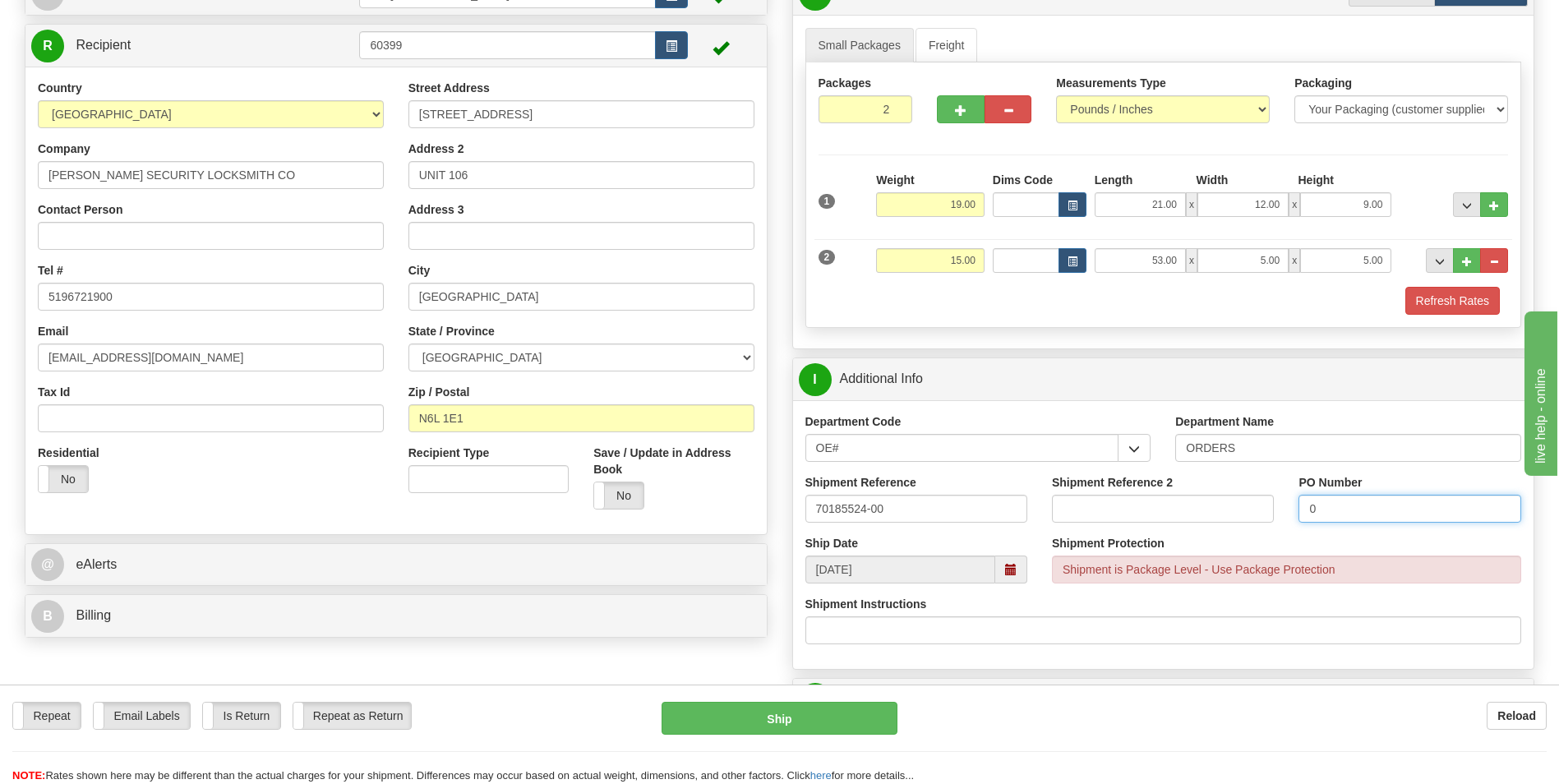
scroll to position [328, 0]
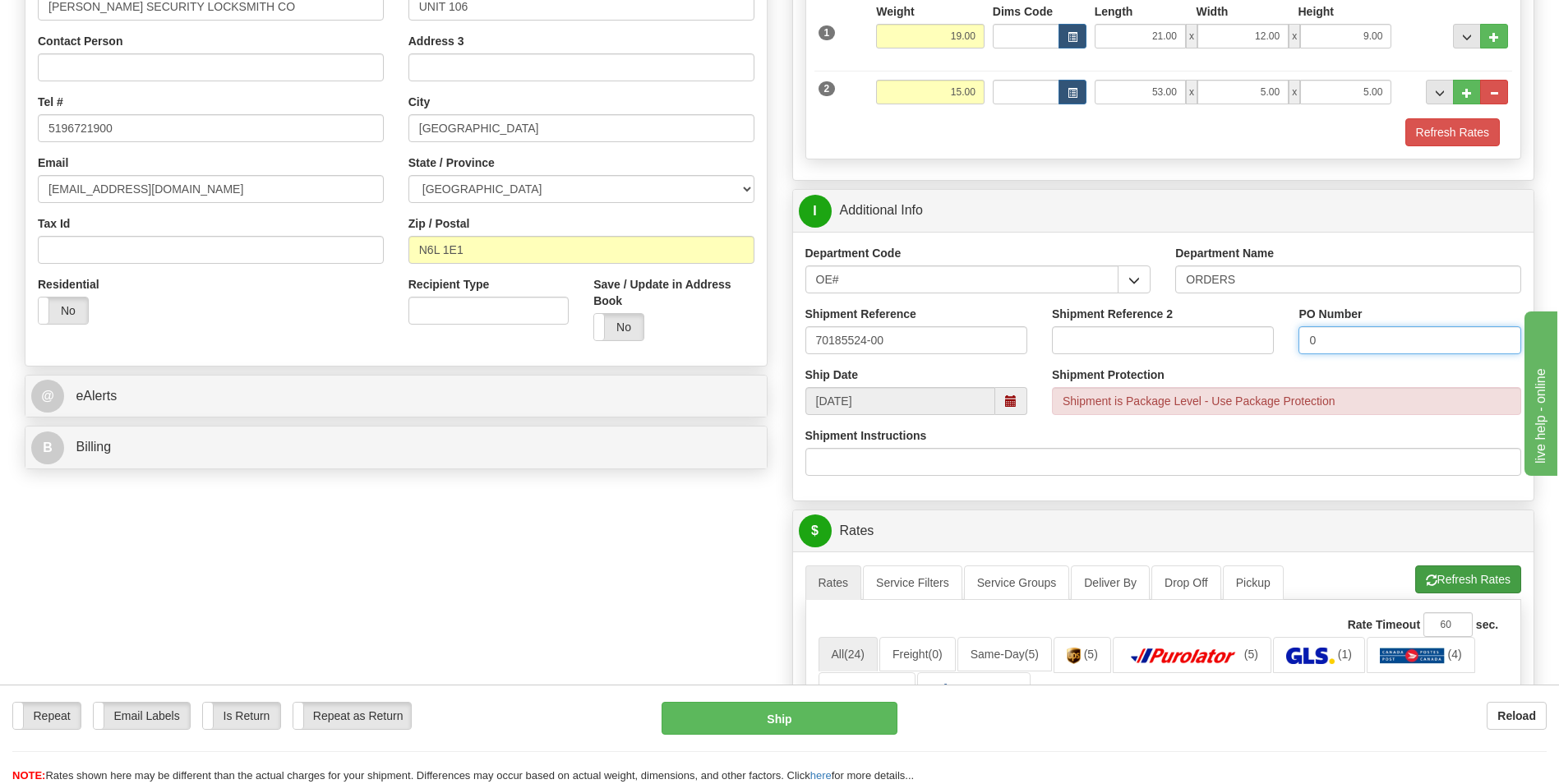
type input "0"
click at [1461, 588] on button "Refresh Rates" at bounding box center [1468, 579] width 106 height 28
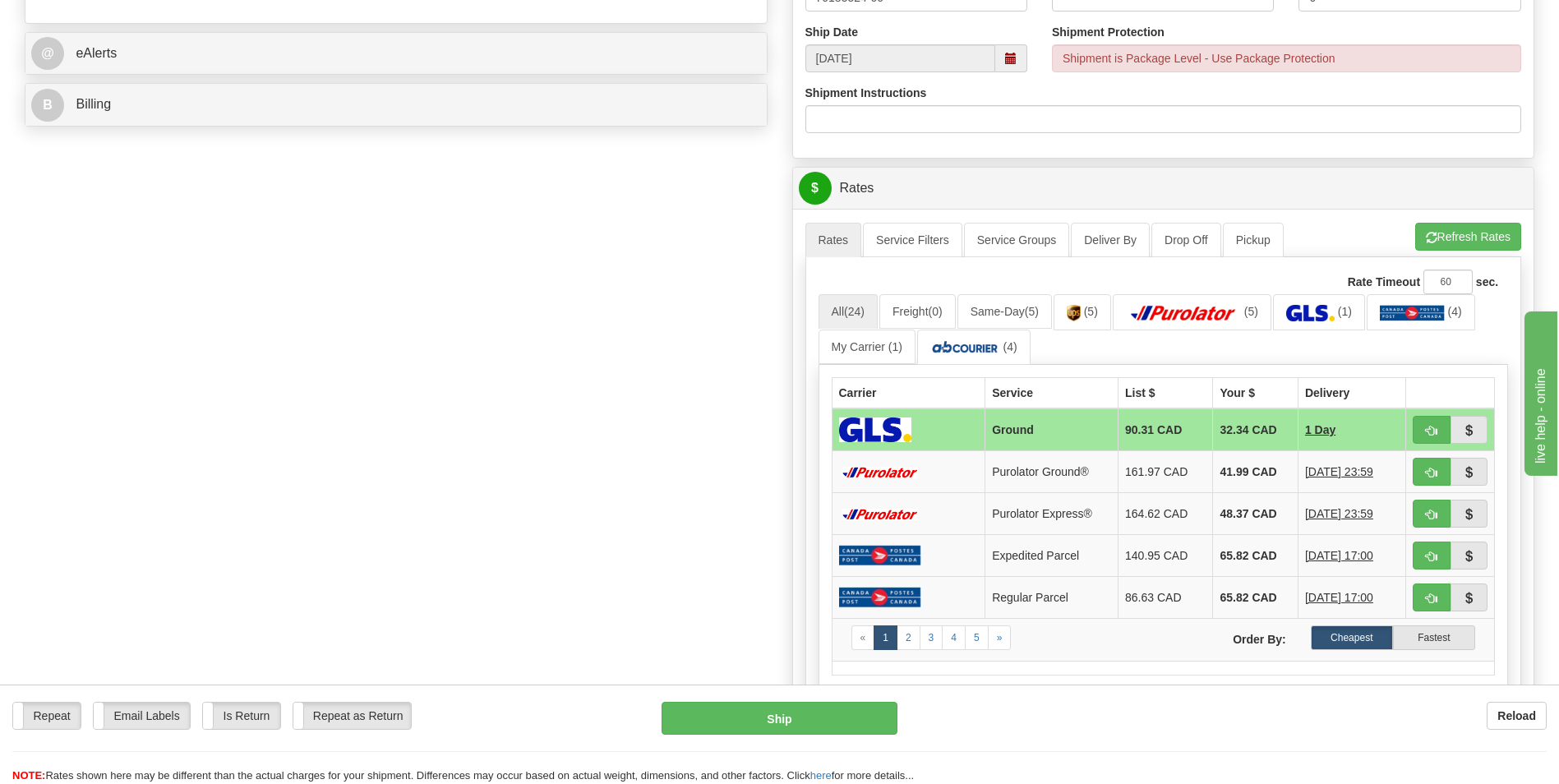
scroll to position [740, 0]
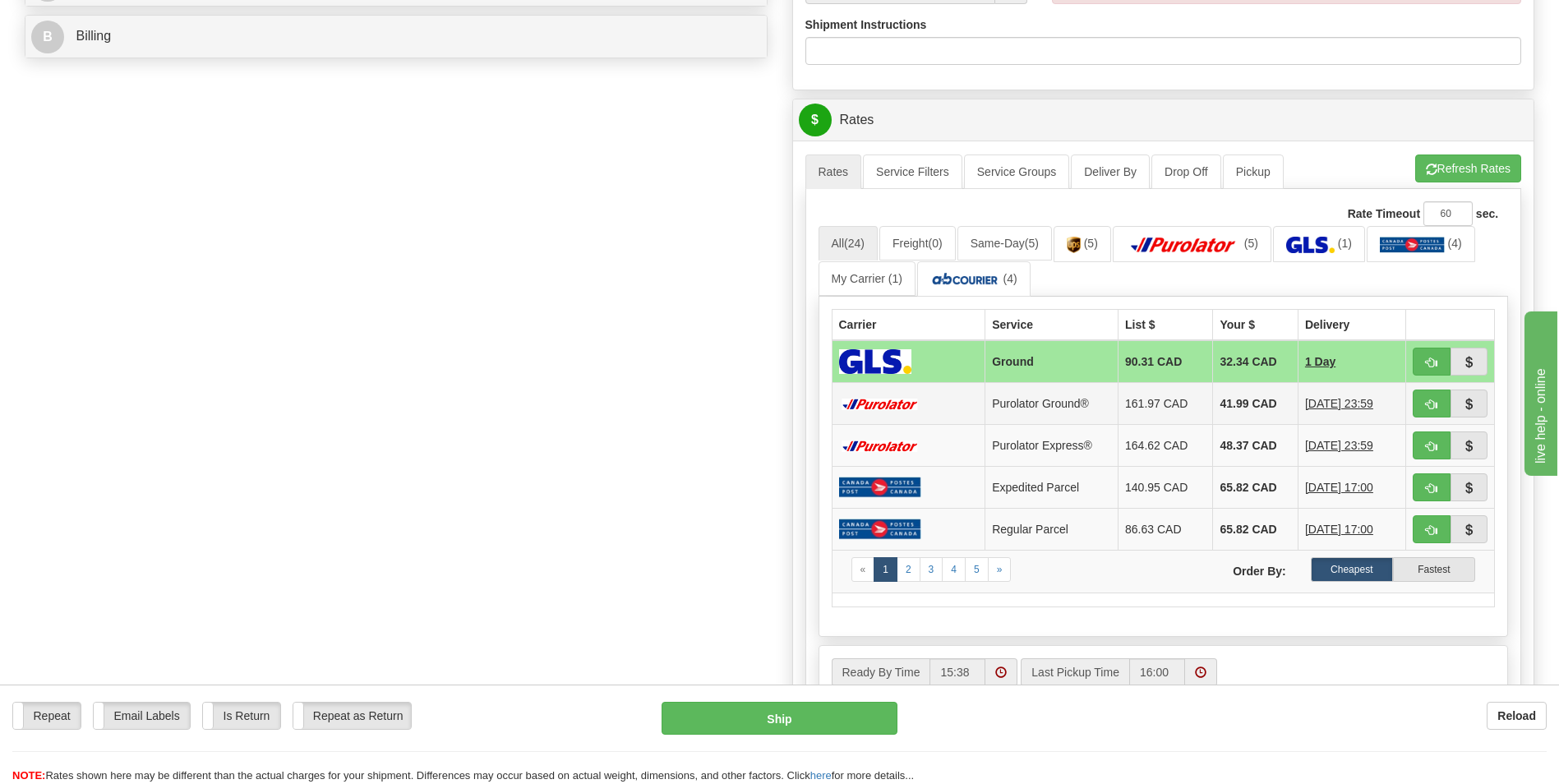
click at [1237, 420] on td "41.99 CAD" at bounding box center [1256, 403] width 85 height 42
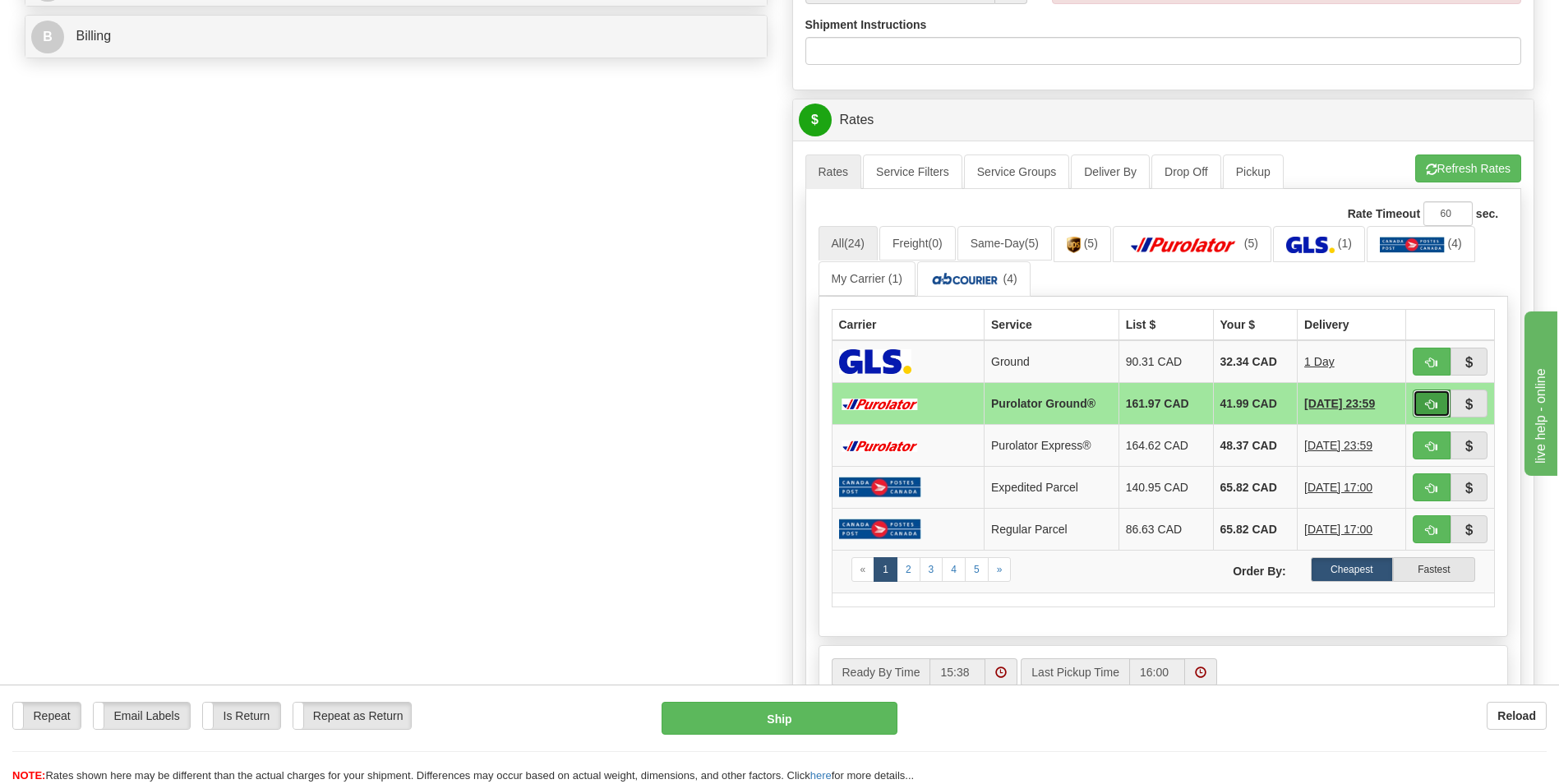
click at [1420, 401] on button "button" at bounding box center [1432, 403] width 38 height 28
type input "260"
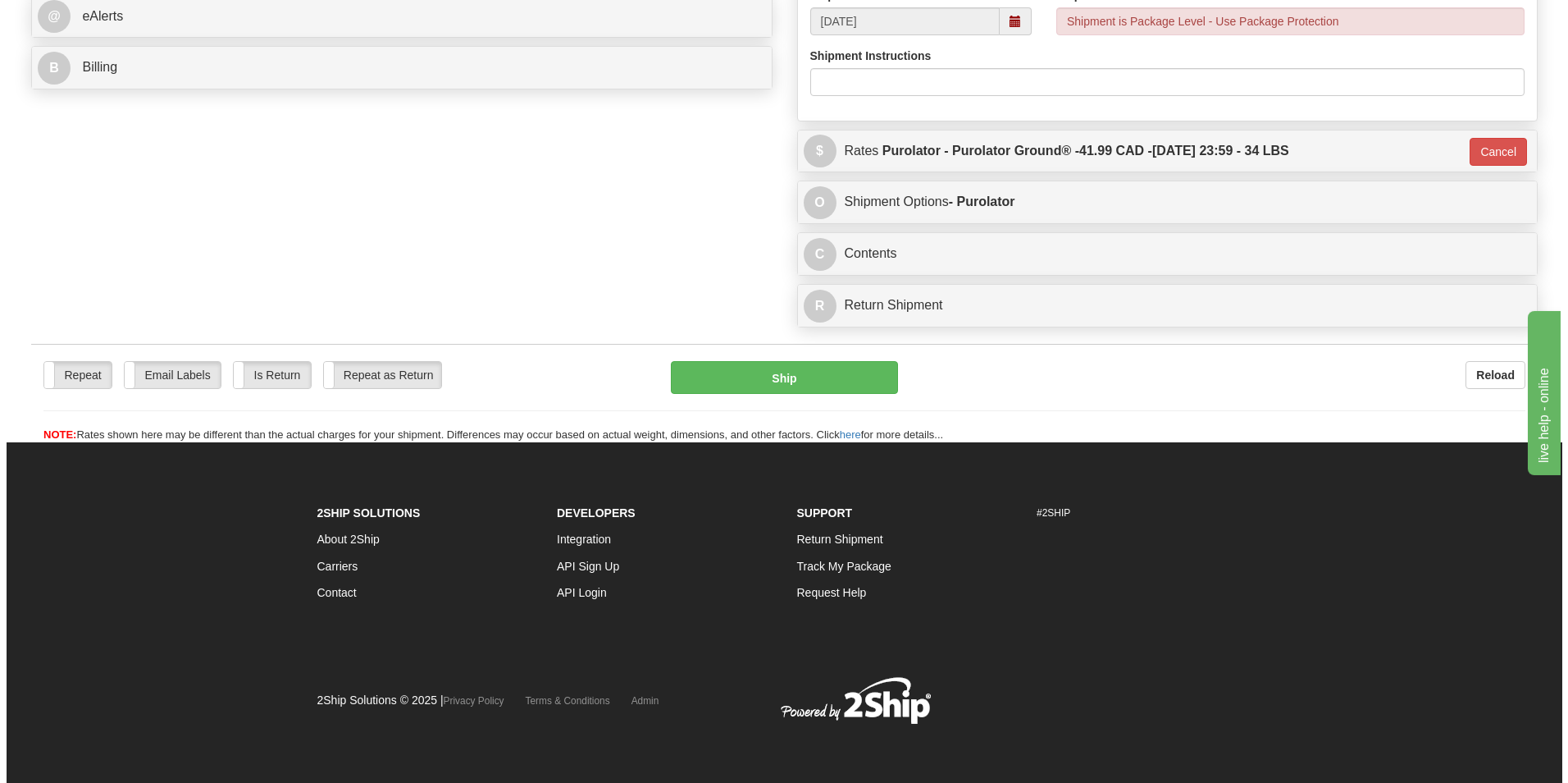
scroll to position [707, 0]
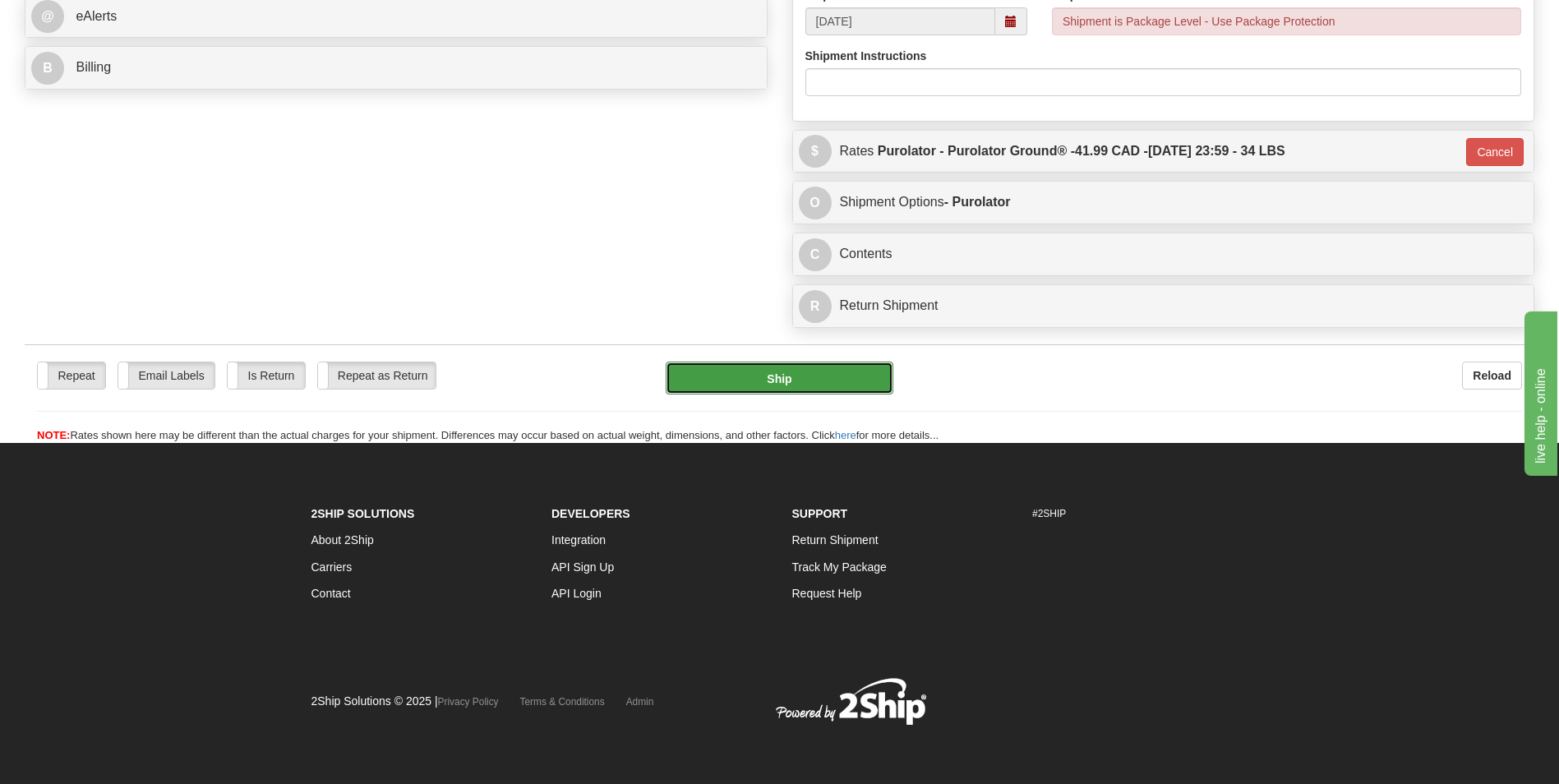
click at [732, 370] on button "Ship" at bounding box center [779, 378] width 227 height 33
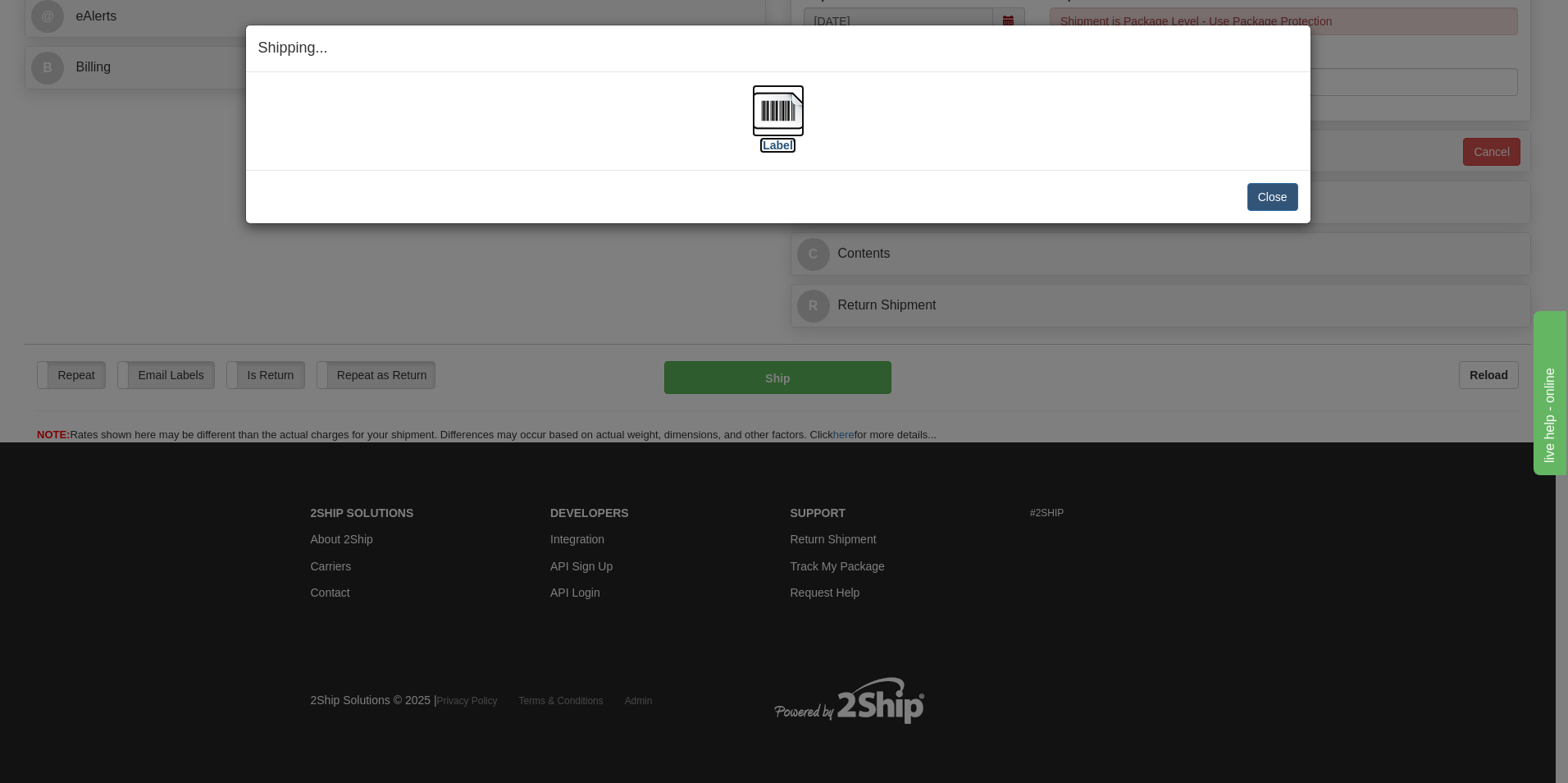
click at [796, 108] on img at bounding box center [778, 111] width 52 height 52
click at [1284, 200] on button "Close" at bounding box center [1273, 197] width 51 height 28
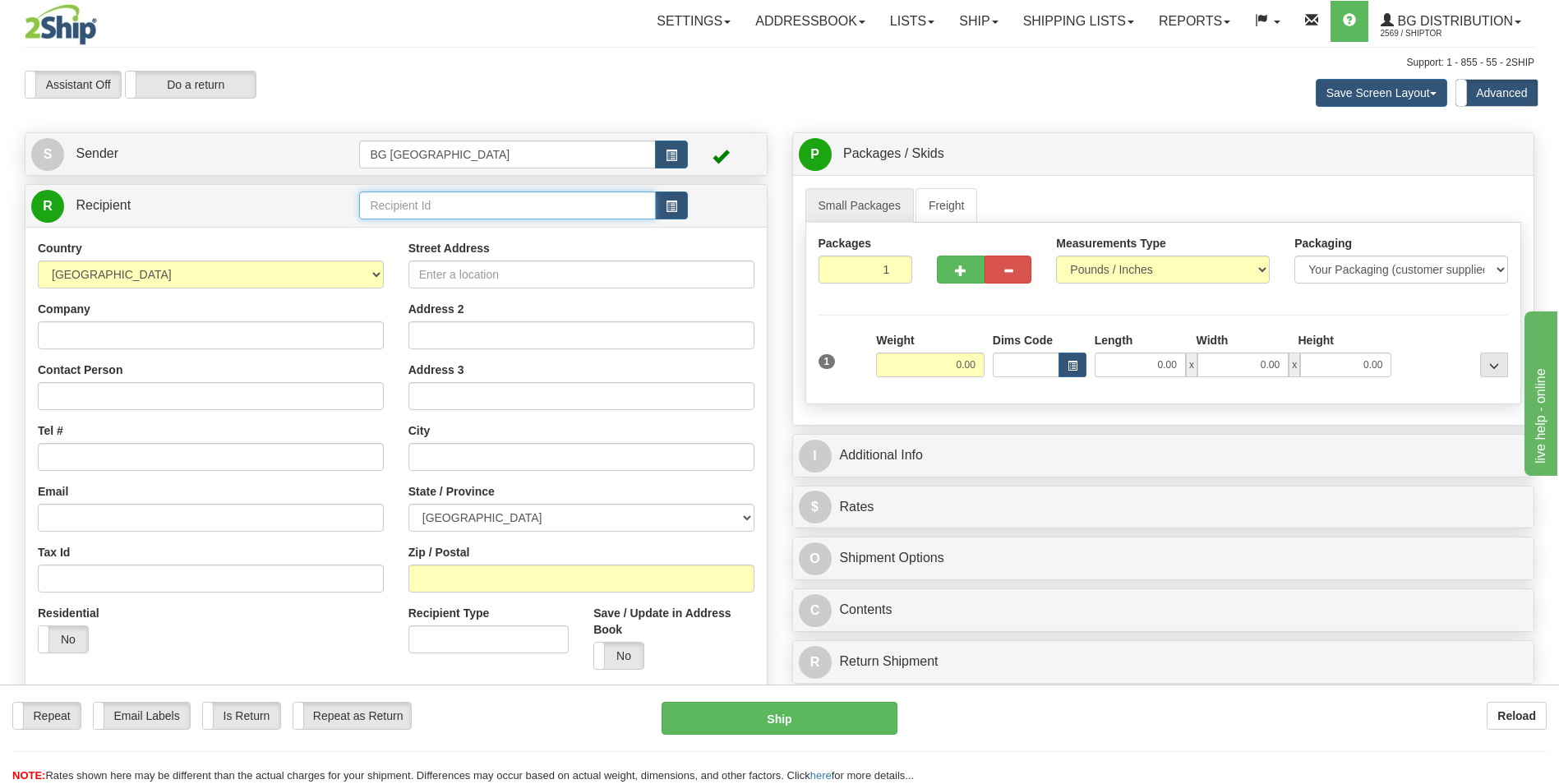
click at [408, 215] on input "text" at bounding box center [507, 205] width 296 height 28
click at [386, 229] on div "60239" at bounding box center [504, 231] width 279 height 16
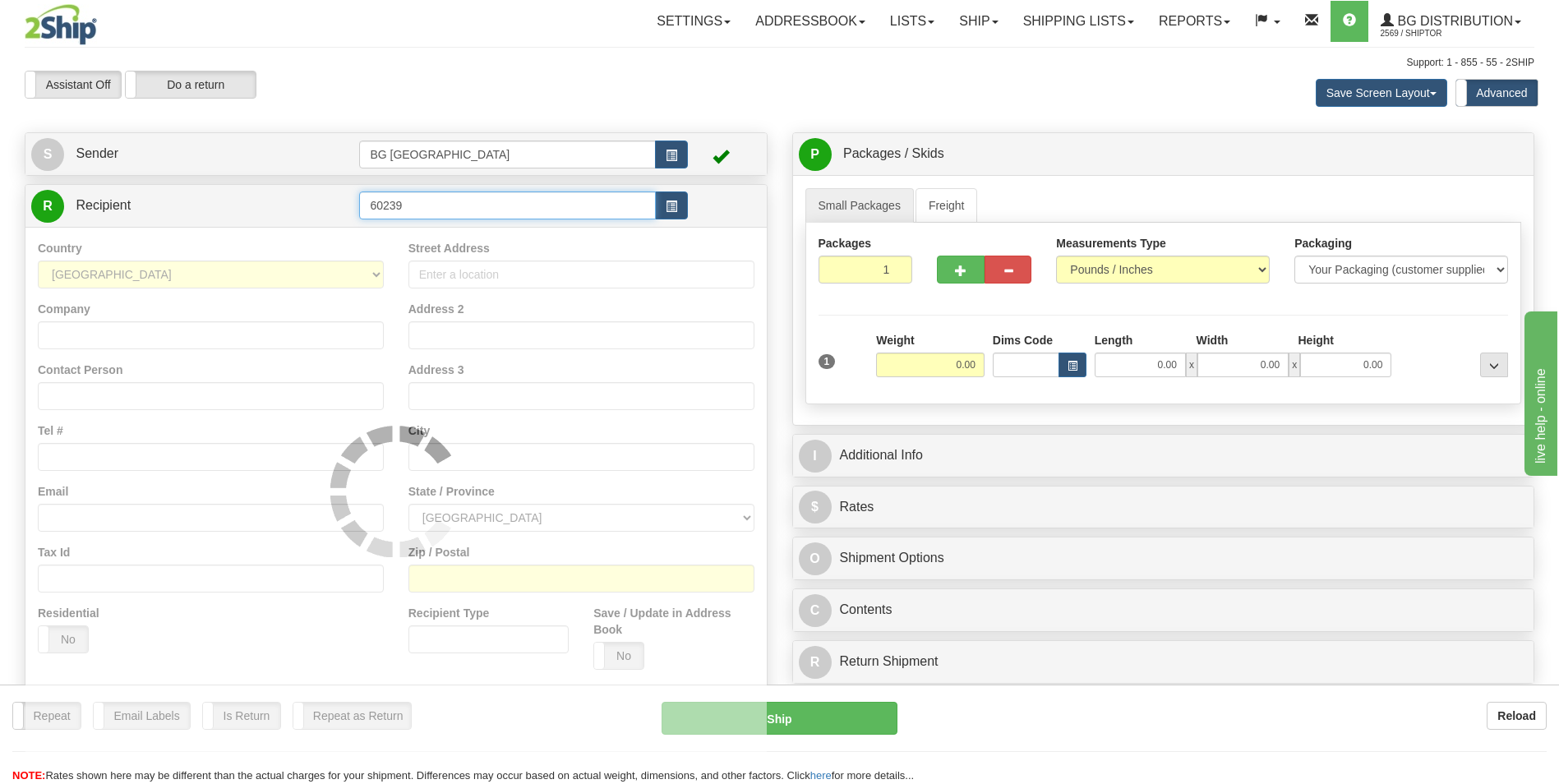
type input "60239"
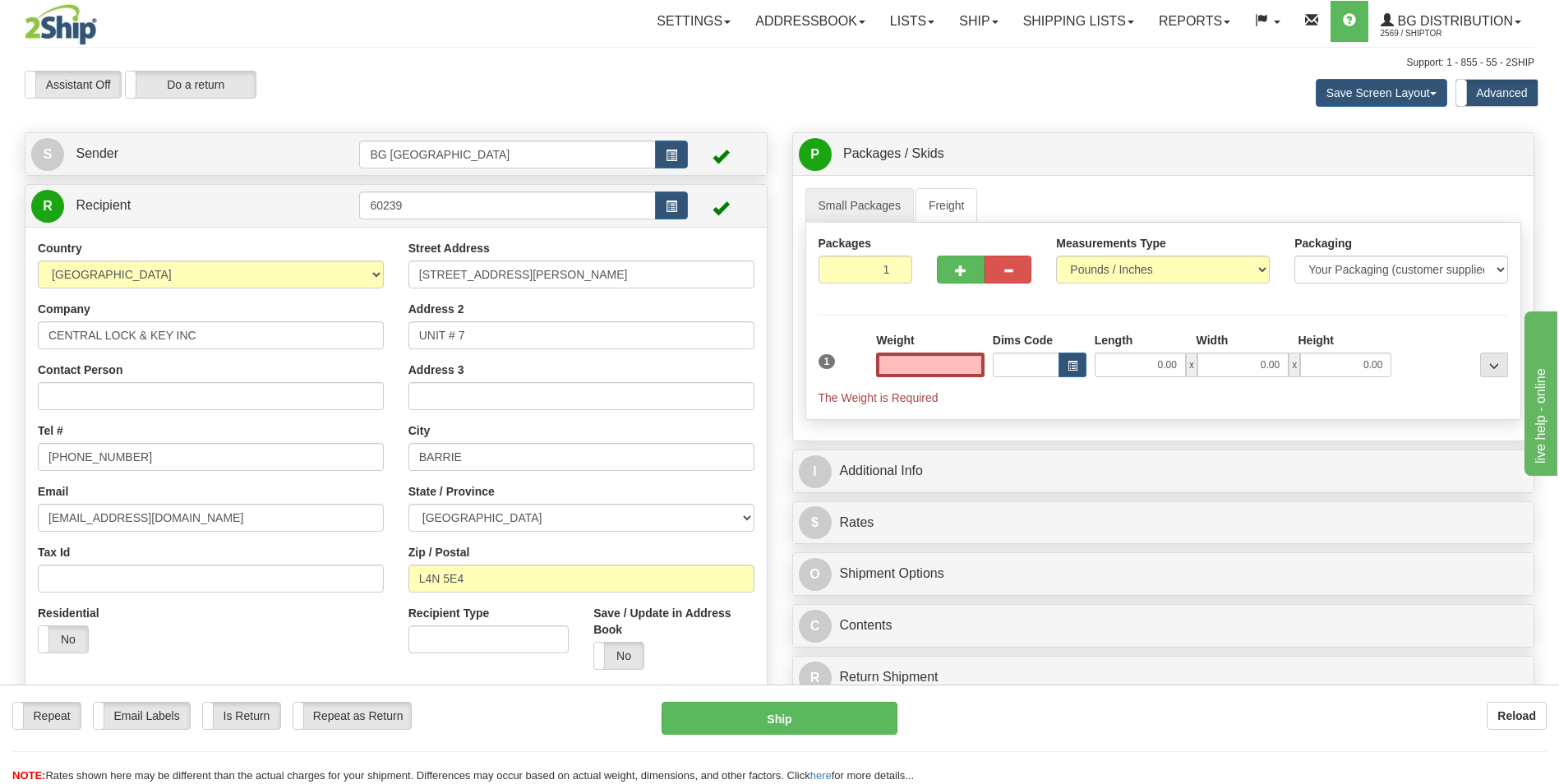
type input "0.00"
click at [547, 270] on input "85 BROCK STREET" at bounding box center [581, 274] width 346 height 28
paste input "90 ESSA RD"
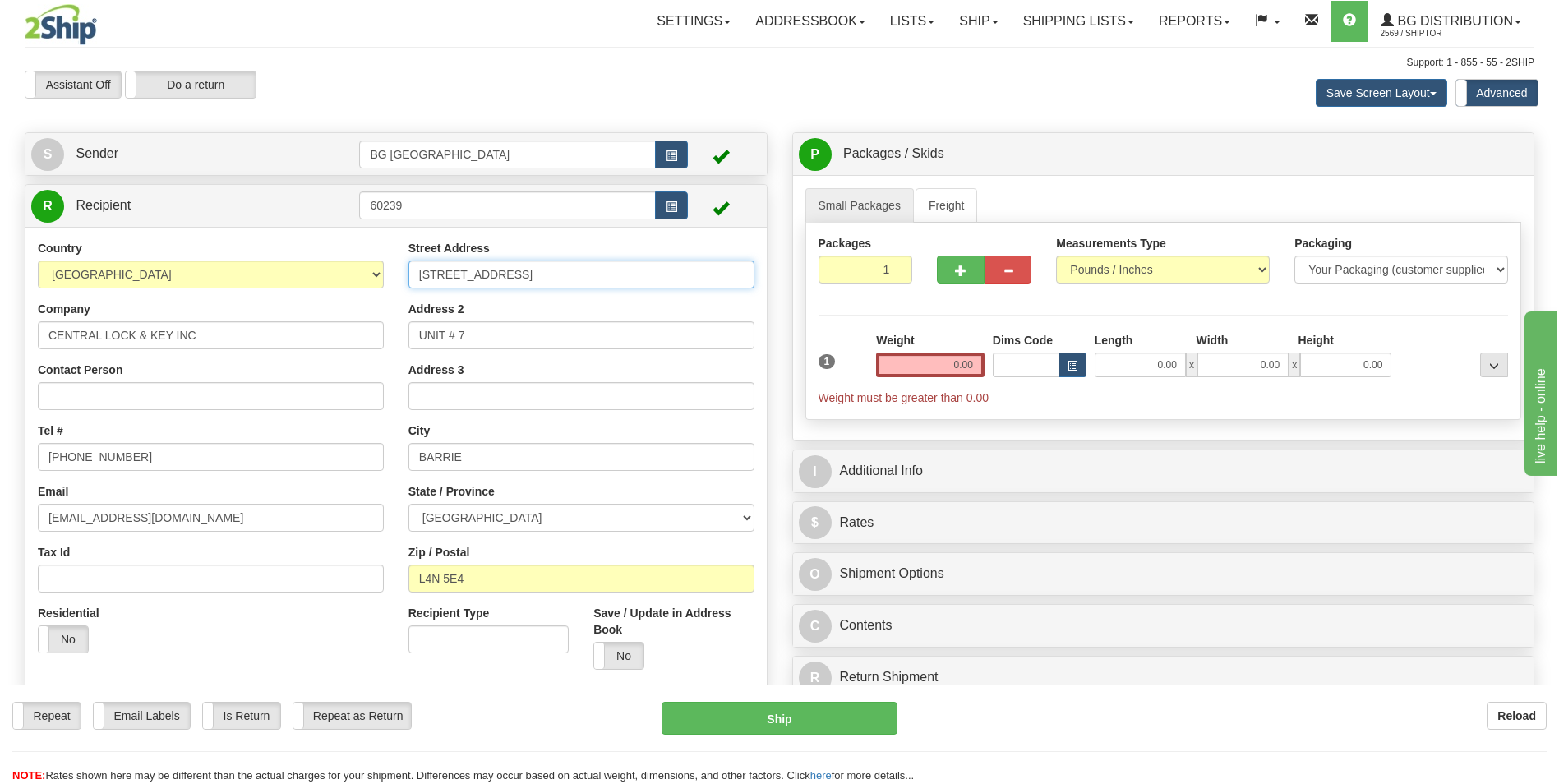
type input "90 ESSA RD"
click at [507, 570] on input "L4N 5E4" at bounding box center [581, 578] width 346 height 28
paste input "3K7"
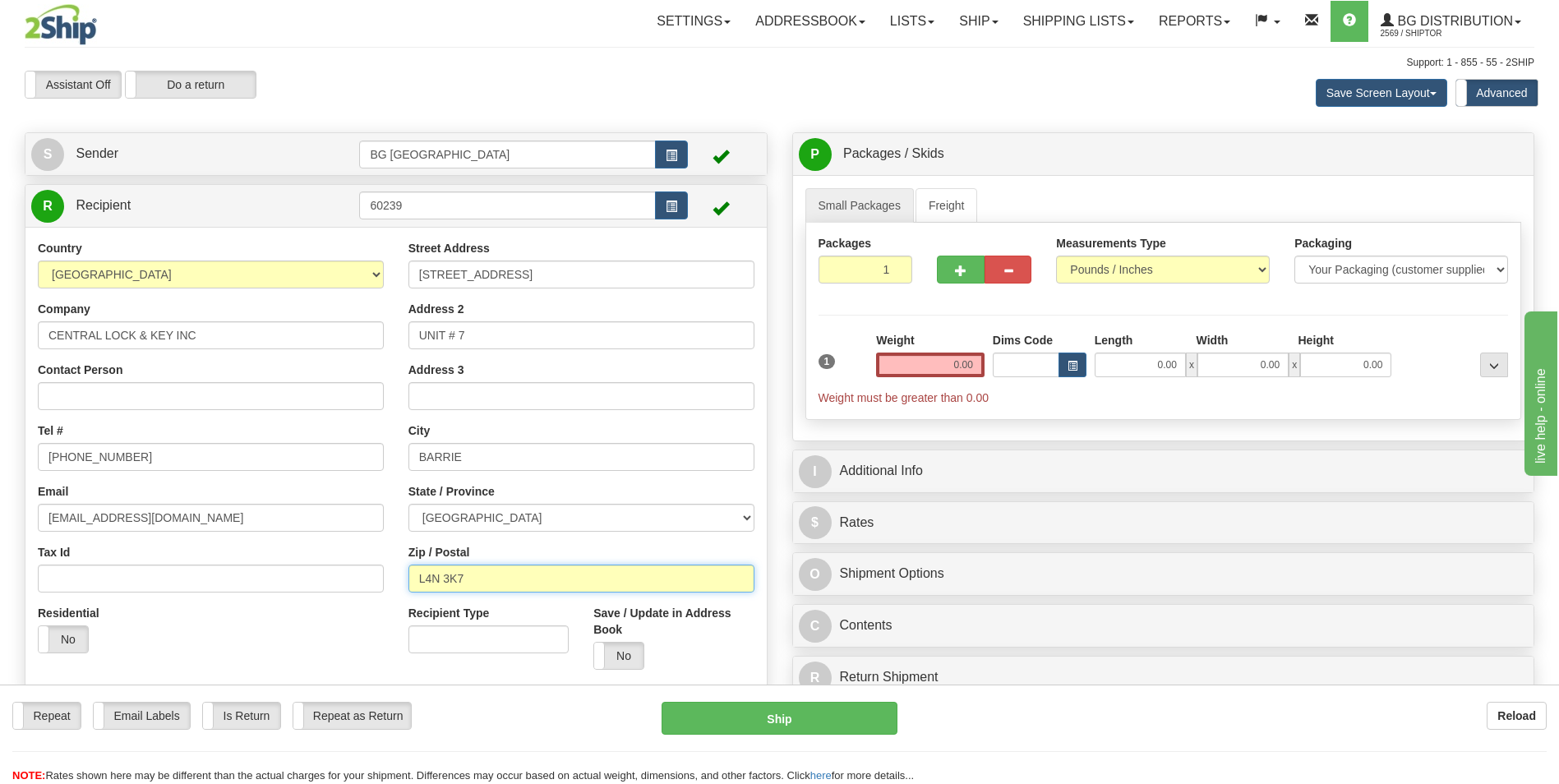
type input "L4N 3K7"
click at [913, 356] on input "0.00" at bounding box center [930, 364] width 109 height 24
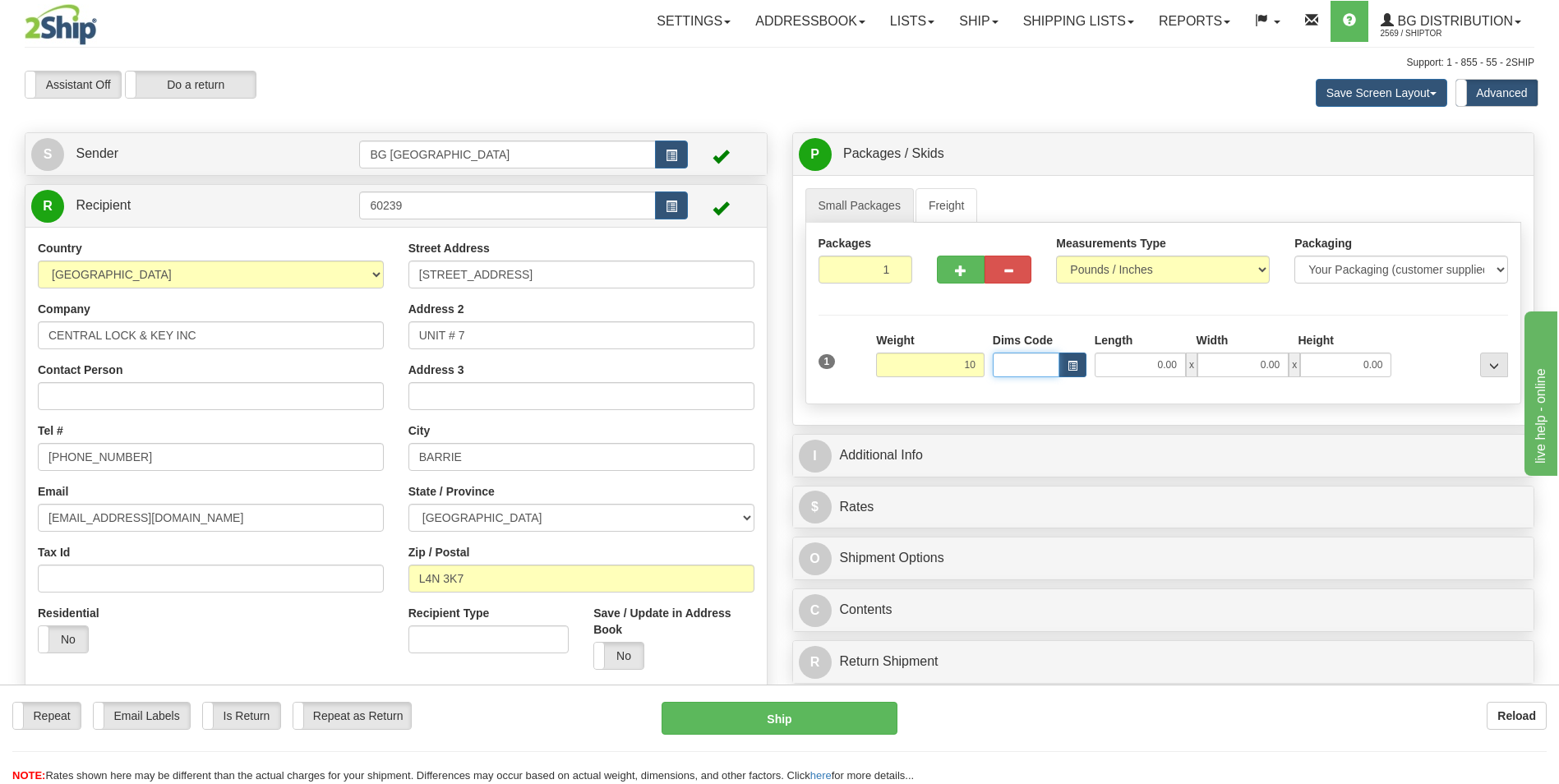
type input "10.00"
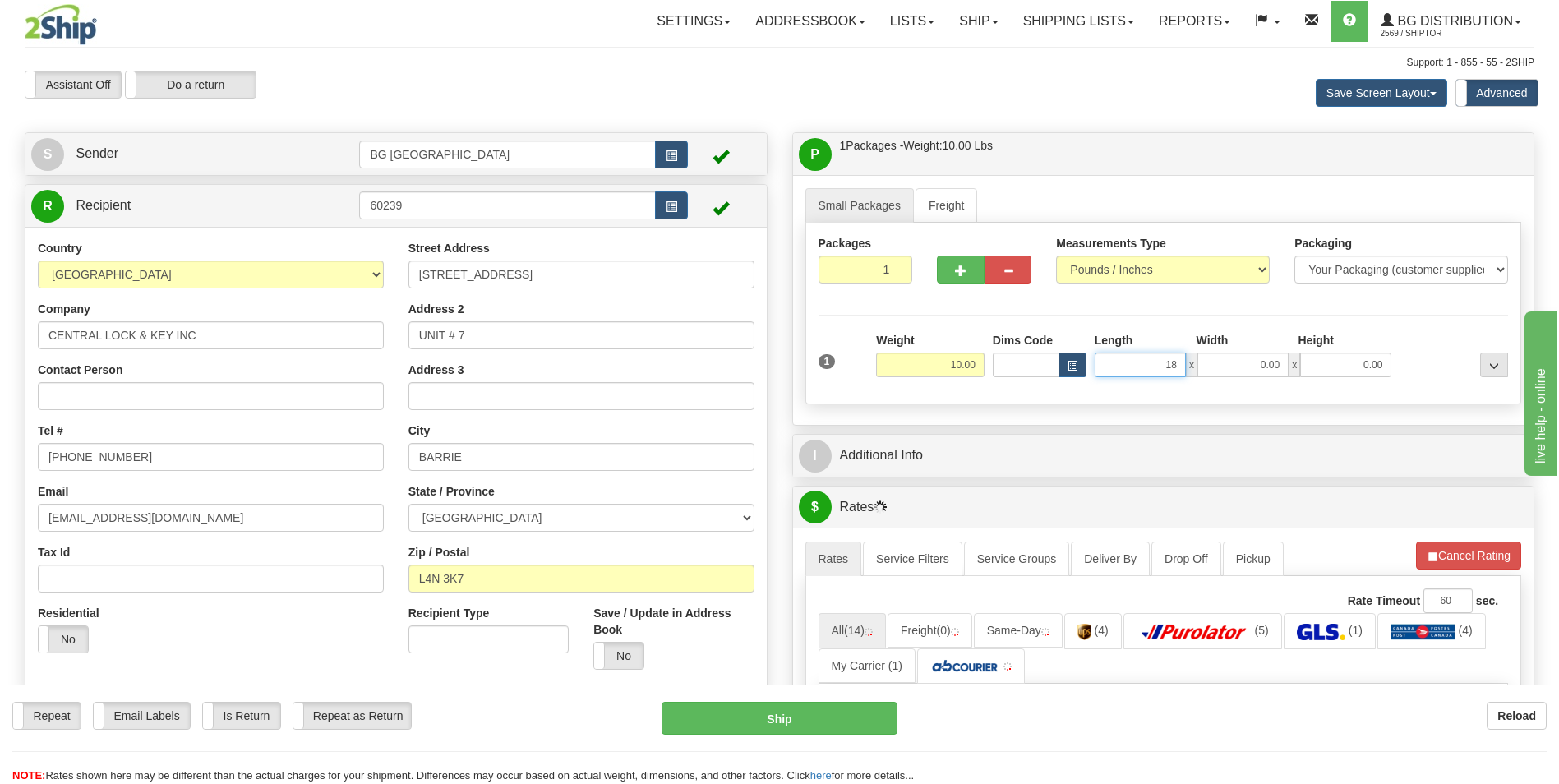
type input "18.00"
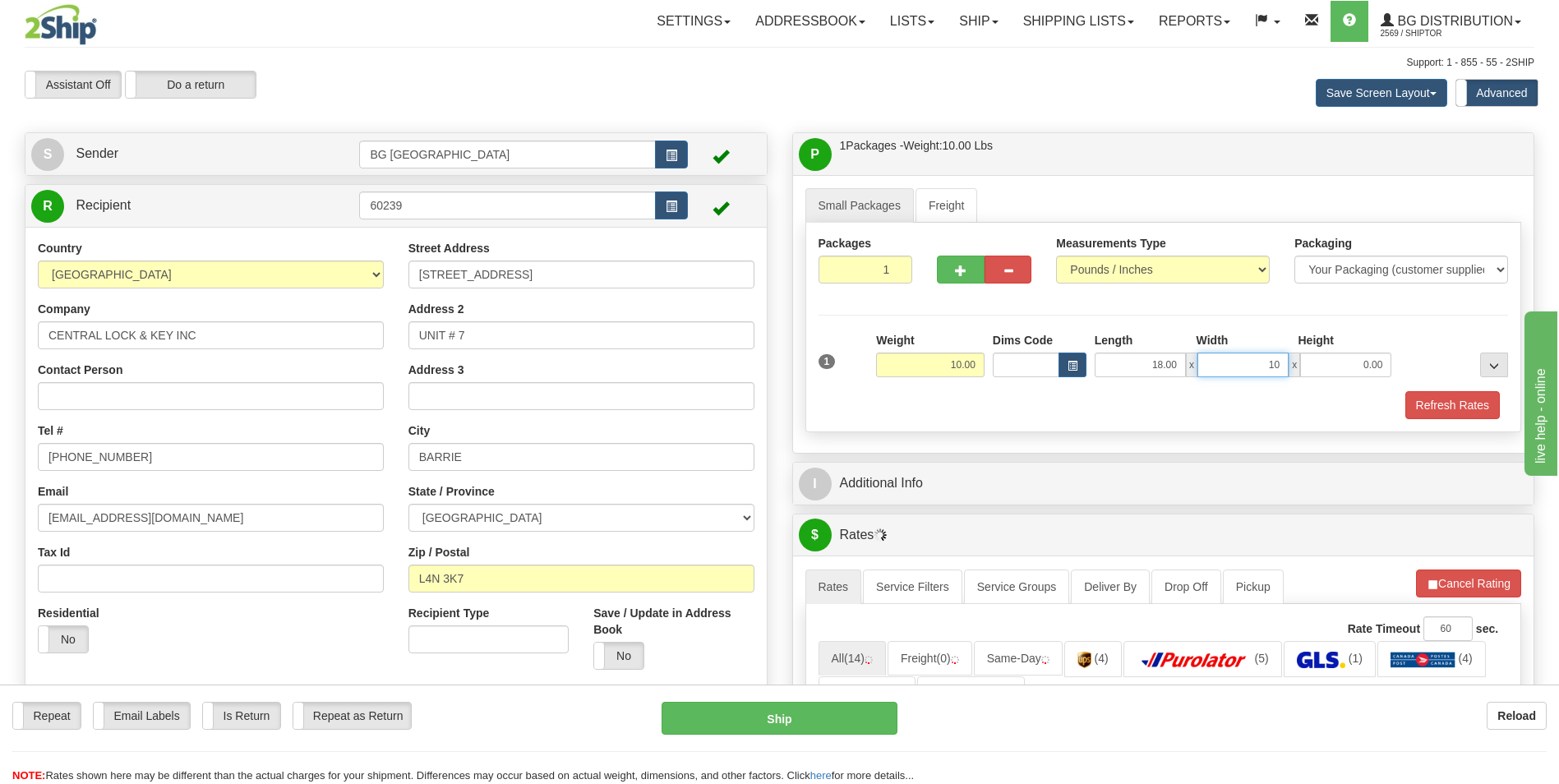
type input "10.00"
type input "8.00"
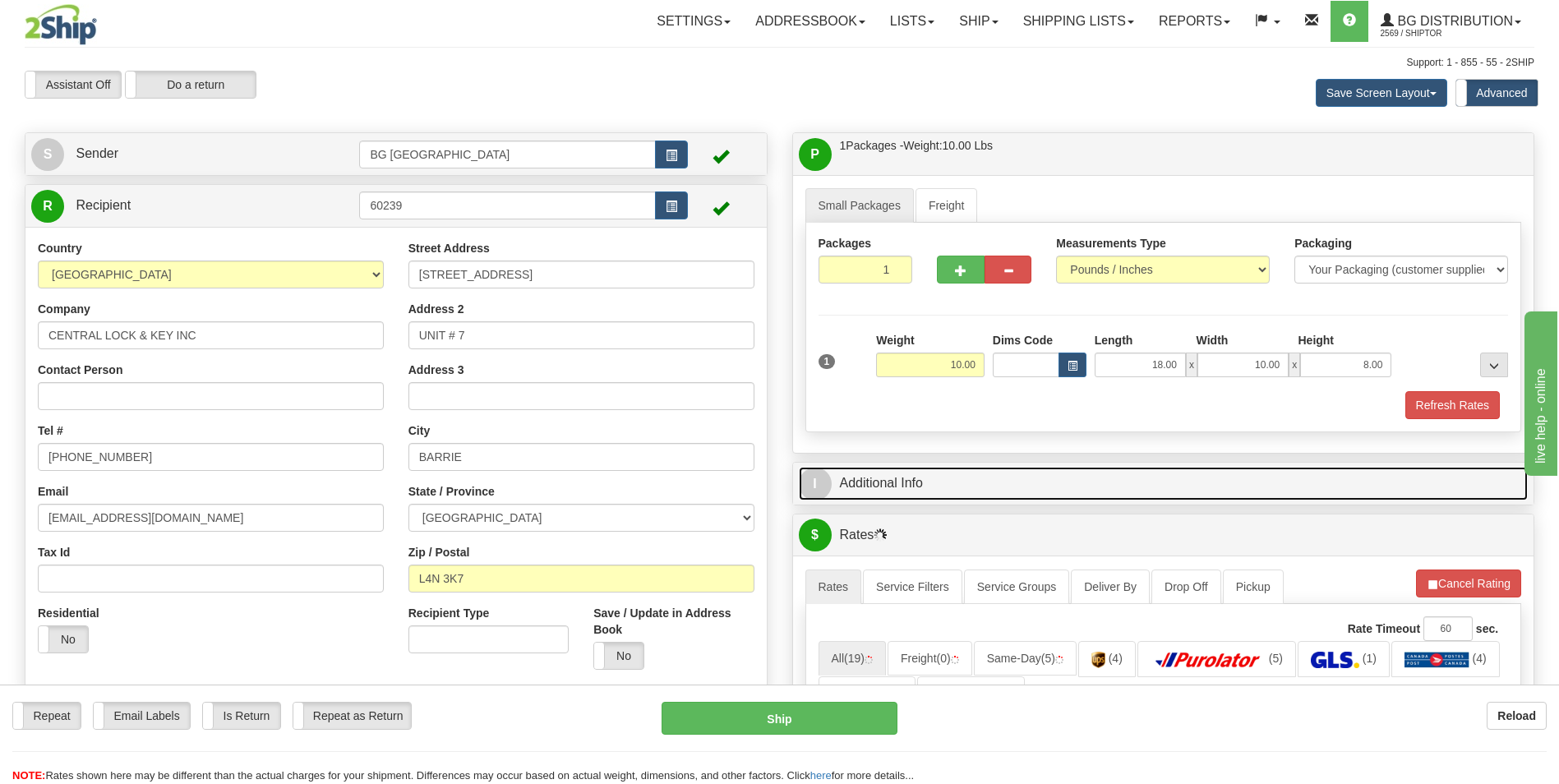
click at [893, 489] on link "I Additional Info" at bounding box center [1164, 483] width 730 height 33
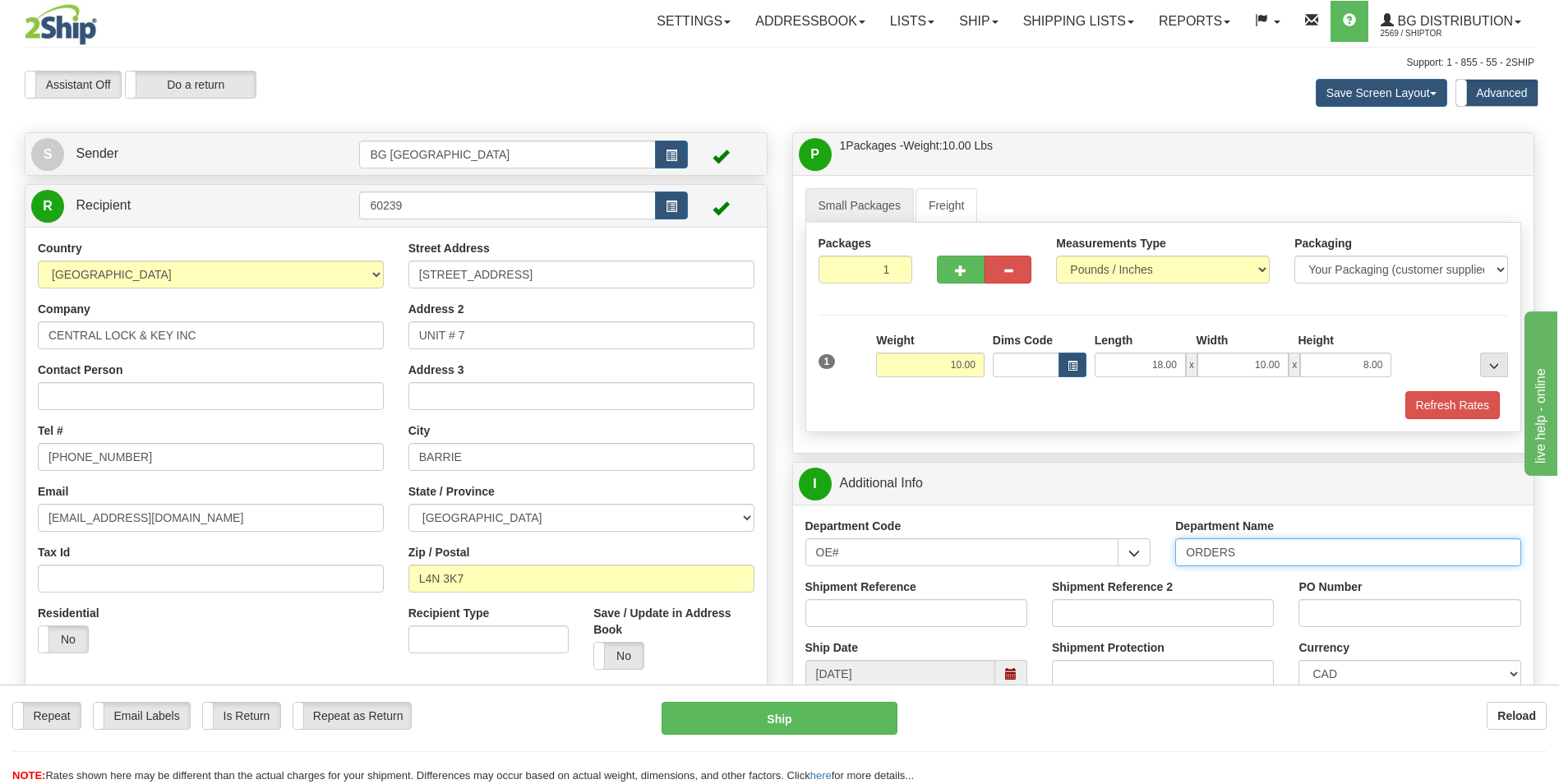
click at [1279, 552] on input "ORDERS" at bounding box center [1348, 552] width 346 height 28
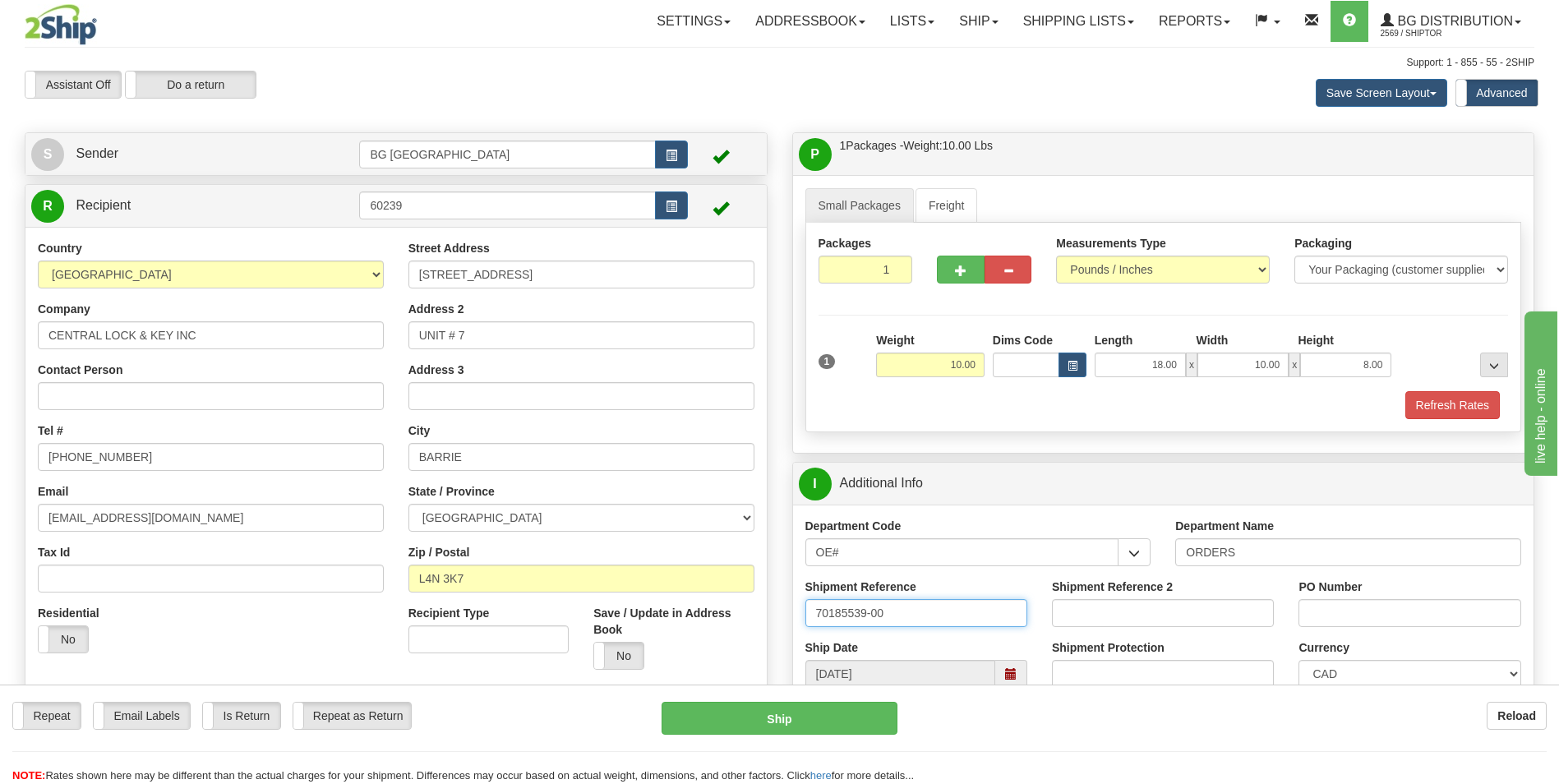
type input "70185539-00"
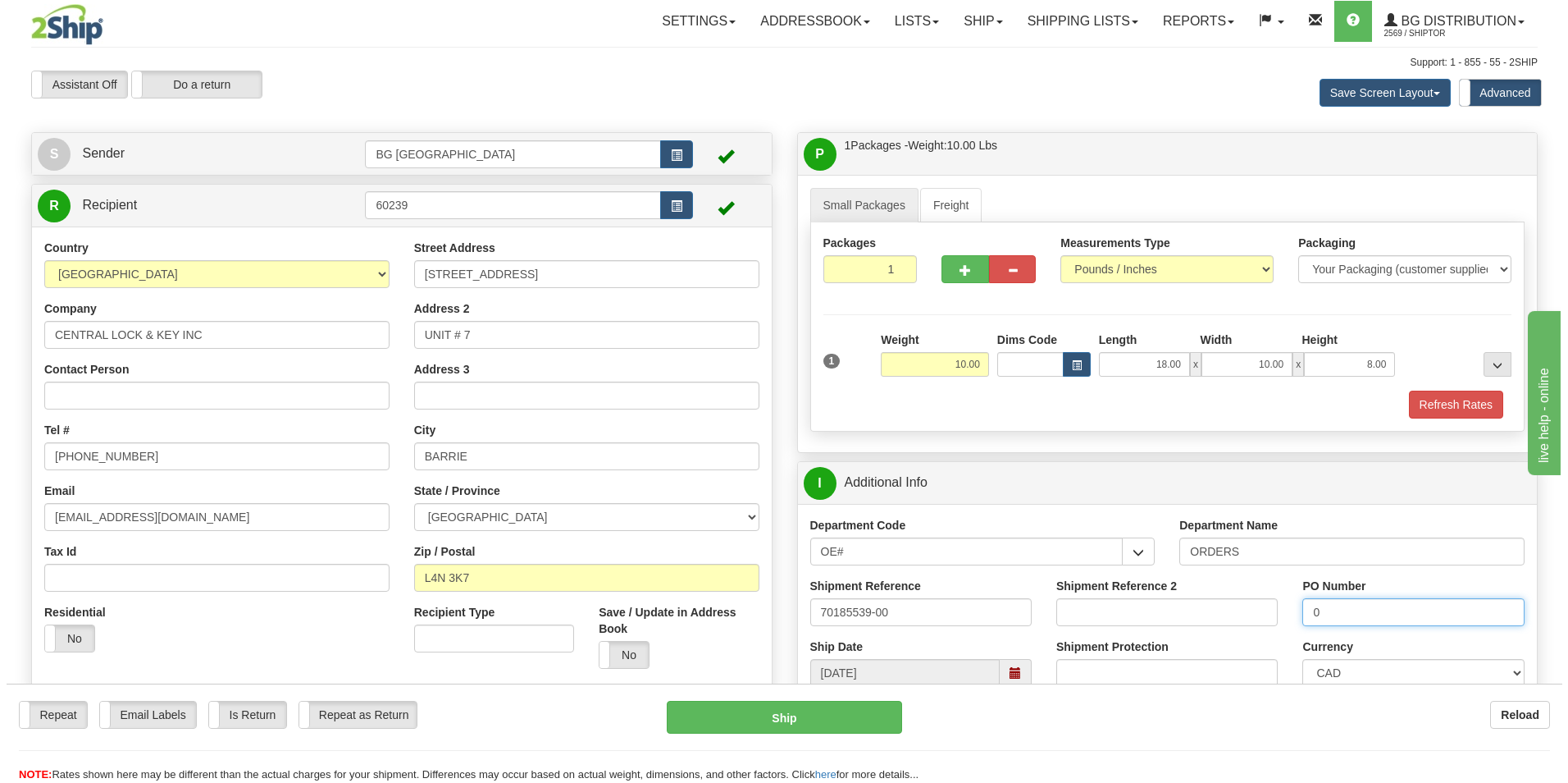
scroll to position [410, 0]
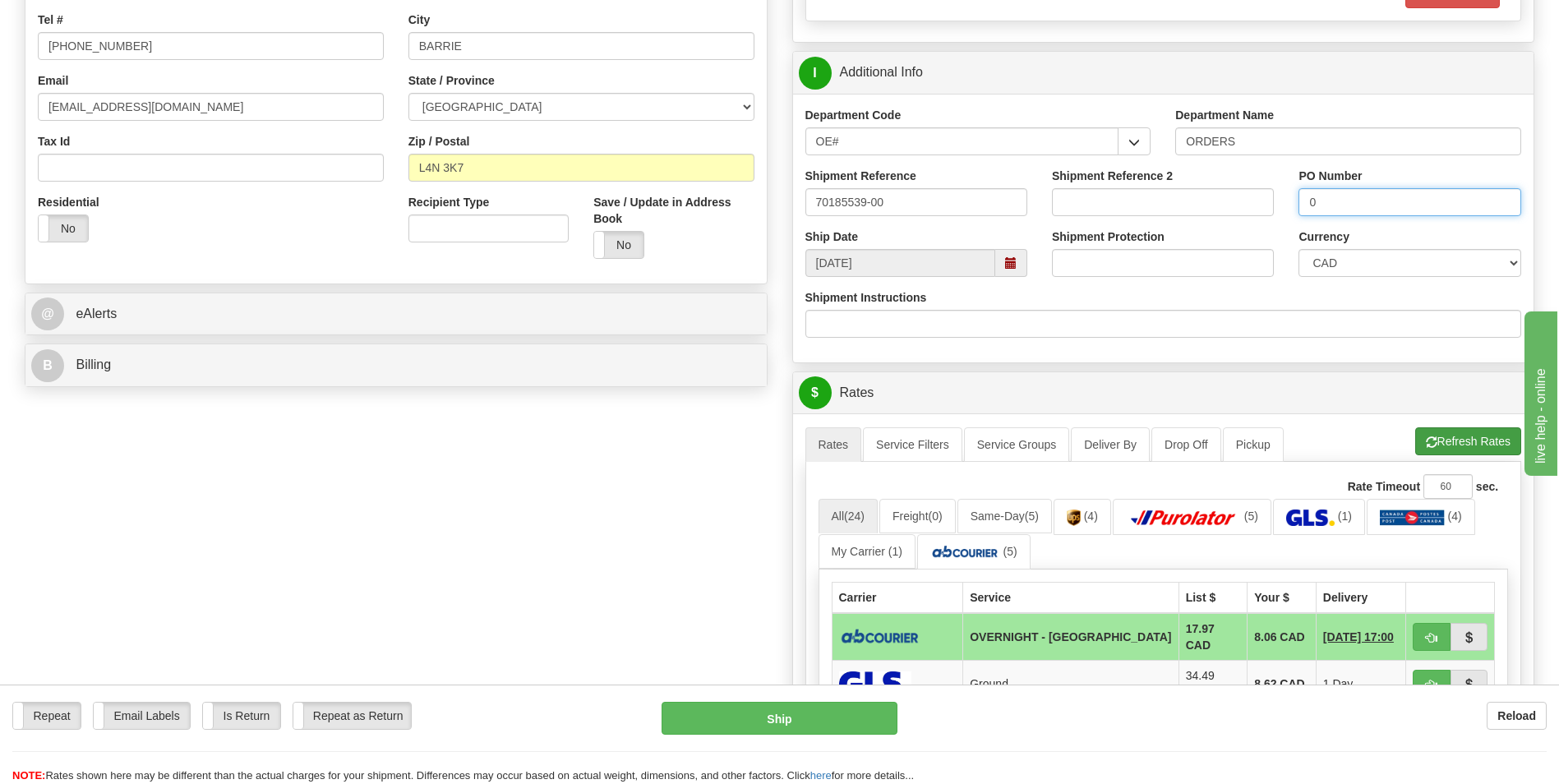
type input "0"
click at [1437, 432] on button "Refresh Rates" at bounding box center [1468, 440] width 106 height 28
drag, startPoint x: 1422, startPoint y: 633, endPoint x: 1404, endPoint y: 633, distance: 18.0
click at [1422, 633] on button "button" at bounding box center [1432, 637] width 38 height 28
type input "4"
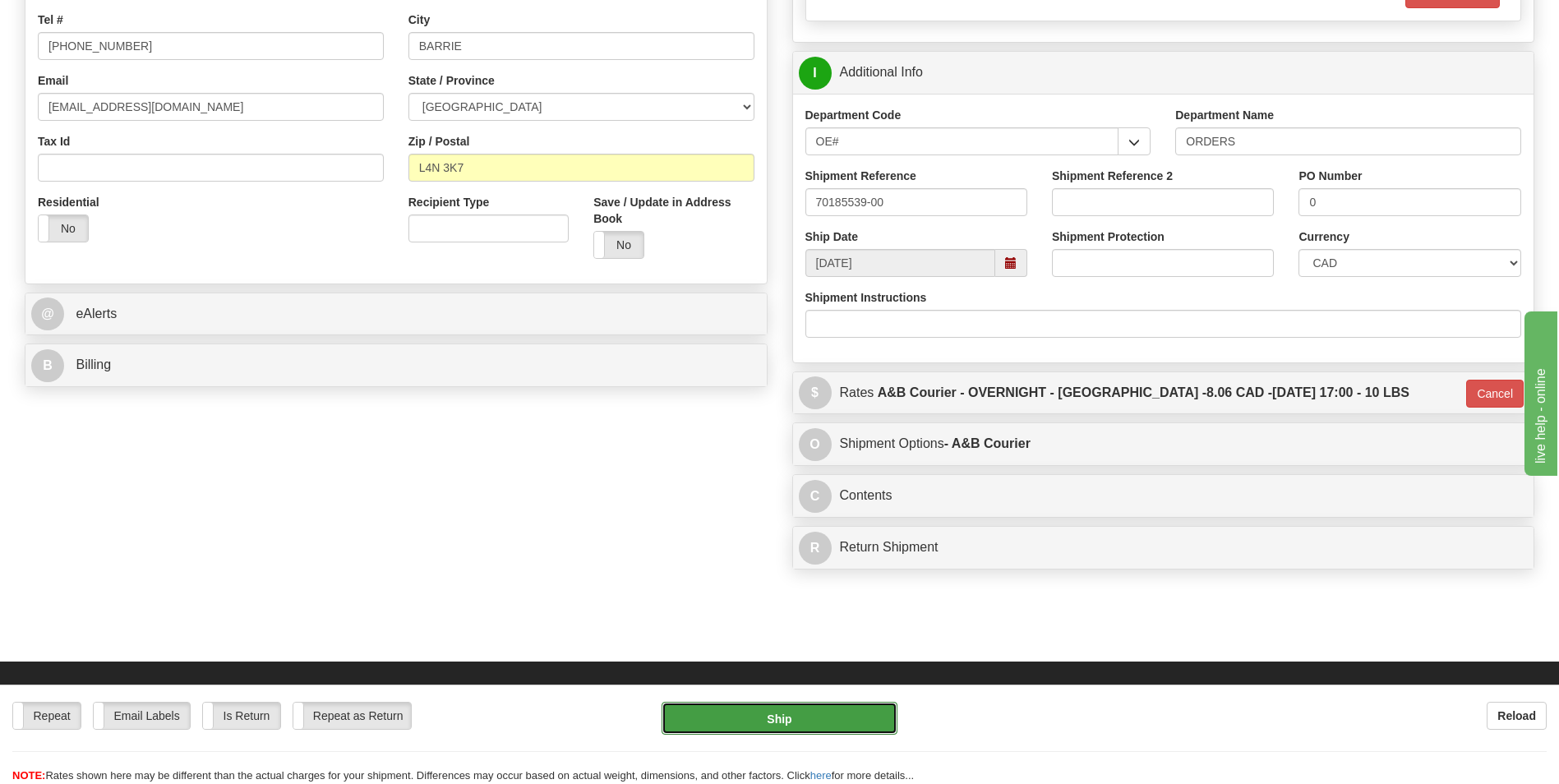
click at [828, 726] on button "Ship" at bounding box center [779, 718] width 235 height 33
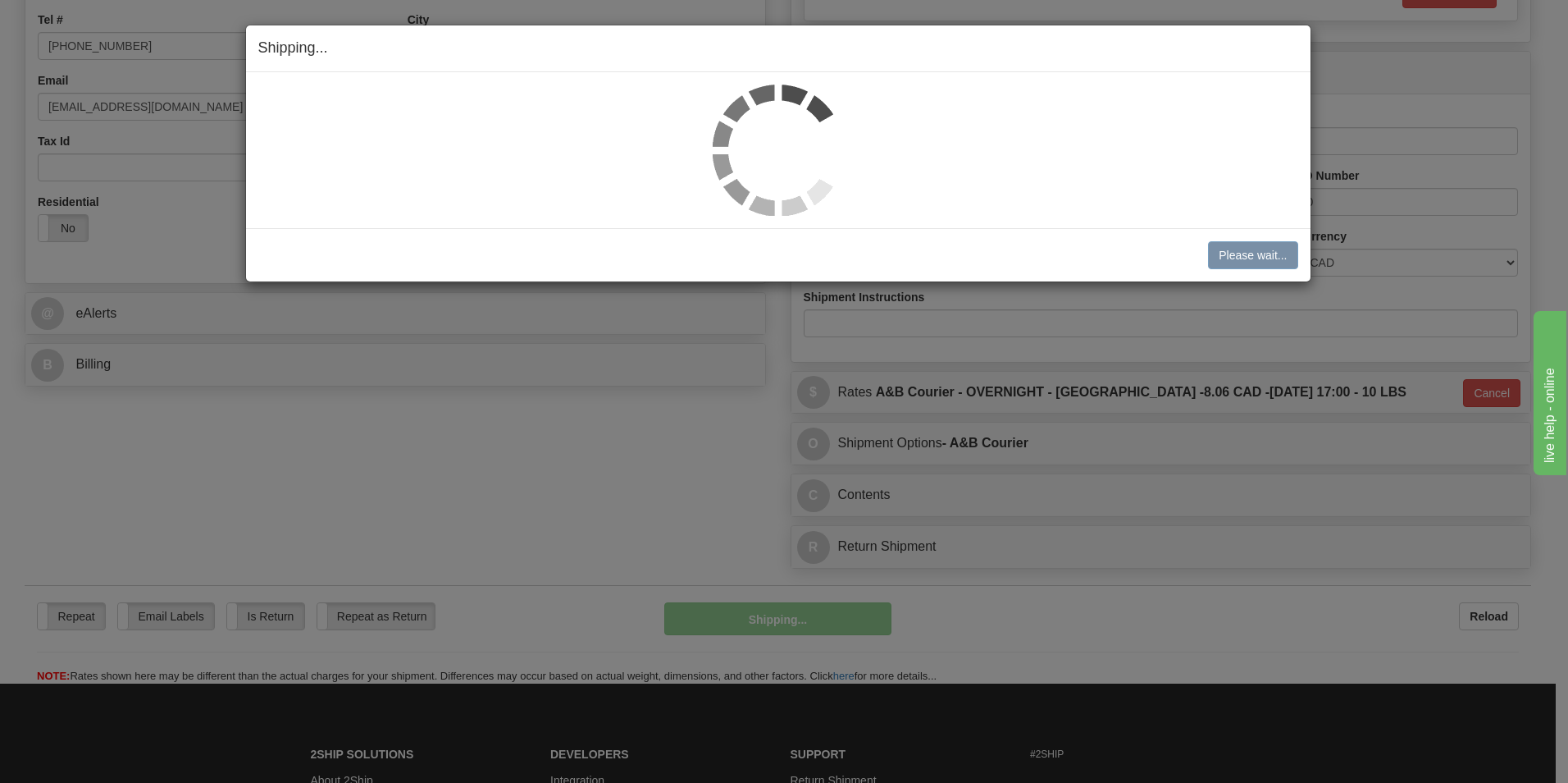
click at [1089, 33] on div "Shipping... Your SHIPMENT will EXPIRE in" at bounding box center [778, 49] width 1064 height 47
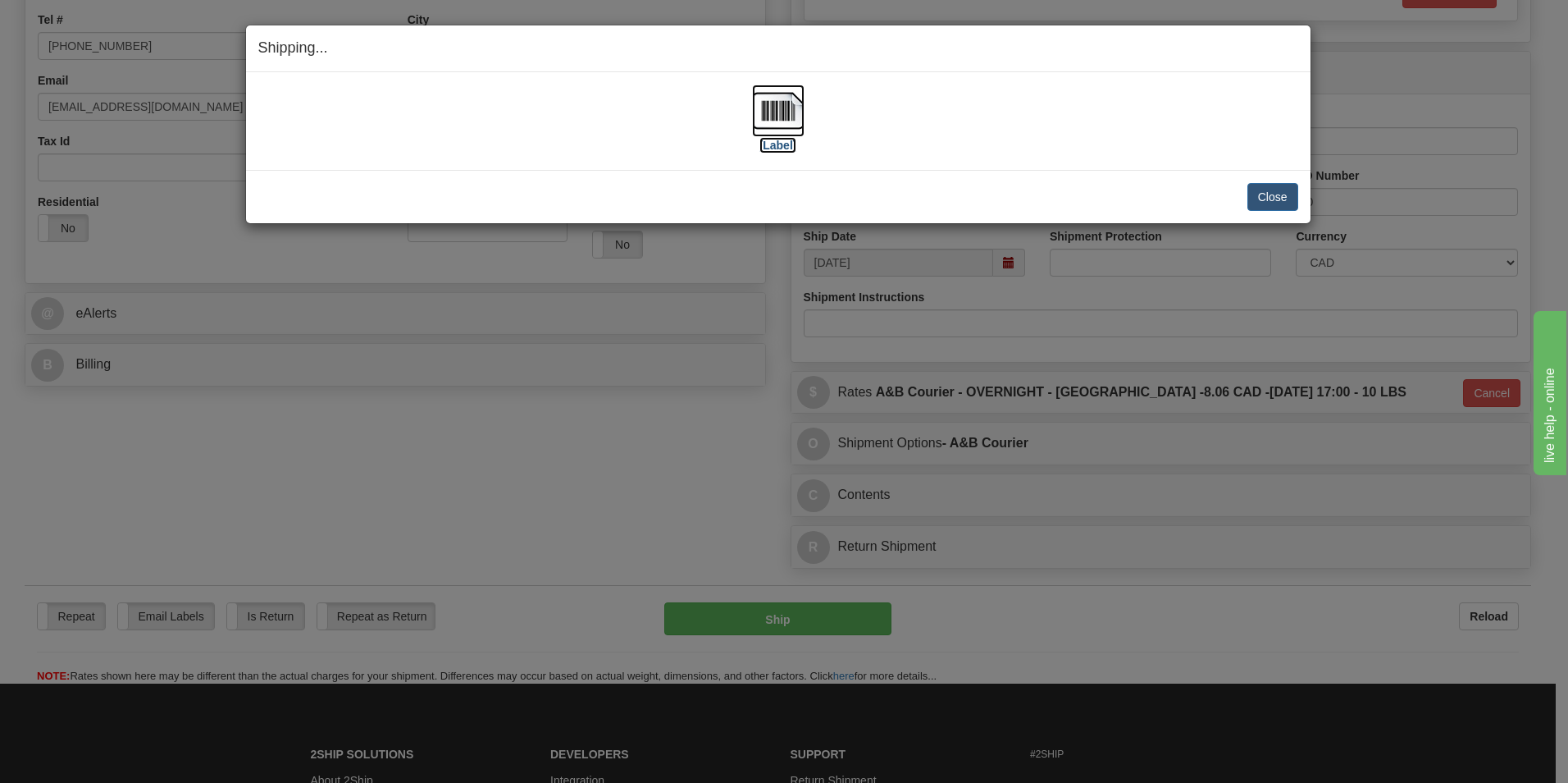
click at [788, 113] on img at bounding box center [778, 111] width 52 height 52
click at [1271, 185] on button "Close" at bounding box center [1273, 197] width 51 height 28
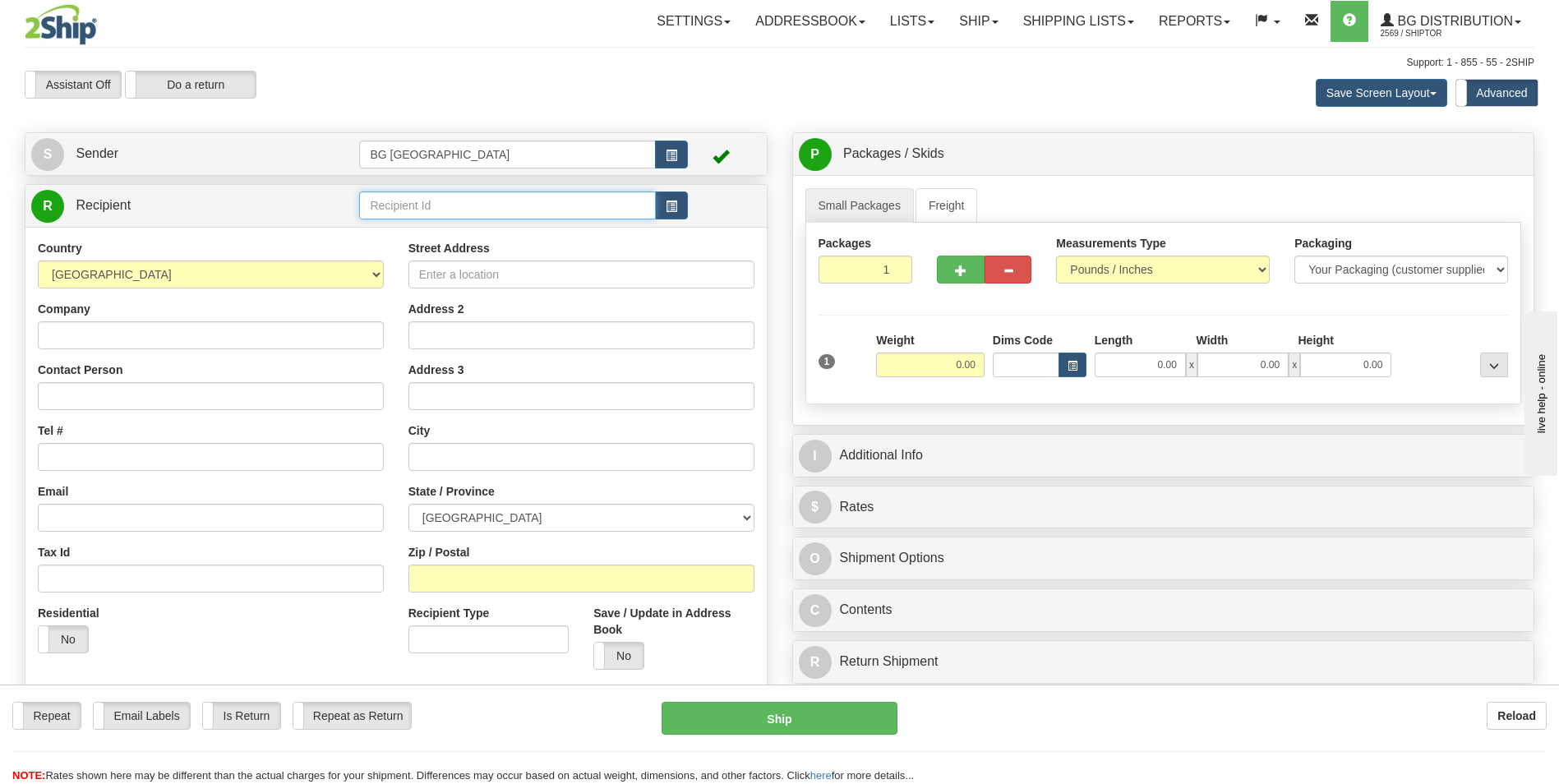
click at [468, 216] on input "text" at bounding box center [507, 205] width 296 height 28
click at [402, 229] on div "60111" at bounding box center [504, 231] width 279 height 16
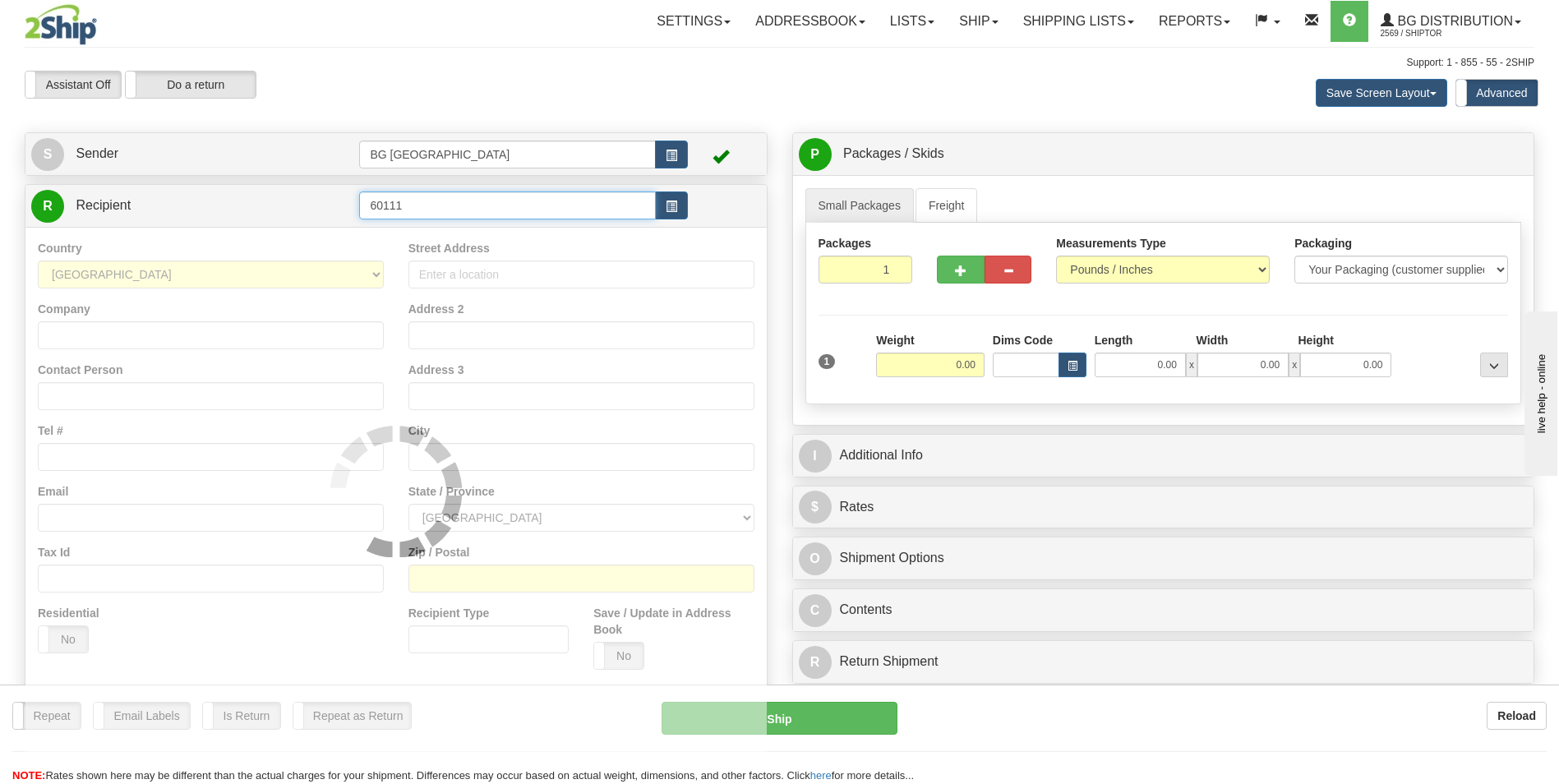
type input "60111"
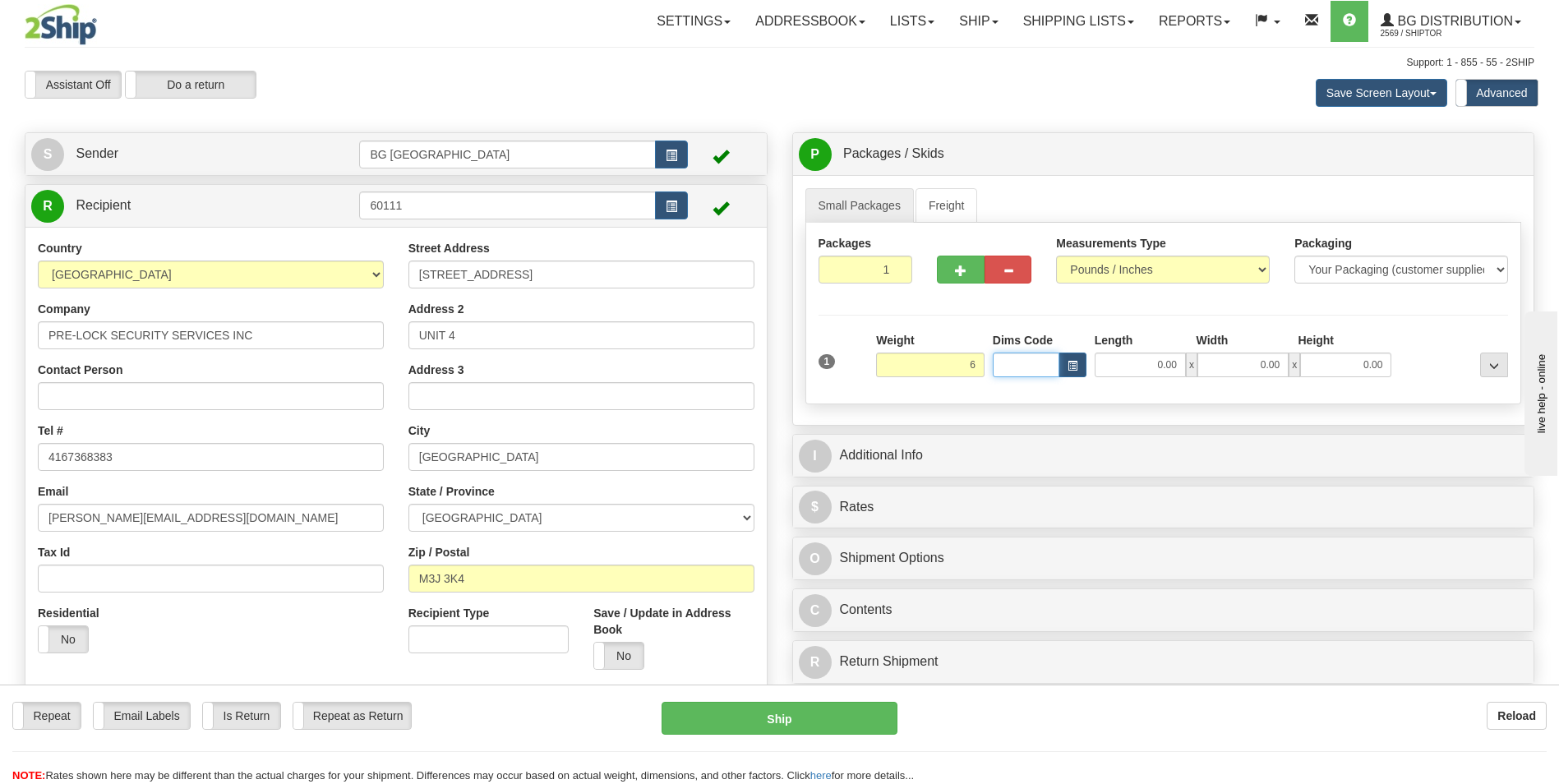
type input "6.00"
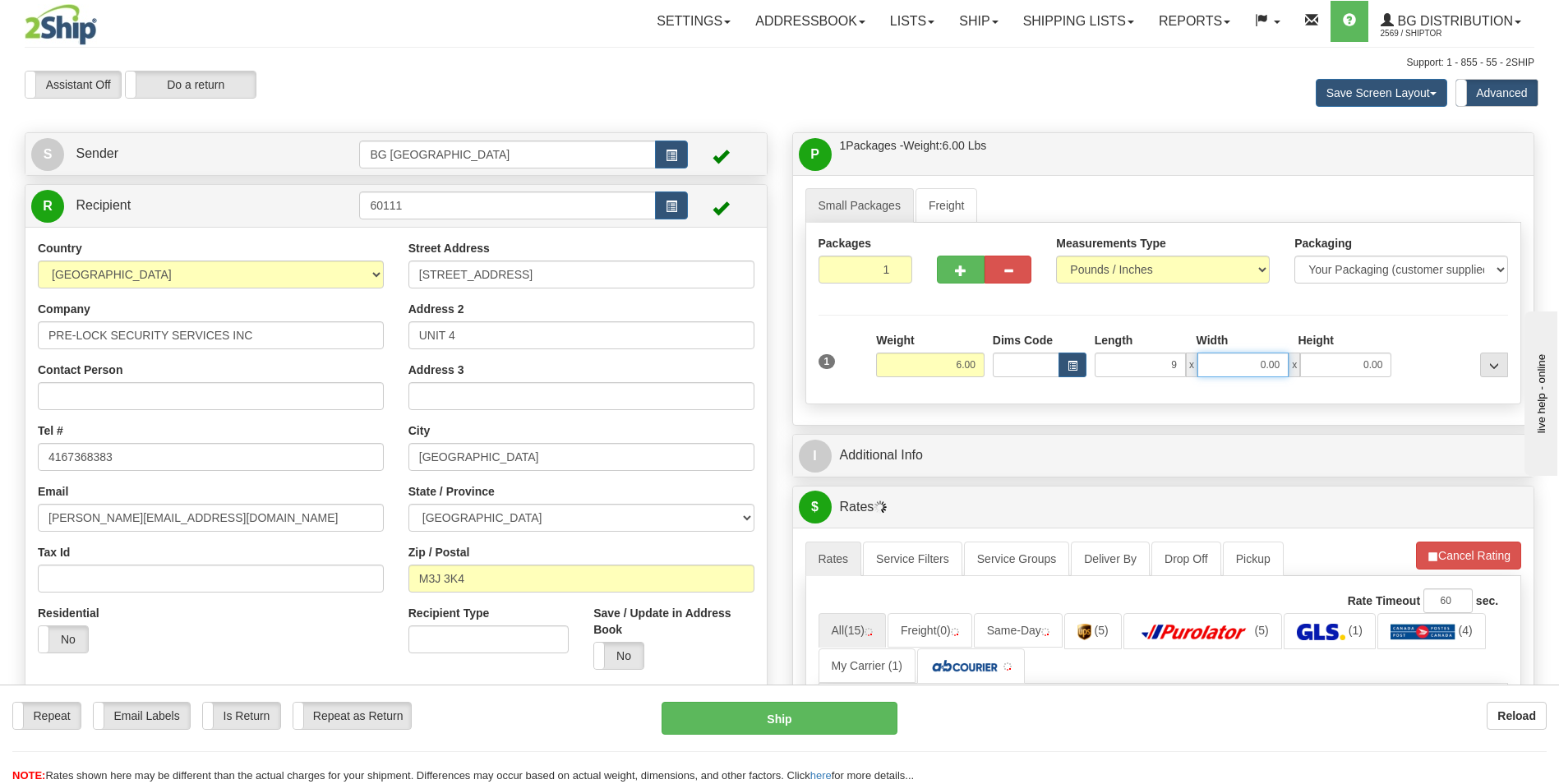
type input "9.00"
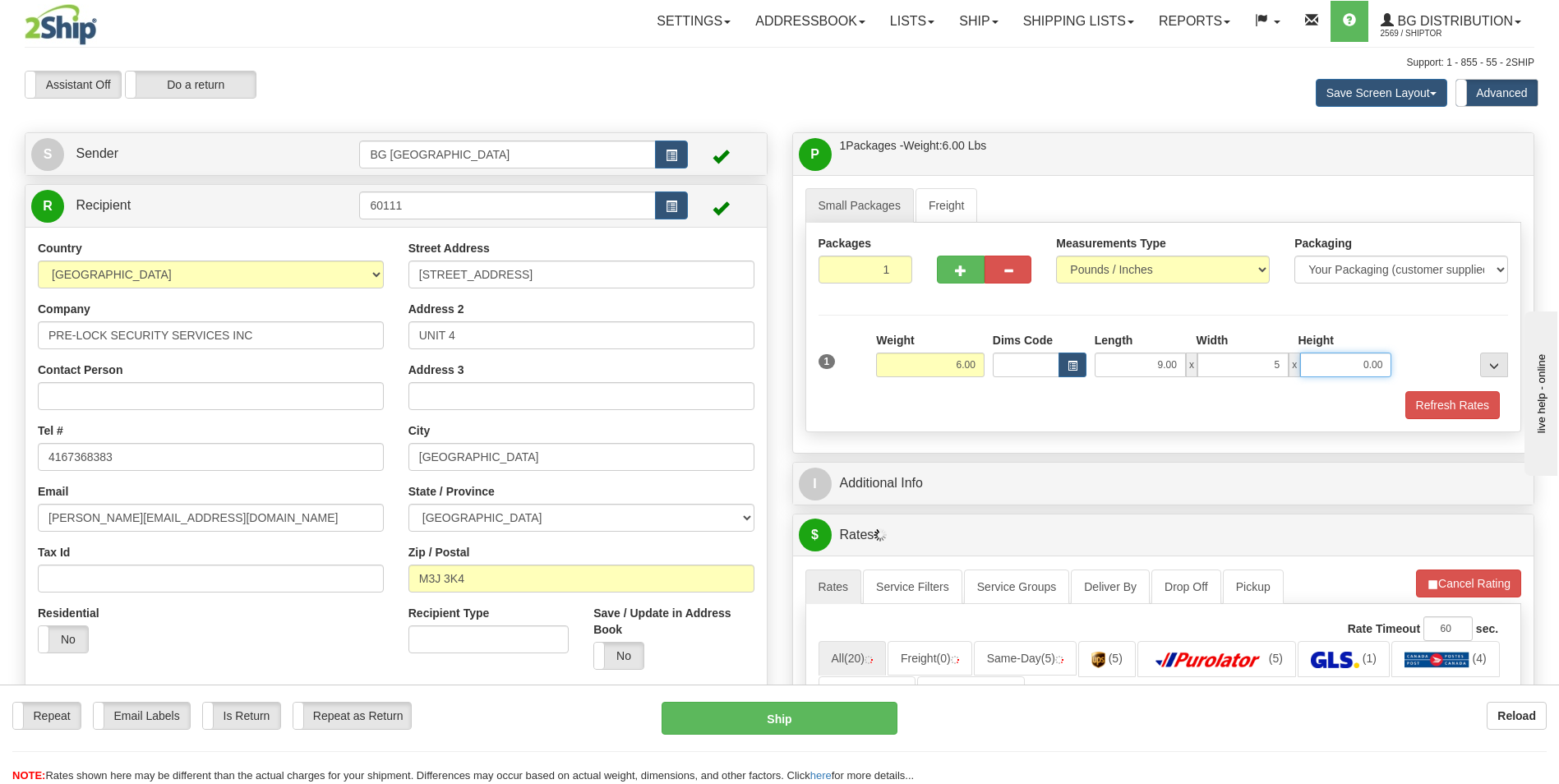
type input "5.00"
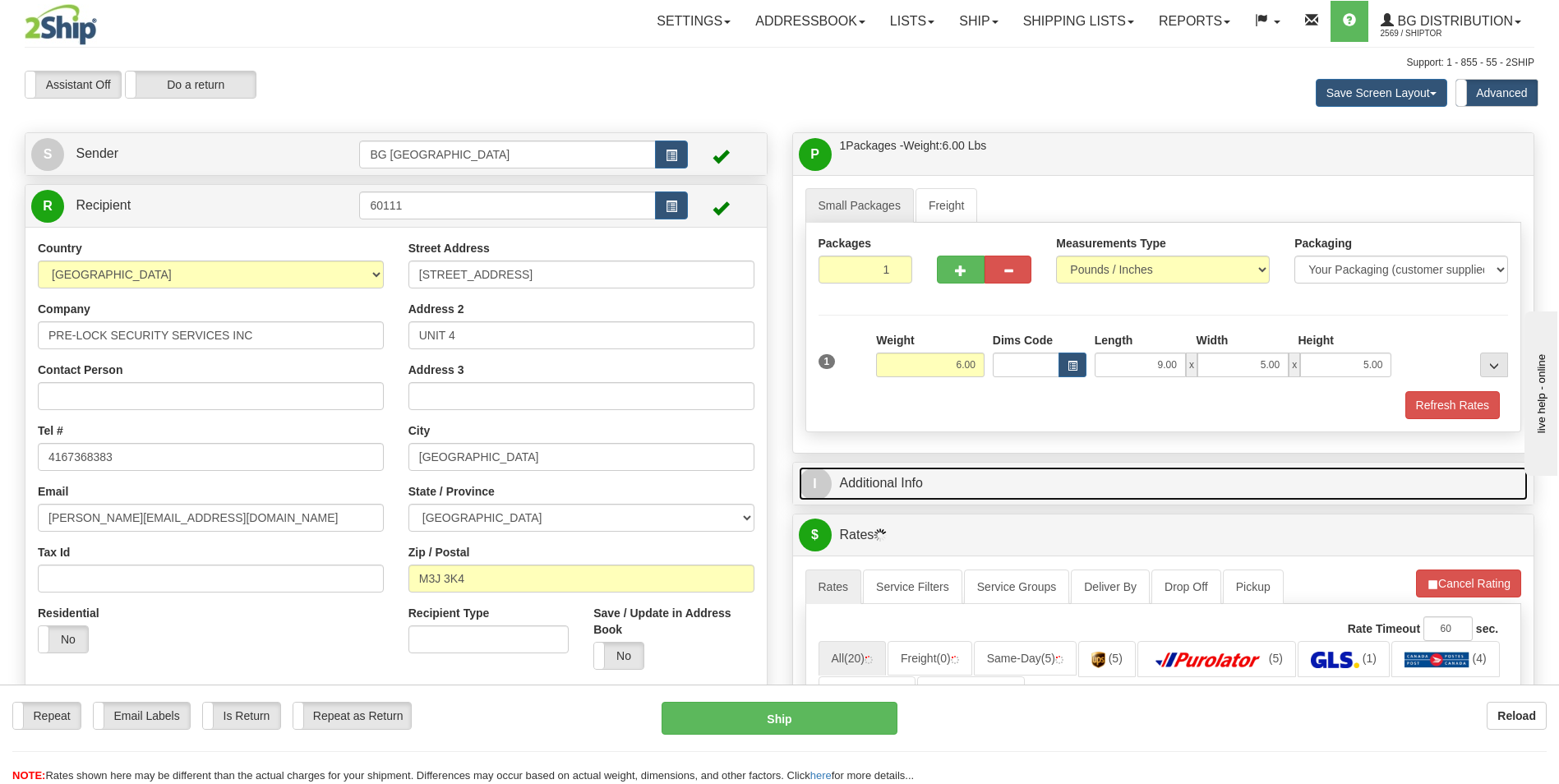
click at [928, 494] on link "I Additional Info" at bounding box center [1164, 483] width 730 height 33
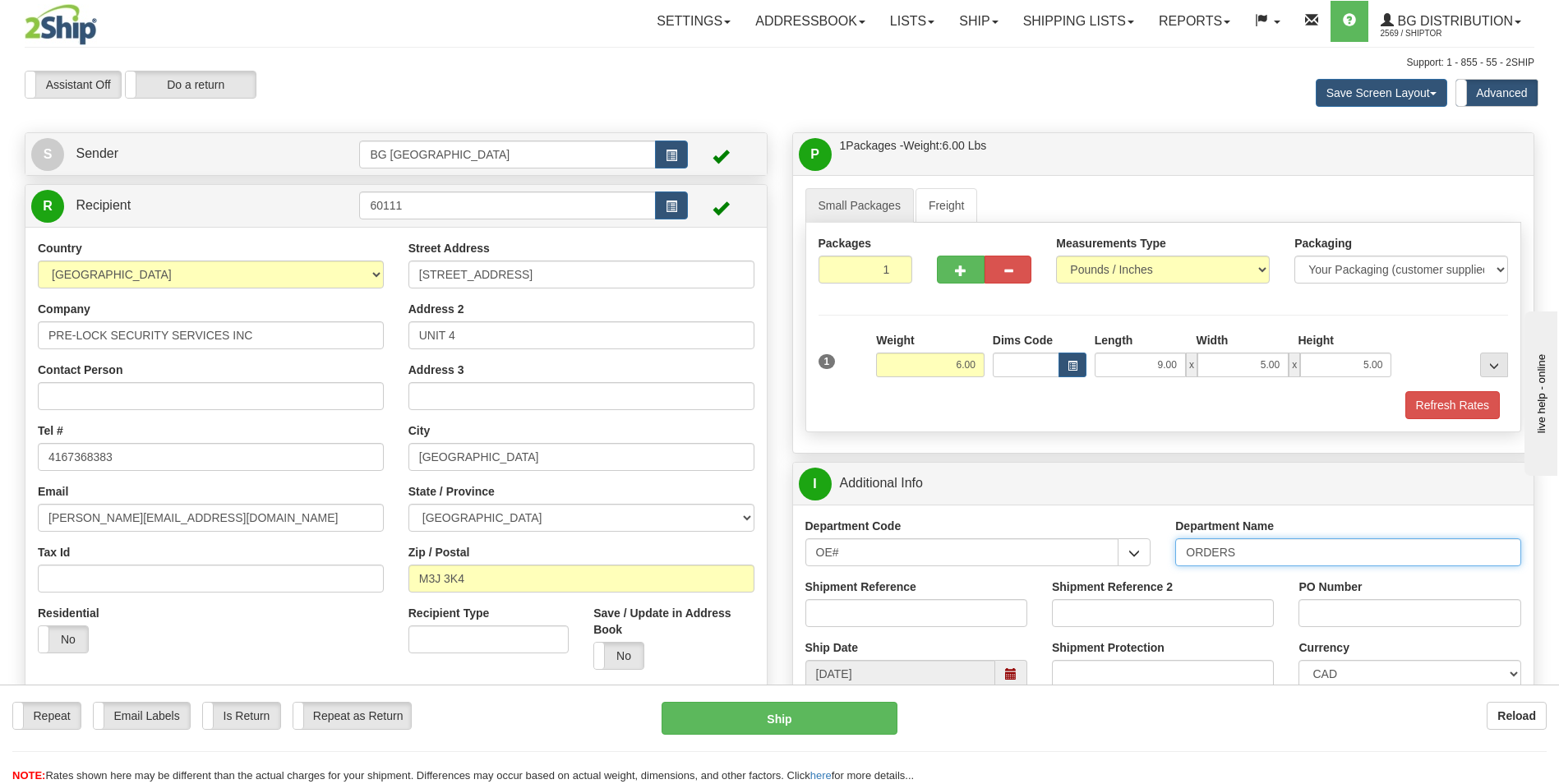
click at [1253, 557] on input "ORDERS" at bounding box center [1348, 552] width 346 height 28
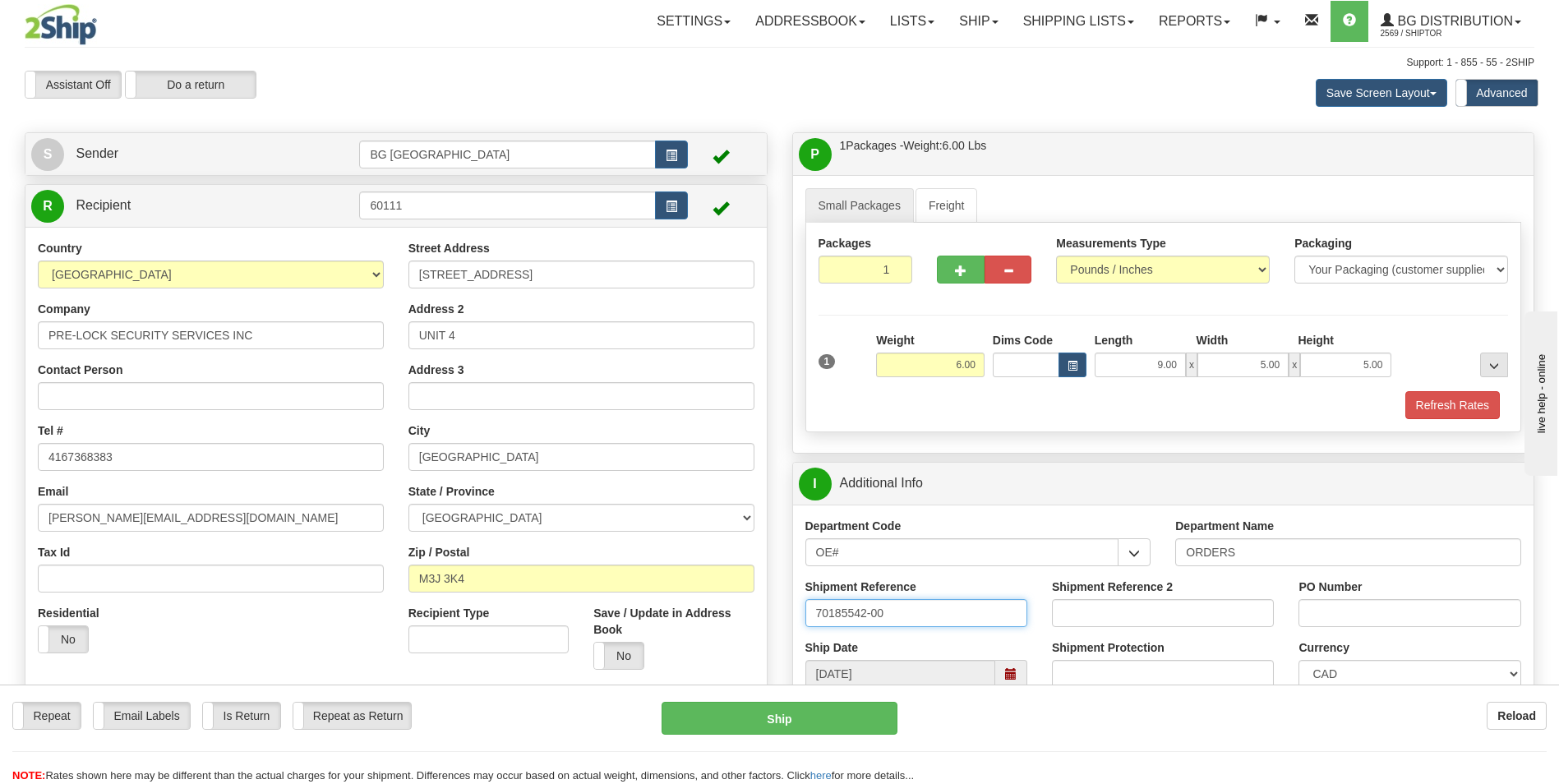
type input "70185542-00"
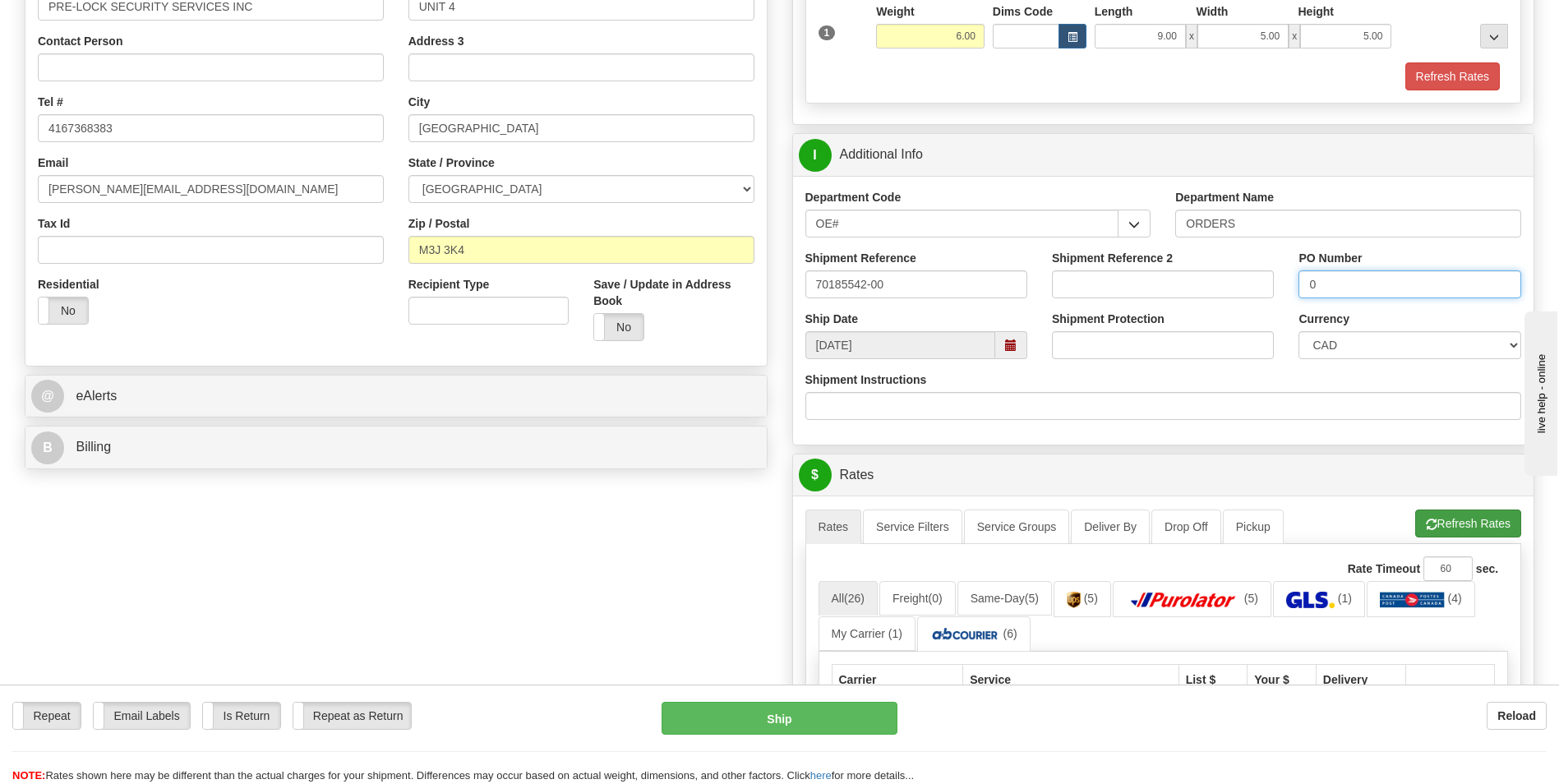
type input "0"
click at [1435, 524] on button "Refresh Rates" at bounding box center [1468, 523] width 106 height 28
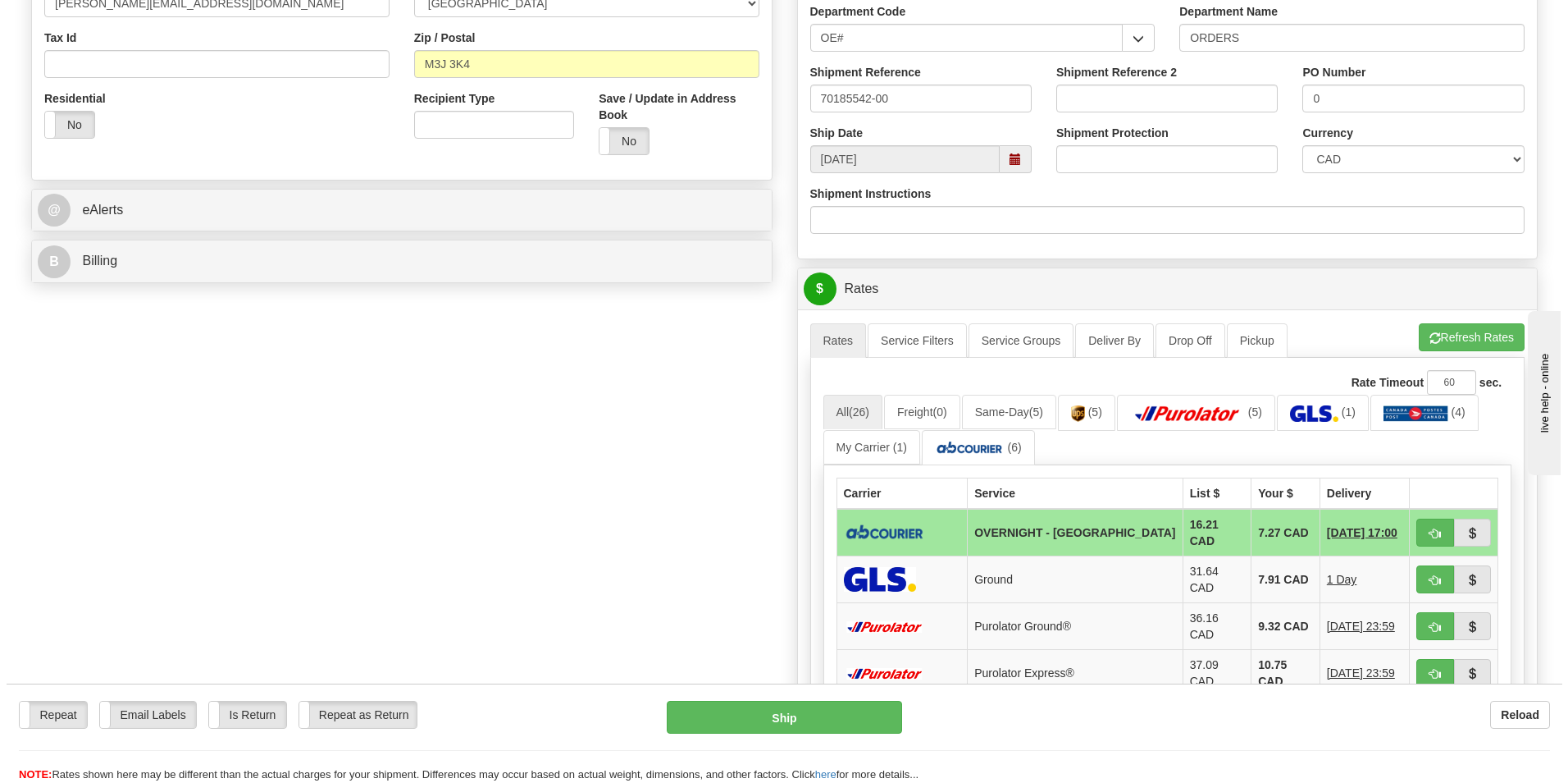
scroll to position [574, 0]
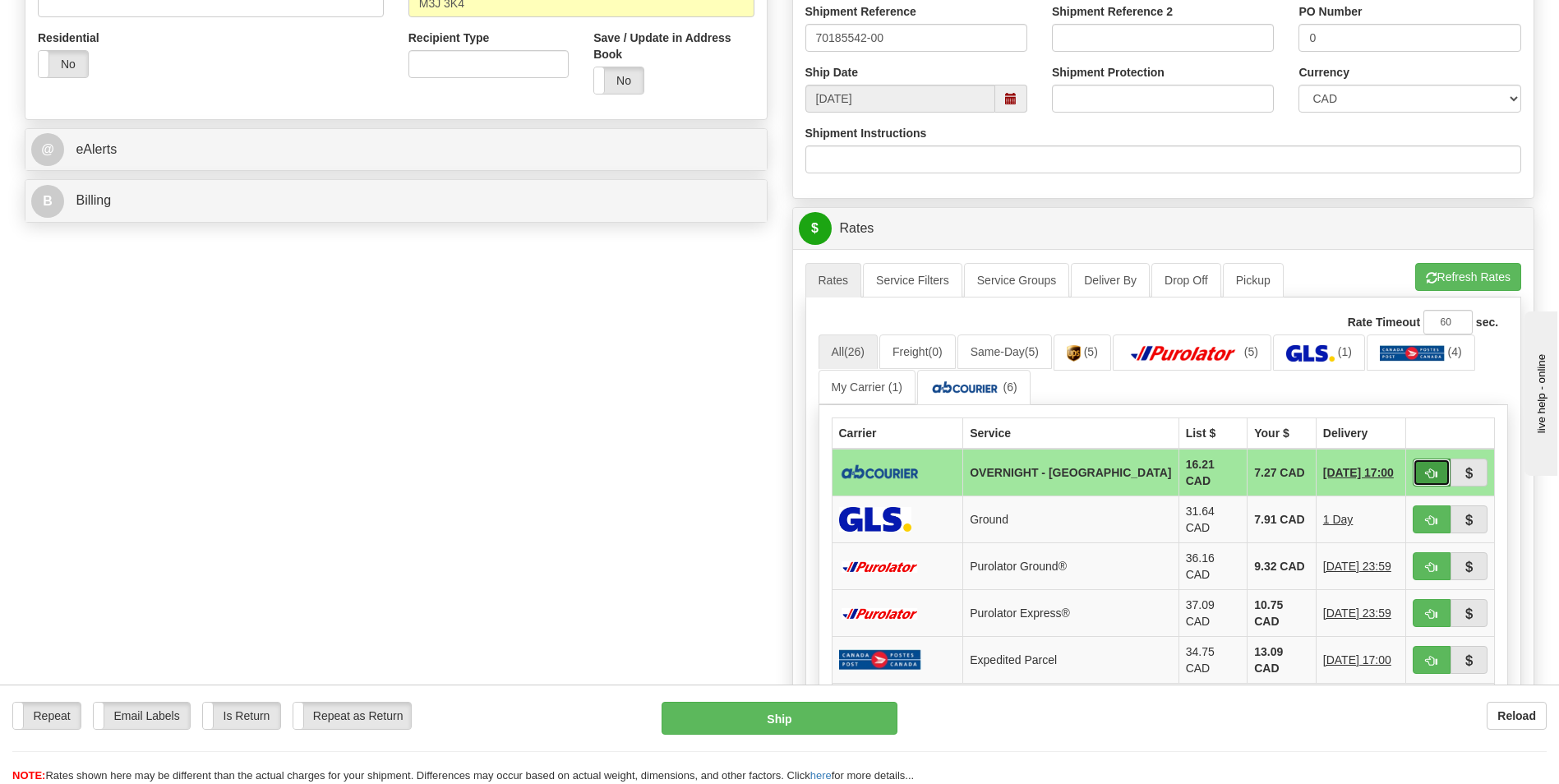
click at [1437, 478] on button "button" at bounding box center [1432, 472] width 38 height 28
type input "4"
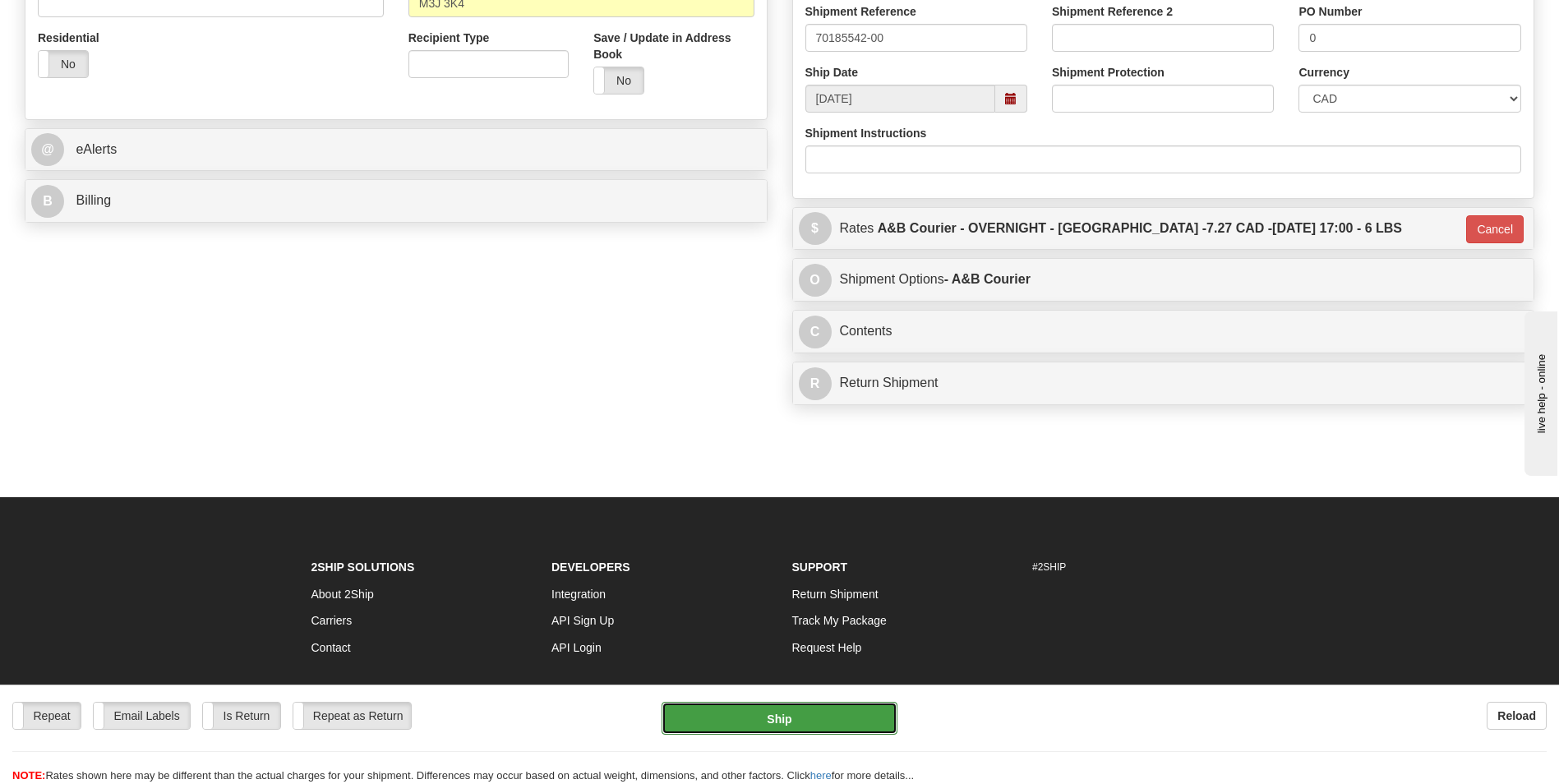
click at [861, 704] on button "Ship" at bounding box center [779, 718] width 235 height 33
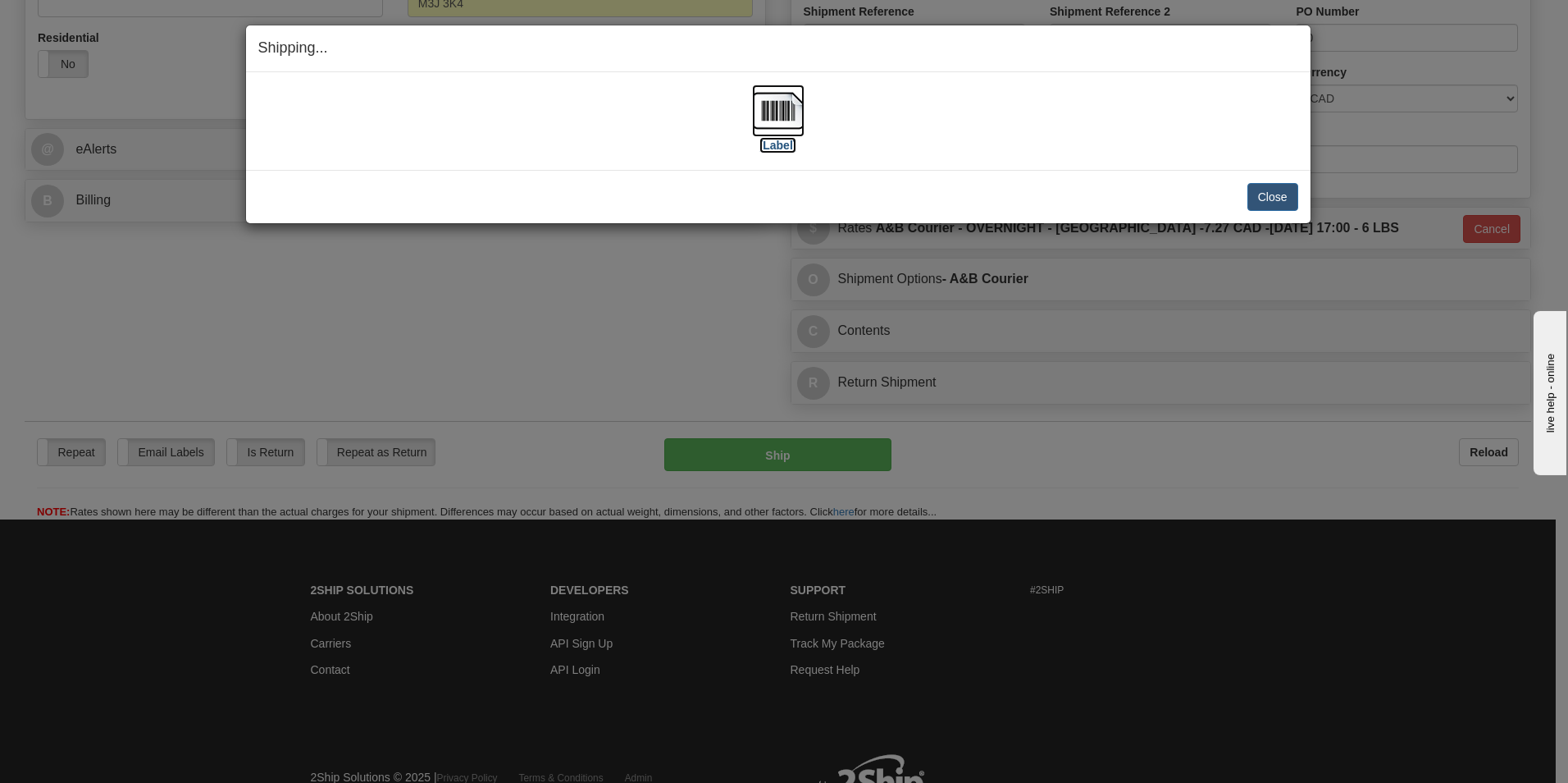
click at [779, 130] on img at bounding box center [778, 111] width 52 height 52
click at [1274, 201] on button "Close" at bounding box center [1273, 197] width 51 height 28
